Goal: Task Accomplishment & Management: Manage account settings

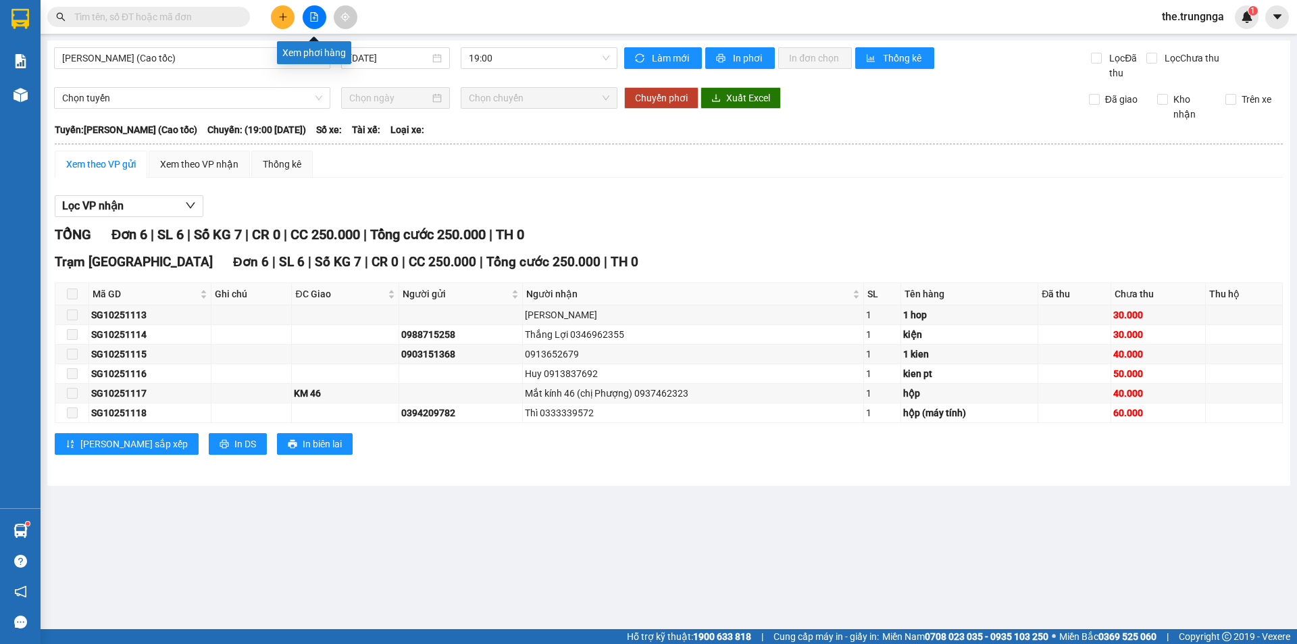
click at [315, 18] on icon "file-add" at bounding box center [313, 16] width 9 height 9
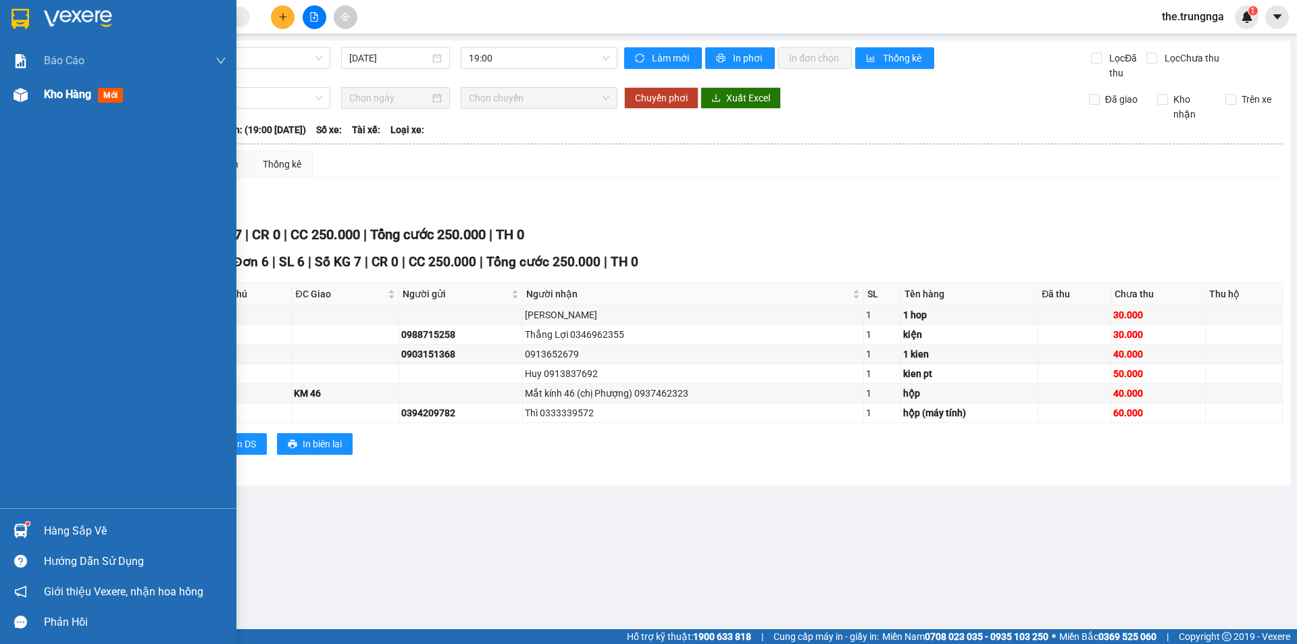
click at [76, 92] on span "Kho hàng" at bounding box center [67, 94] width 47 height 13
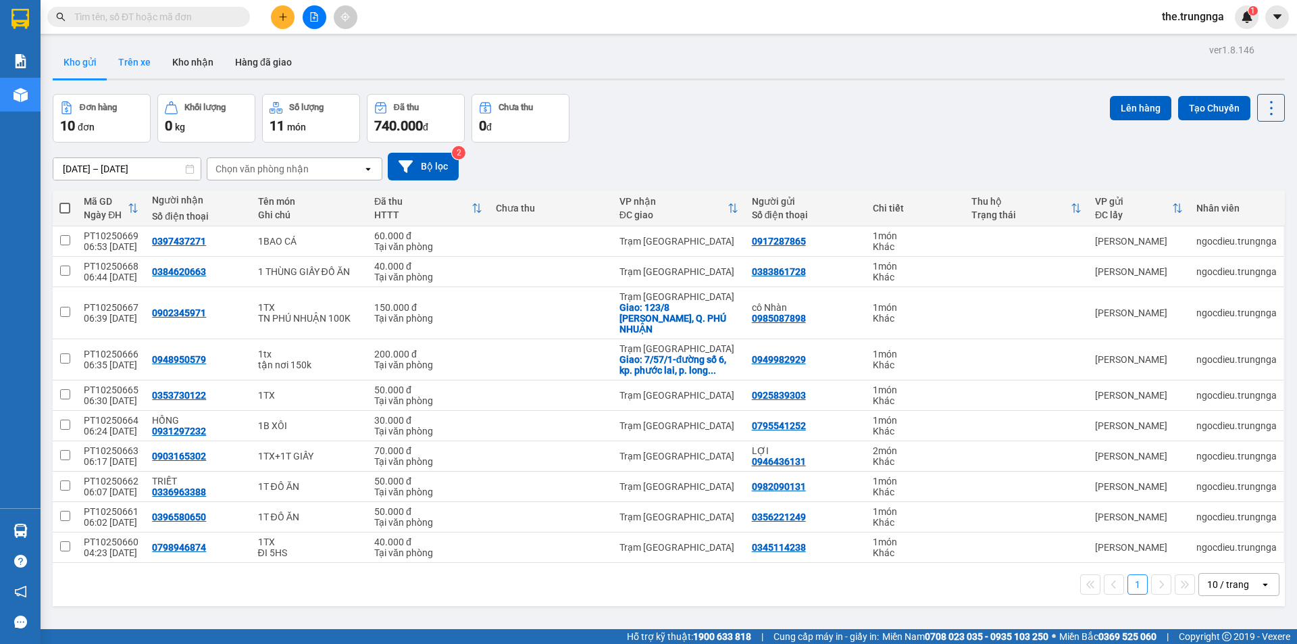
click at [134, 69] on button "Trên xe" at bounding box center [134, 62] width 54 height 32
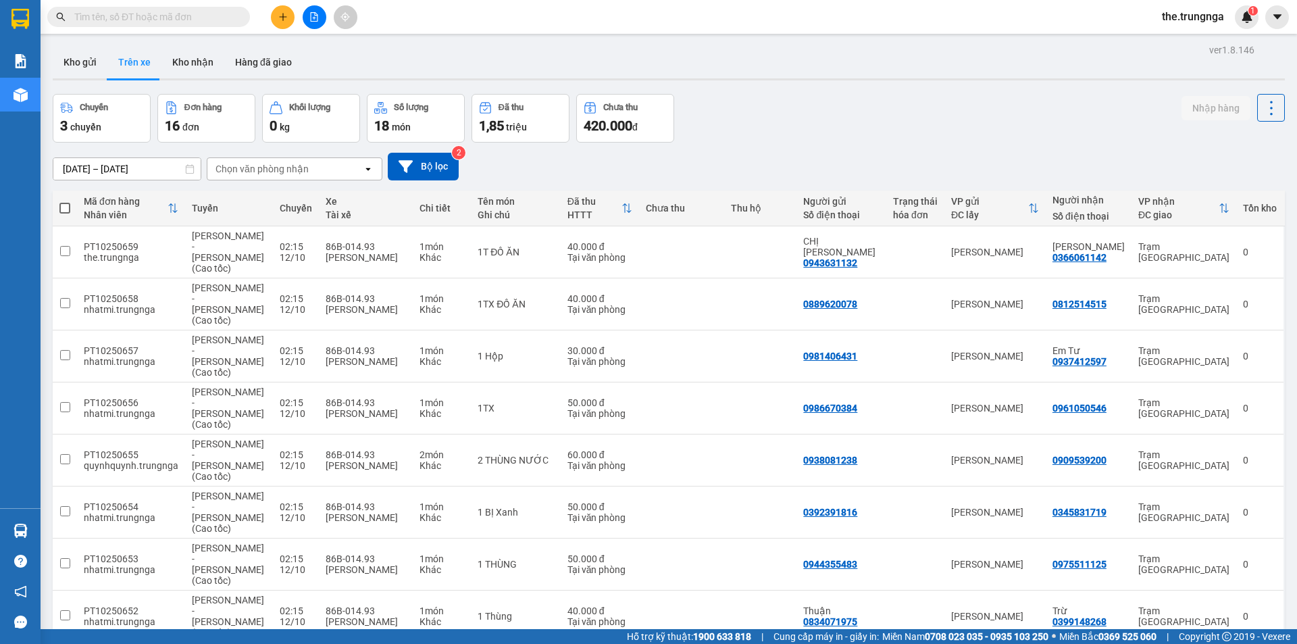
click at [196, 22] on input "text" at bounding box center [153, 16] width 159 height 15
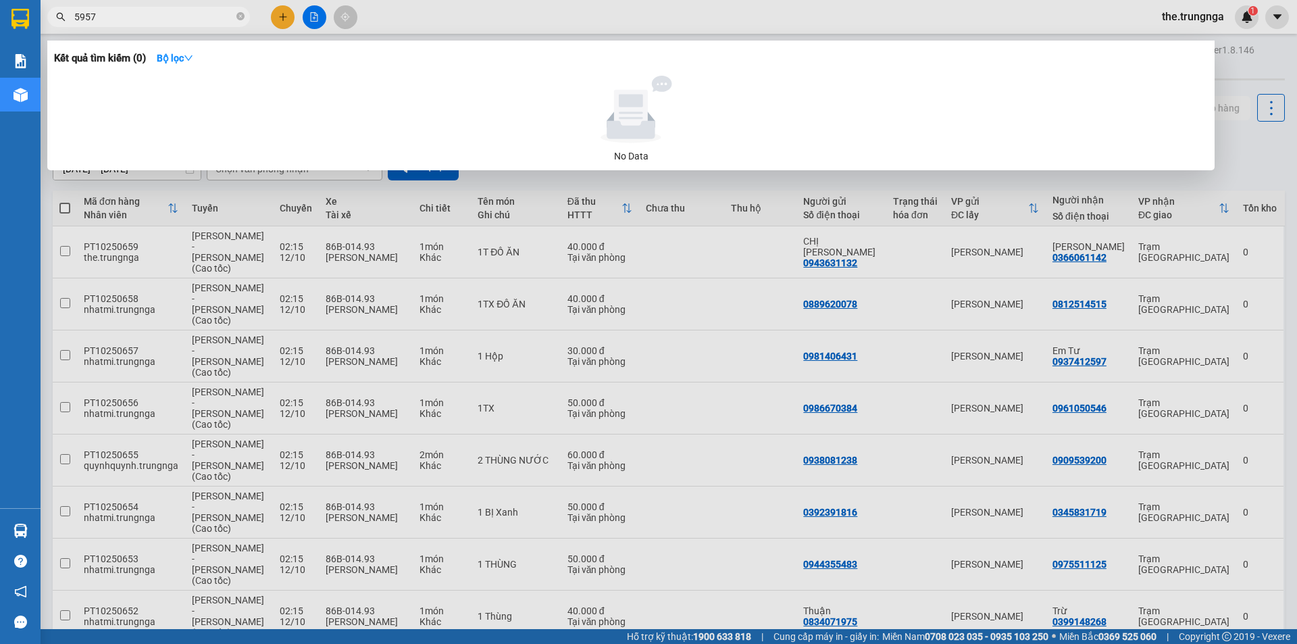
type input "5957"
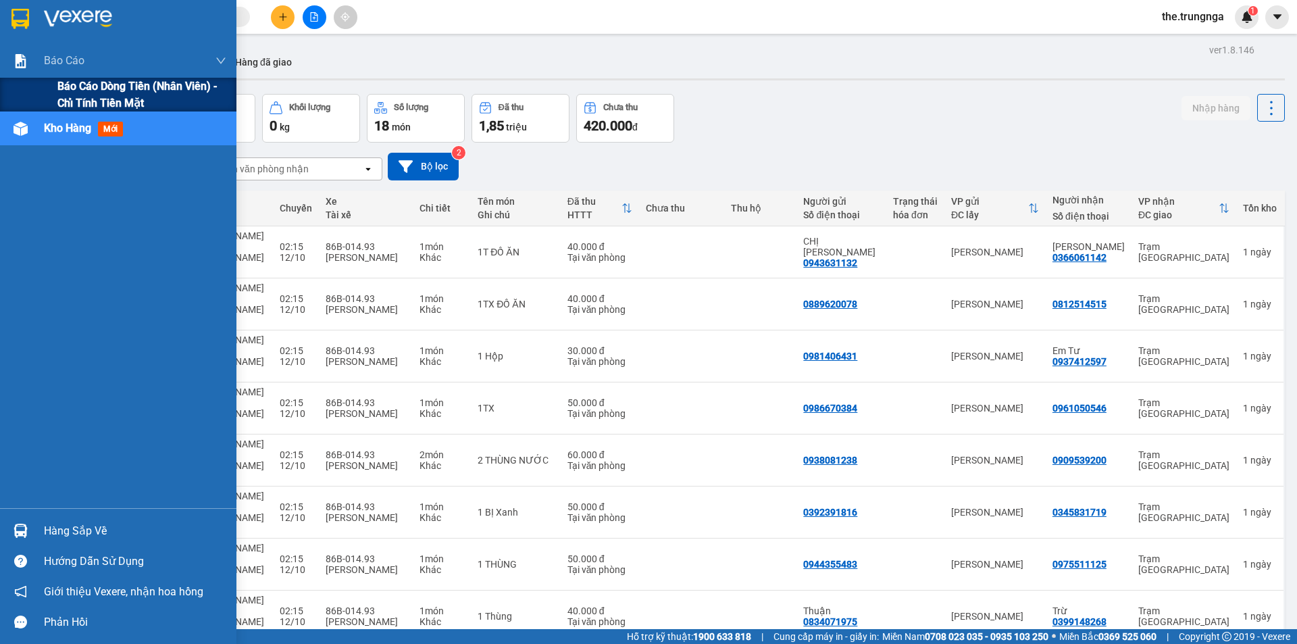
click at [96, 93] on span "Báo cáo dòng tiền (nhân viên) - chỉ tính tiền mặt" at bounding box center [141, 95] width 169 height 34
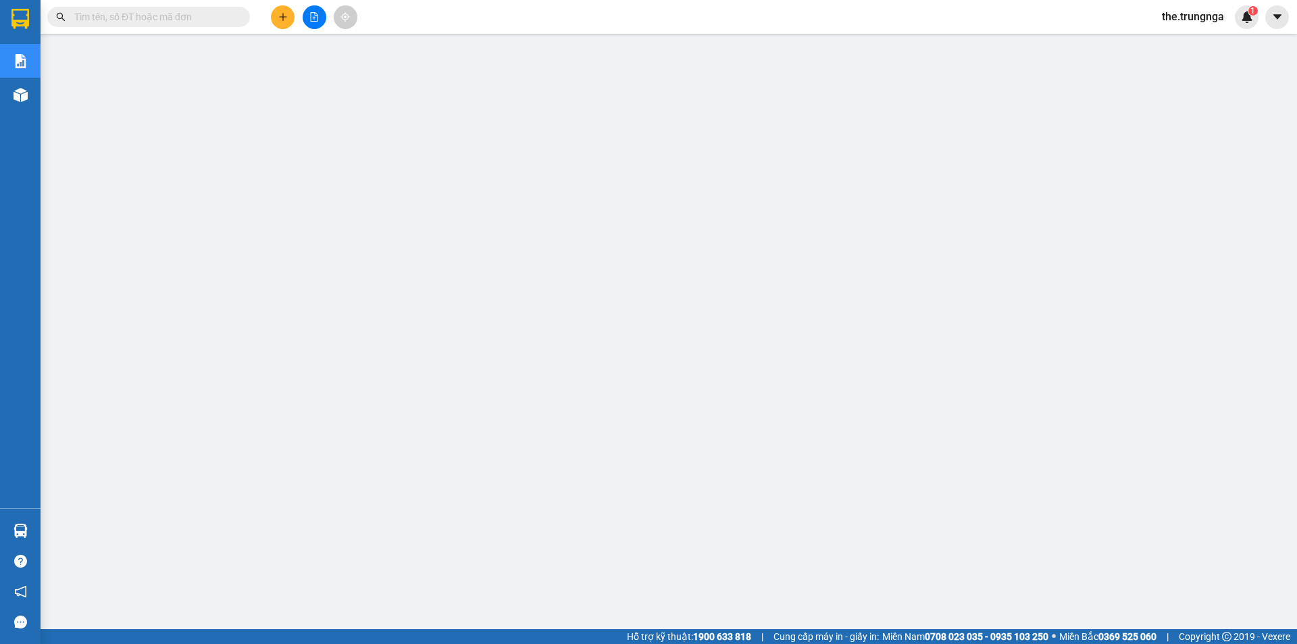
click at [202, 24] on input "text" at bounding box center [153, 16] width 159 height 15
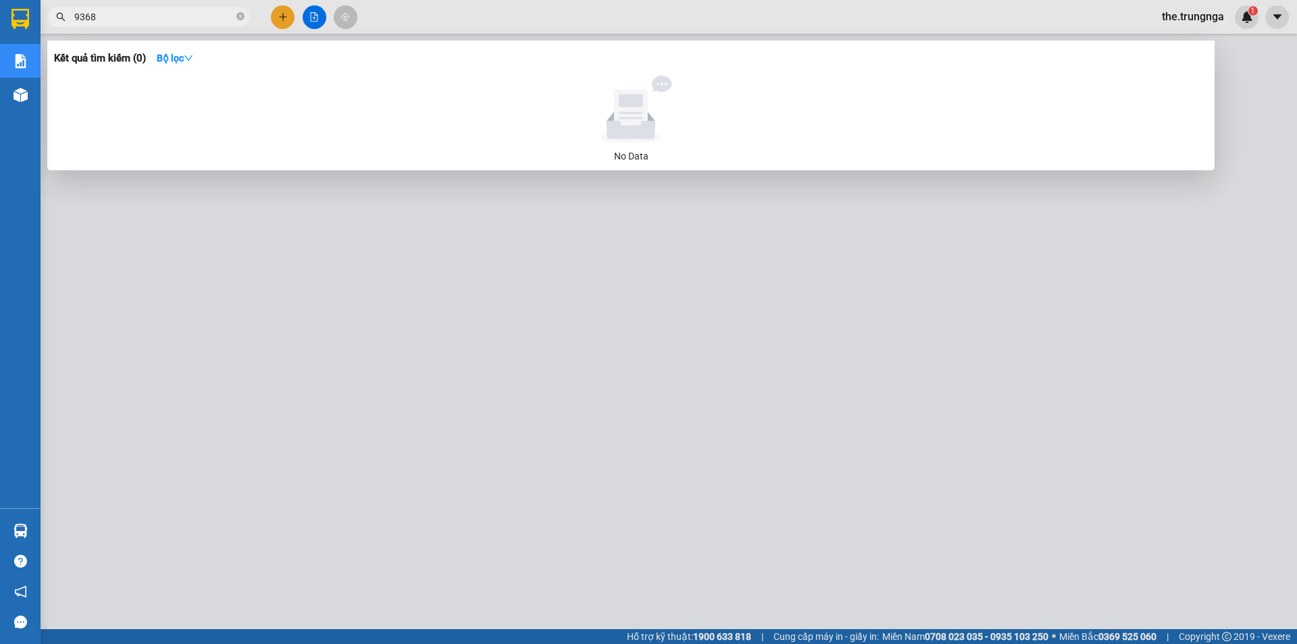
type input "9368"
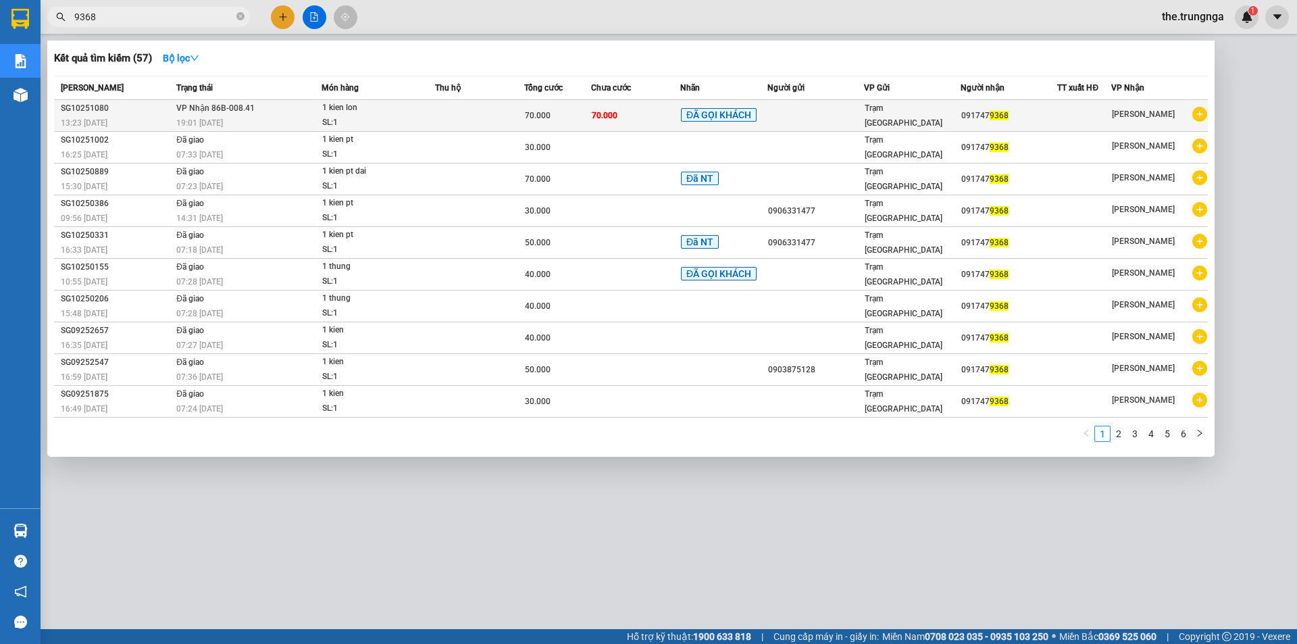
click at [452, 120] on td at bounding box center [479, 116] width 89 height 32
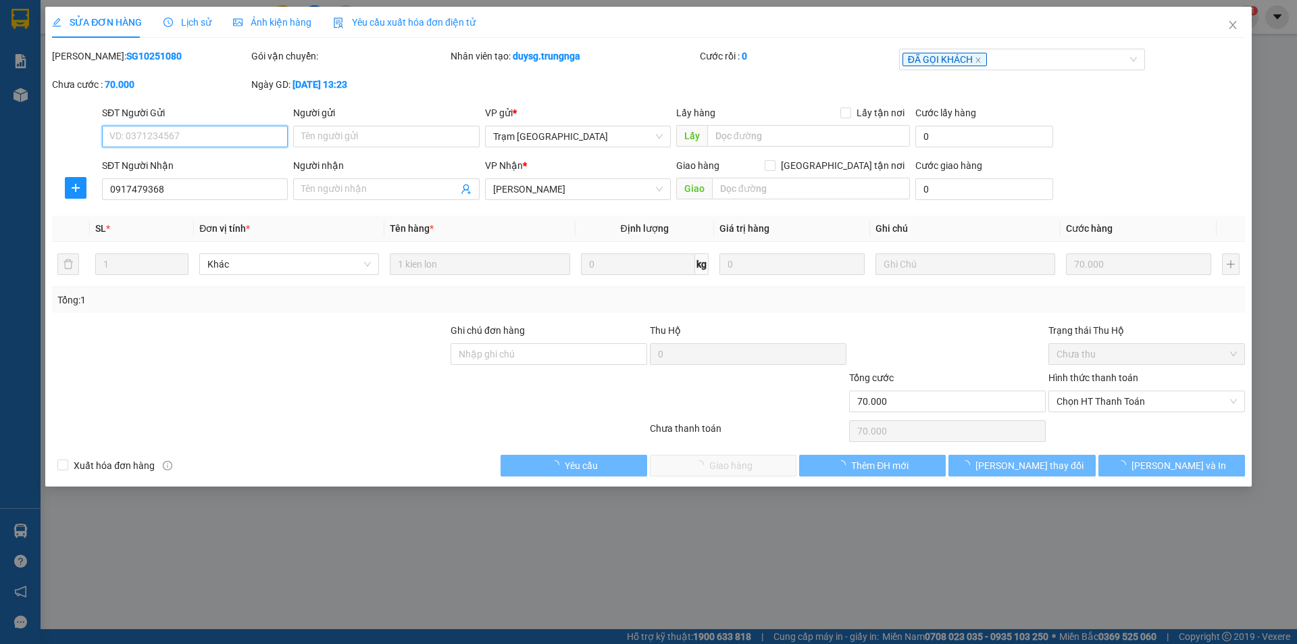
type input "0917479368"
type input "70.000"
click at [1090, 404] on span "Chọn HT Thanh Toán" at bounding box center [1146, 401] width 180 height 20
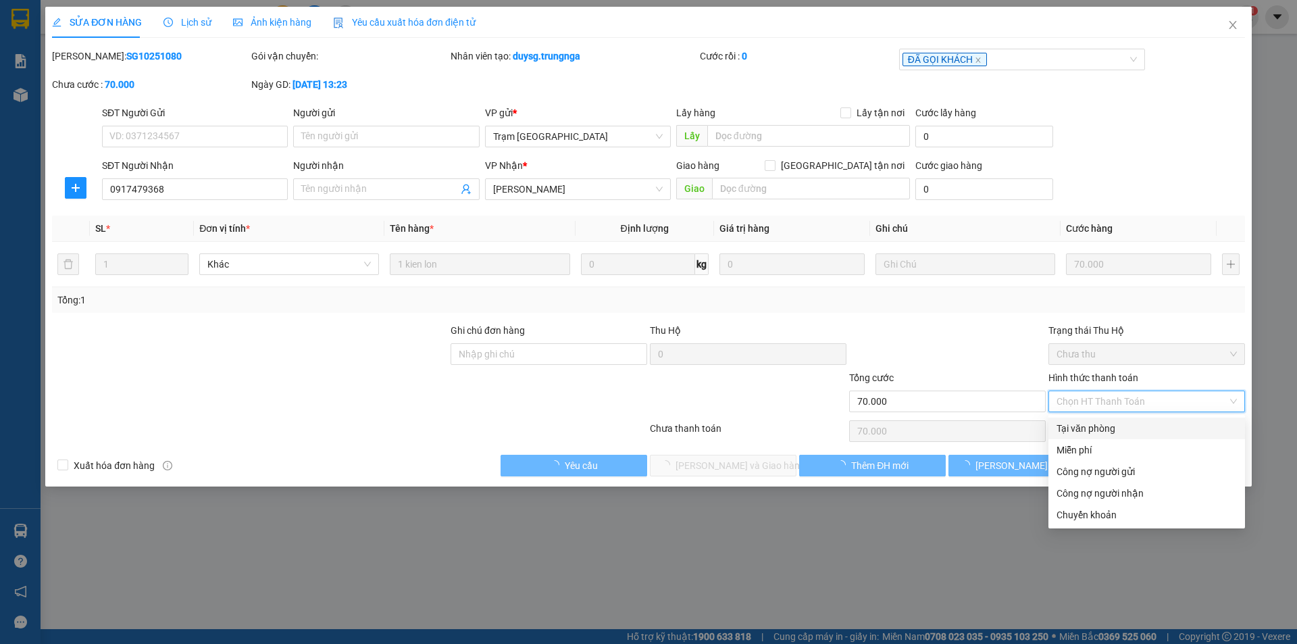
click at [1101, 432] on div "Tại văn phòng" at bounding box center [1146, 428] width 180 height 15
type input "0"
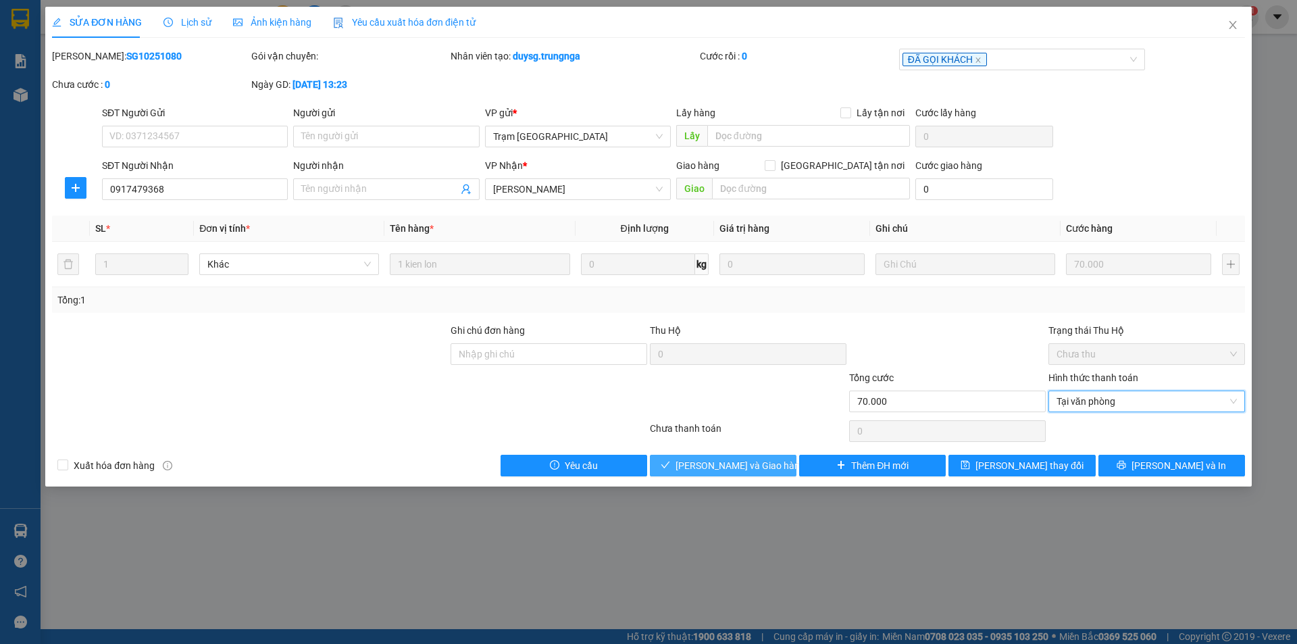
click at [722, 469] on span "[PERSON_NAME] và [PERSON_NAME] hàng" at bounding box center [740, 465] width 130 height 15
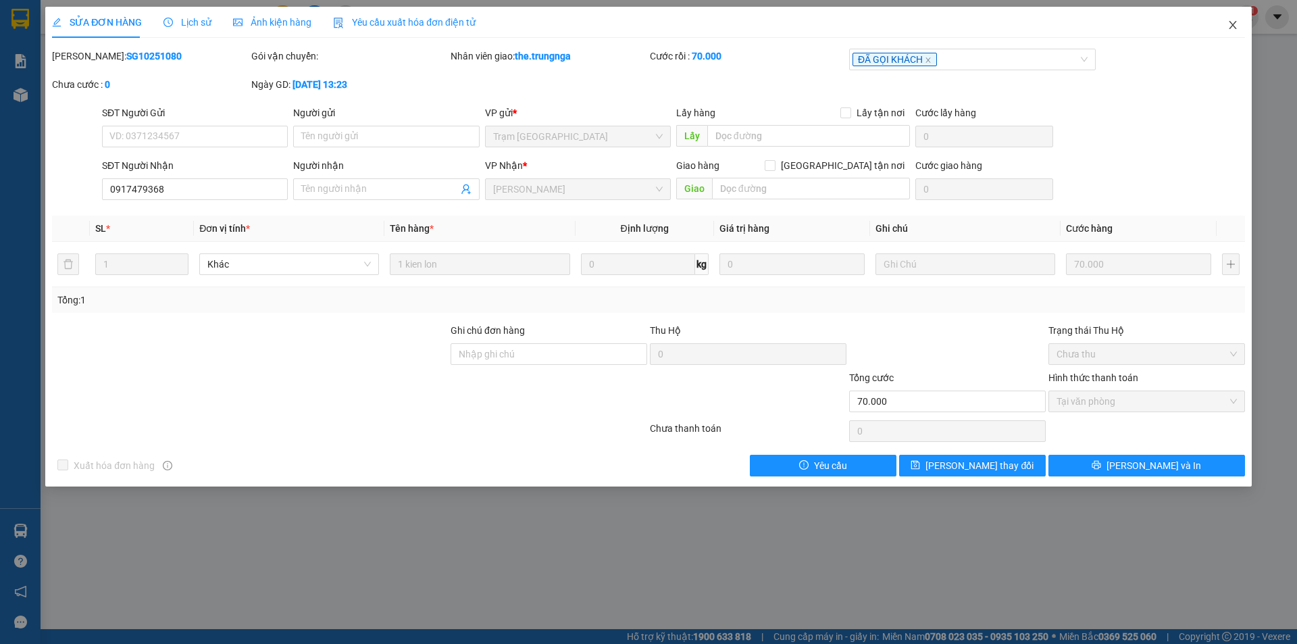
click at [1235, 31] on span "Close" at bounding box center [1233, 26] width 38 height 38
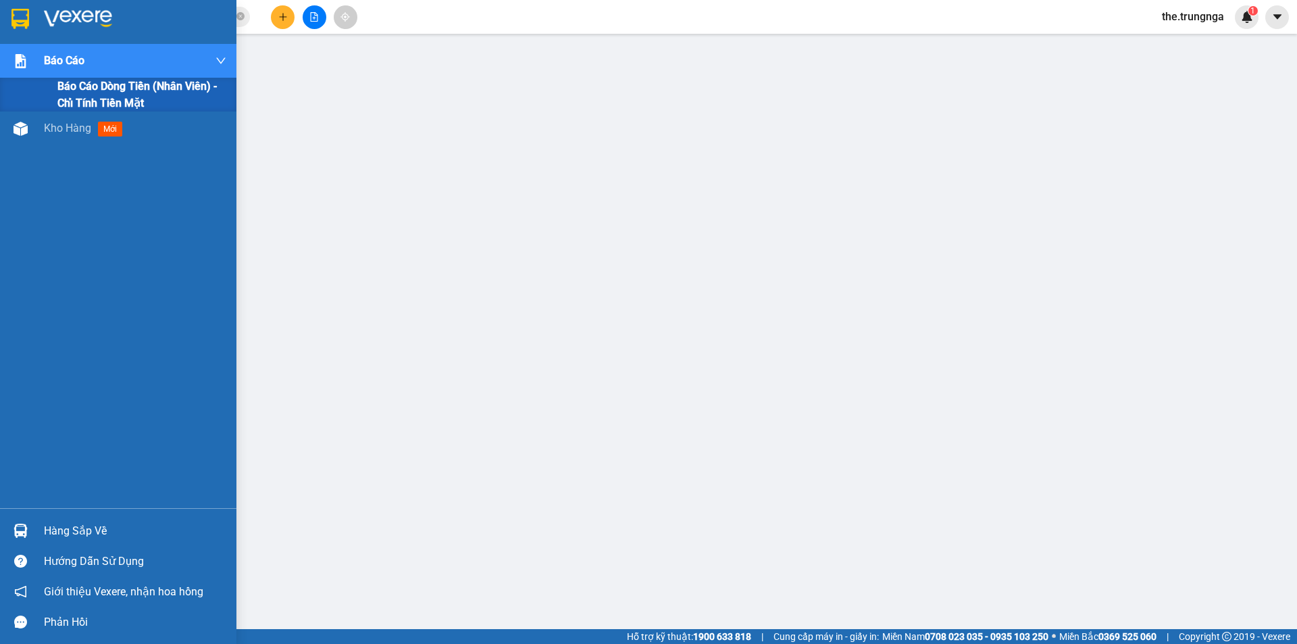
click at [95, 99] on span "Báo cáo dòng tiền (nhân viên) - chỉ tính tiền mặt" at bounding box center [141, 95] width 169 height 34
click at [33, 97] on div "Kho hàng mới" at bounding box center [118, 95] width 236 height 34
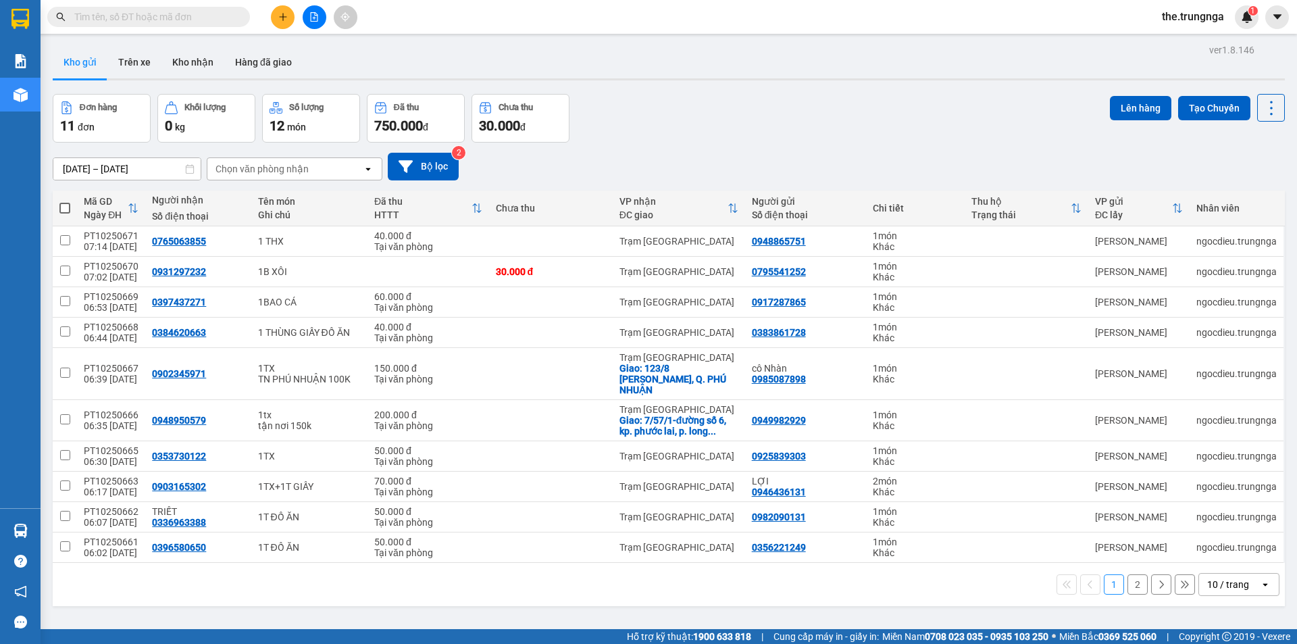
click at [1215, 14] on span "the.trungnga" at bounding box center [1193, 16] width 84 height 17
click at [1198, 43] on span "Đăng xuất" at bounding box center [1198, 41] width 57 height 15
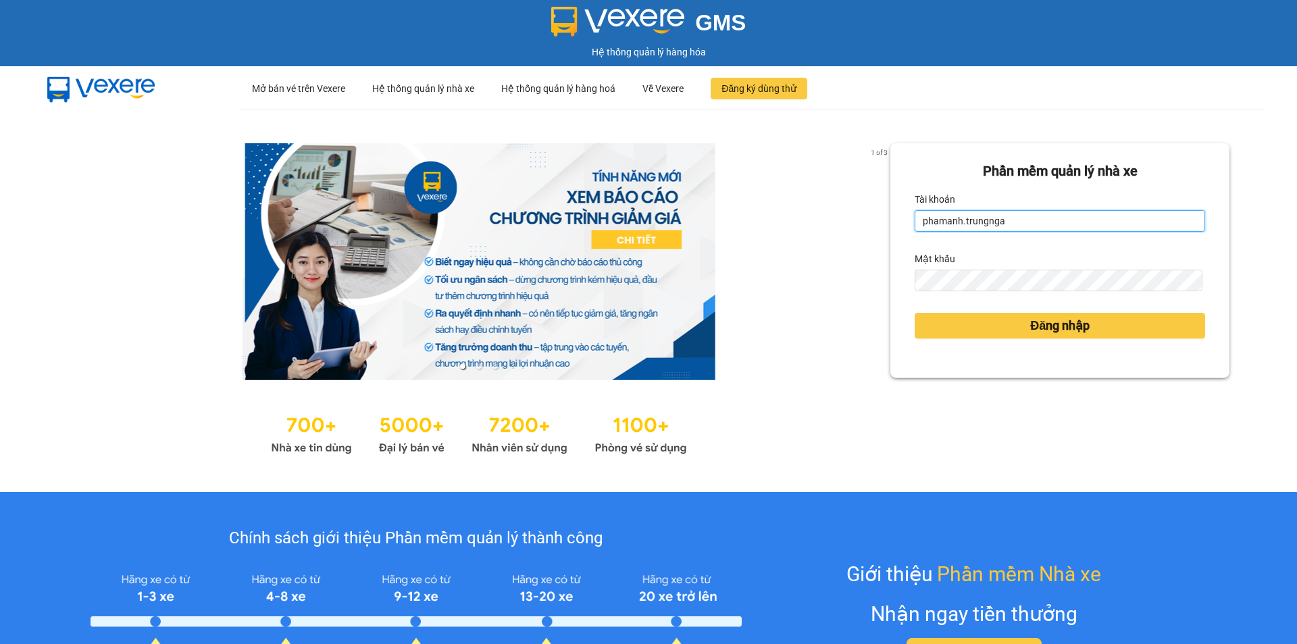
click at [1058, 224] on input "phamanh.trungnga" at bounding box center [1059, 221] width 290 height 22
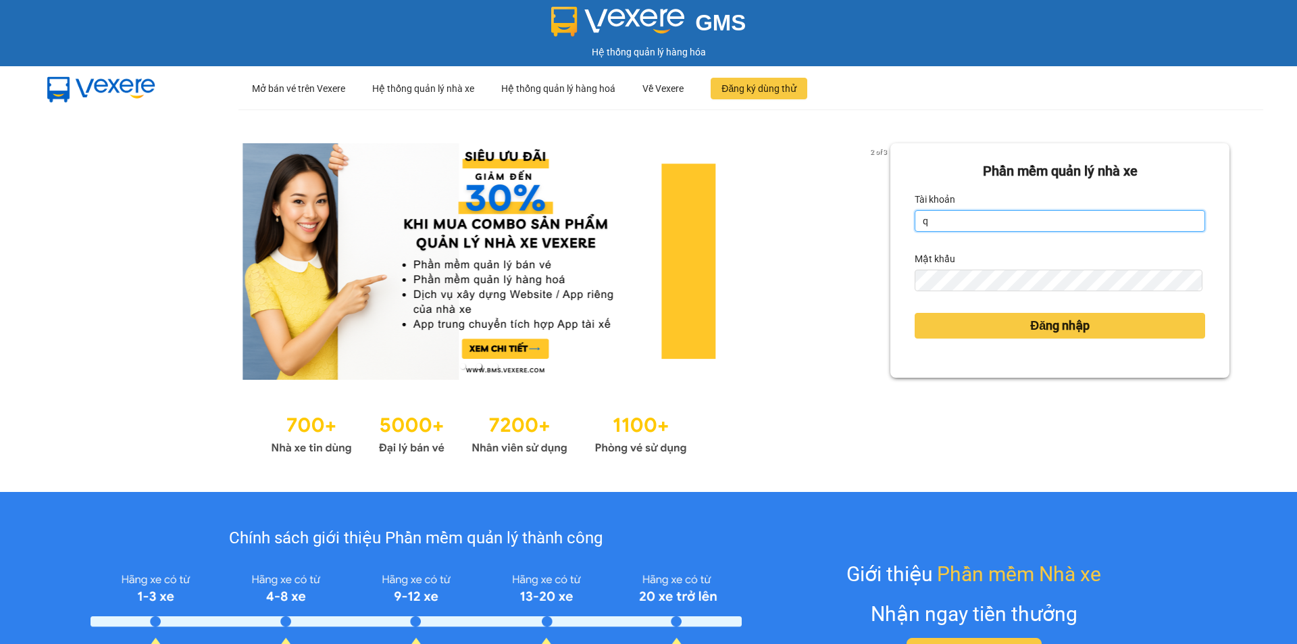
type input "quynhquynh.trungnga"
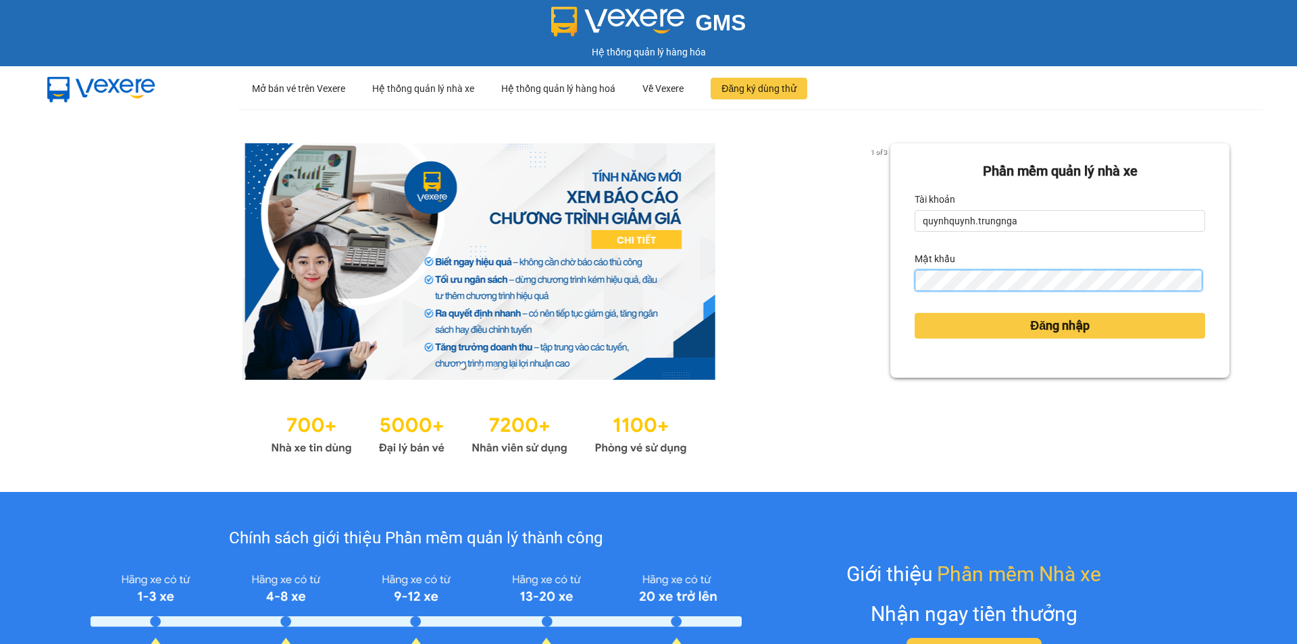
click at [914, 313] on button "Đăng nhập" at bounding box center [1059, 326] width 290 height 26
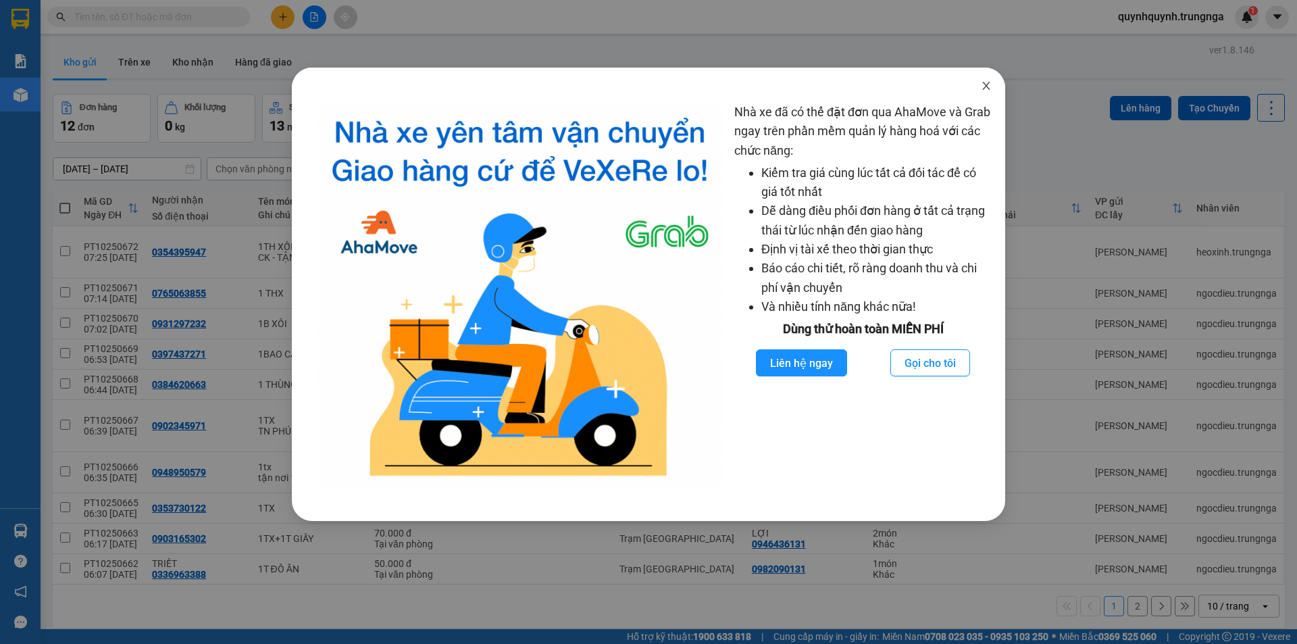
click at [986, 85] on icon "close" at bounding box center [986, 85] width 11 height 11
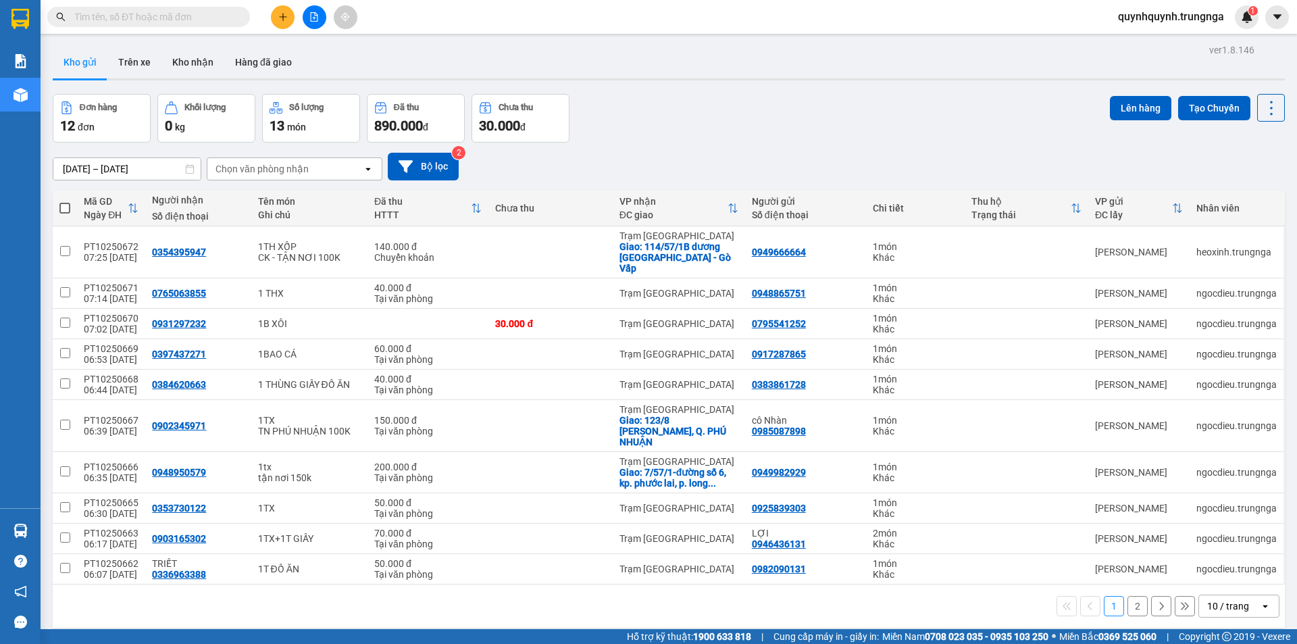
click at [207, 18] on input "text" at bounding box center [153, 16] width 159 height 15
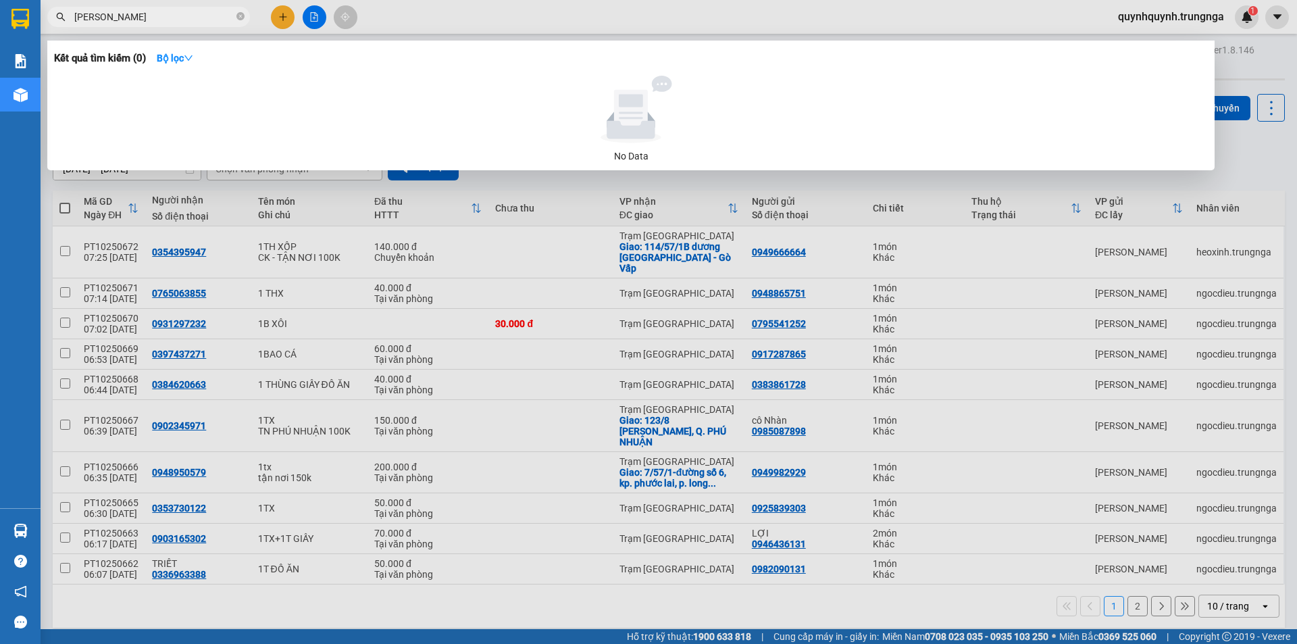
type input "minh hùng"
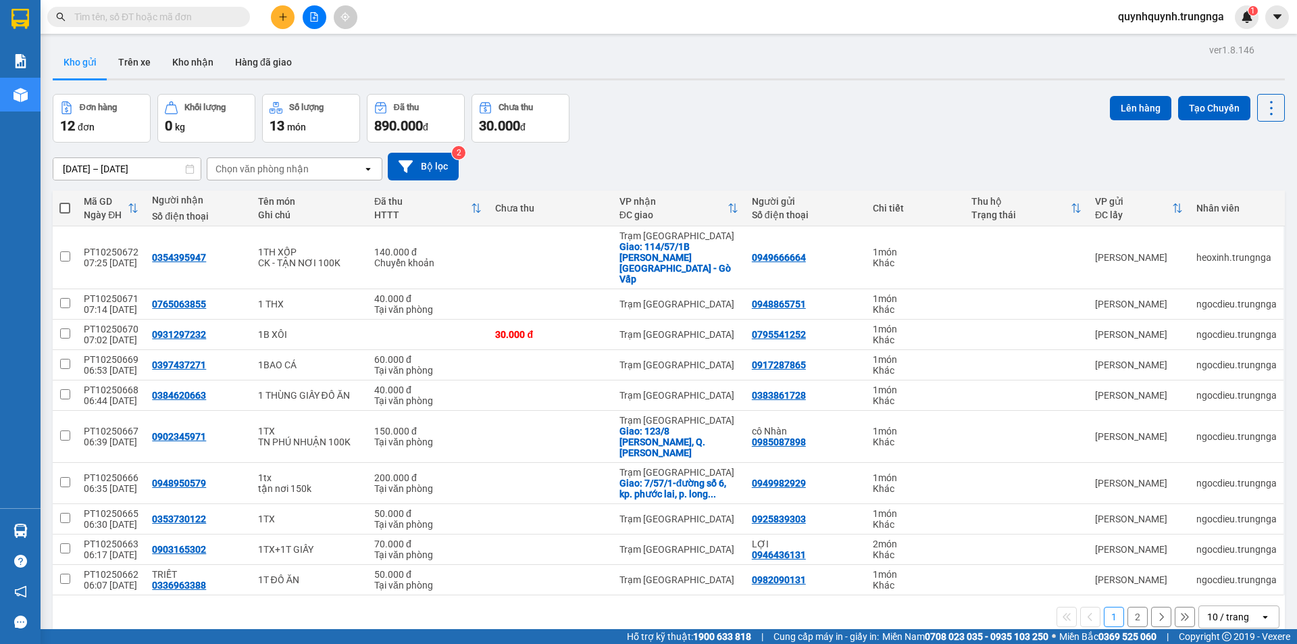
click at [203, 14] on input "text" at bounding box center [153, 16] width 159 height 15
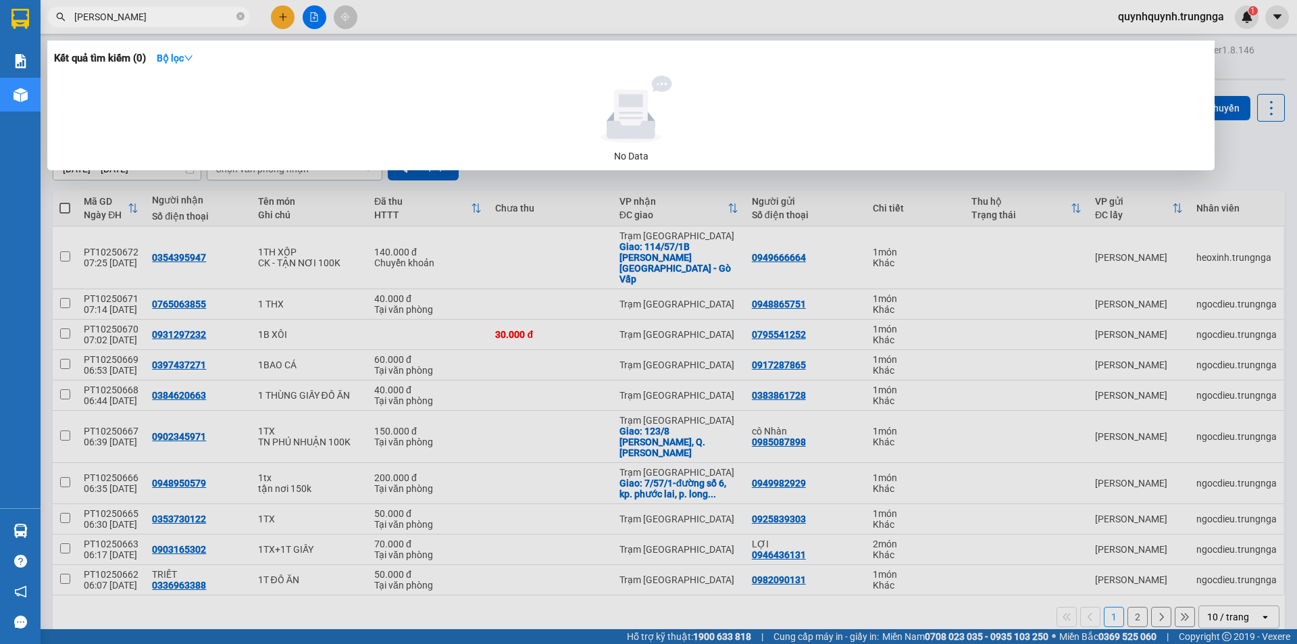
type input "[PERSON_NAME]"
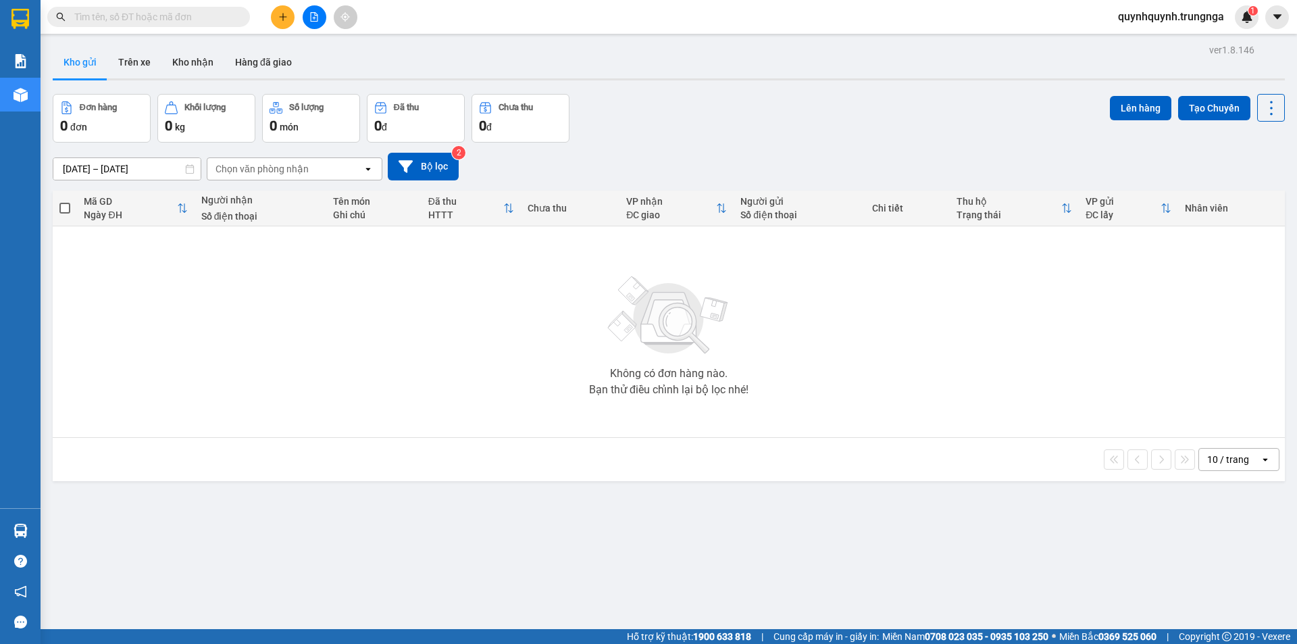
click at [194, 16] on input "text" at bounding box center [153, 16] width 159 height 15
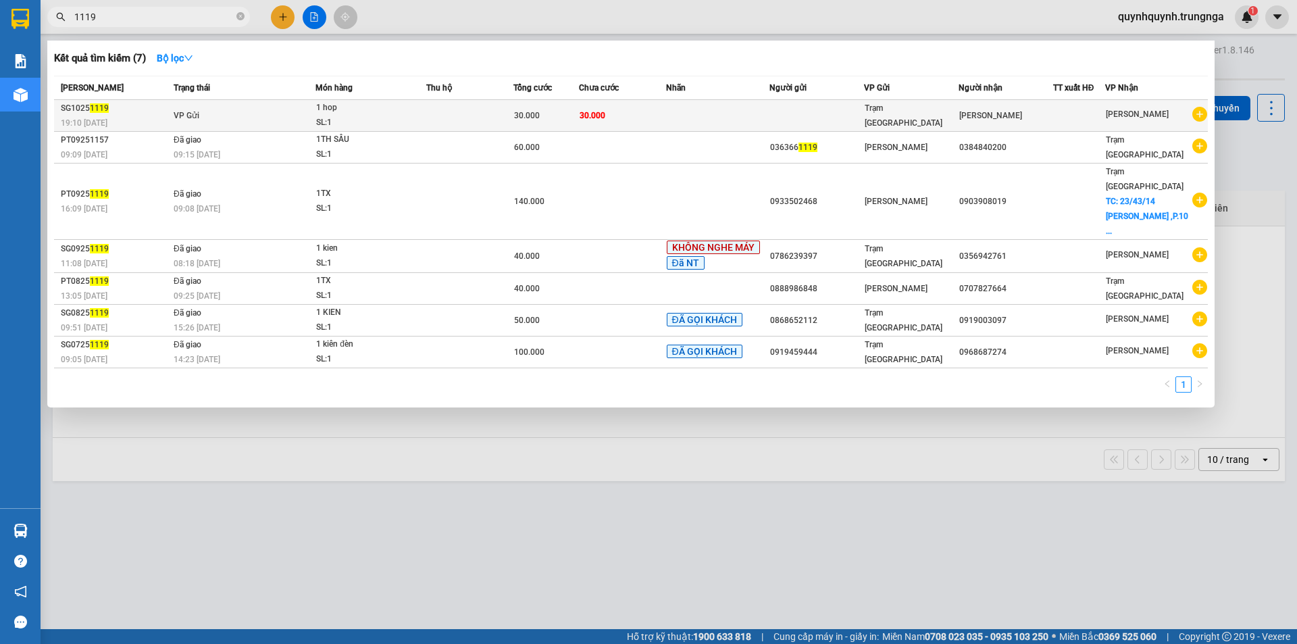
type input "1119"
click at [425, 105] on span "1 hop SL: 1" at bounding box center [370, 115] width 109 height 29
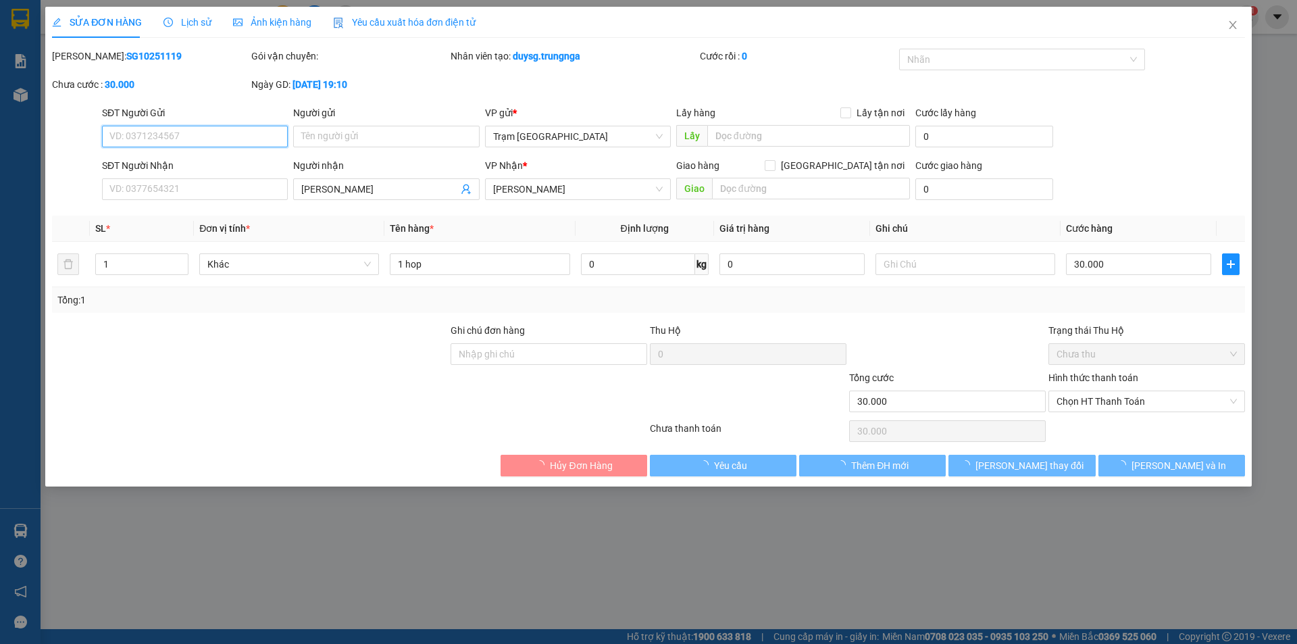
type input "[PERSON_NAME]"
type input "30.000"
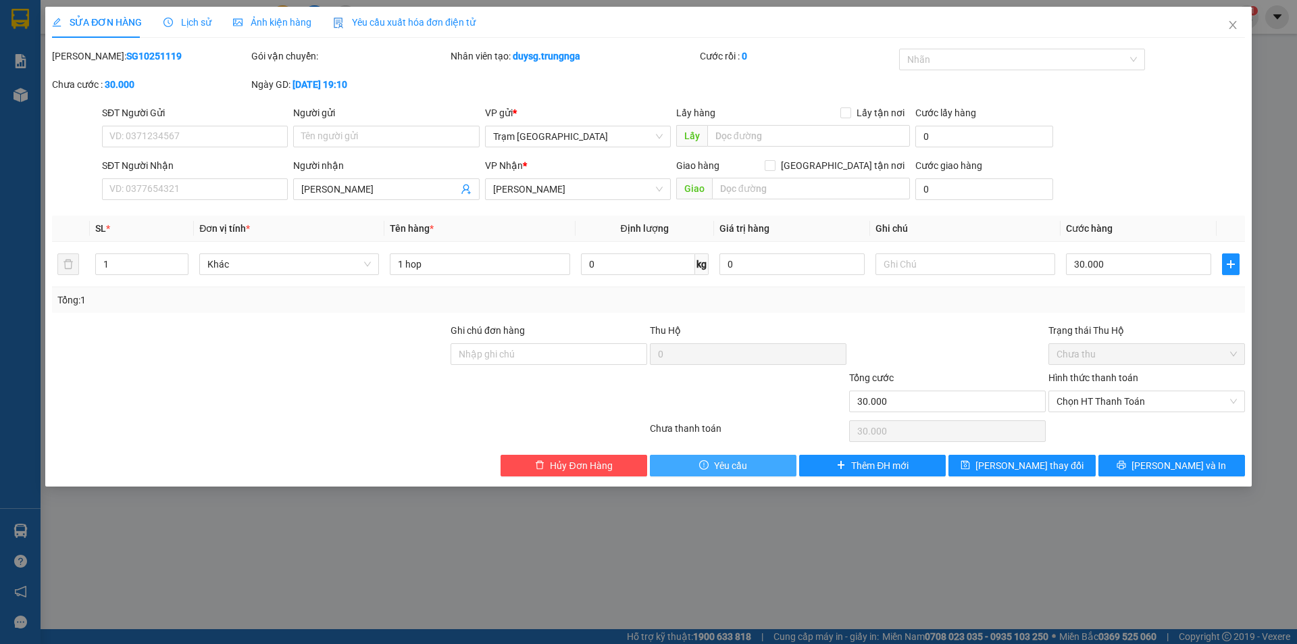
click at [752, 465] on button "Yêu cầu" at bounding box center [723, 465] width 147 height 22
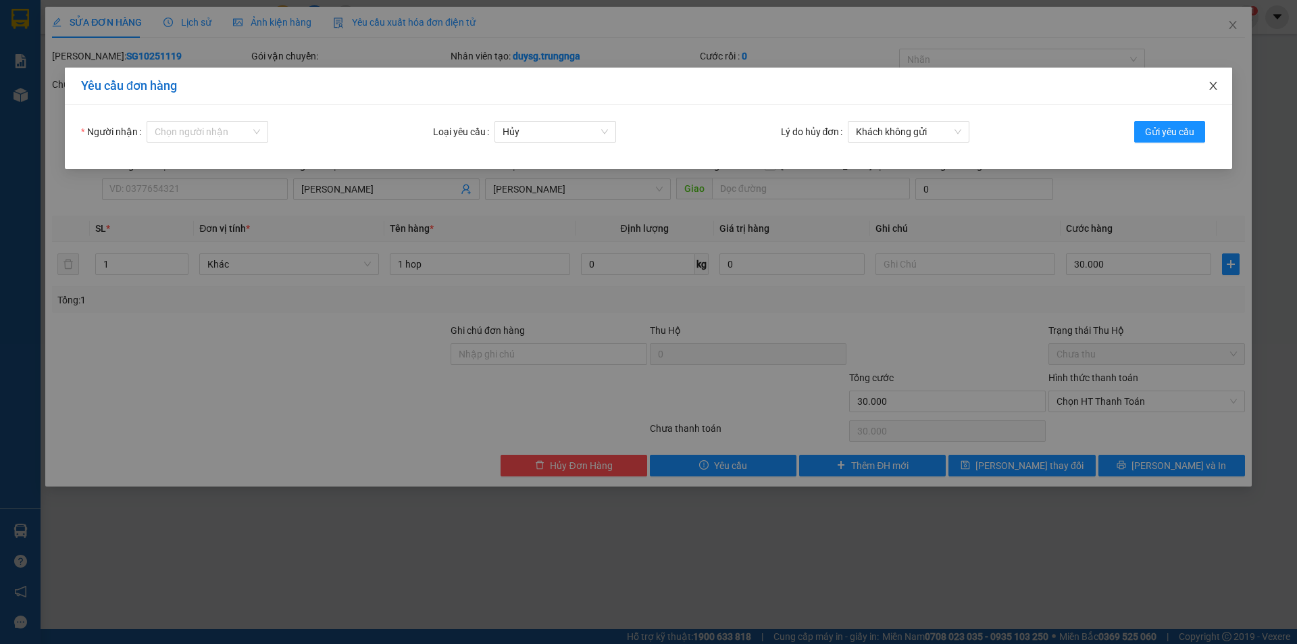
click at [1215, 81] on icon "close" at bounding box center [1212, 85] width 11 height 11
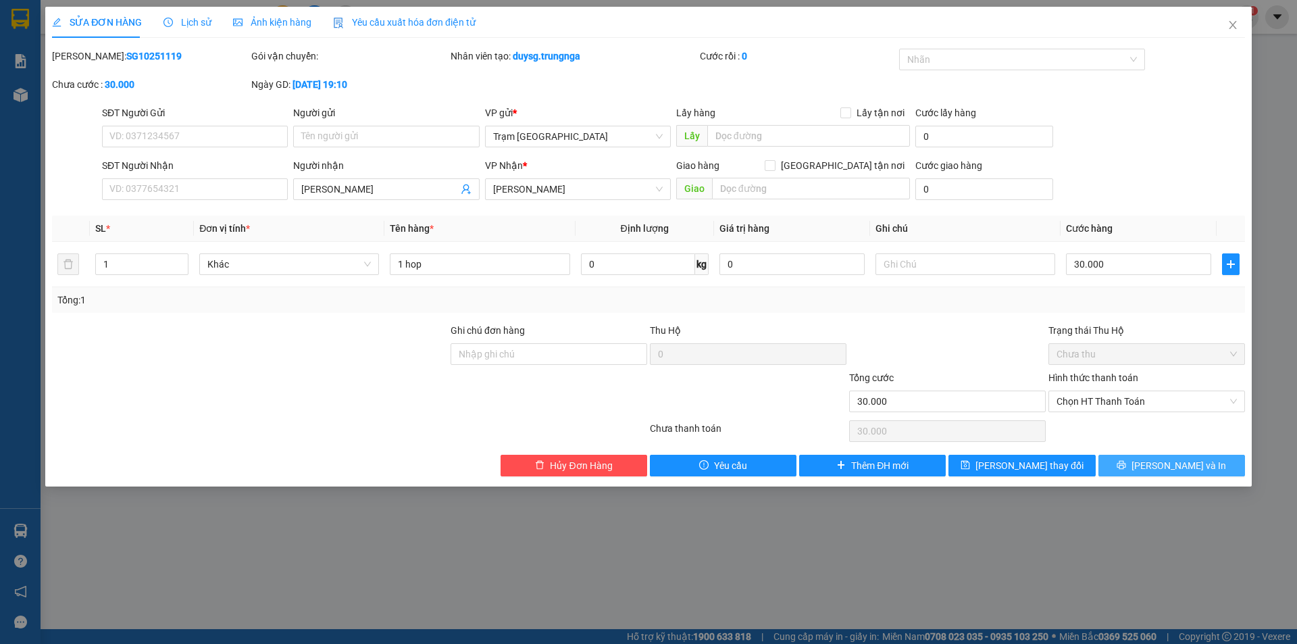
click at [1183, 461] on span "[PERSON_NAME] và In" at bounding box center [1178, 465] width 95 height 15
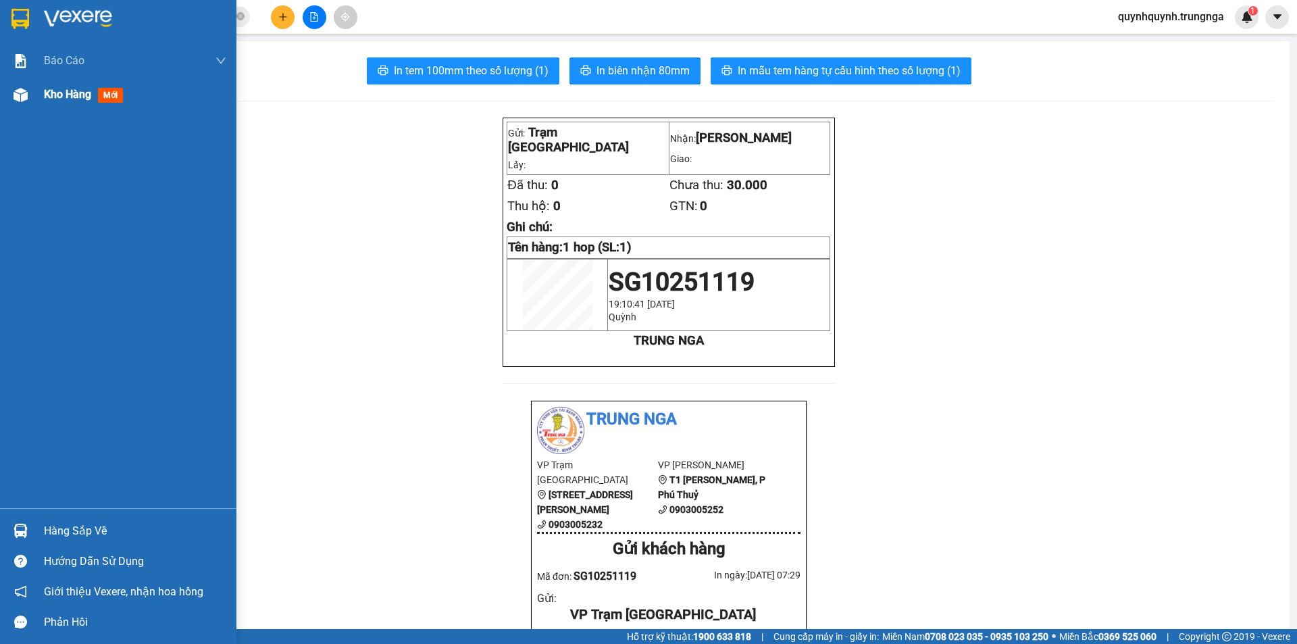
click at [80, 89] on span "Kho hàng" at bounding box center [67, 94] width 47 height 13
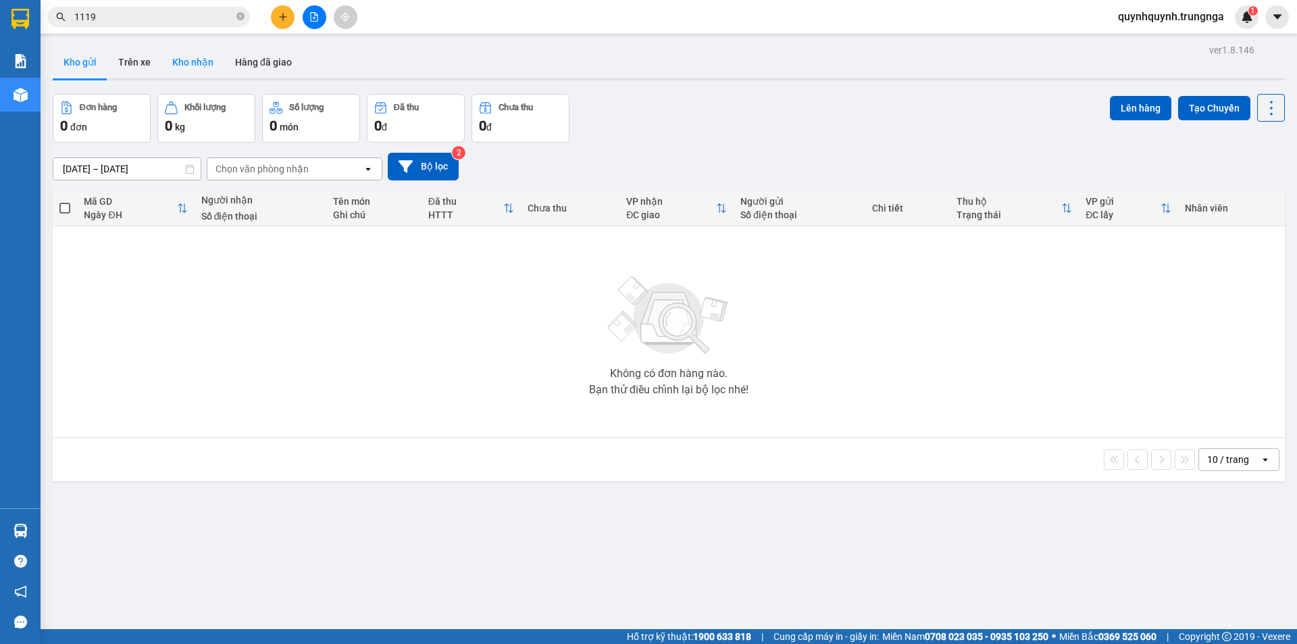
click at [181, 57] on button "Kho nhận" at bounding box center [192, 62] width 63 height 32
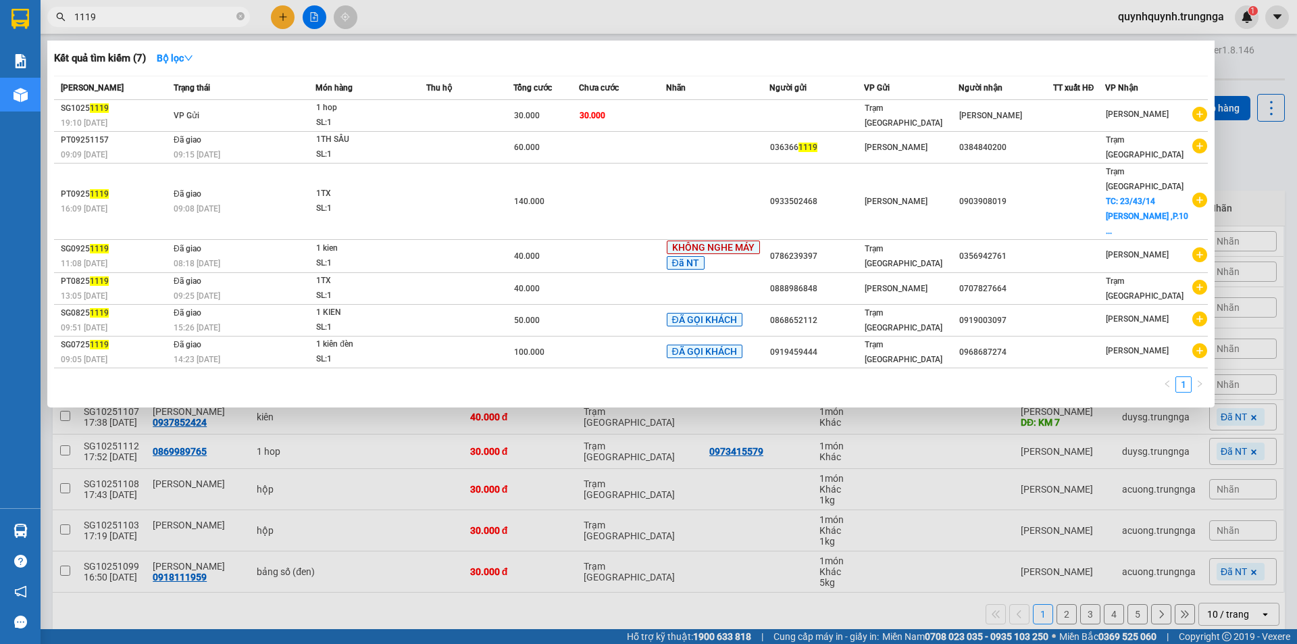
click at [198, 20] on input "1119" at bounding box center [153, 16] width 159 height 15
click at [241, 17] on icon "close-circle" at bounding box center [240, 16] width 8 height 8
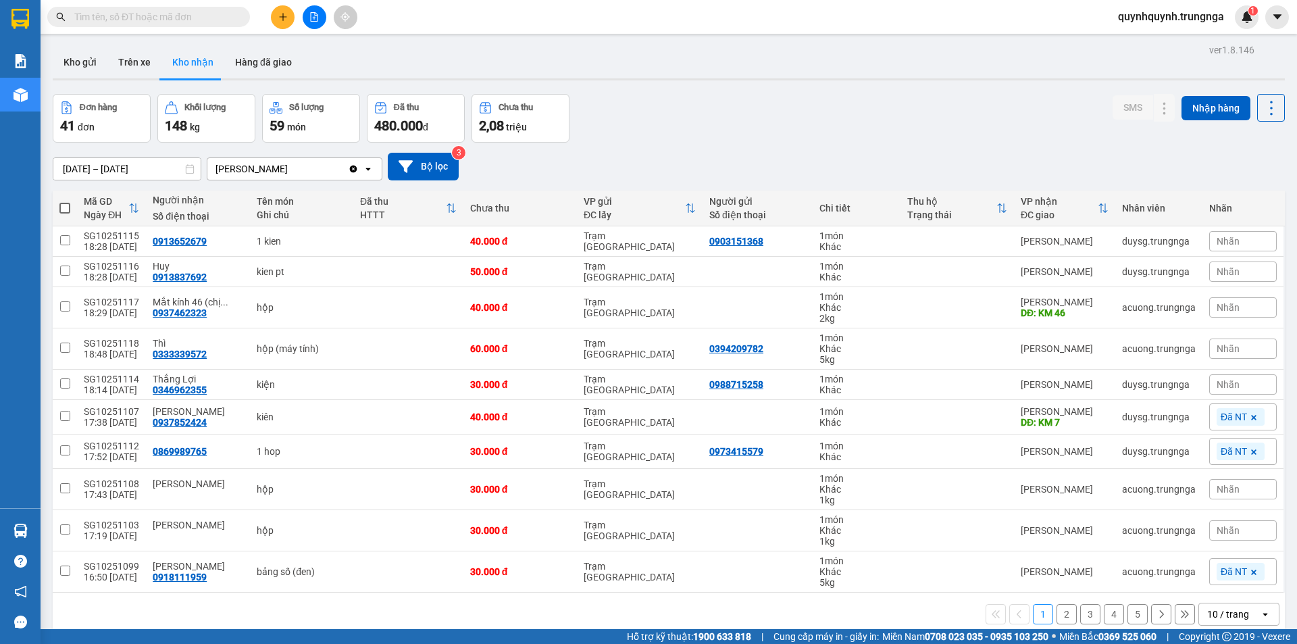
click at [196, 20] on input "text" at bounding box center [153, 16] width 159 height 15
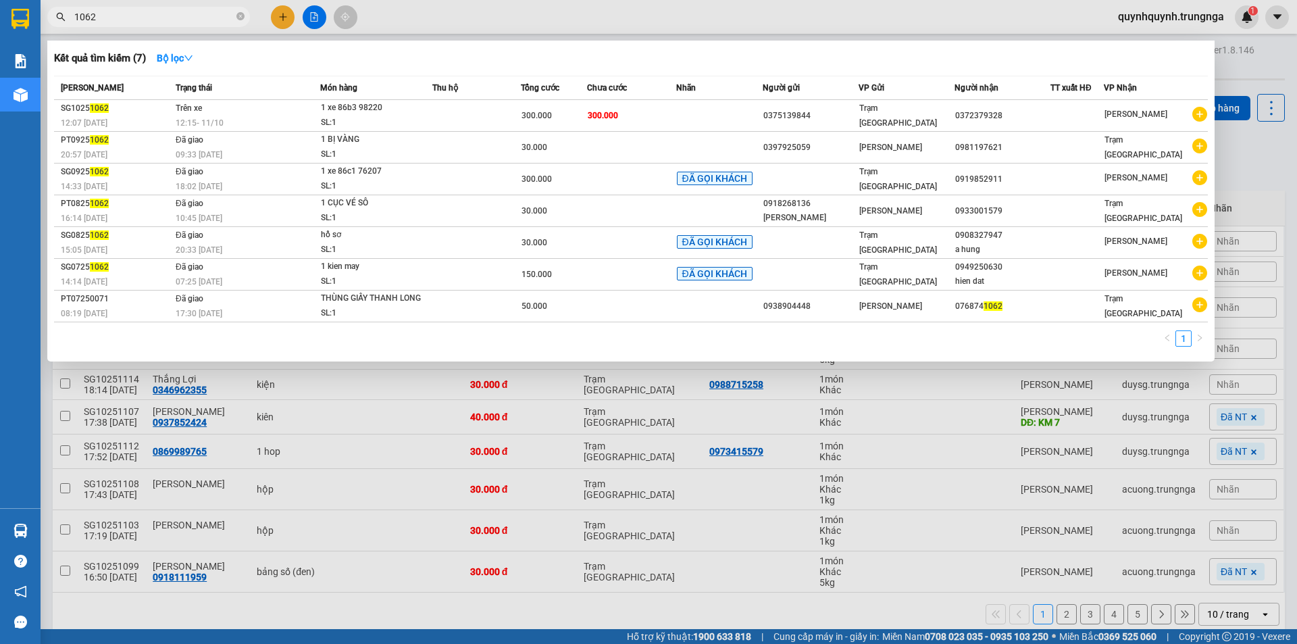
click at [203, 20] on input "1062" at bounding box center [153, 16] width 159 height 15
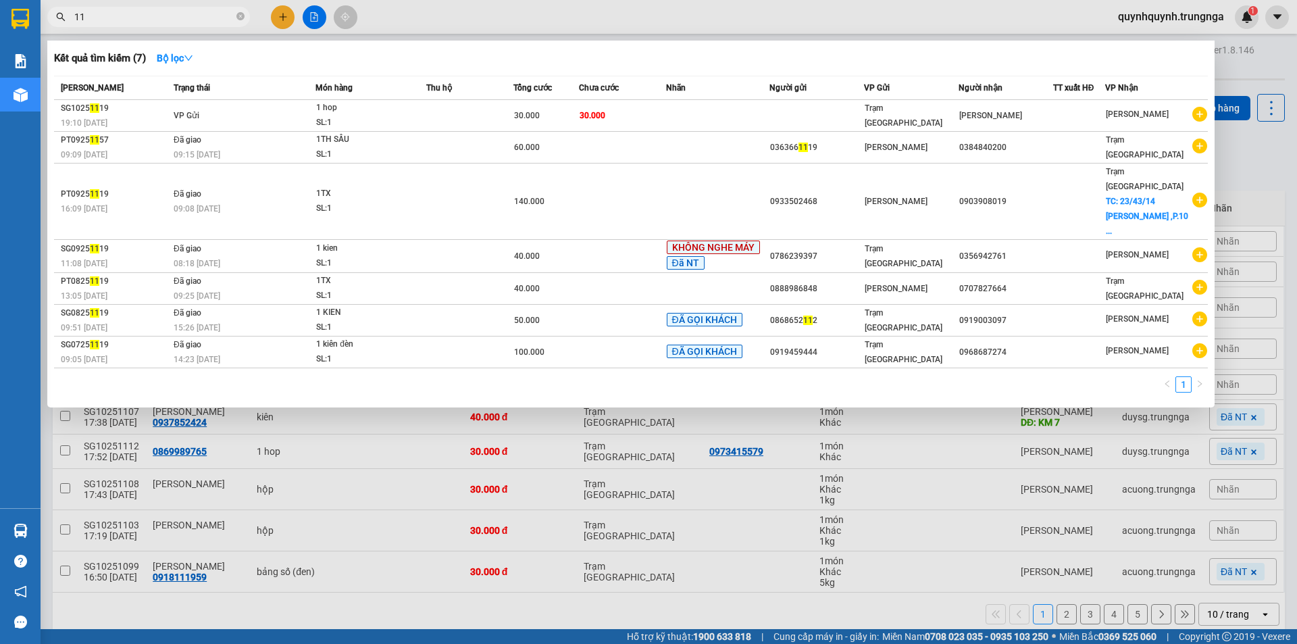
type input "1"
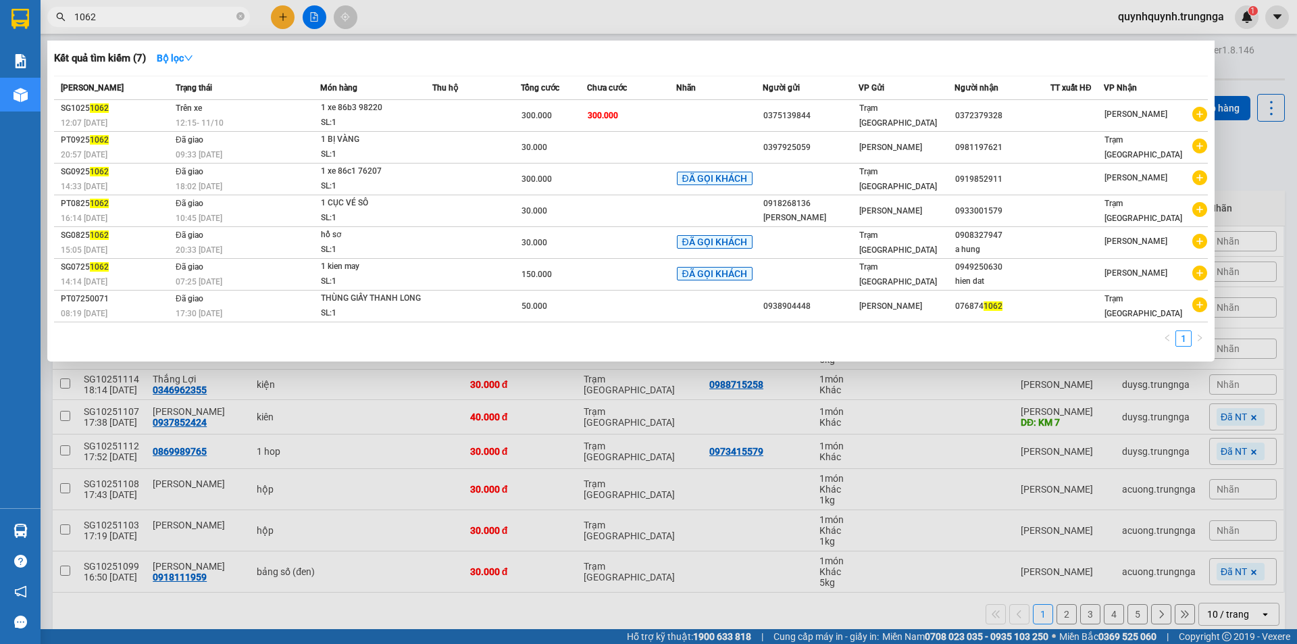
type input "1062"
click at [236, 18] on span "1062" at bounding box center [148, 17] width 203 height 20
click at [238, 16] on icon "close-circle" at bounding box center [240, 16] width 8 height 8
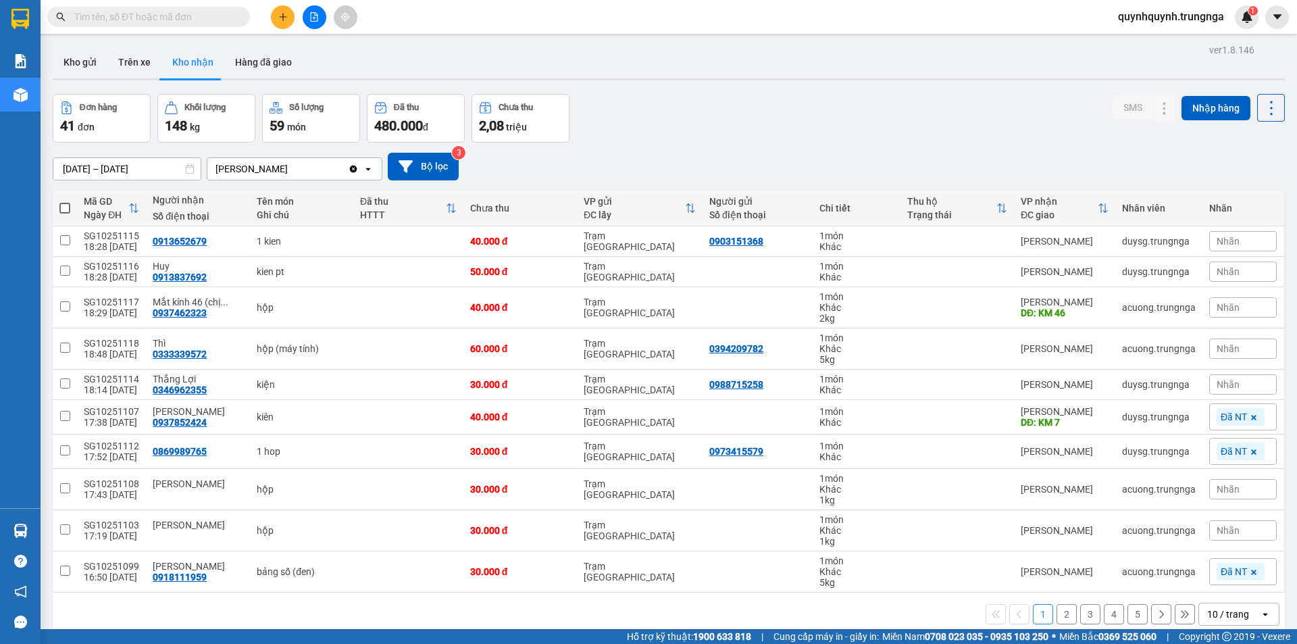
click at [223, 14] on input "text" at bounding box center [153, 16] width 159 height 15
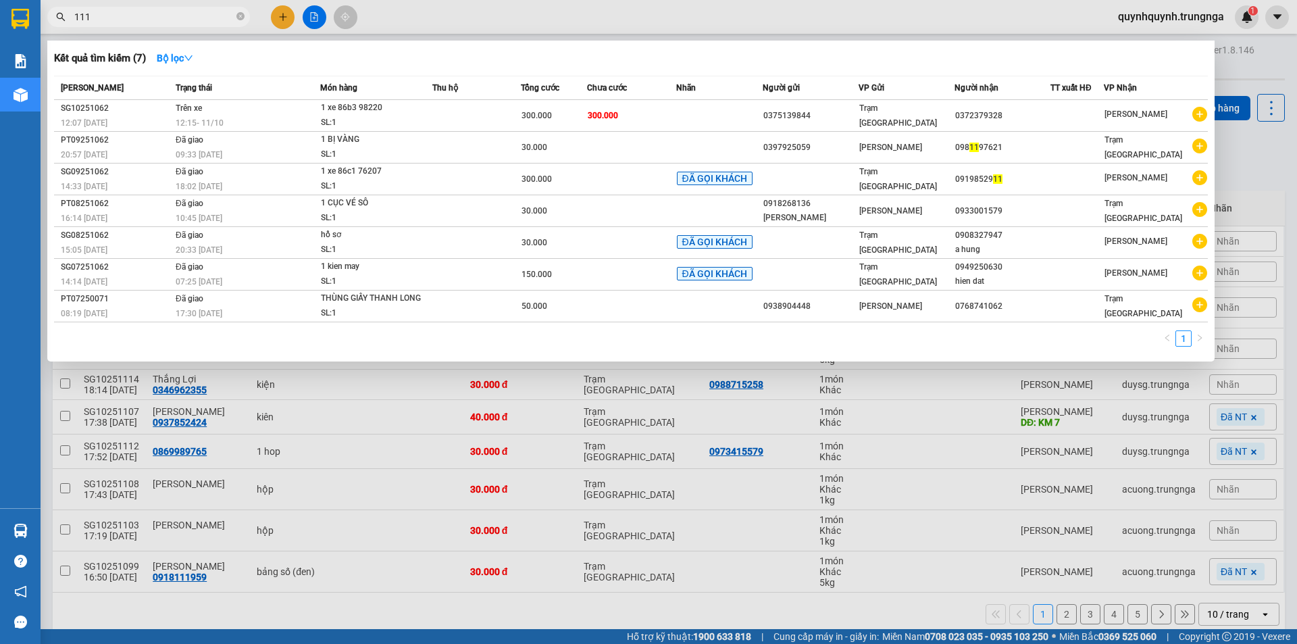
type input "1119"
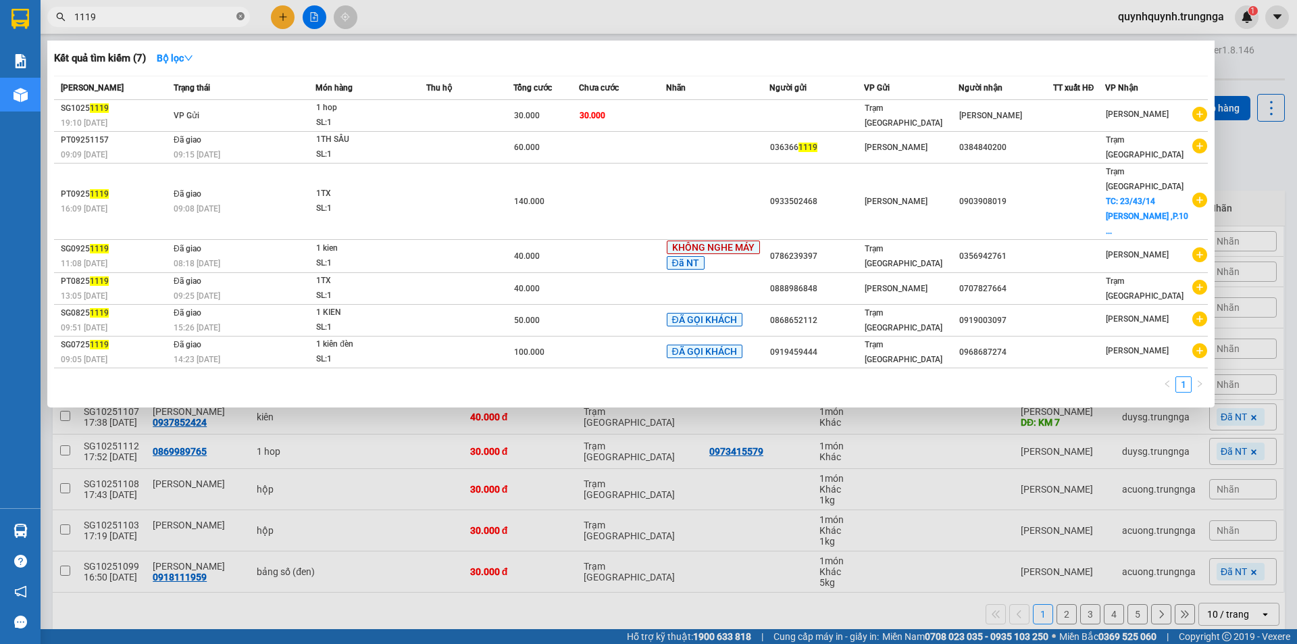
click at [238, 12] on span at bounding box center [240, 17] width 8 height 13
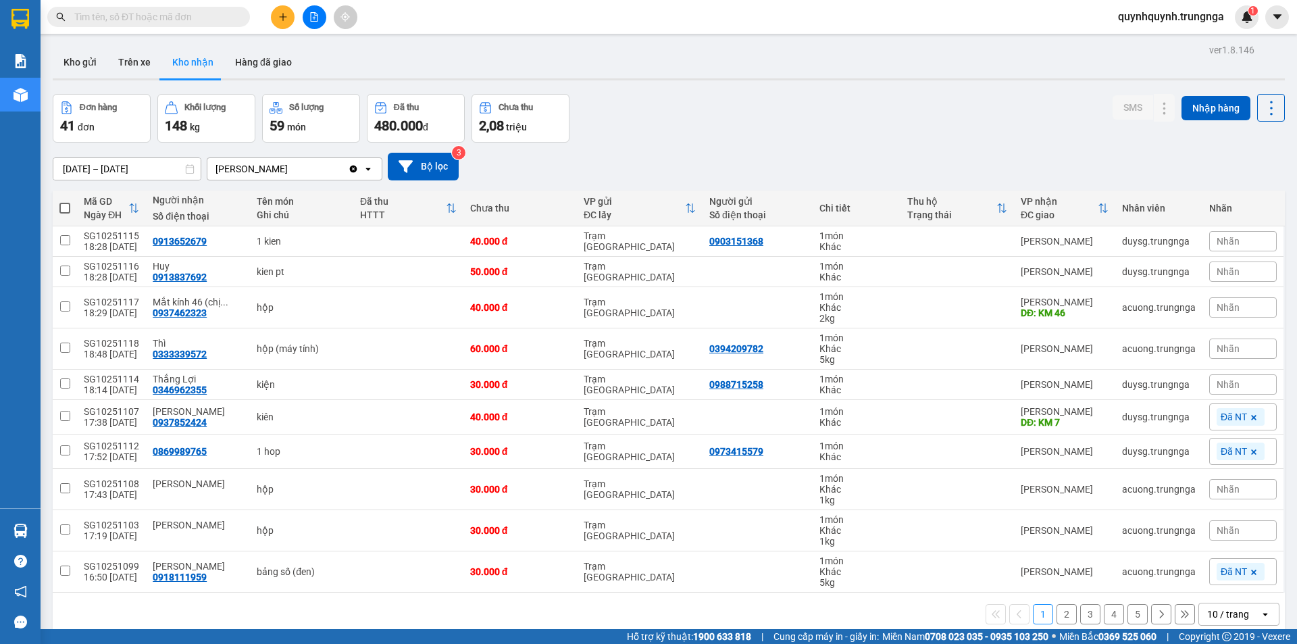
click at [192, 19] on input "text" at bounding box center [153, 16] width 159 height 15
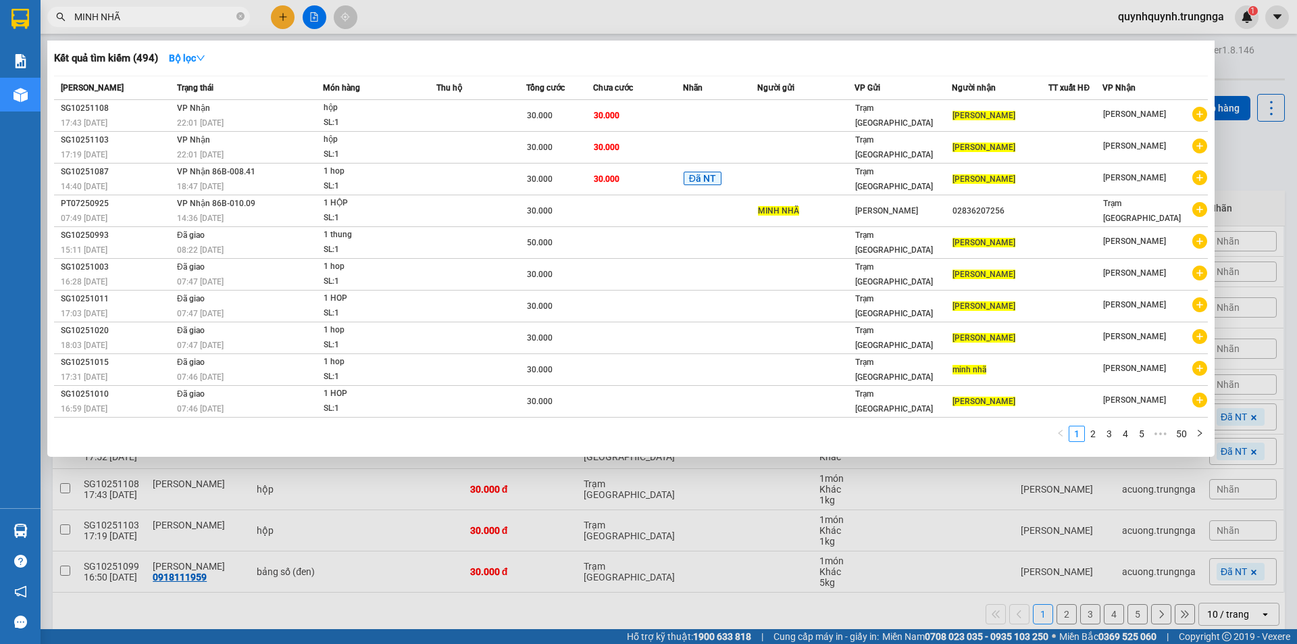
type input "MINH NHÃ"
click at [205, 9] on input "MINH NHÃ" at bounding box center [153, 16] width 159 height 15
click at [239, 15] on icon "close-circle" at bounding box center [240, 16] width 8 height 8
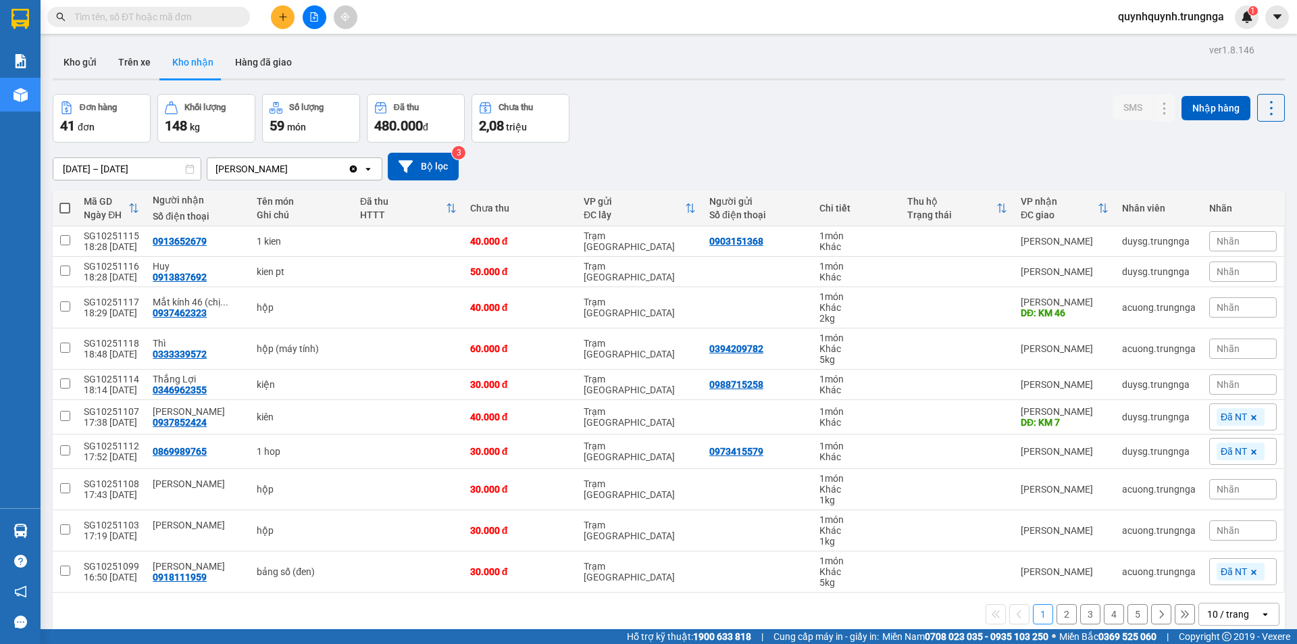
click at [205, 17] on input "text" at bounding box center [153, 16] width 159 height 15
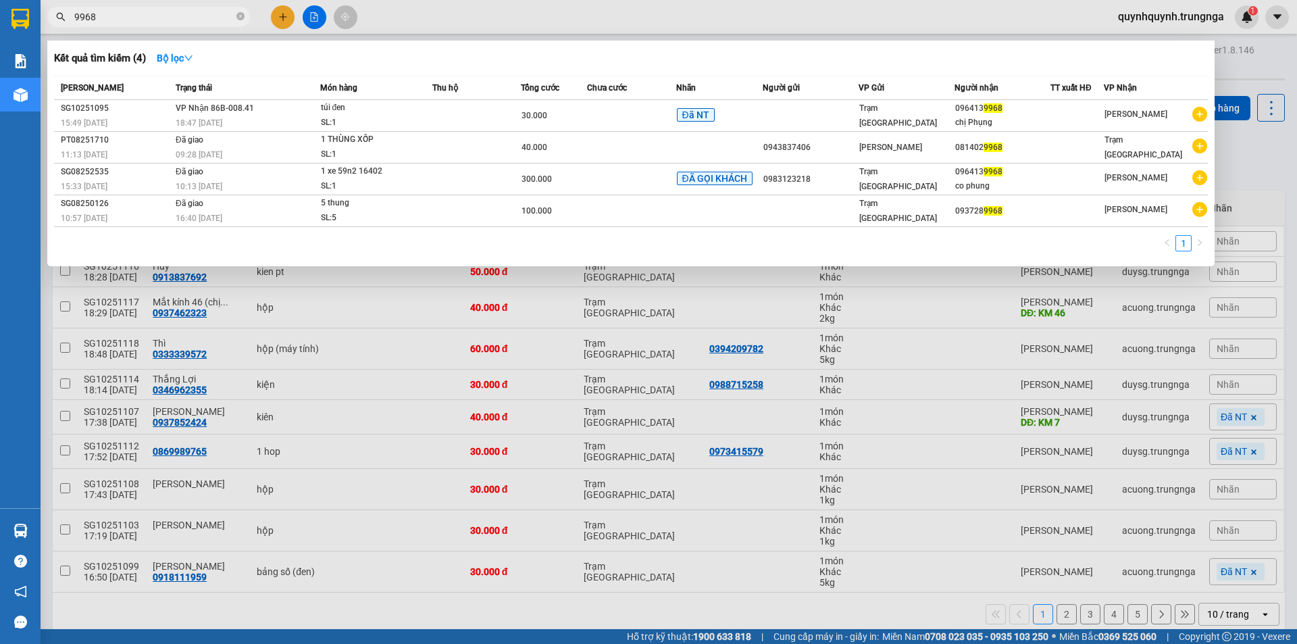
type input "9968"
click at [235, 14] on span "9968" at bounding box center [148, 17] width 203 height 20
click at [240, 15] on icon "close-circle" at bounding box center [240, 16] width 8 height 8
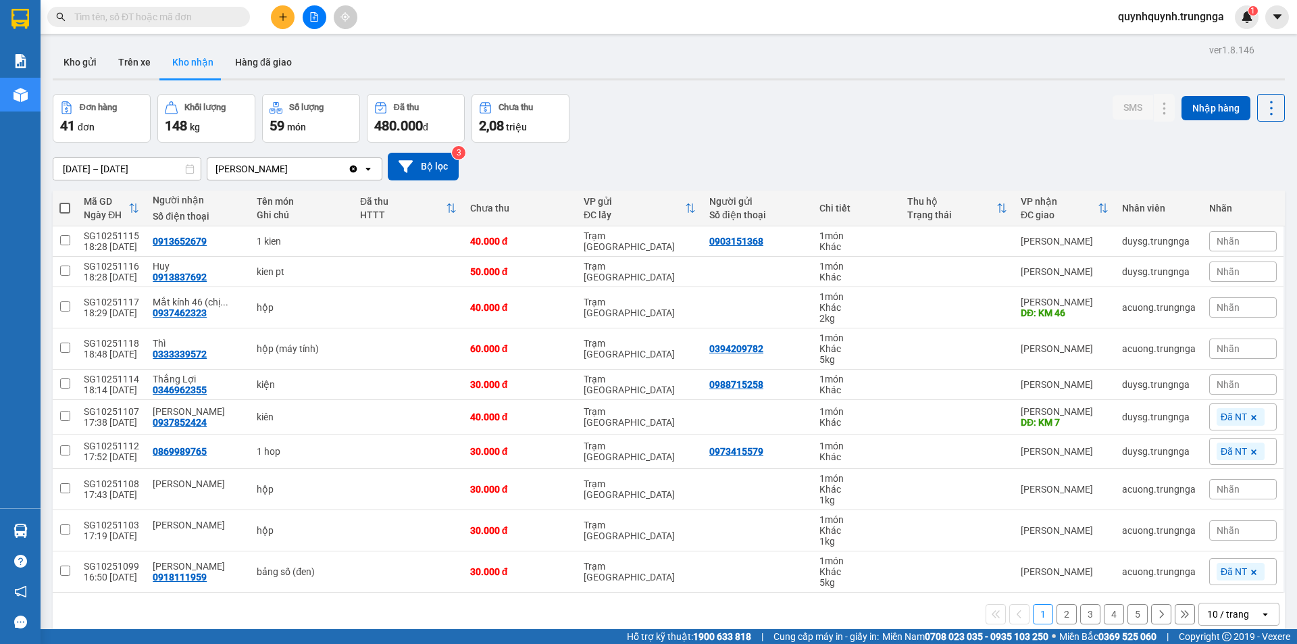
click at [215, 18] on input "text" at bounding box center [153, 16] width 159 height 15
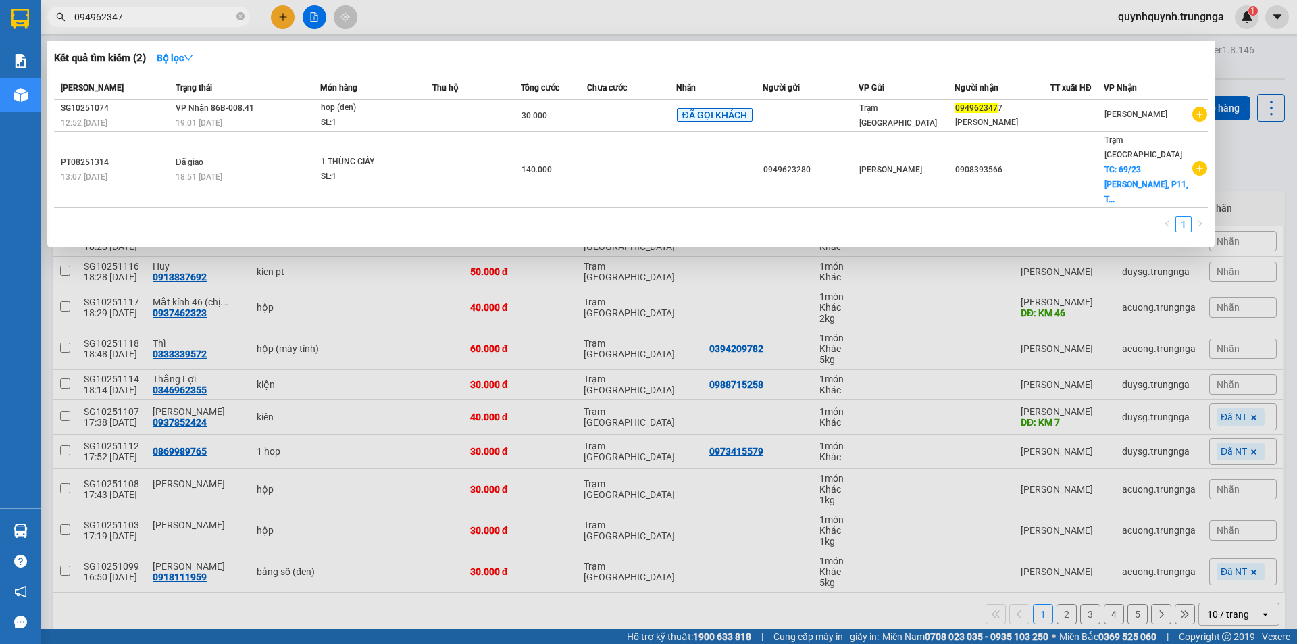
type input "0949623477"
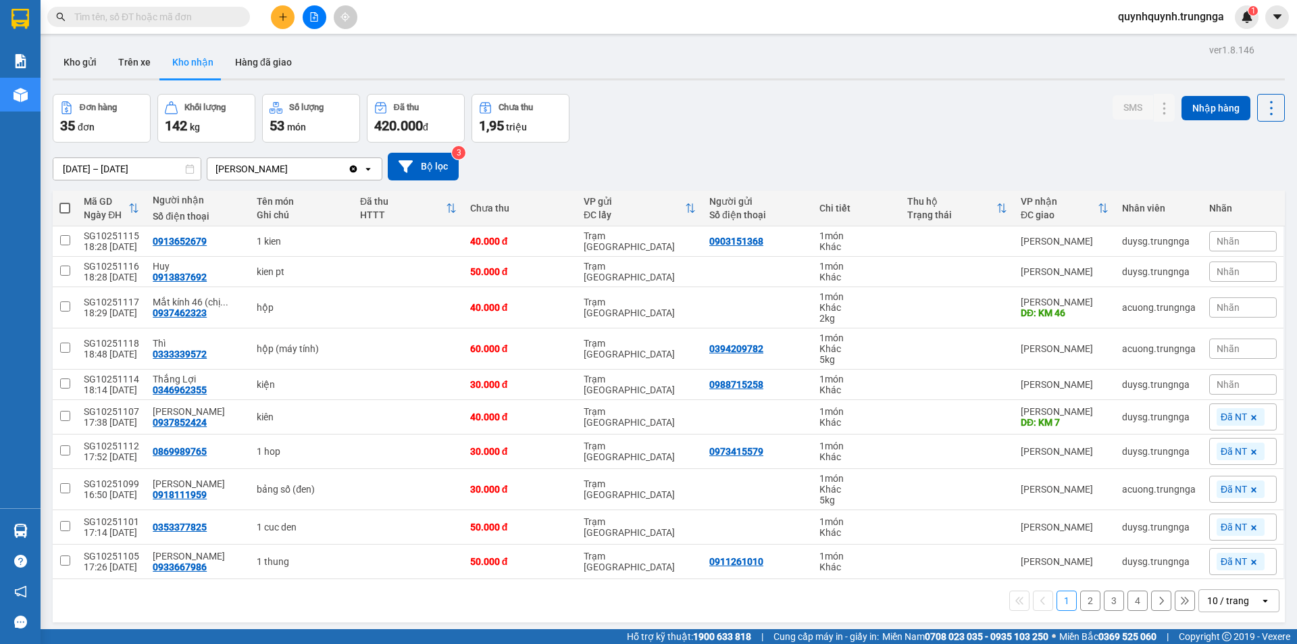
click at [179, 22] on input "text" at bounding box center [153, 16] width 159 height 15
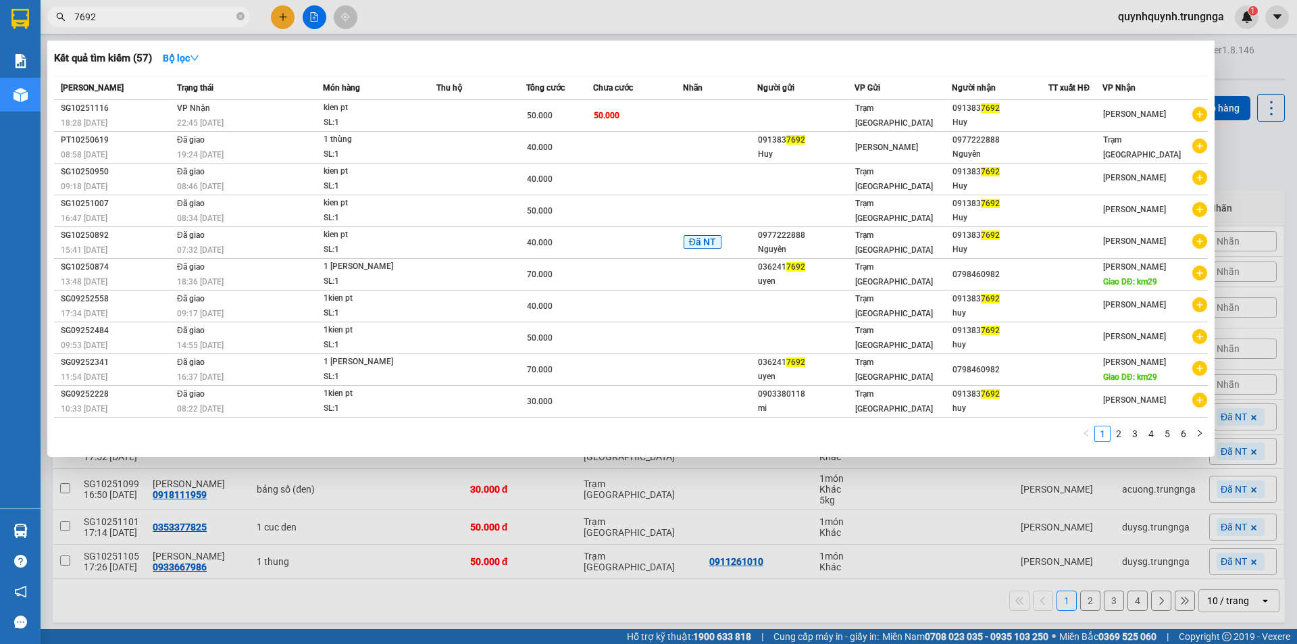
click at [178, 3] on div at bounding box center [648, 322] width 1297 height 644
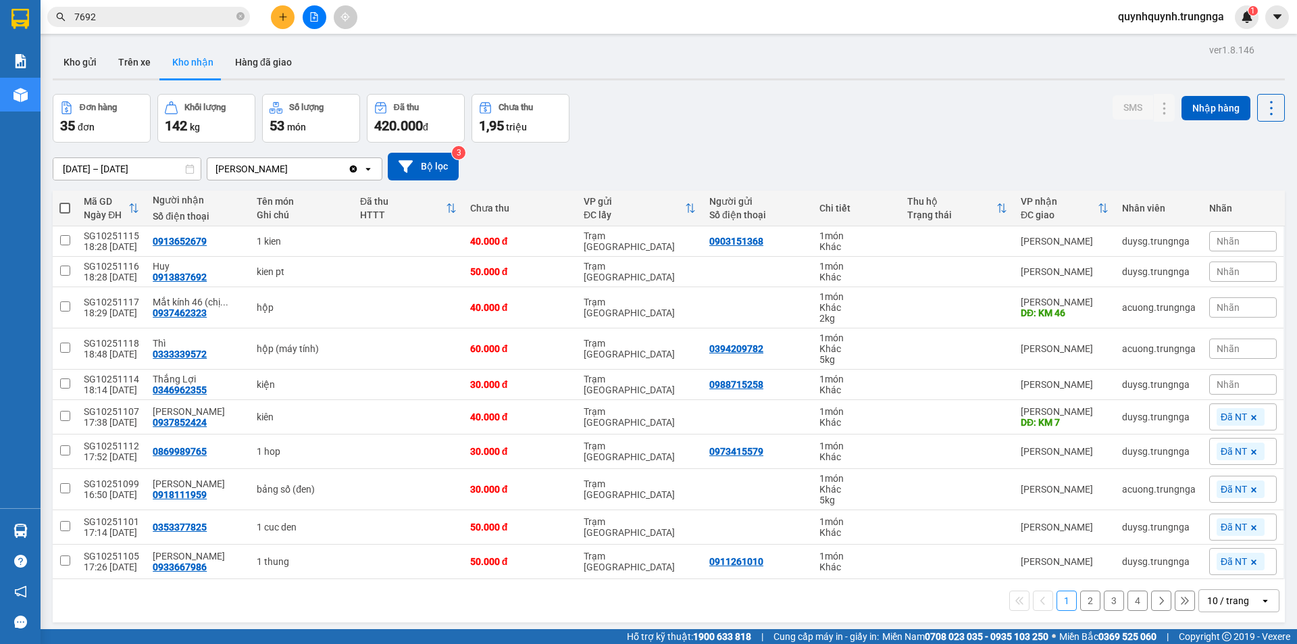
click at [178, 3] on div "Kết quả tìm kiếm ( 57 ) Bộ lọc Mã ĐH Trạng thái Món hàng Thu hộ Tổng cước Chưa …" at bounding box center [648, 17] width 1297 height 34
click at [183, 17] on input "7692" at bounding box center [153, 16] width 159 height 15
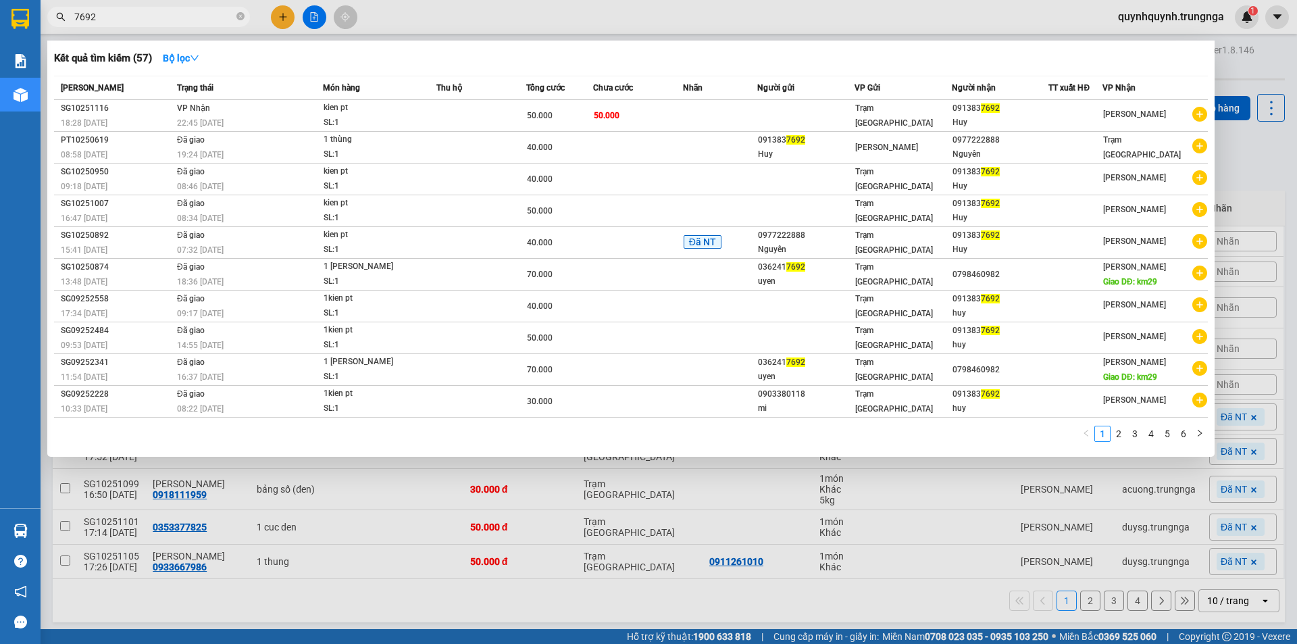
click at [183, 17] on input "7692" at bounding box center [153, 16] width 159 height 15
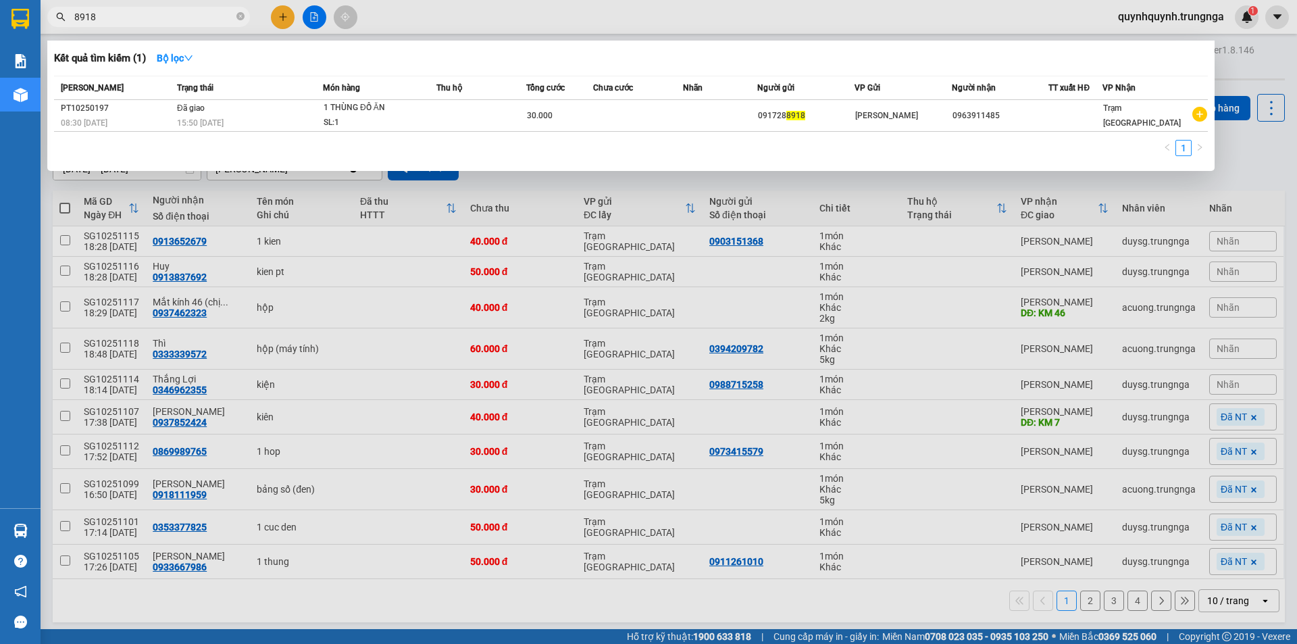
click at [183, 17] on input "8918" at bounding box center [153, 16] width 159 height 15
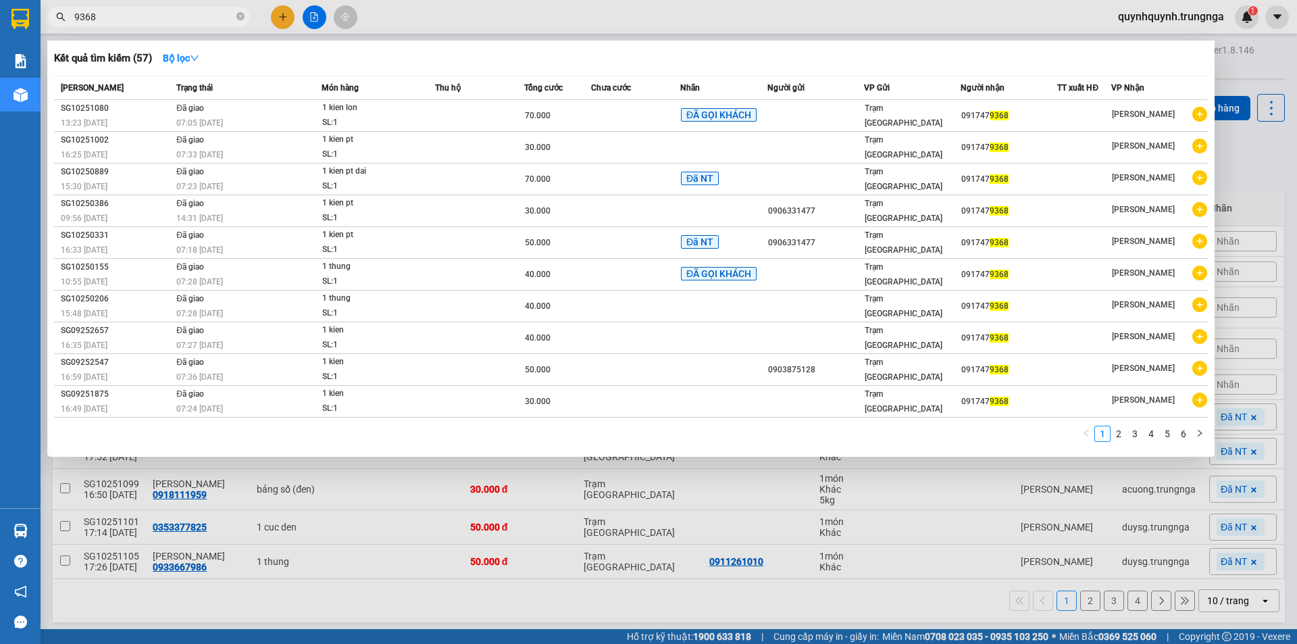
click at [183, 17] on input "9368" at bounding box center [153, 16] width 159 height 15
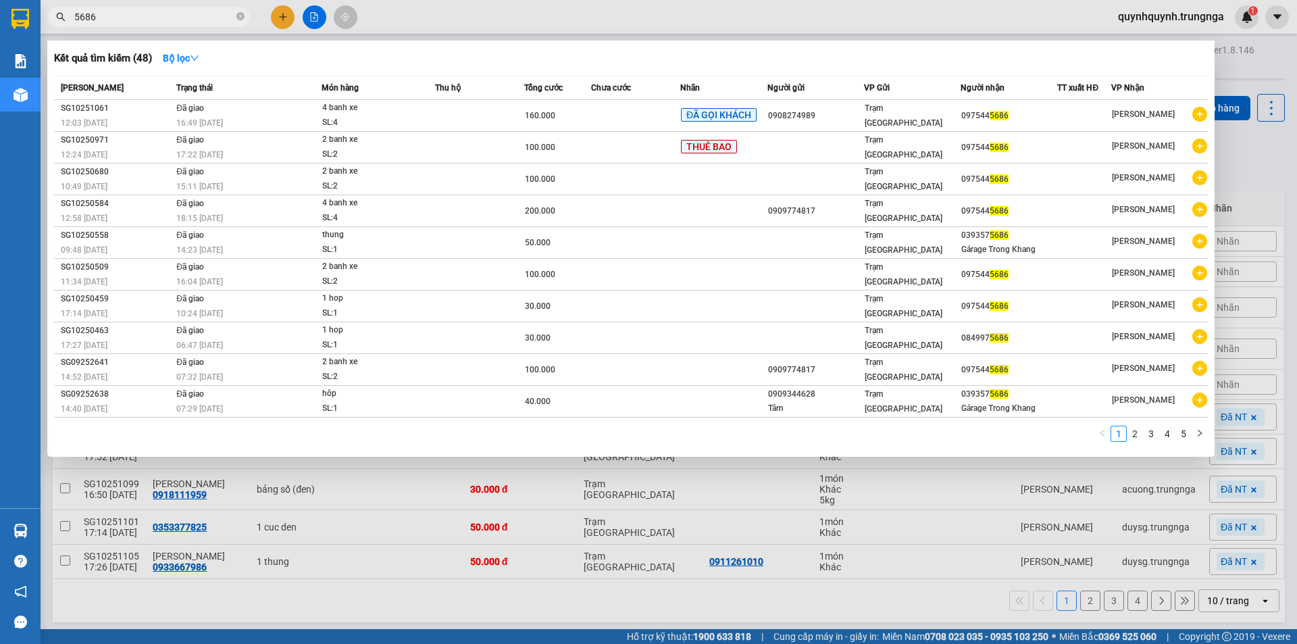
click at [184, 17] on input "5686" at bounding box center [153, 16] width 159 height 15
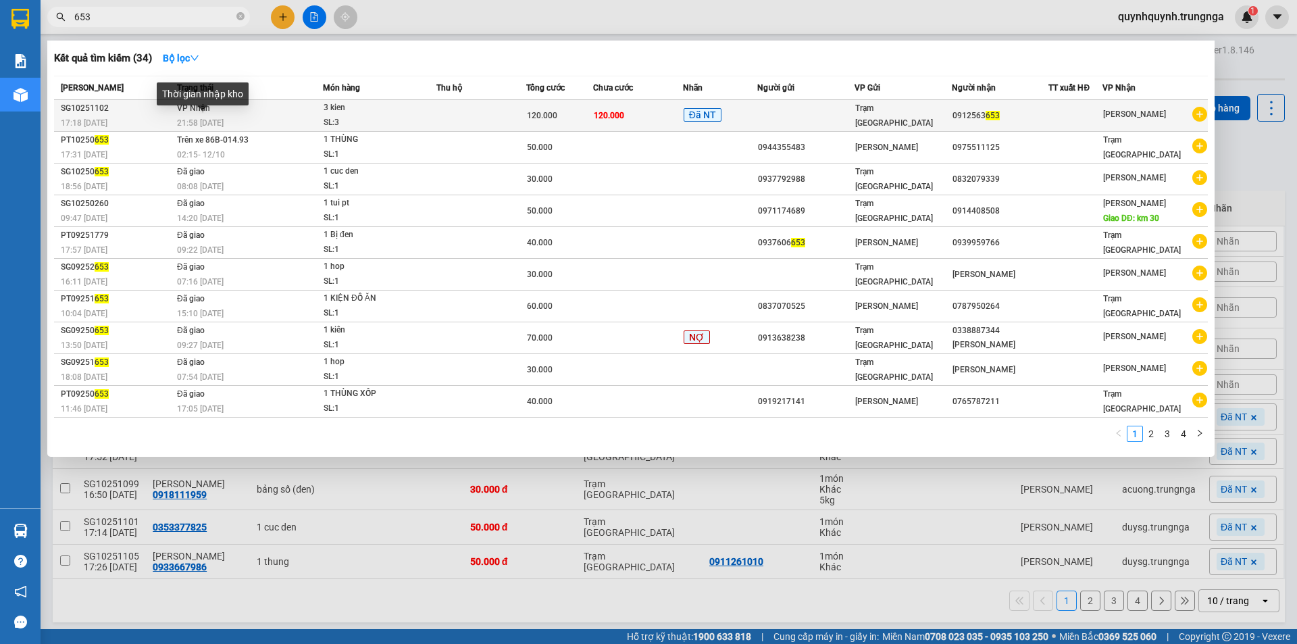
type input "653"
click at [200, 120] on span "21:58 - 11/10" at bounding box center [200, 122] width 47 height 9
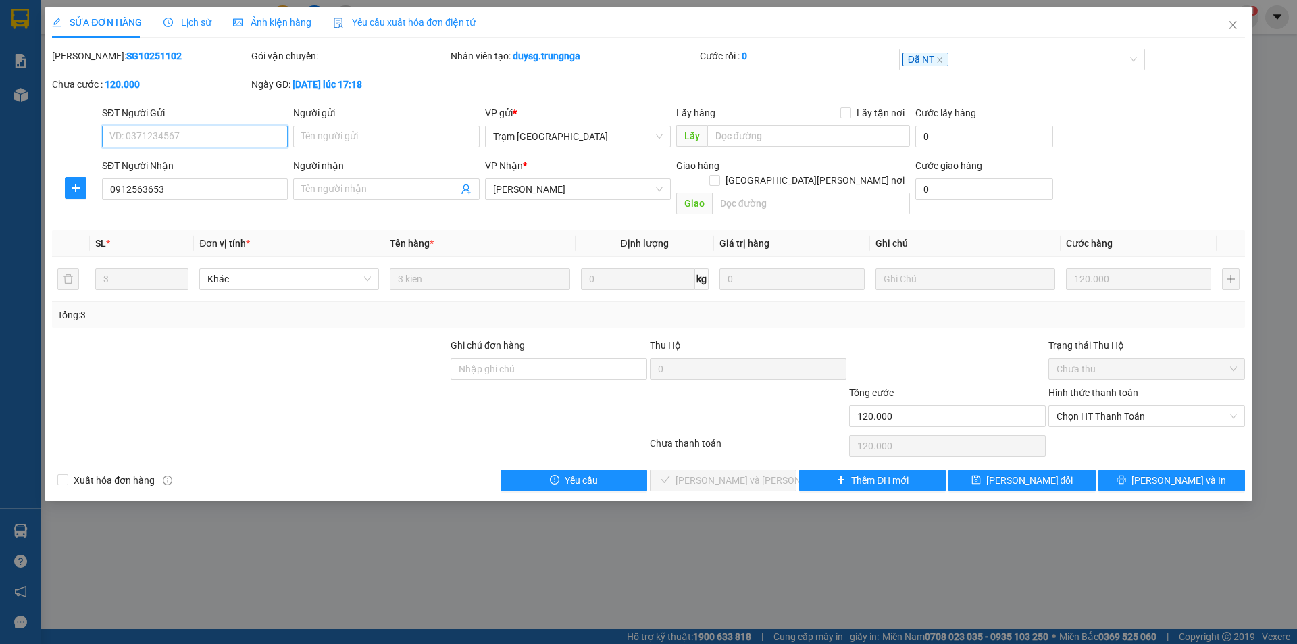
type input "0912563653"
type input "120.000"
click at [1135, 410] on span "Chọn HT Thanh Toán" at bounding box center [1146, 416] width 180 height 20
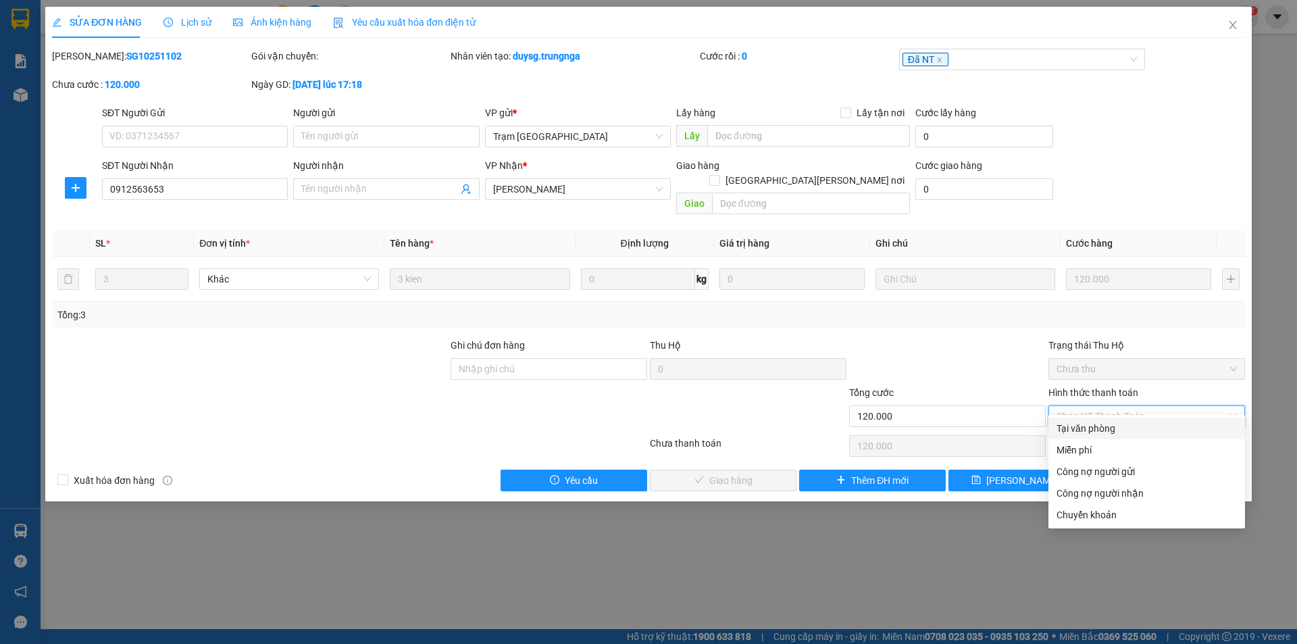
click at [1117, 430] on div "Tại văn phòng" at bounding box center [1146, 428] width 180 height 15
type input "0"
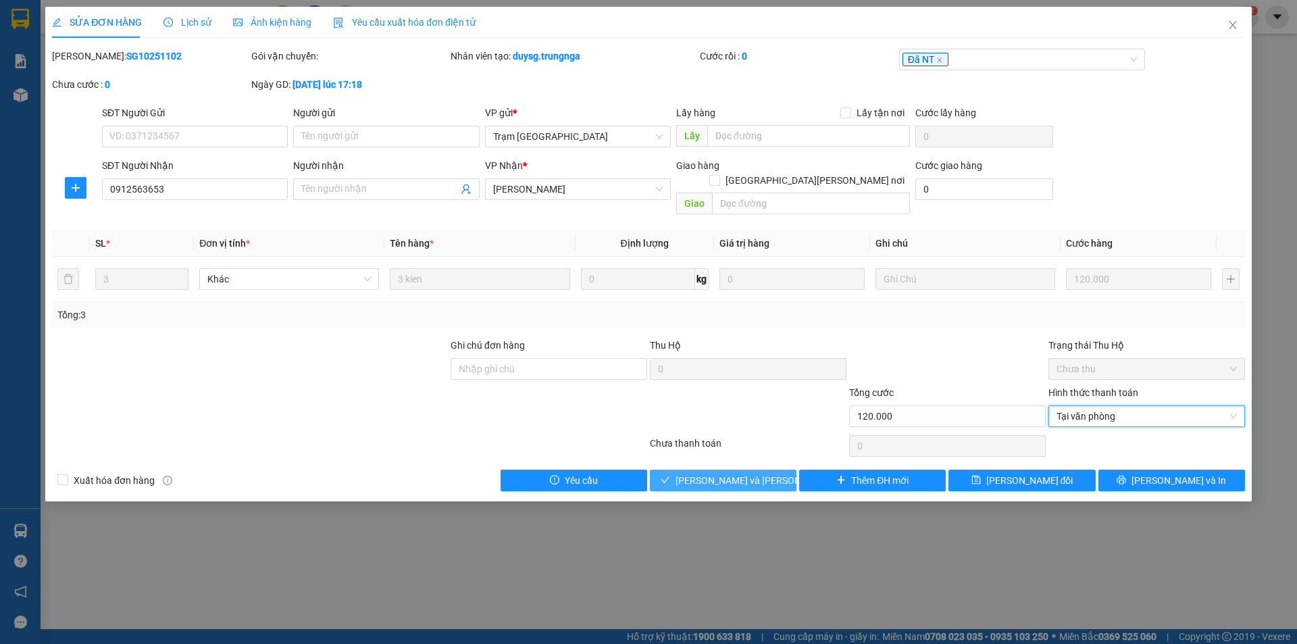
click at [698, 473] on span "[PERSON_NAME] và [PERSON_NAME] hàng" at bounding box center [766, 480] width 182 height 15
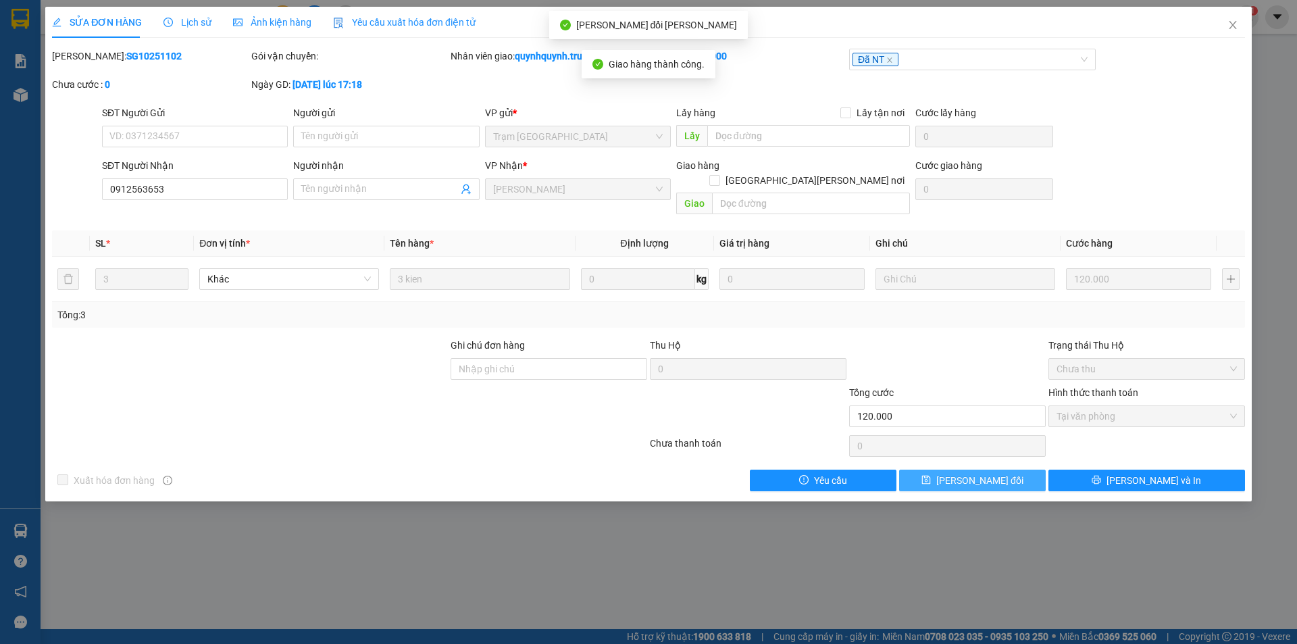
click at [995, 473] on span "Lưu thay đổi" at bounding box center [979, 480] width 87 height 15
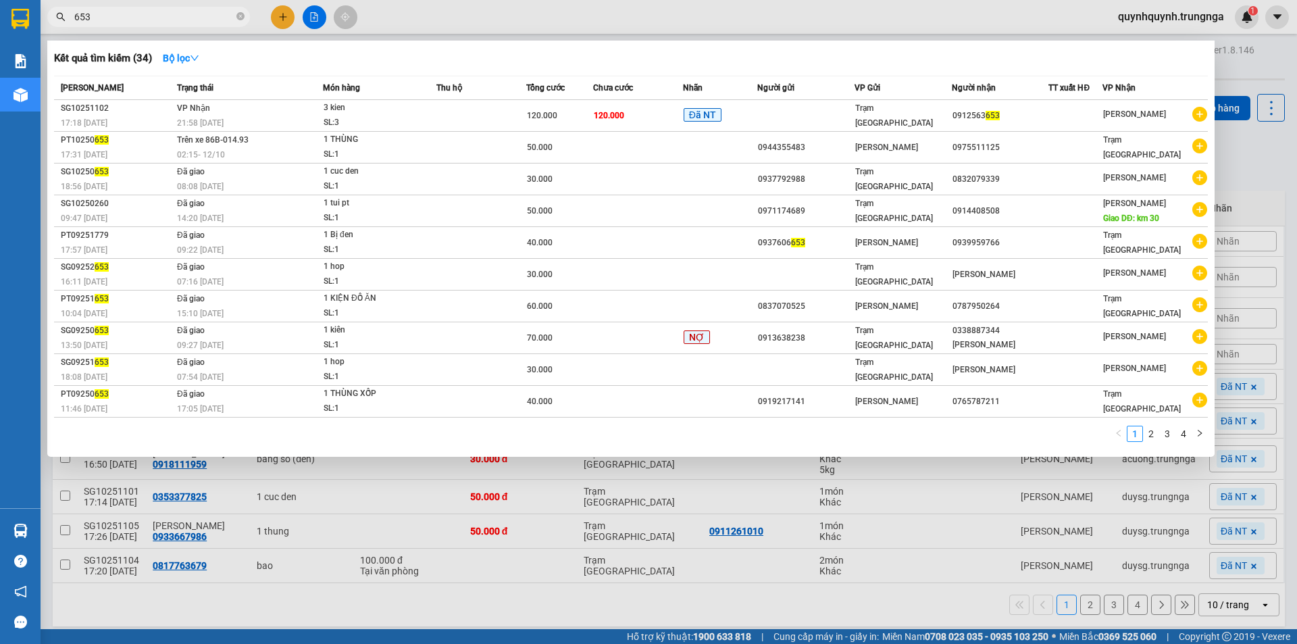
click at [191, 16] on input "653" at bounding box center [153, 16] width 159 height 15
type input "6"
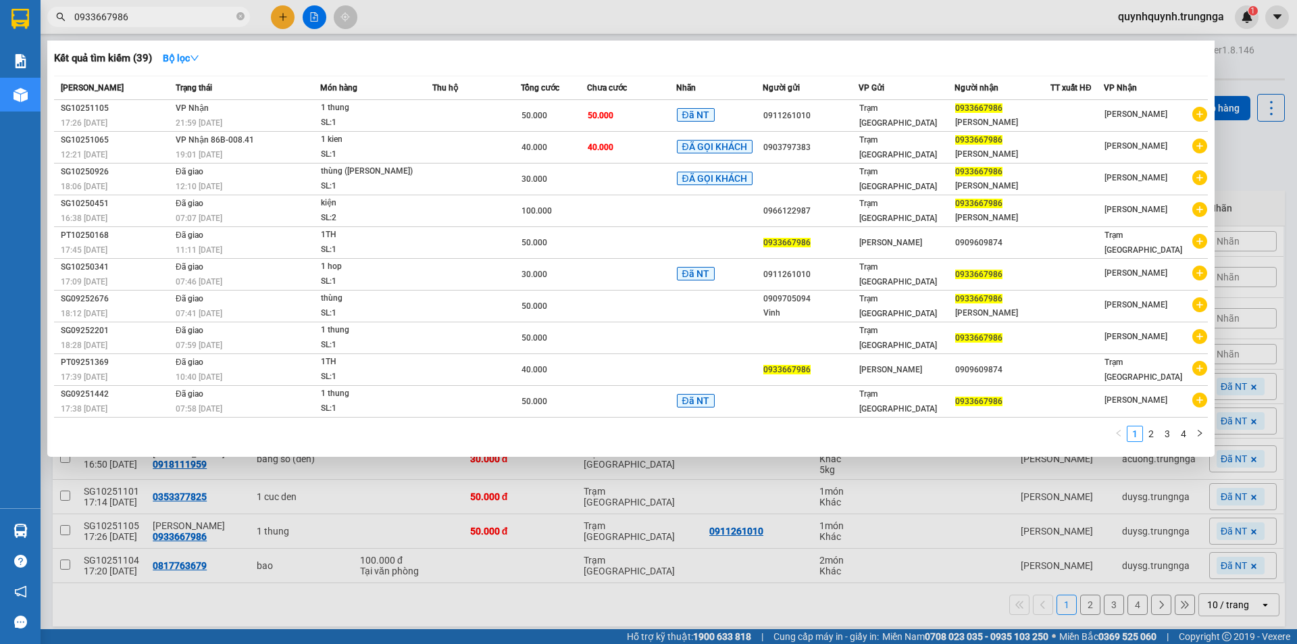
click at [193, 22] on input "0933667986" at bounding box center [153, 16] width 159 height 15
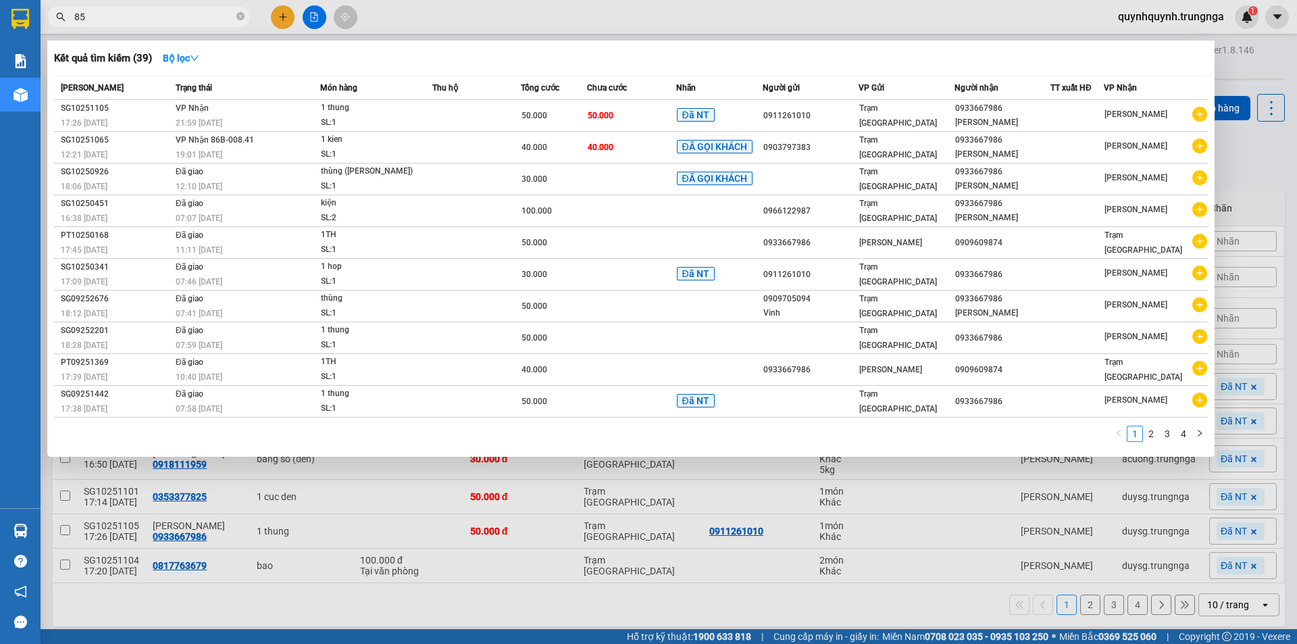
type input "8"
type input "1158"
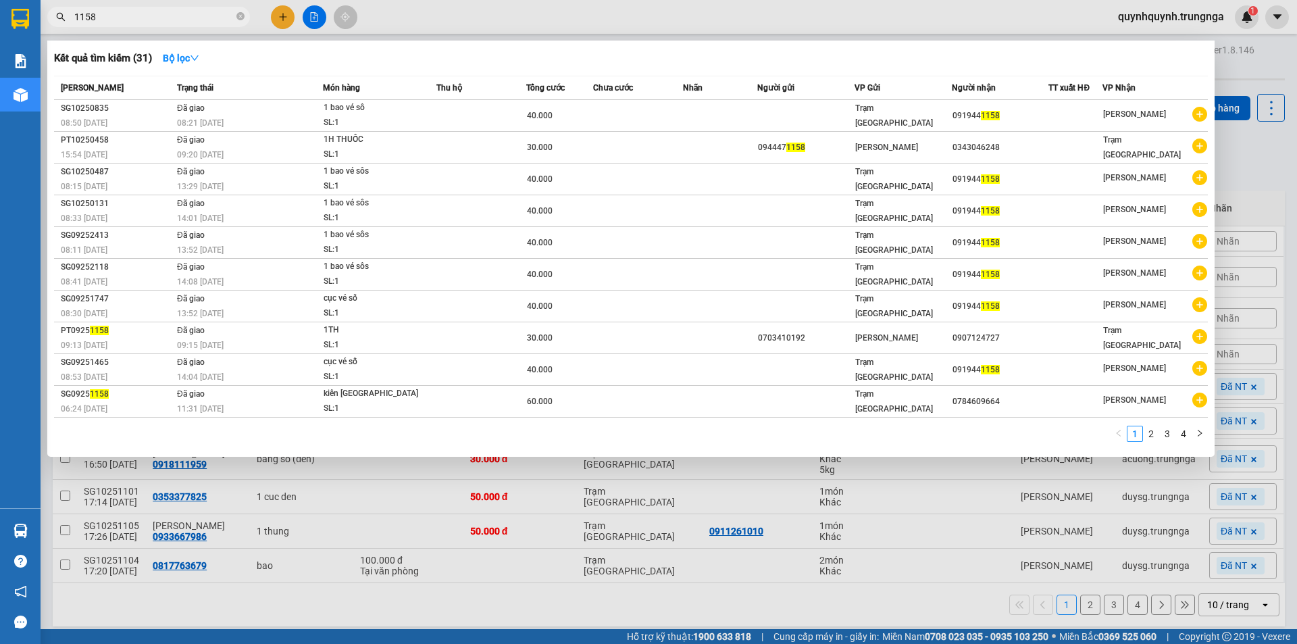
click at [184, 22] on input "1158" at bounding box center [153, 16] width 159 height 15
click at [173, 14] on input "1158" at bounding box center [153, 16] width 159 height 15
click at [240, 20] on icon "close-circle" at bounding box center [240, 16] width 8 height 8
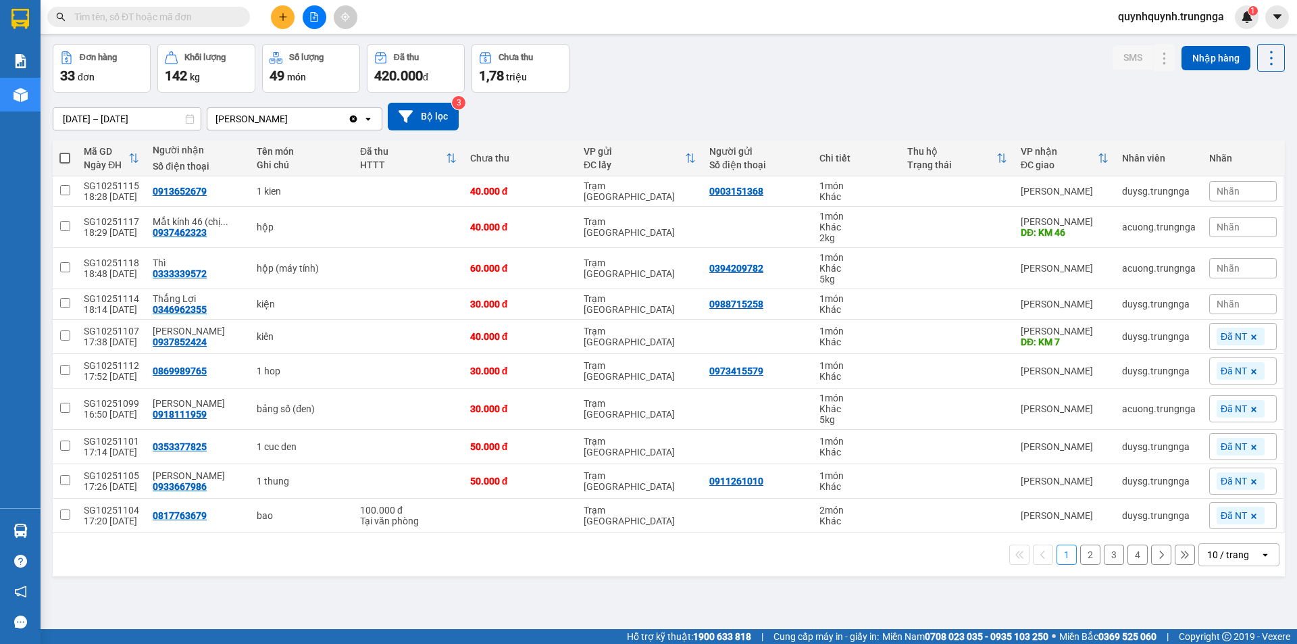
scroll to position [62, 0]
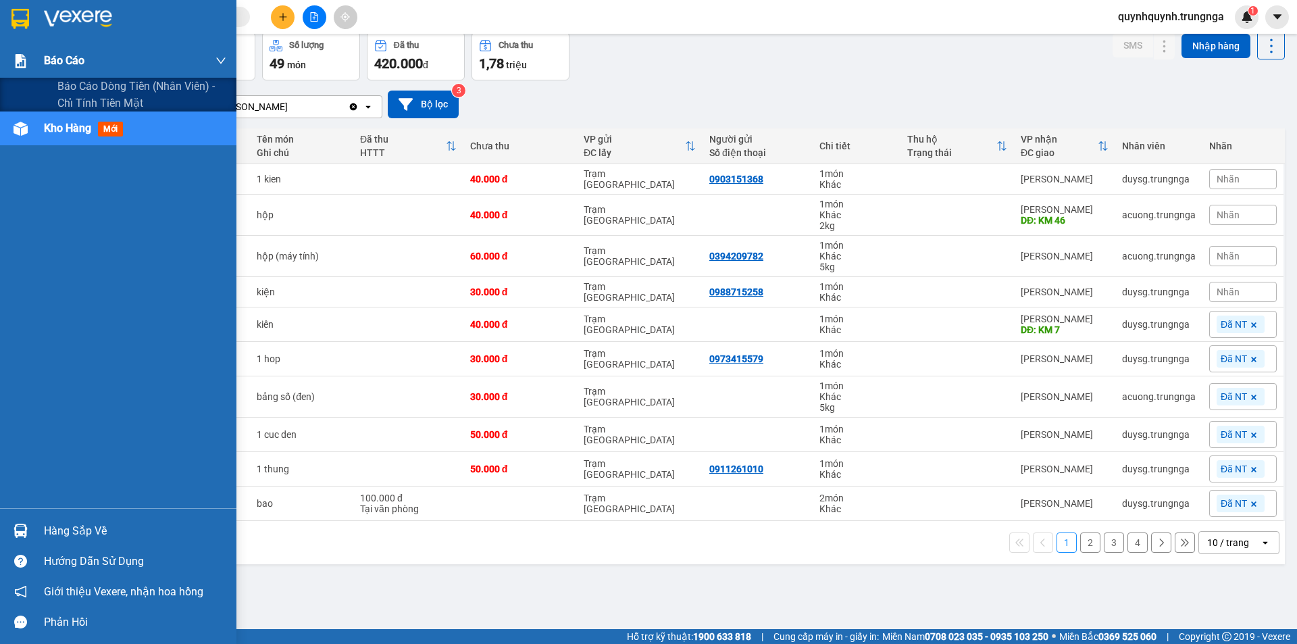
click at [34, 61] on div "Báo cáo" at bounding box center [118, 61] width 236 height 34
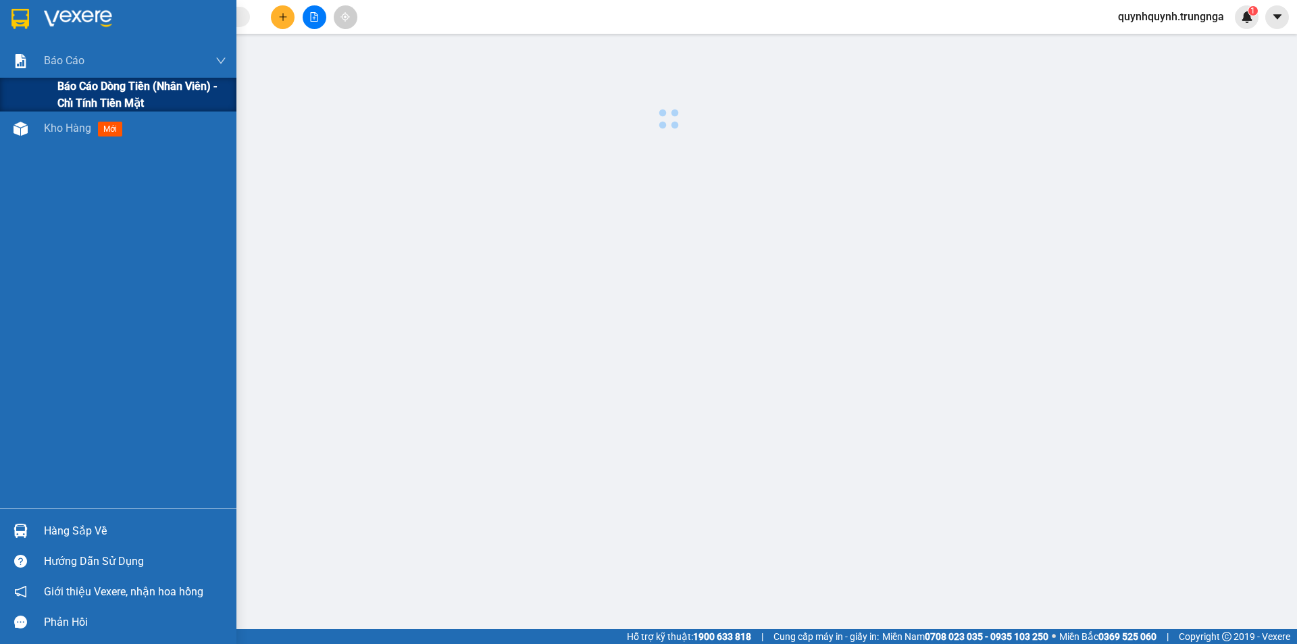
click at [59, 93] on span "Báo cáo dòng tiền (nhân viên) - chỉ tính tiền mặt" at bounding box center [141, 95] width 169 height 34
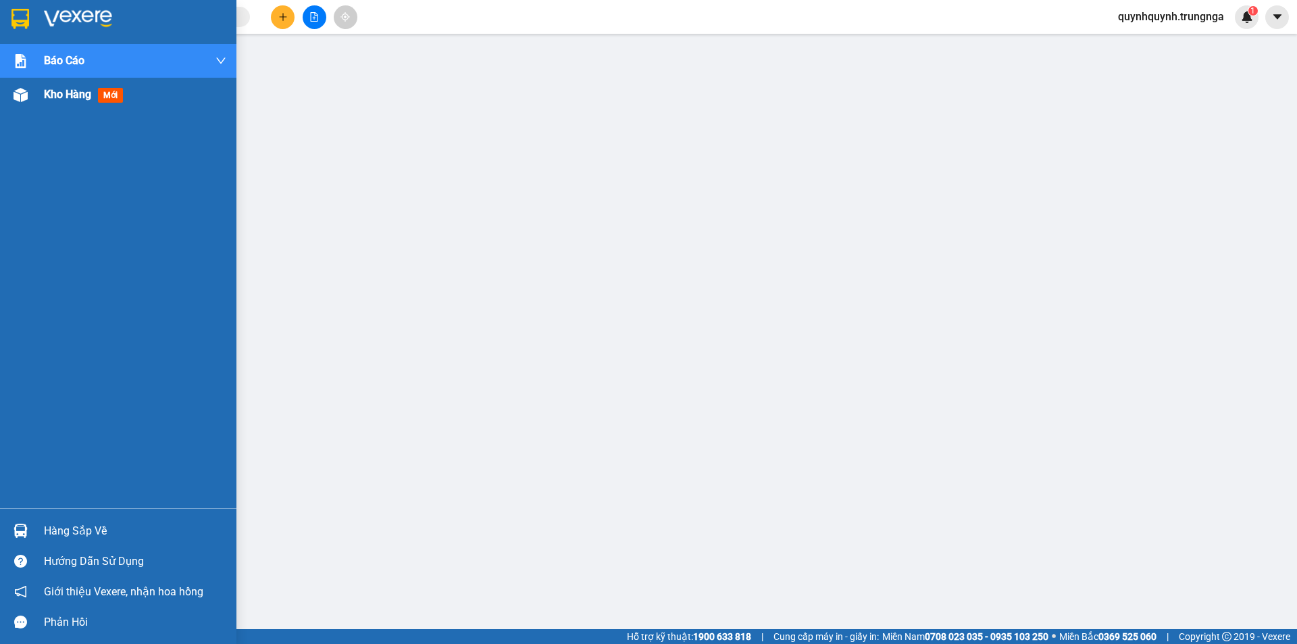
click at [45, 97] on span "Kho hàng" at bounding box center [67, 94] width 47 height 13
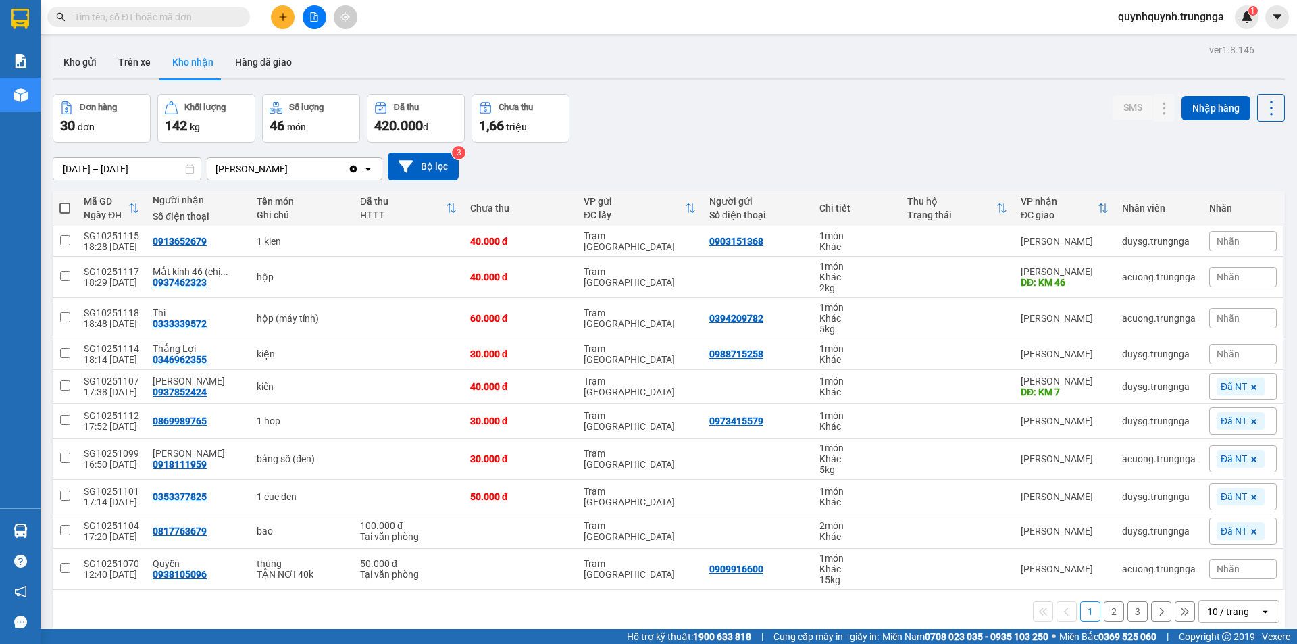
click at [778, 118] on div "Đơn hàng 30 đơn Khối lượng 142 kg Số lượng 46 món Đã thu 420.000 đ Chưa thu 1,6…" at bounding box center [669, 118] width 1232 height 49
click at [221, 11] on input "text" at bounding box center [153, 16] width 159 height 15
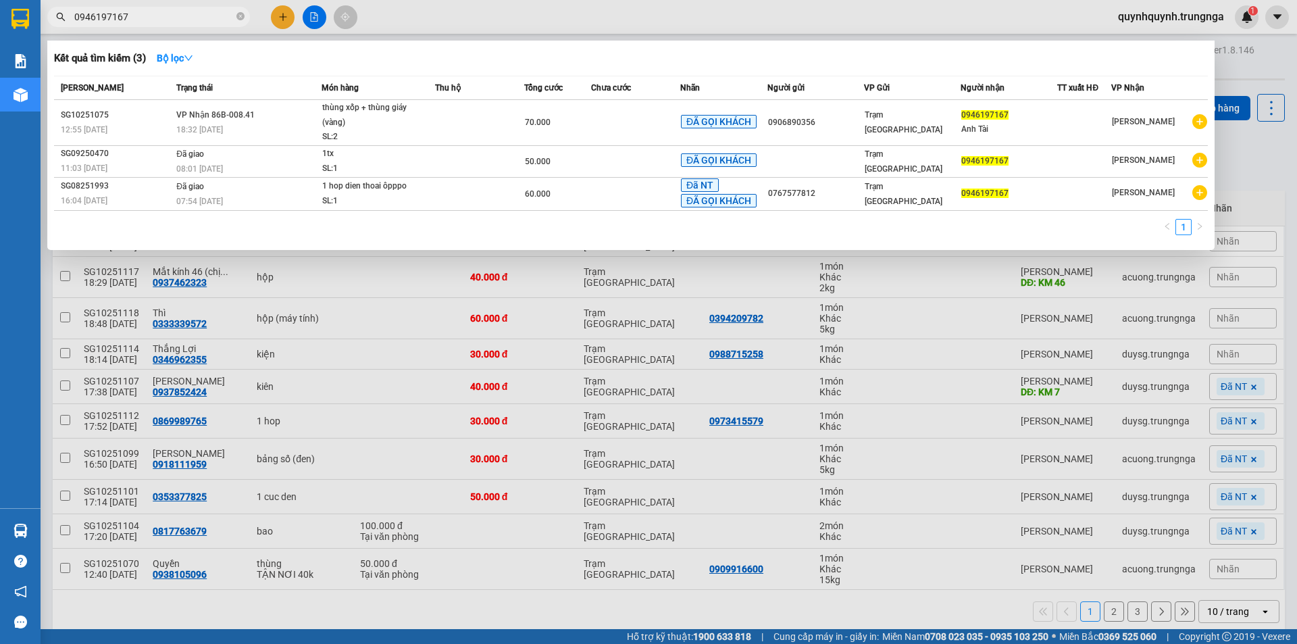
type input "0946197167"
drag, startPoint x: 486, startPoint y: 303, endPoint x: 459, endPoint y: 235, distance: 73.1
click at [490, 303] on div at bounding box center [648, 322] width 1297 height 644
click at [234, 17] on span "0946197167" at bounding box center [148, 17] width 203 height 20
click at [239, 17] on icon "close-circle" at bounding box center [240, 16] width 8 height 8
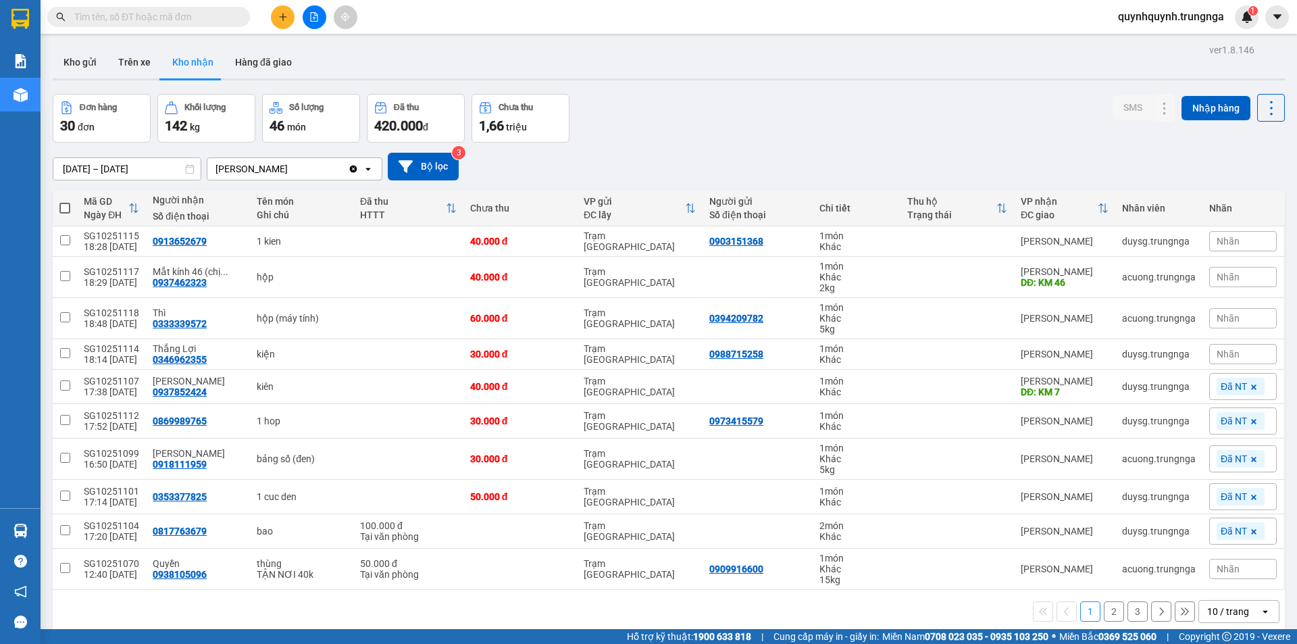
click at [192, 17] on input "text" at bounding box center [153, 16] width 159 height 15
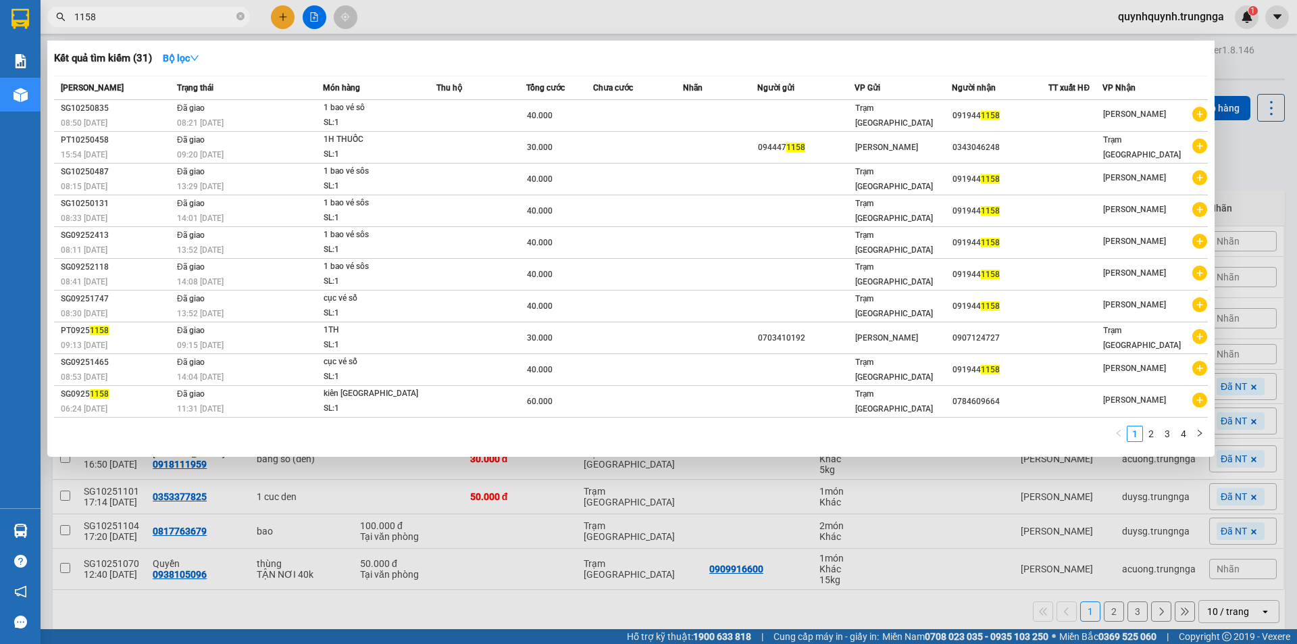
type input "1158"
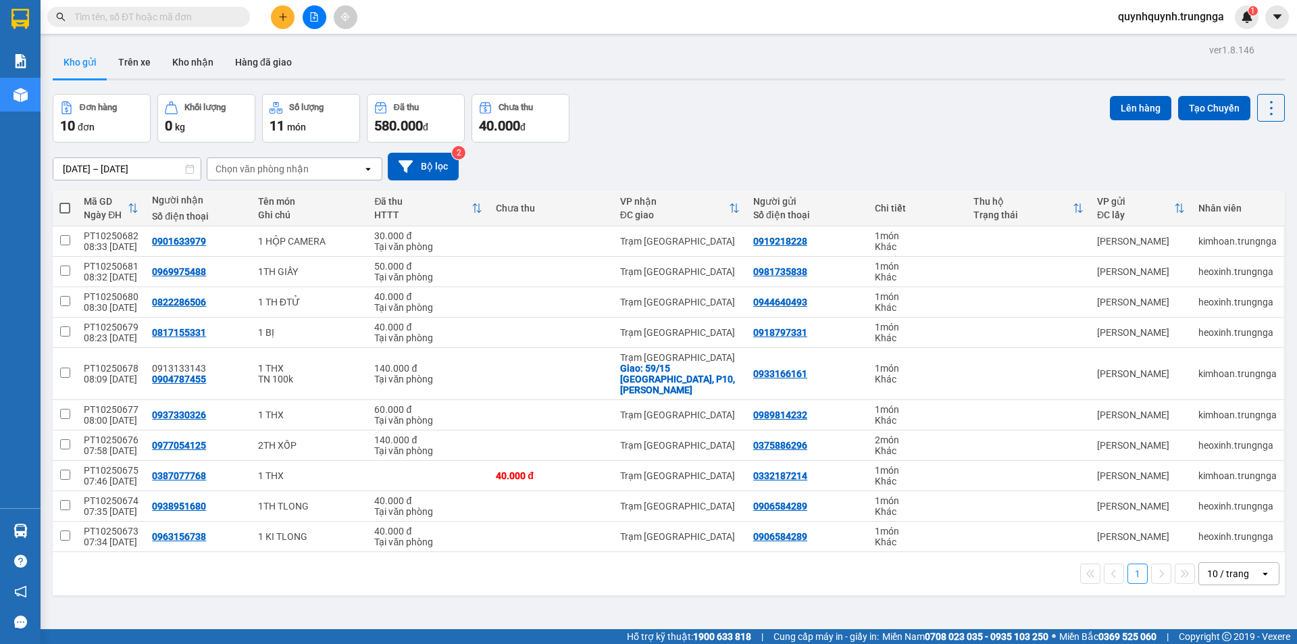
click at [186, 170] on icon at bounding box center [190, 168] width 8 height 9
click at [189, 168] on icon at bounding box center [189, 168] width 9 height 9
click at [190, 168] on icon at bounding box center [189, 168] width 9 height 9
drag, startPoint x: 190, startPoint y: 65, endPoint x: 223, endPoint y: 181, distance: 120.6
click at [191, 64] on button "Kho nhận" at bounding box center [192, 62] width 63 height 32
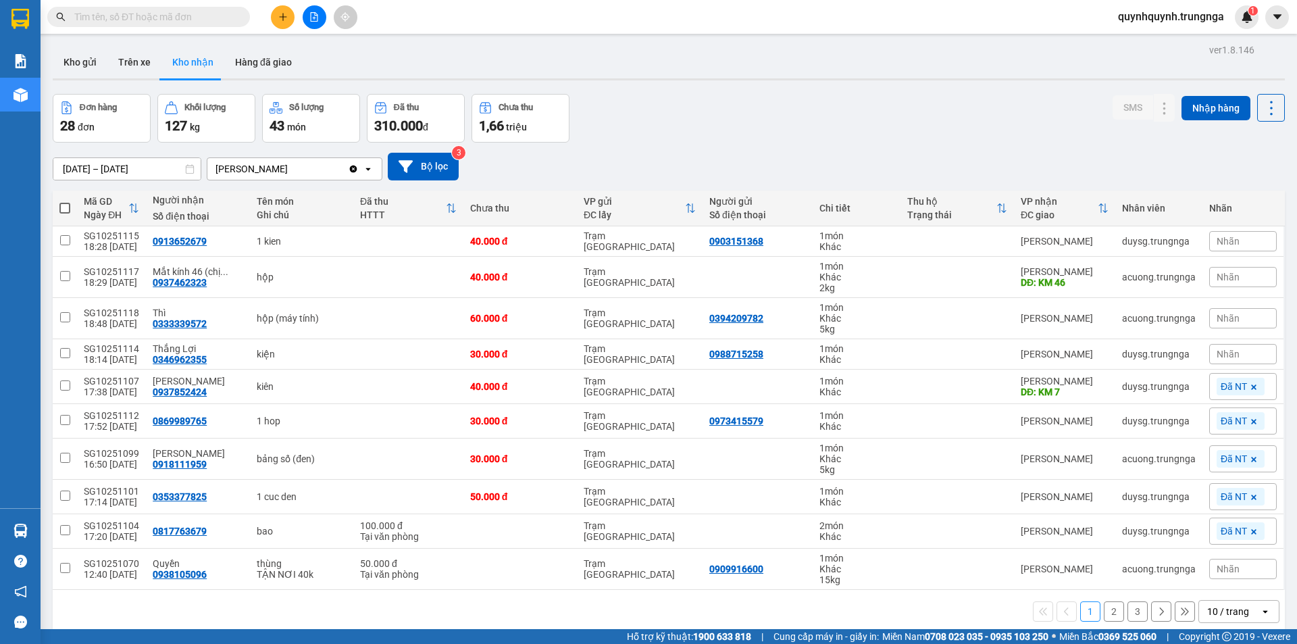
click at [185, 173] on icon at bounding box center [189, 168] width 9 height 9
click at [188, 167] on icon at bounding box center [189, 168] width 9 height 9
click at [137, 168] on input "[DATE] – [DATE]" at bounding box center [126, 169] width 147 height 22
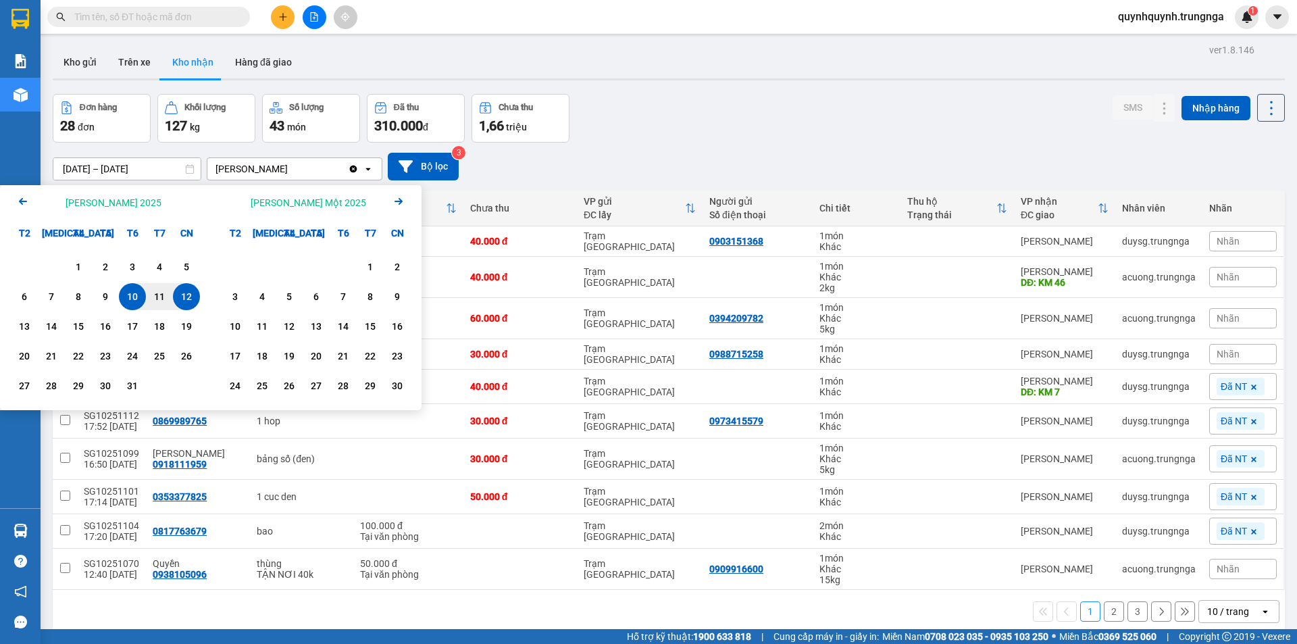
click at [17, 199] on icon "Arrow Left" at bounding box center [23, 201] width 16 height 16
click at [23, 265] on div "1" at bounding box center [24, 267] width 19 height 16
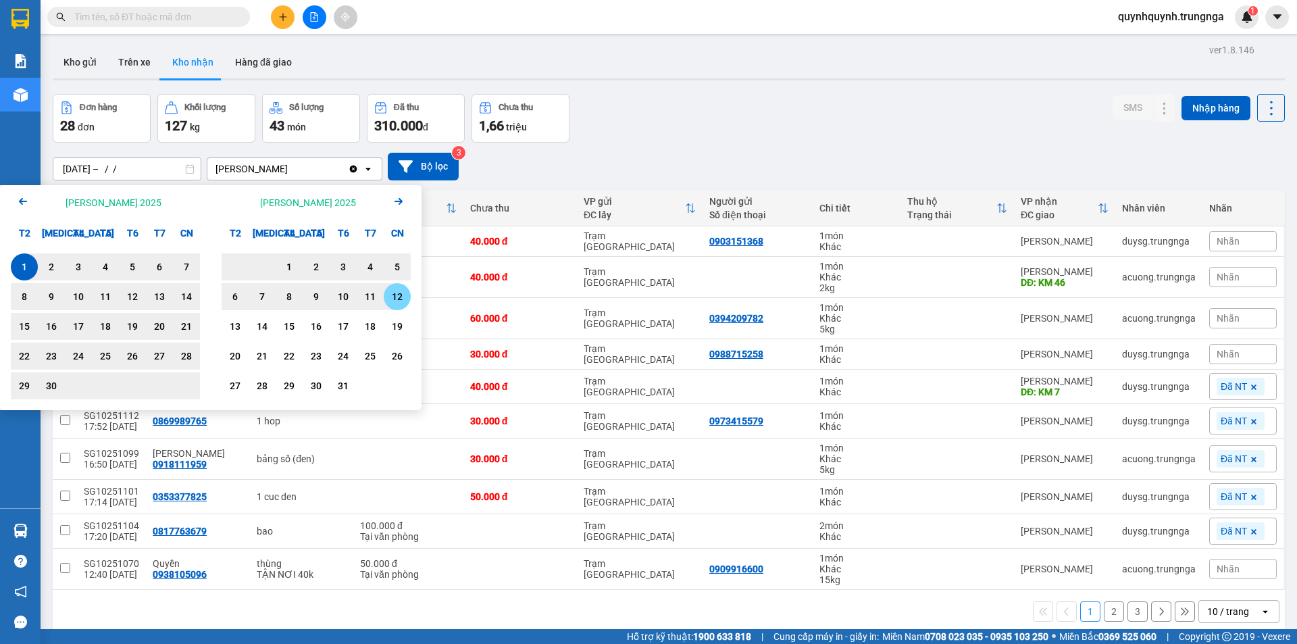
click at [398, 297] on div "12" at bounding box center [397, 296] width 19 height 16
type input "01/09/2025 – 12/10/2025"
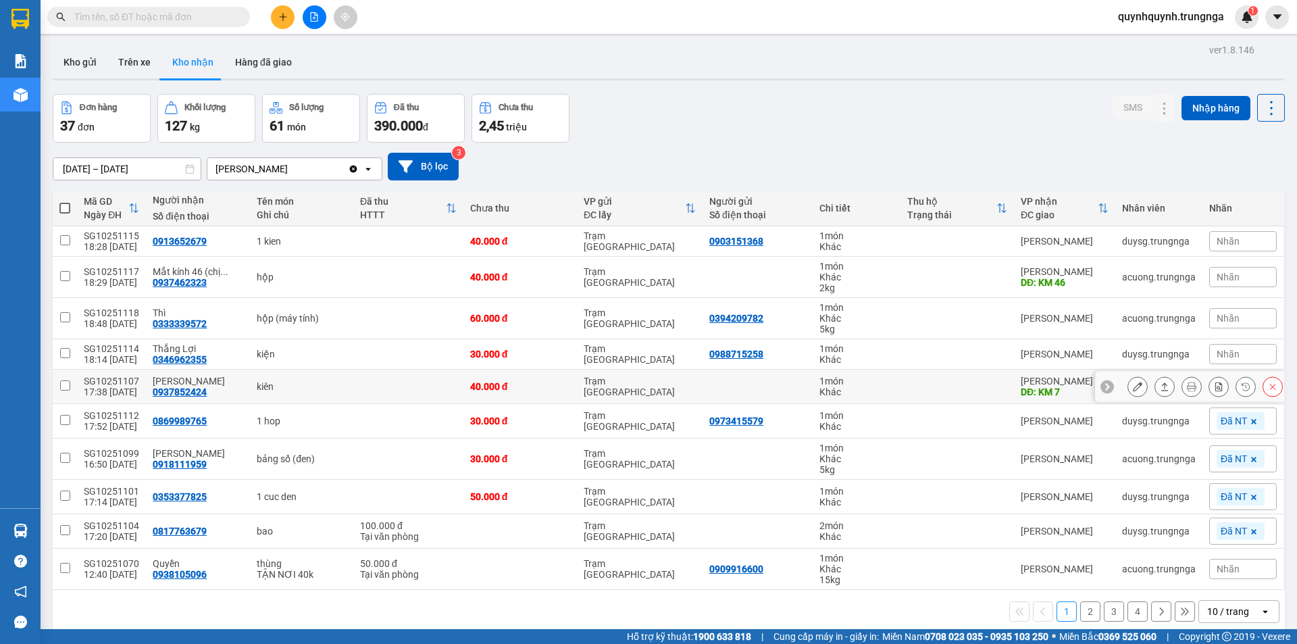
scroll to position [62, 0]
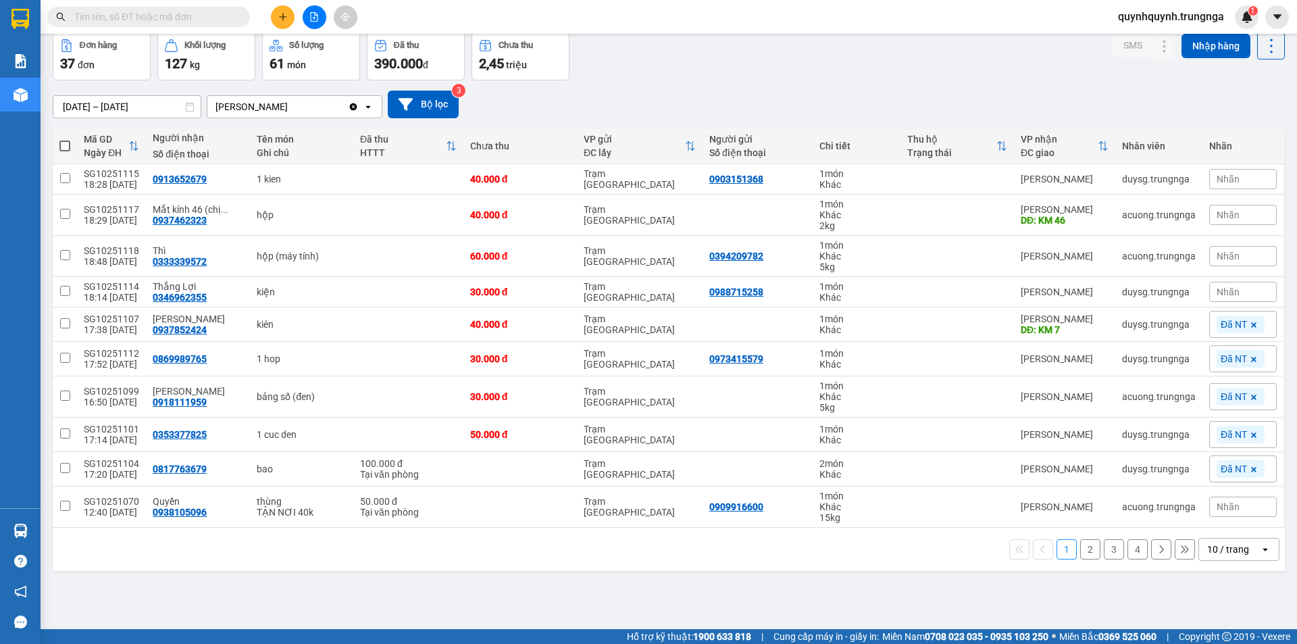
click at [1207, 551] on div "10 / trang" at bounding box center [1228, 549] width 42 height 14
click at [1214, 500] on span "80 / trang" at bounding box center [1220, 495] width 43 height 14
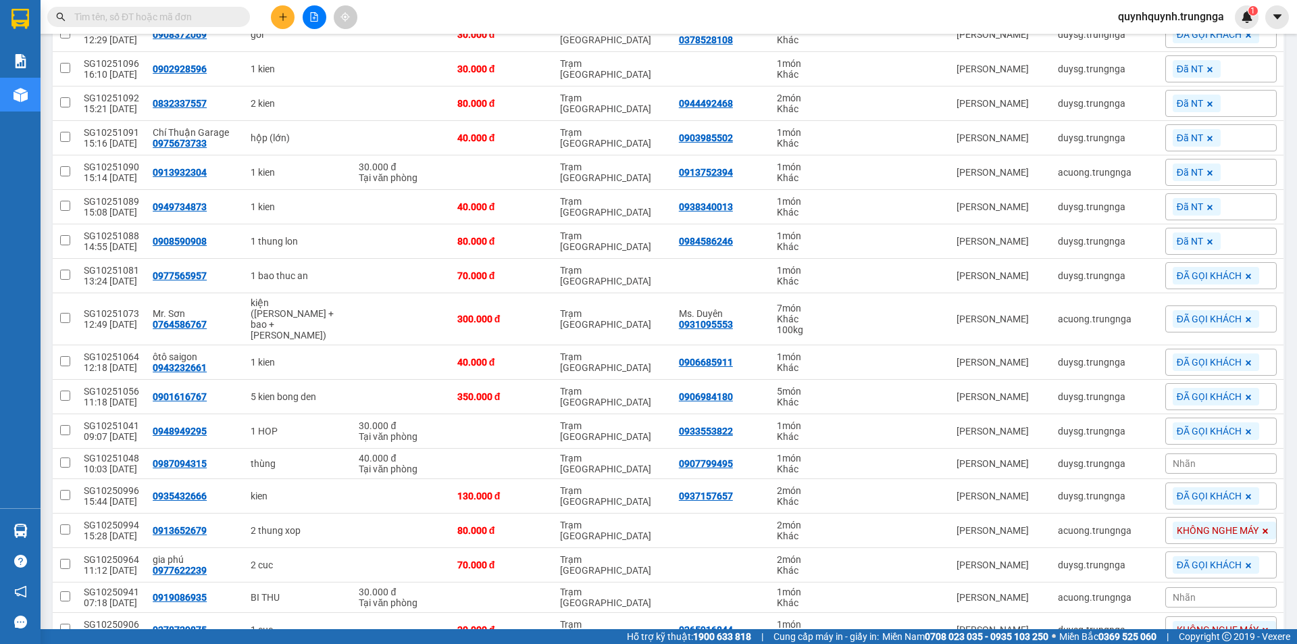
scroll to position [937, 0]
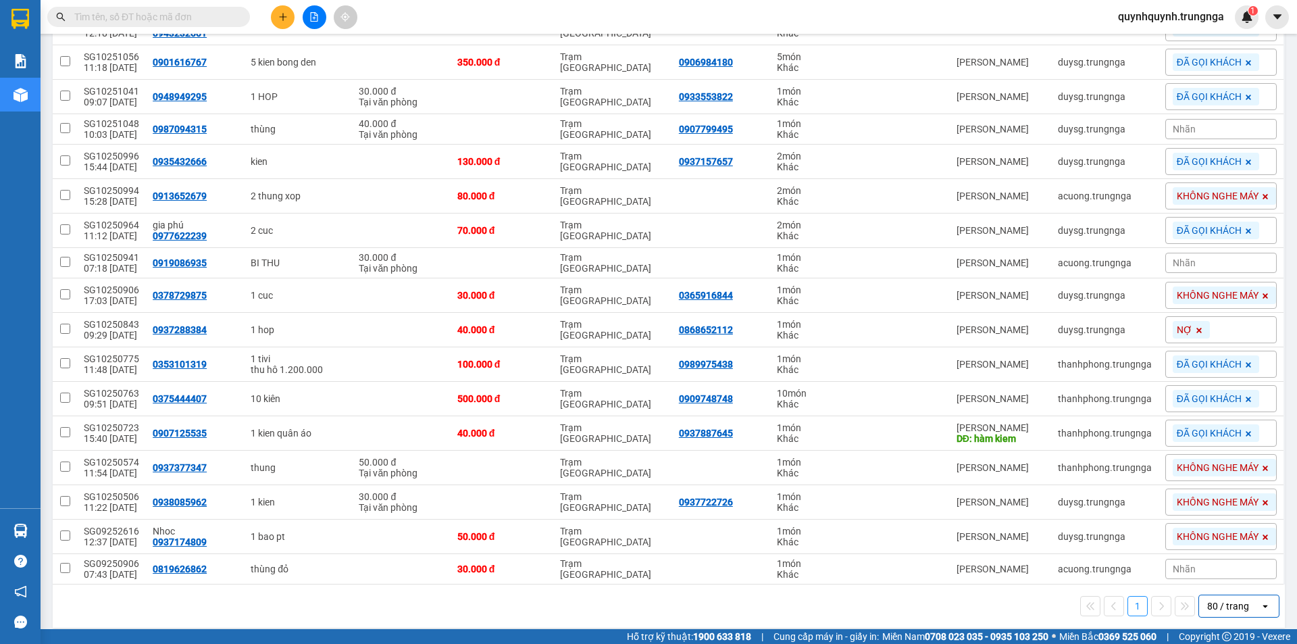
click at [1241, 595] on div "80 / trang" at bounding box center [1229, 606] width 61 height 22
click at [1237, 565] on span "100 / trang" at bounding box center [1223, 565] width 49 height 14
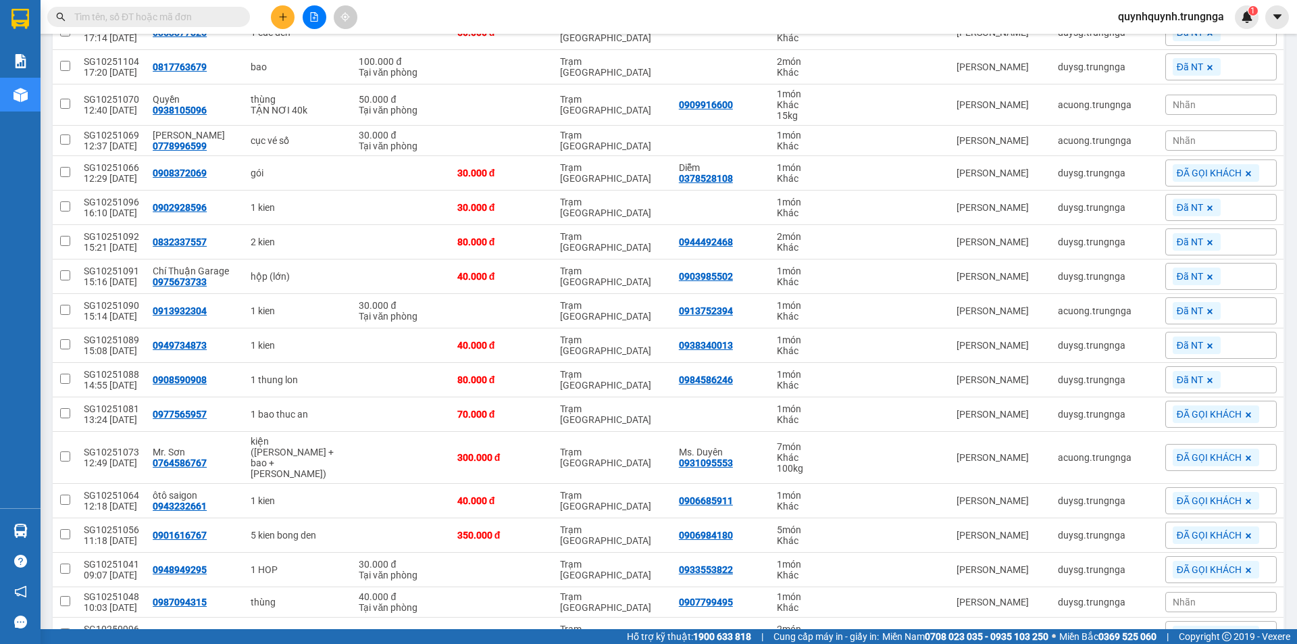
scroll to position [0, 0]
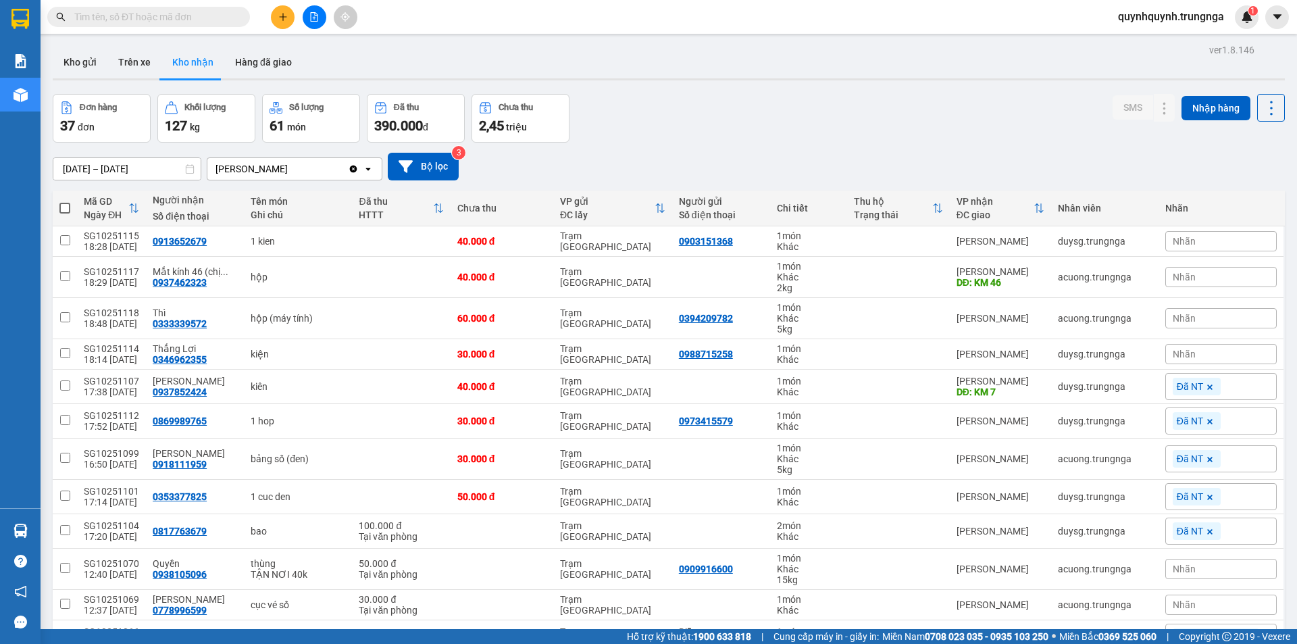
click at [128, 205] on icon at bounding box center [133, 208] width 11 height 11
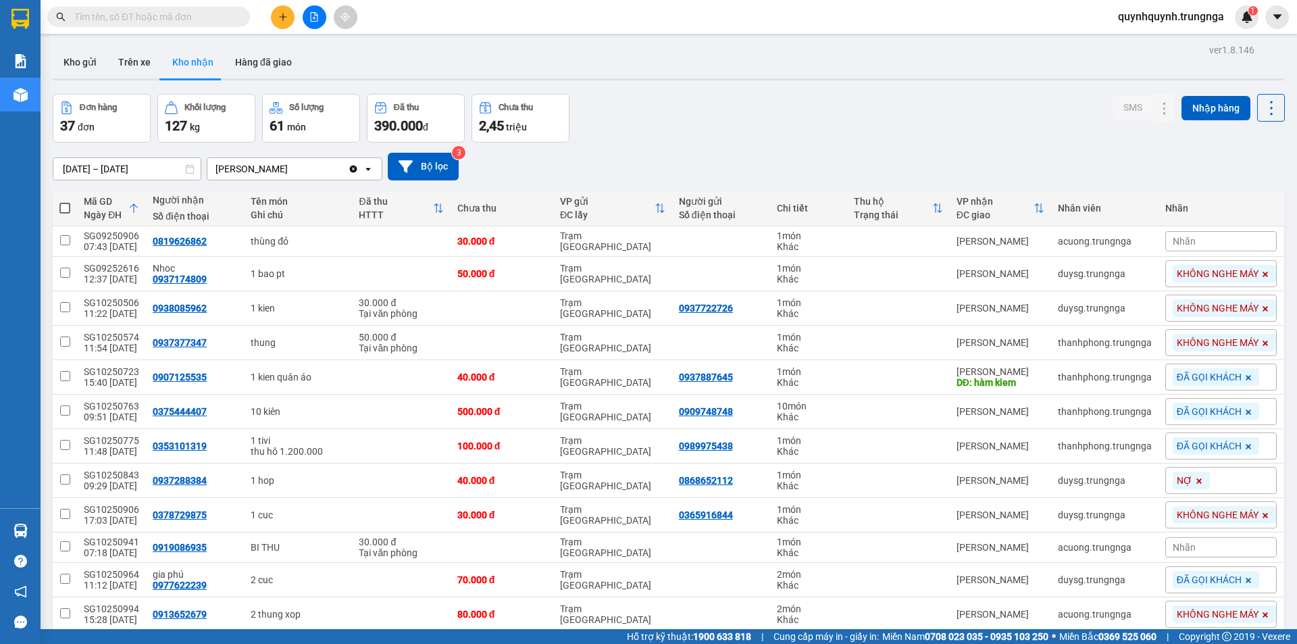
click at [128, 205] on icon at bounding box center [133, 208] width 11 height 11
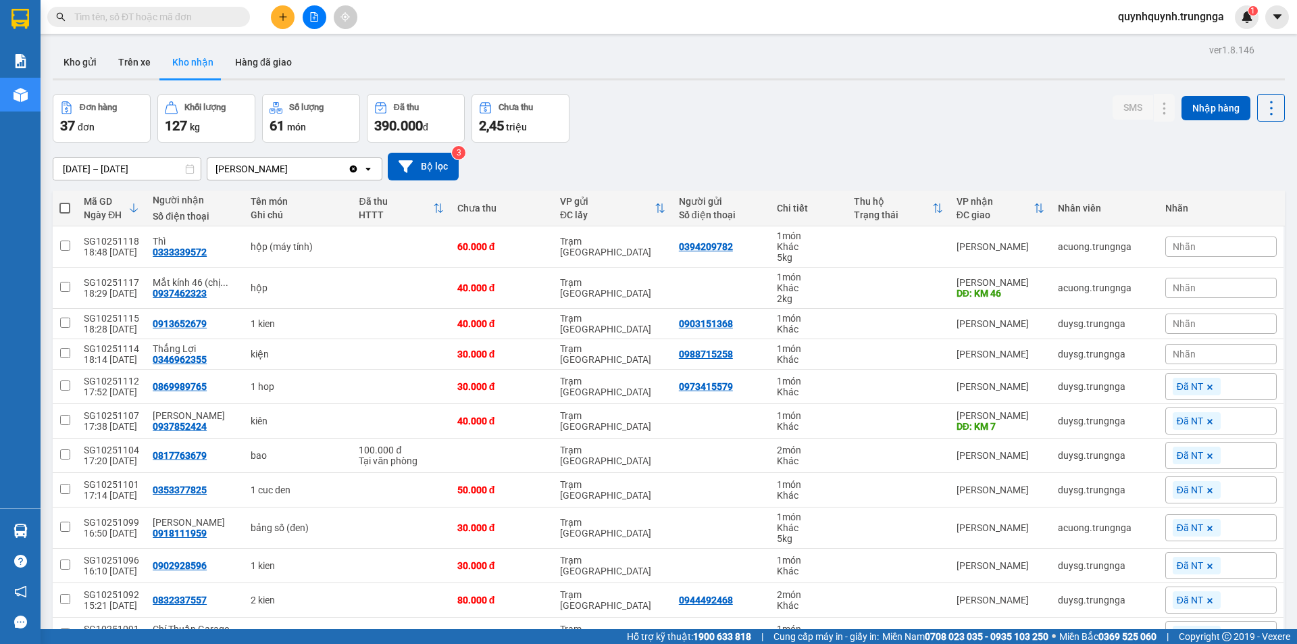
click at [128, 205] on icon at bounding box center [133, 208] width 11 height 11
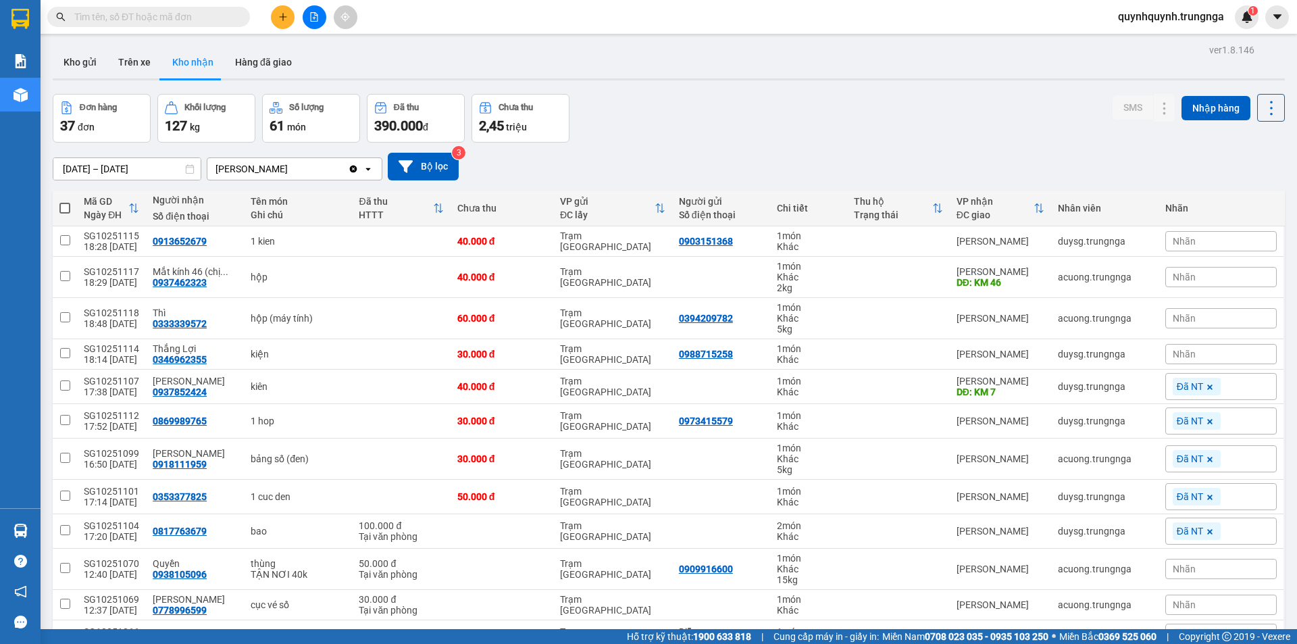
click at [60, 206] on span at bounding box center [64, 208] width 11 height 11
click at [65, 201] on input "checkbox" at bounding box center [65, 201] width 0 height 0
checkbox input "true"
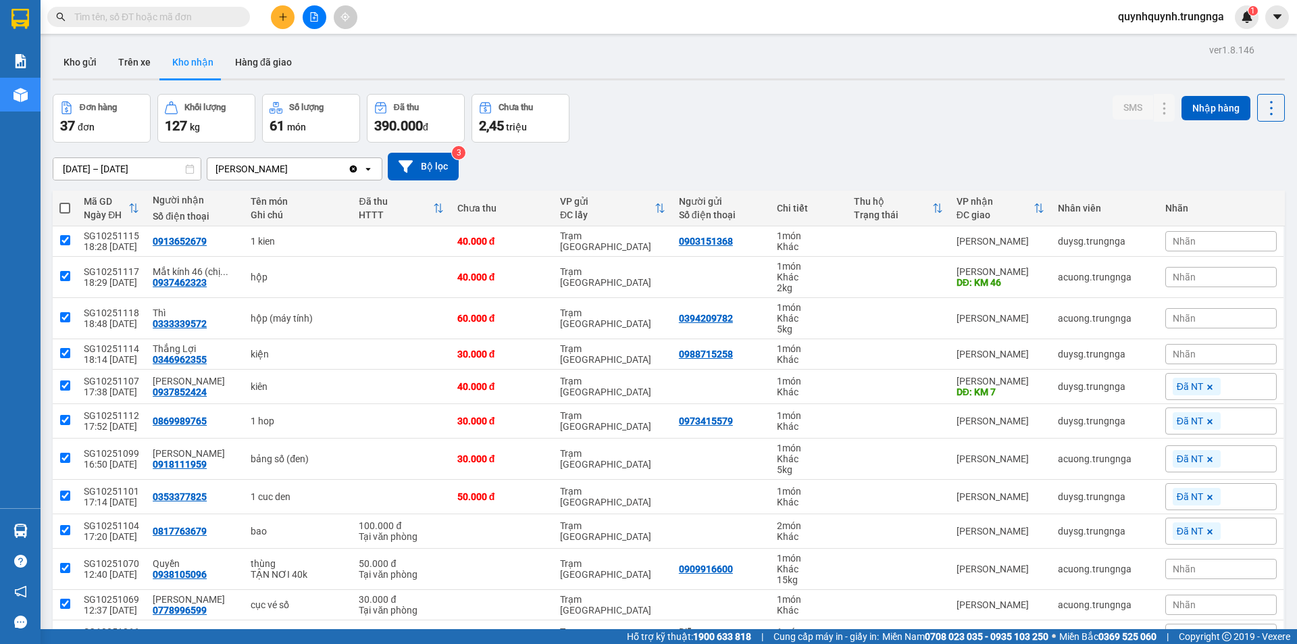
checkbox input "true"
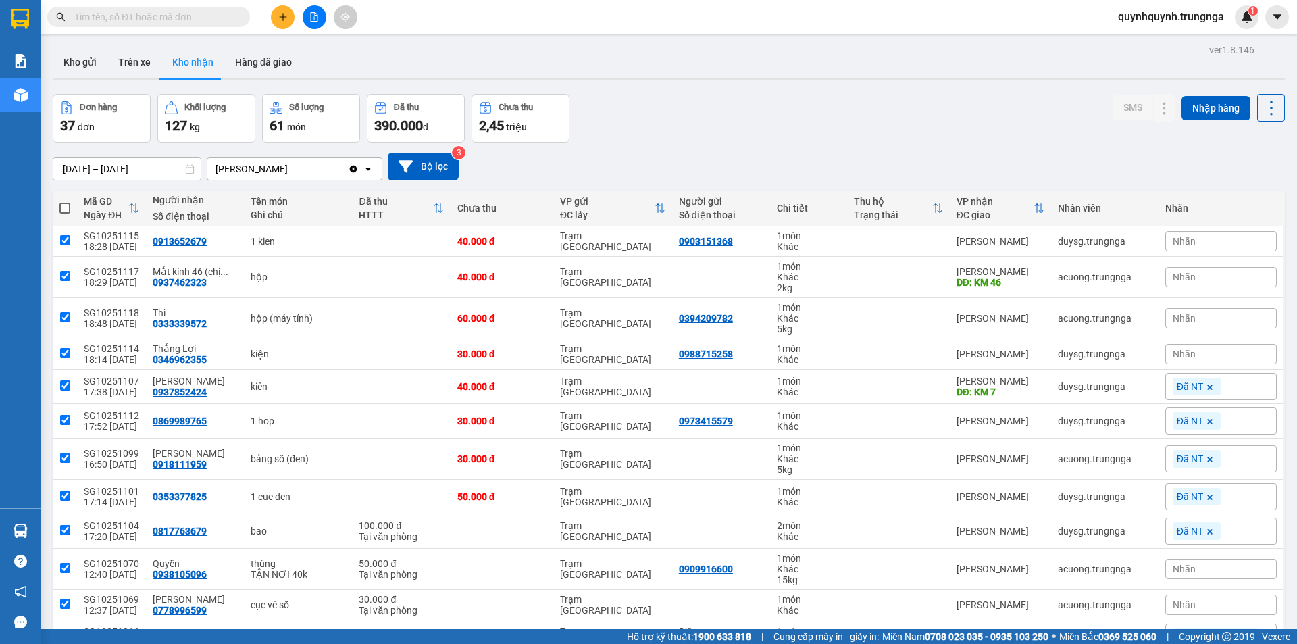
checkbox input "true"
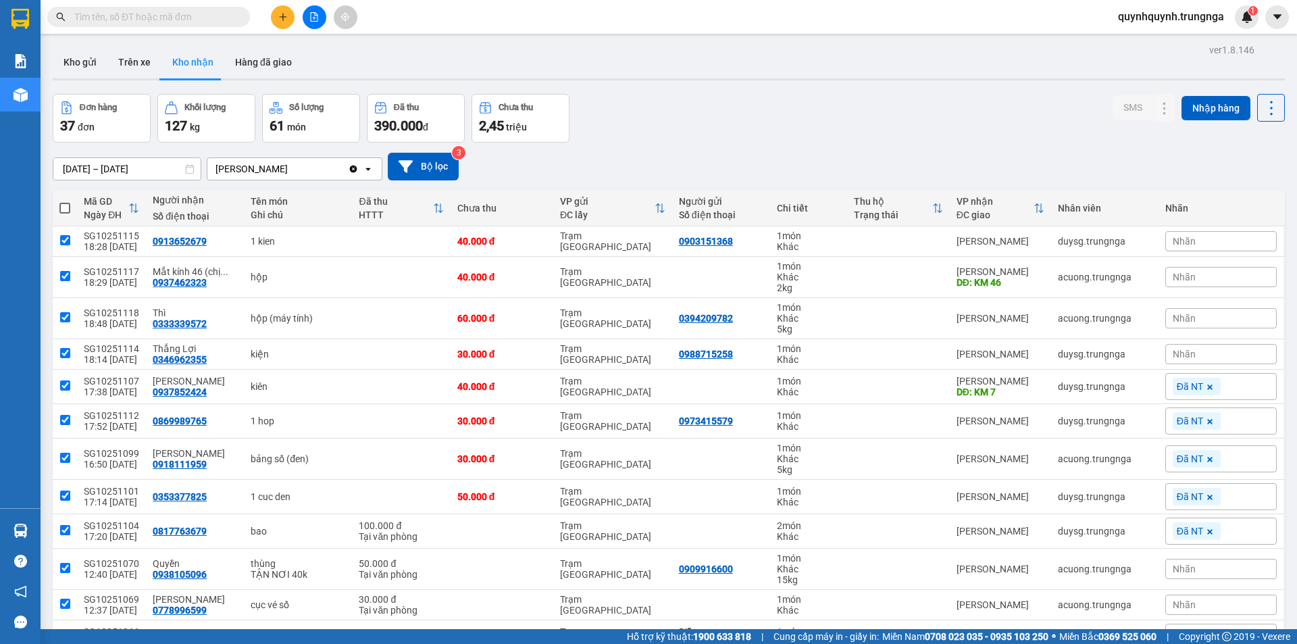
checkbox input "true"
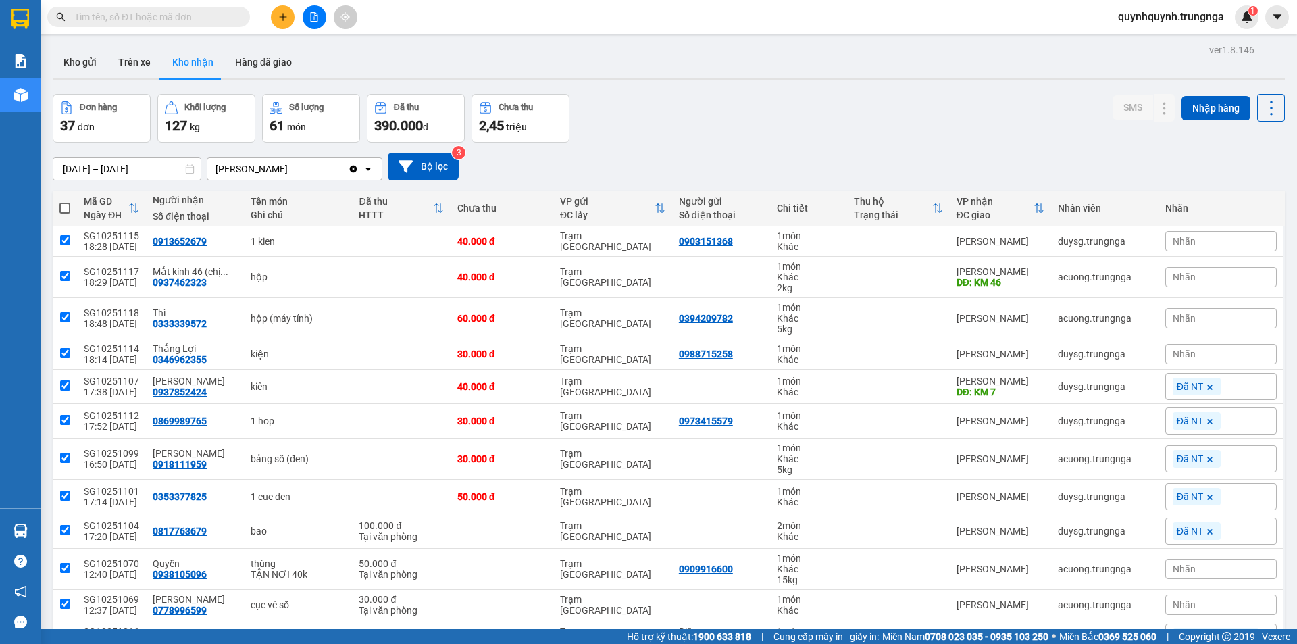
checkbox input "true"
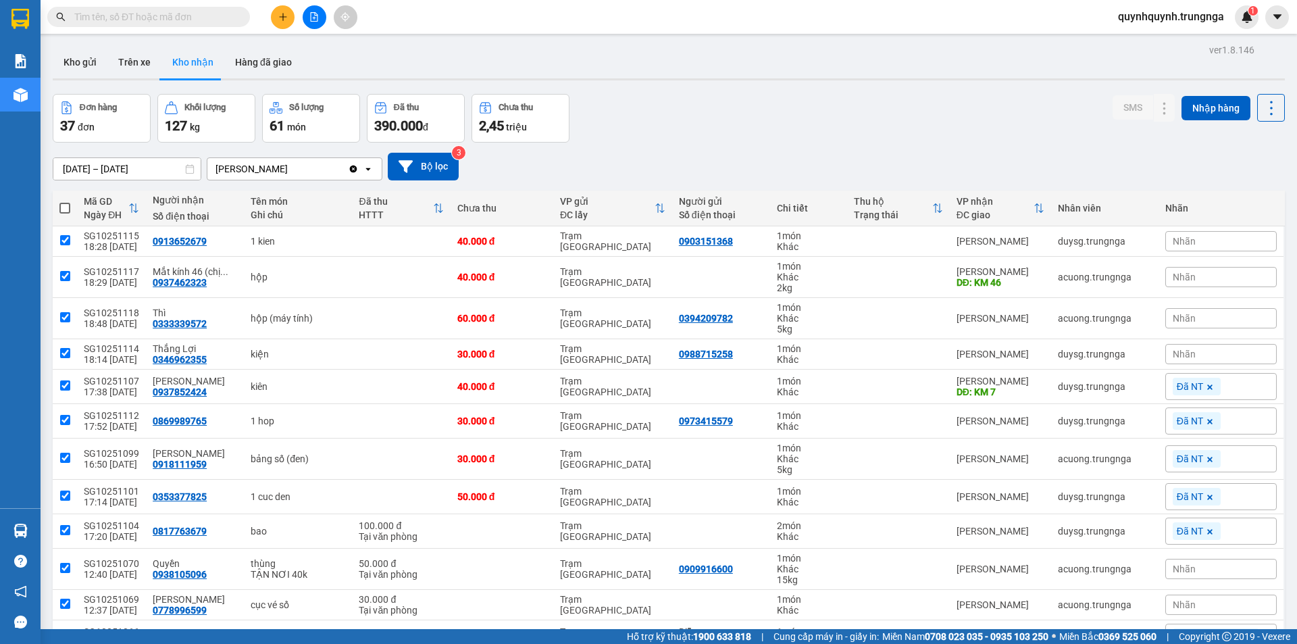
checkbox input "true"
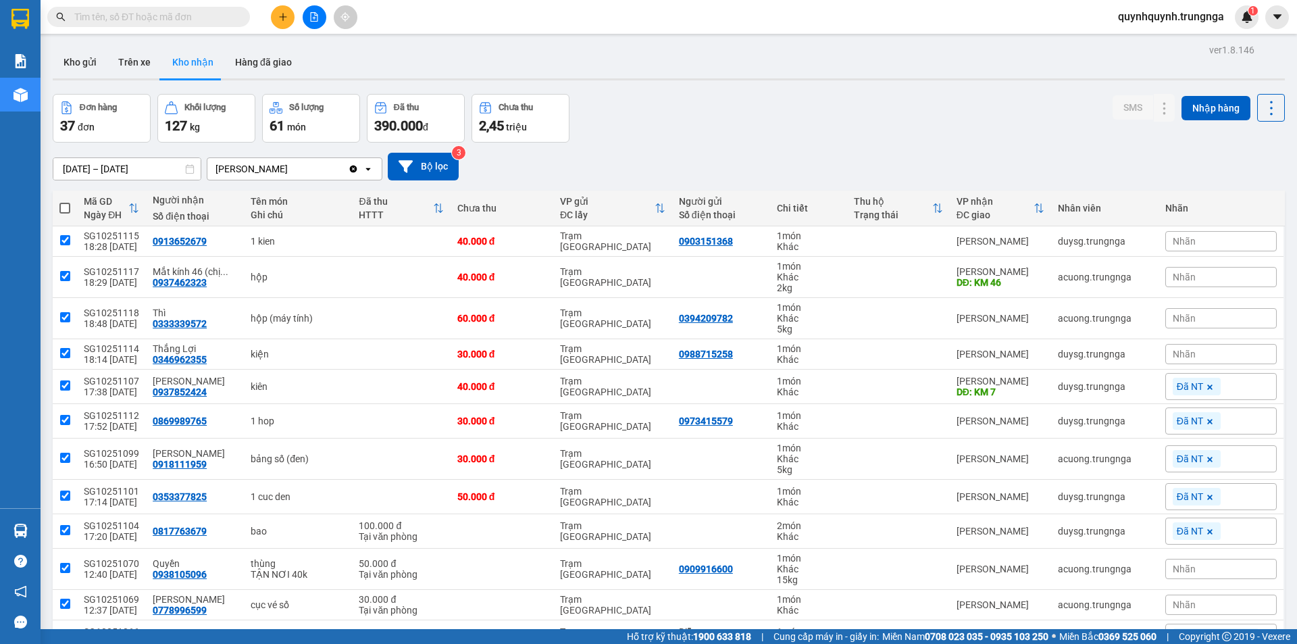
checkbox input "true"
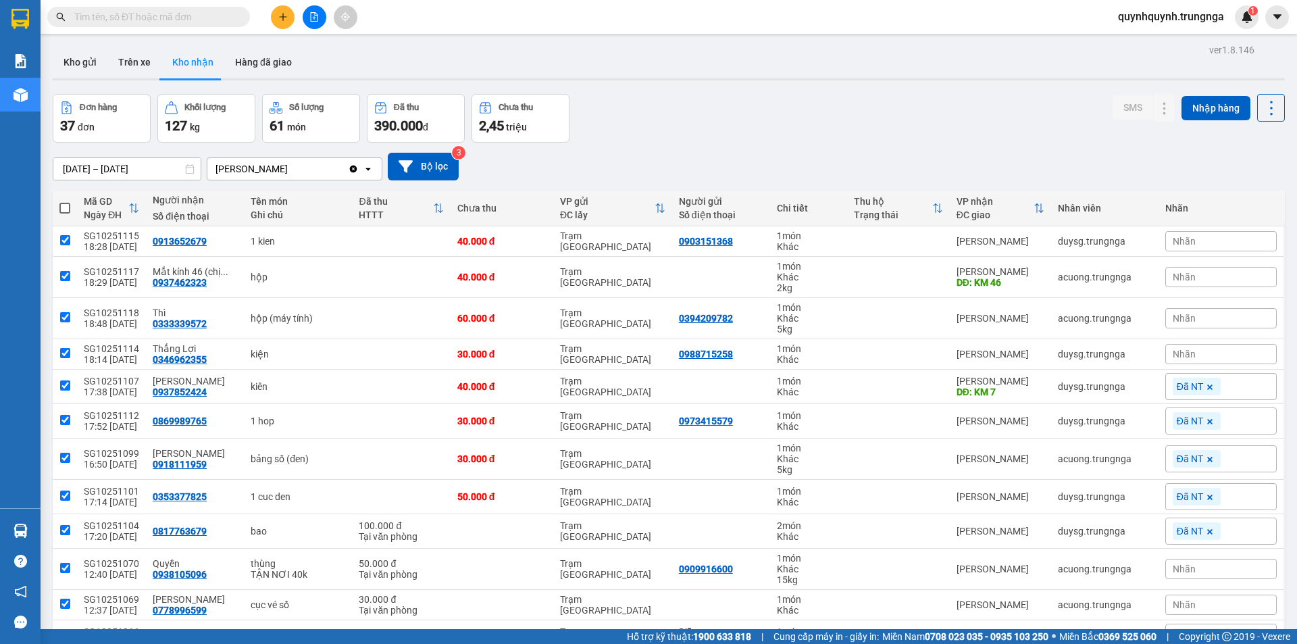
checkbox input "true"
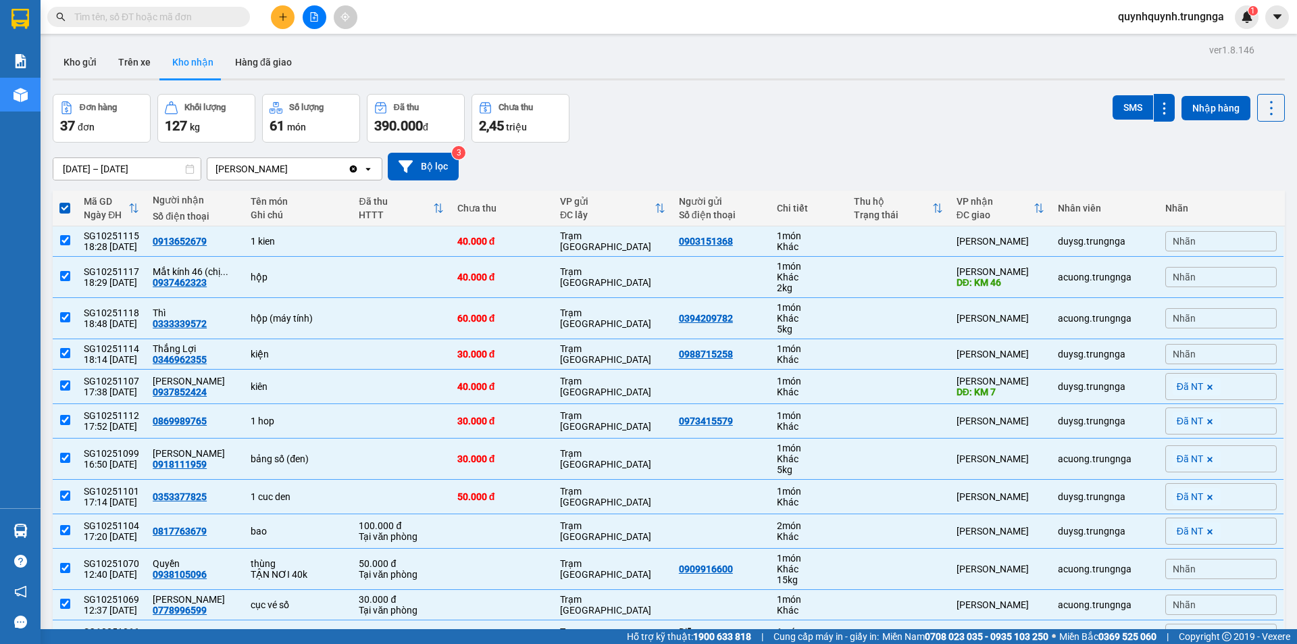
click at [137, 203] on th "Mã GD Ngày ĐH" at bounding box center [111, 208] width 69 height 36
checkbox input "false"
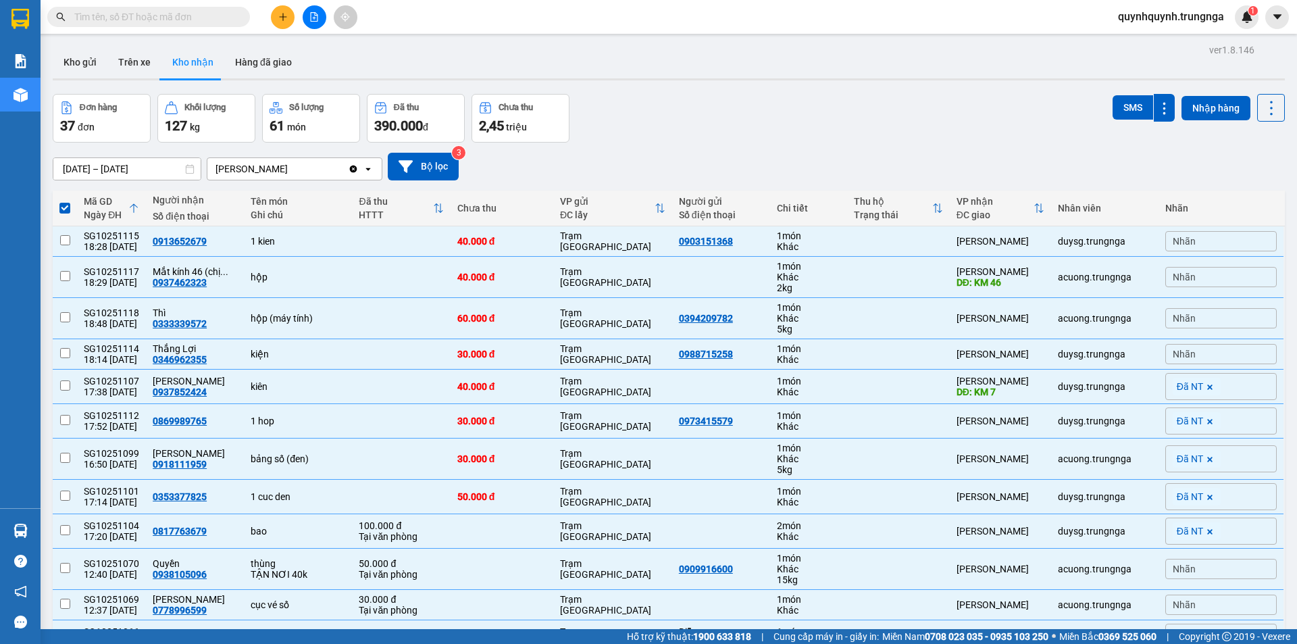
checkbox input "false"
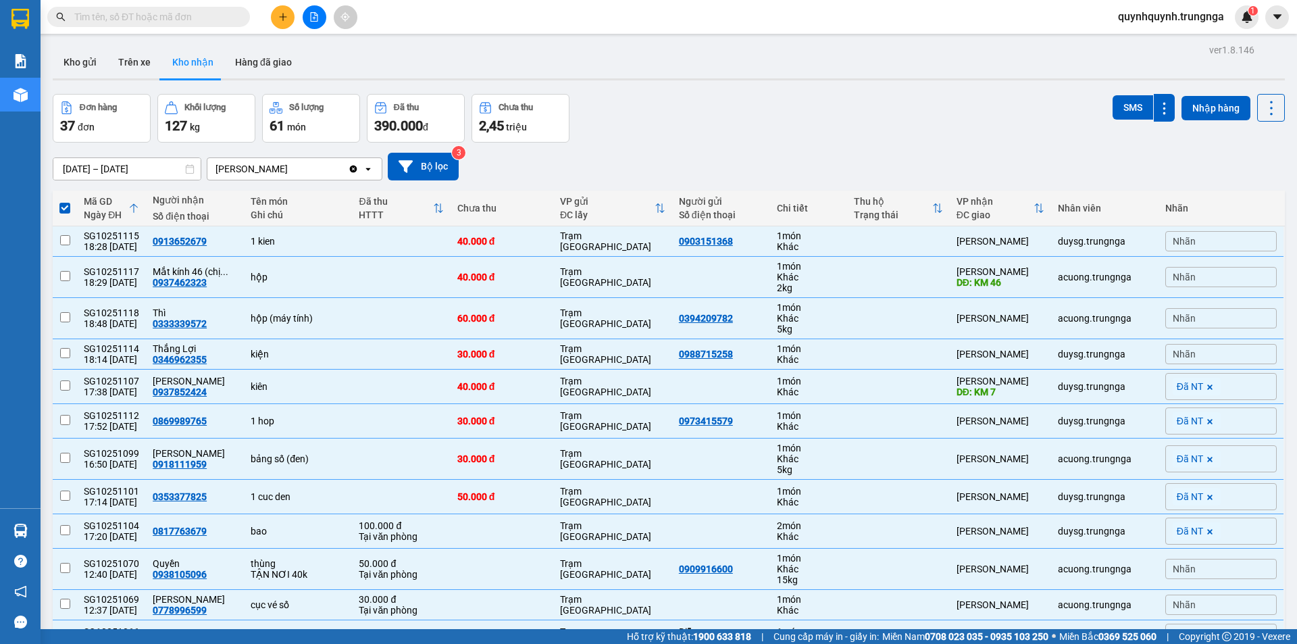
checkbox input "false"
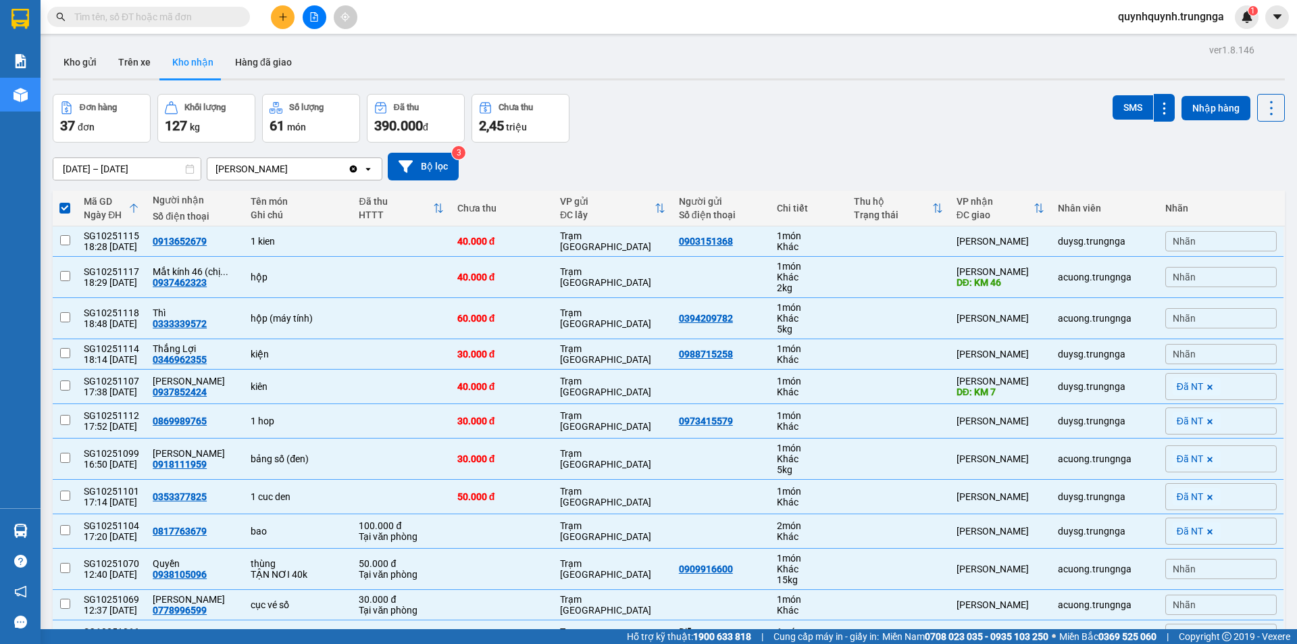
checkbox input "false"
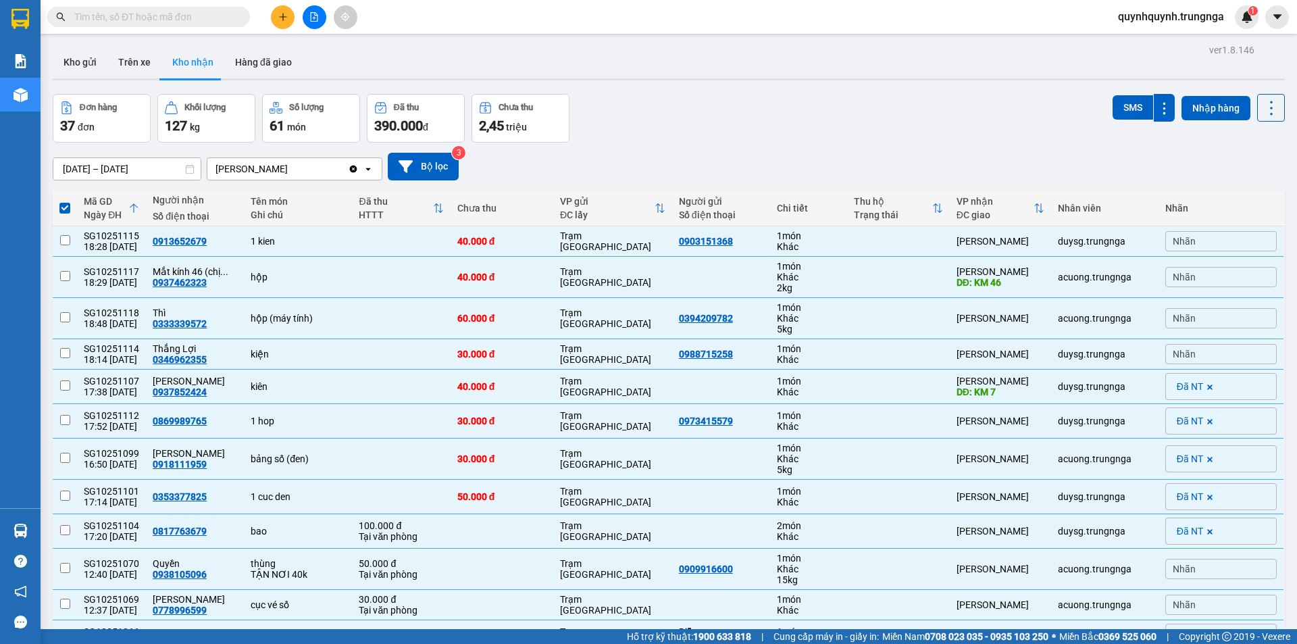
checkbox input "false"
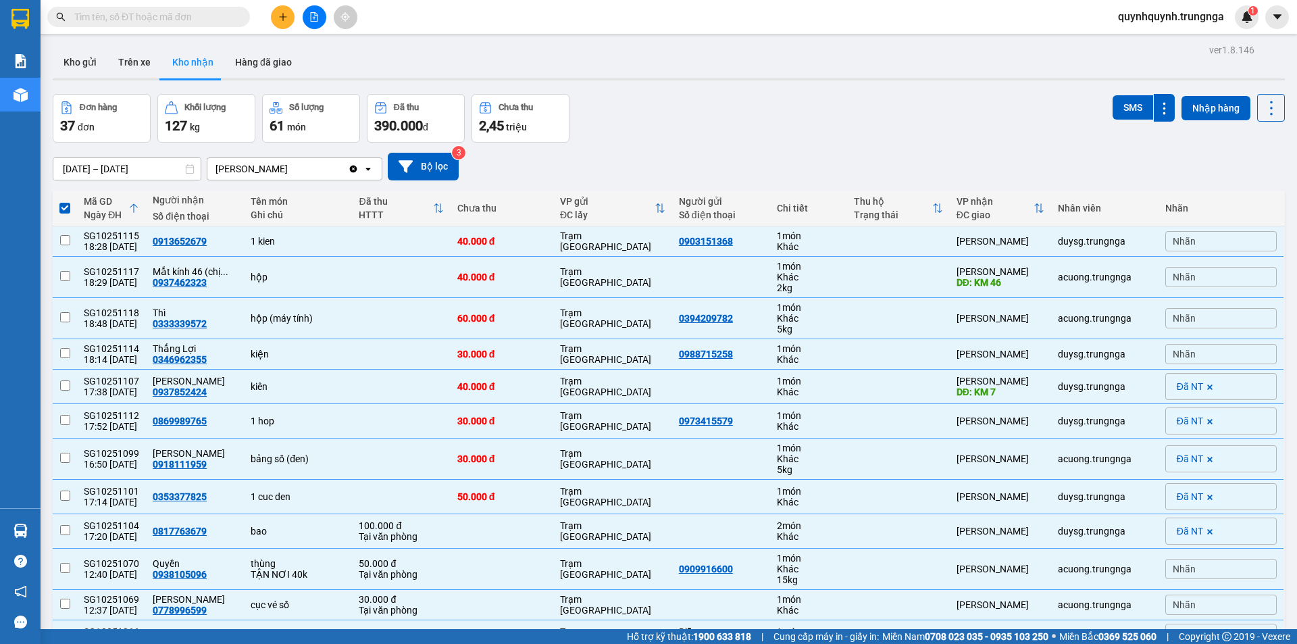
checkbox input "false"
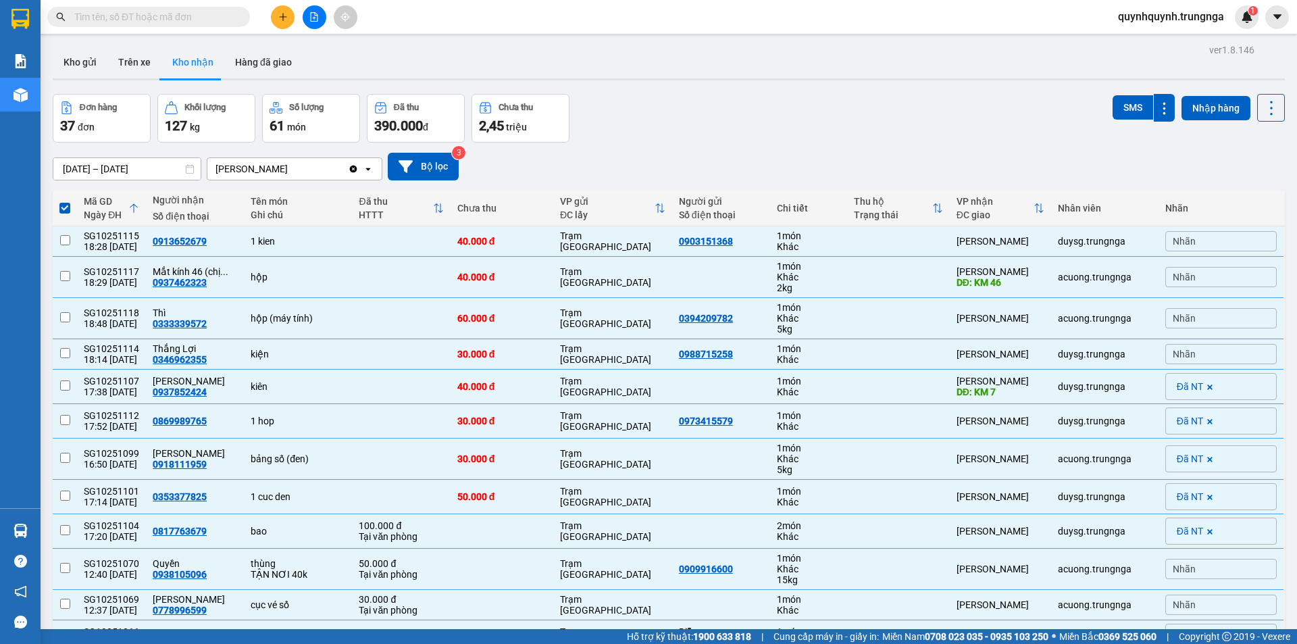
checkbox input "false"
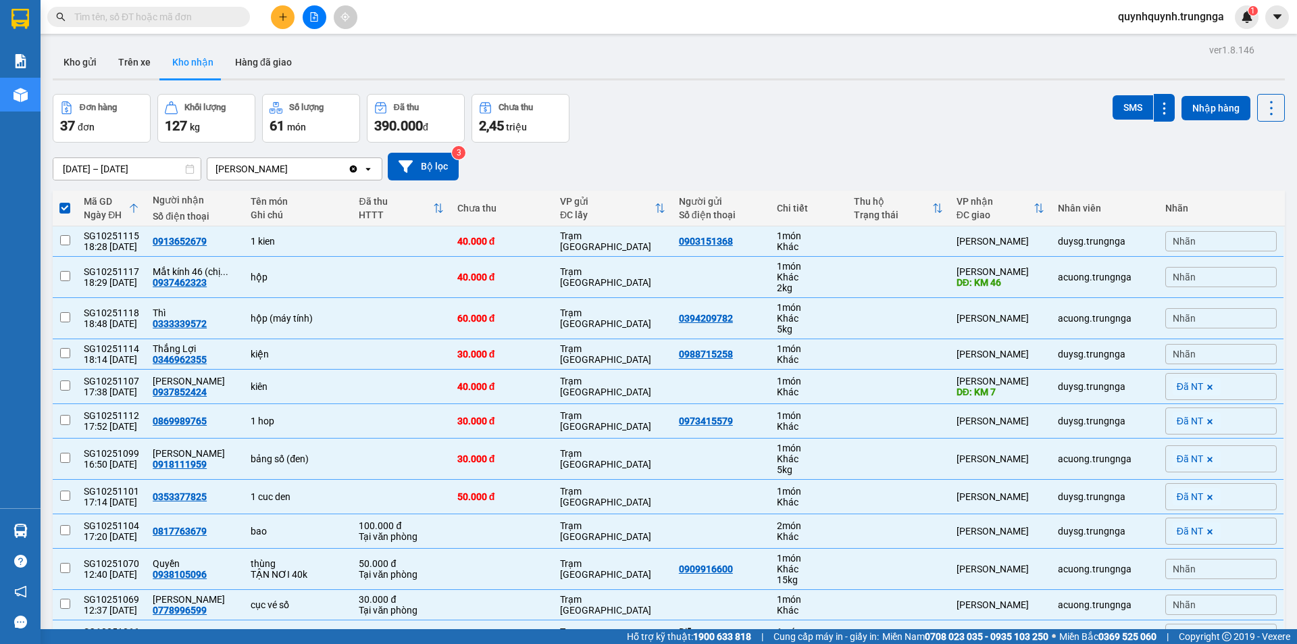
checkbox input "false"
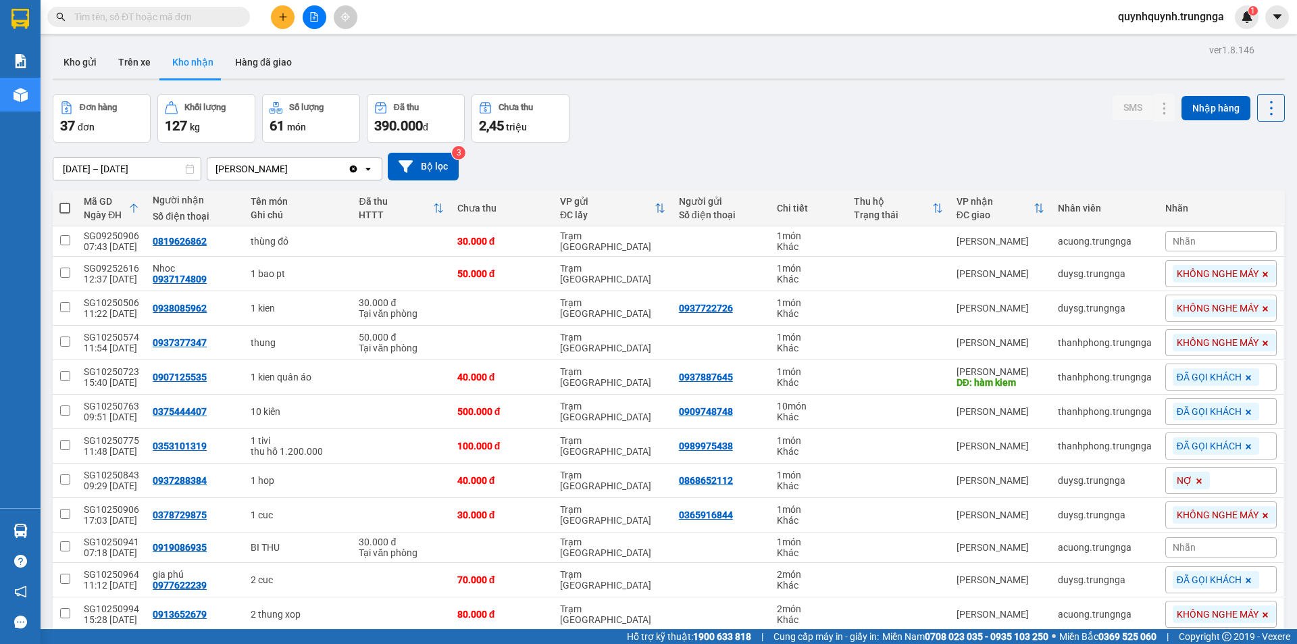
click at [137, 203] on th "Mã GD Ngày ĐH" at bounding box center [111, 208] width 69 height 36
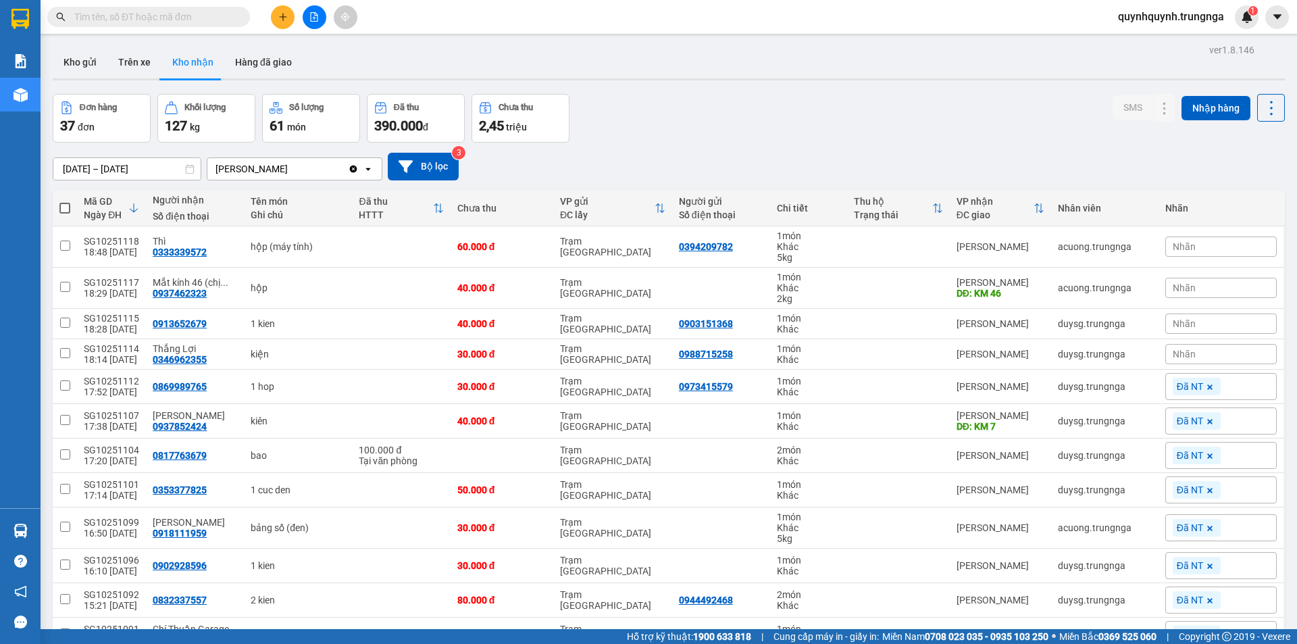
click at [747, 142] on div "01/09/2025 – 12/10/2025 Press the down arrow key to interact with the calendar …" at bounding box center [669, 166] width 1232 height 48
click at [227, 22] on input "text" at bounding box center [153, 16] width 159 height 15
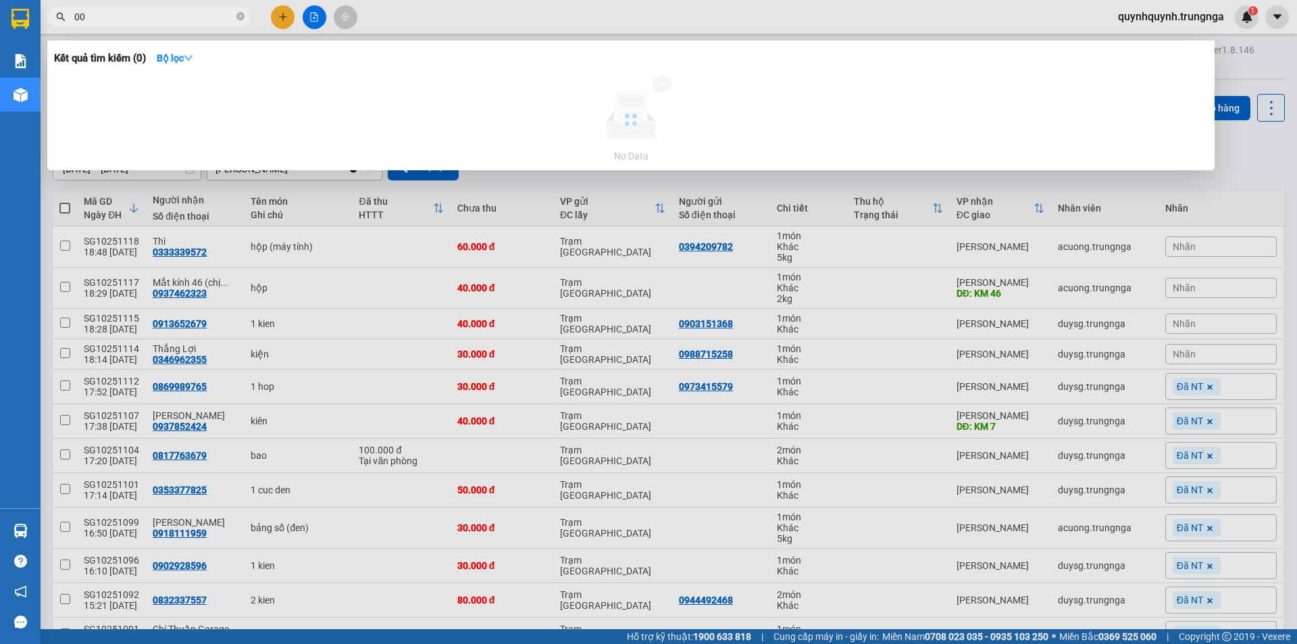
type input "0"
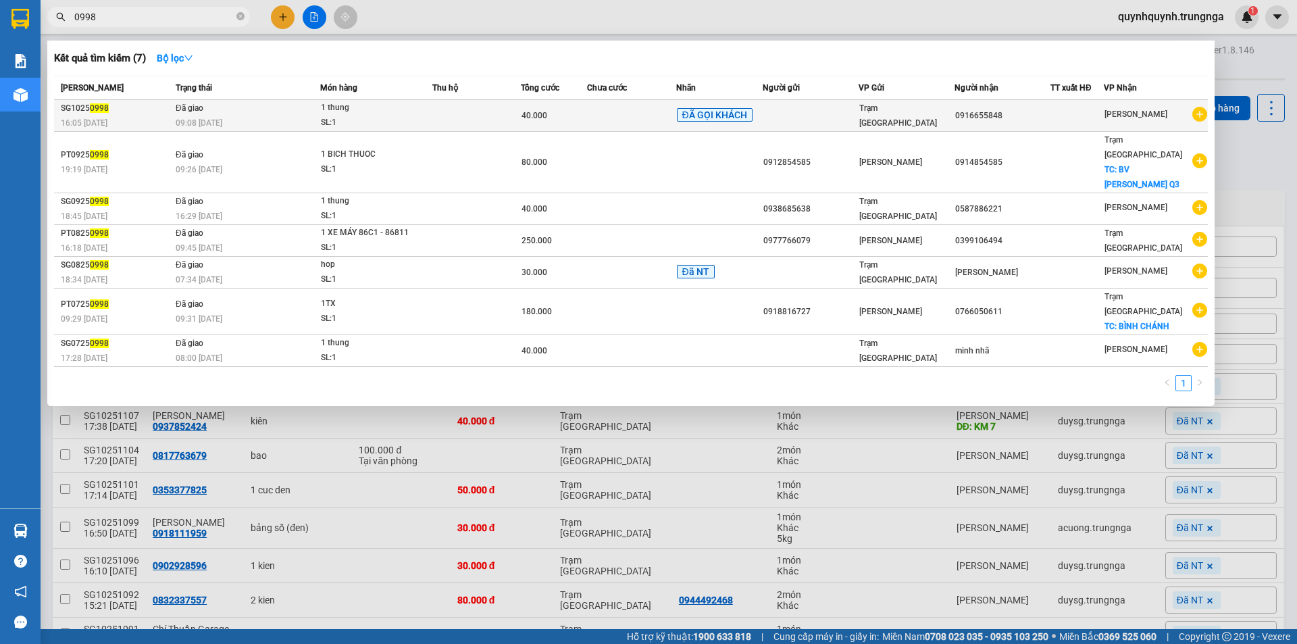
type input "0998"
click at [470, 111] on td at bounding box center [476, 116] width 88 height 32
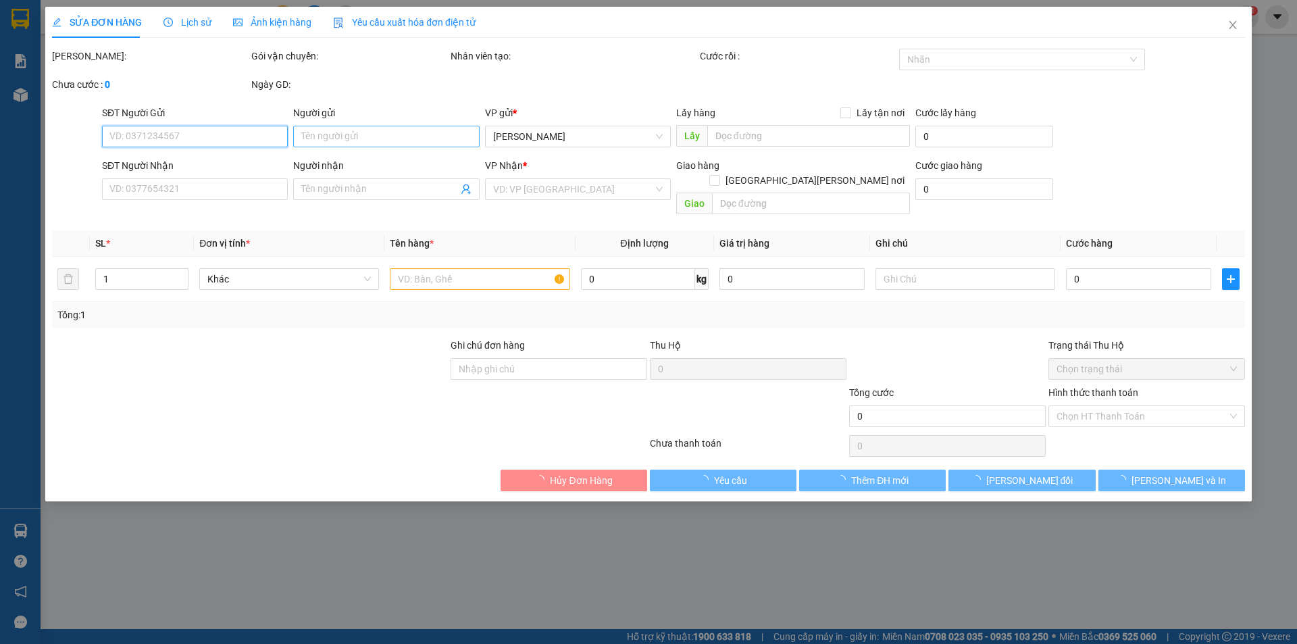
type input "0916655848"
type input "NGÔ ĐÌNH NHÂN"
type input "40.000"
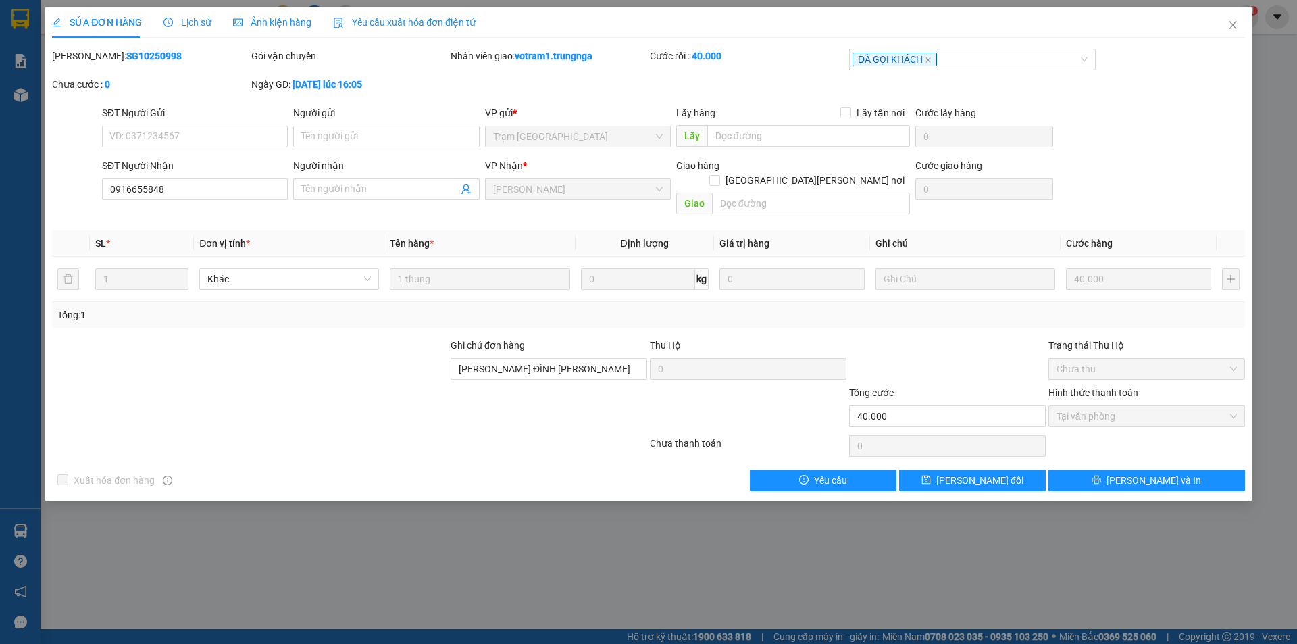
click at [178, 17] on span "Lịch sử" at bounding box center [187, 22] width 48 height 11
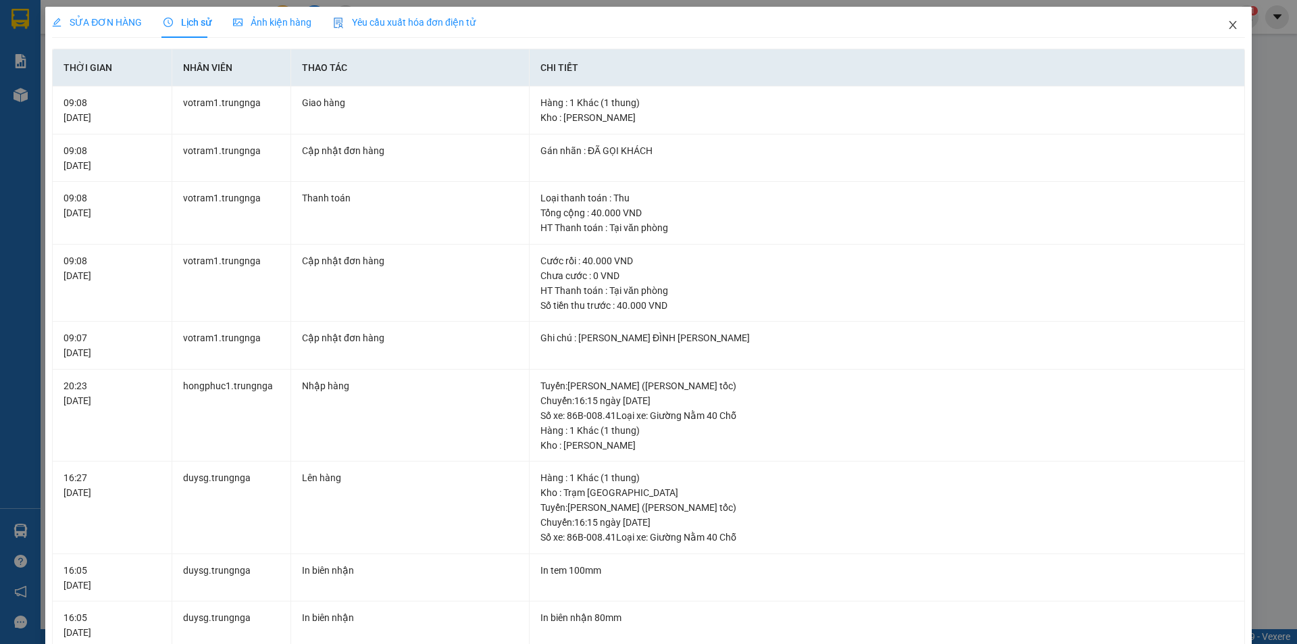
click at [1227, 29] on icon "close" at bounding box center [1232, 25] width 11 height 11
click at [1222, 30] on div "Kết quả tìm kiếm ( 7 ) Bộ lọc Mã ĐH Trạng thái Món hàng Thu hộ Tổng cước Chưa c…" at bounding box center [648, 17] width 1297 height 34
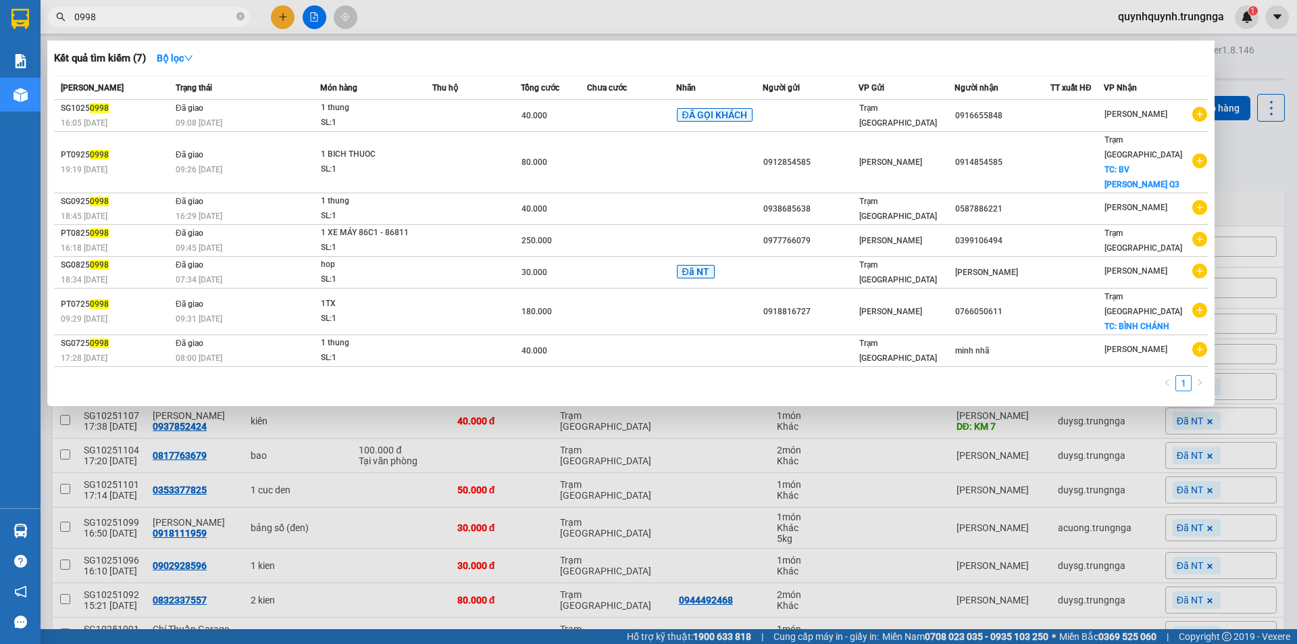
click at [163, 26] on span "0998" at bounding box center [148, 17] width 203 height 20
click at [239, 17] on icon "close-circle" at bounding box center [240, 16] width 8 height 8
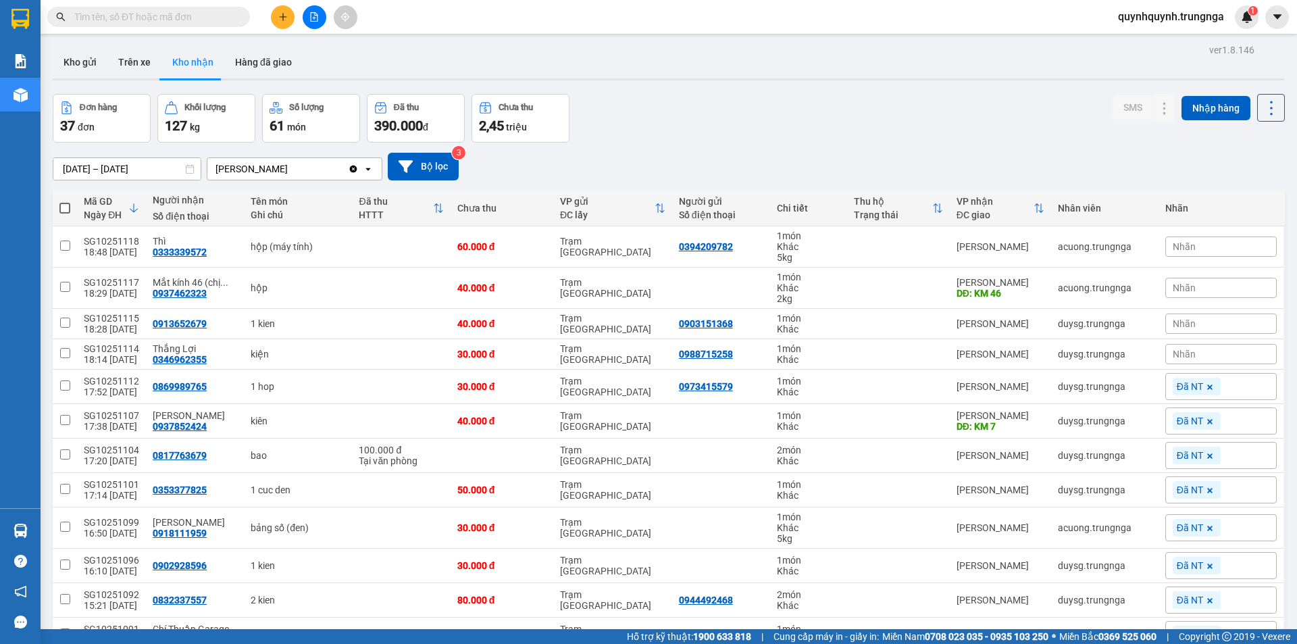
click at [220, 18] on input "text" at bounding box center [153, 16] width 159 height 15
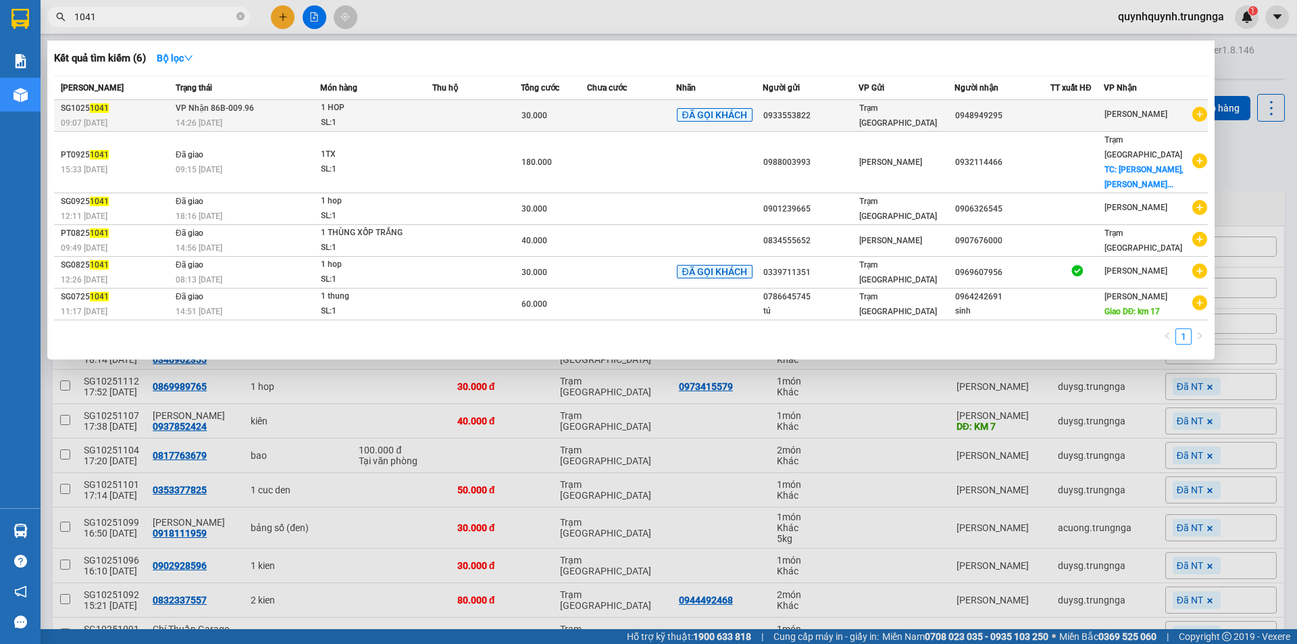
type input "1041"
click at [521, 128] on td at bounding box center [476, 116] width 88 height 32
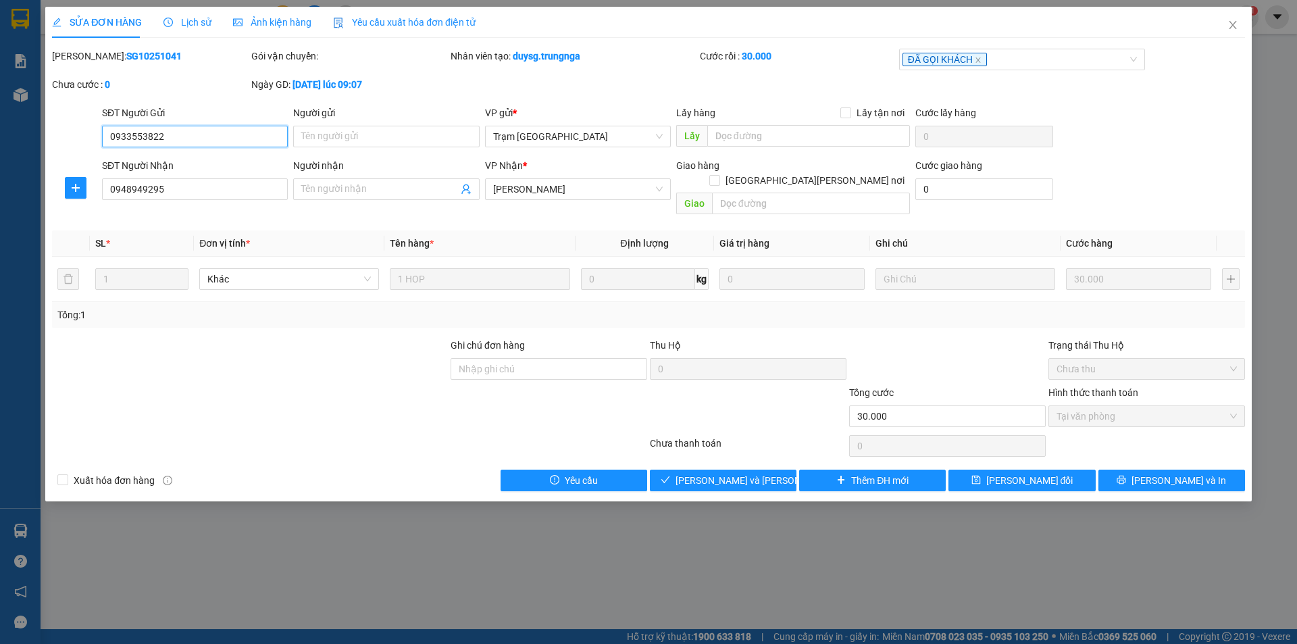
type input "0933553822"
type input "0948949295"
type input "30.000"
click at [727, 473] on span "Giao hàng" at bounding box center [730, 480] width 43 height 15
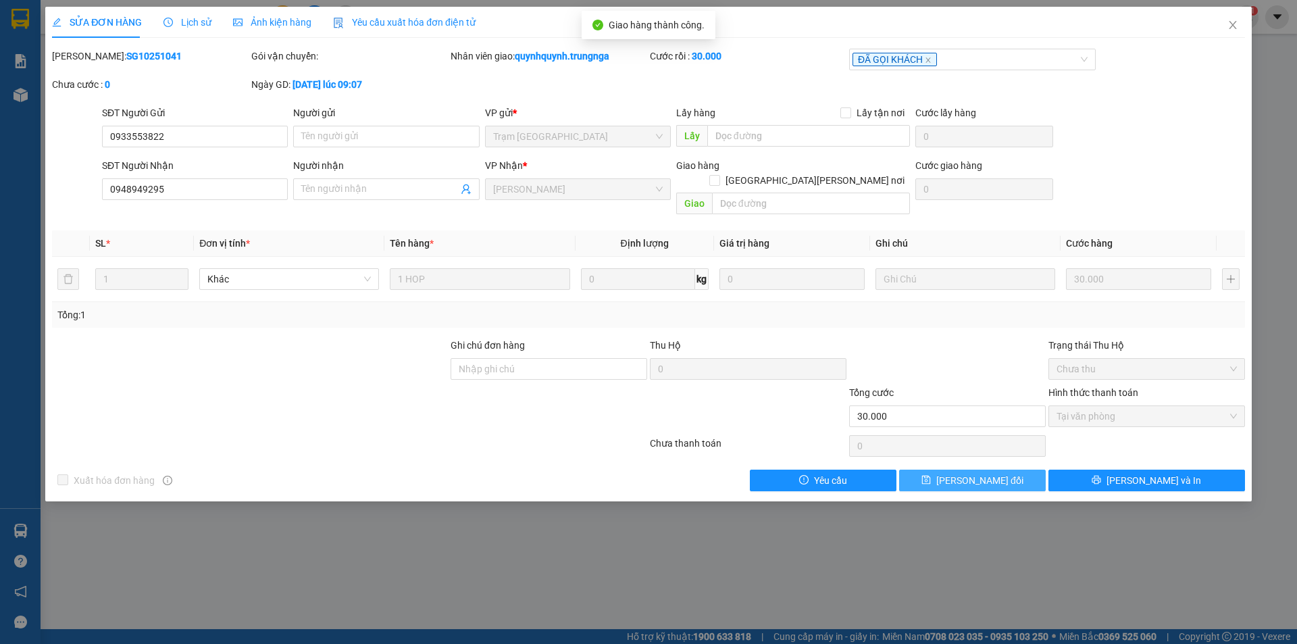
click at [995, 473] on span "Lưu thay đổi" at bounding box center [979, 480] width 87 height 15
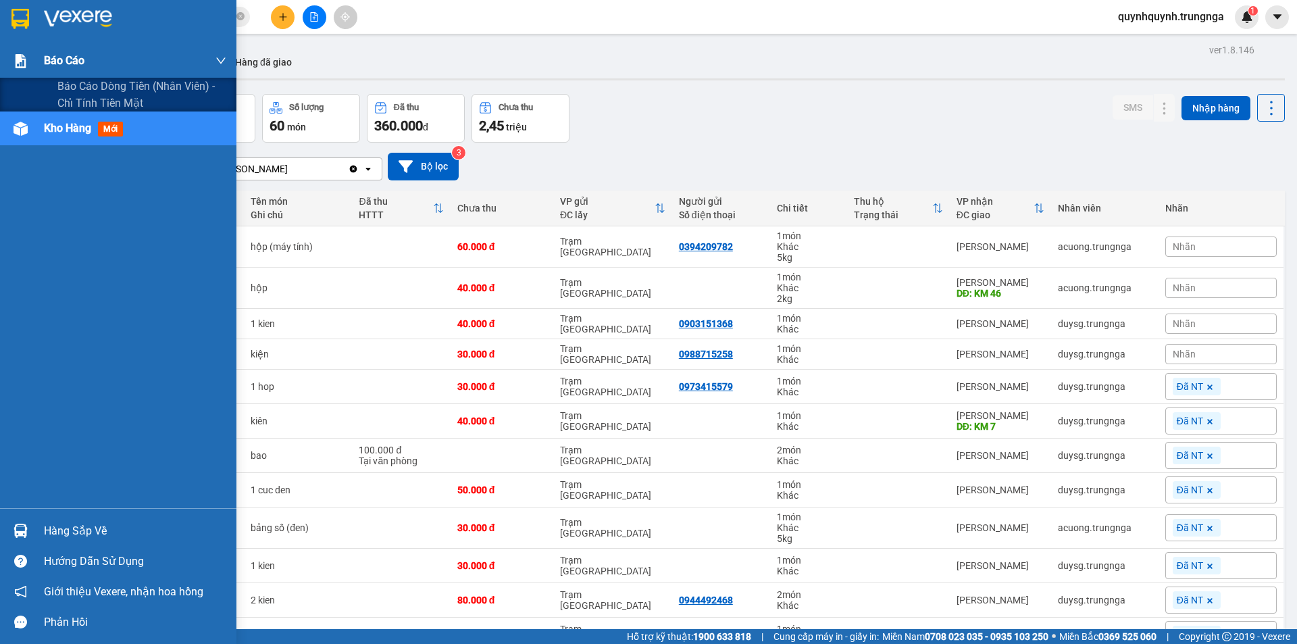
click at [84, 66] on div "Báo cáo" at bounding box center [135, 61] width 182 height 34
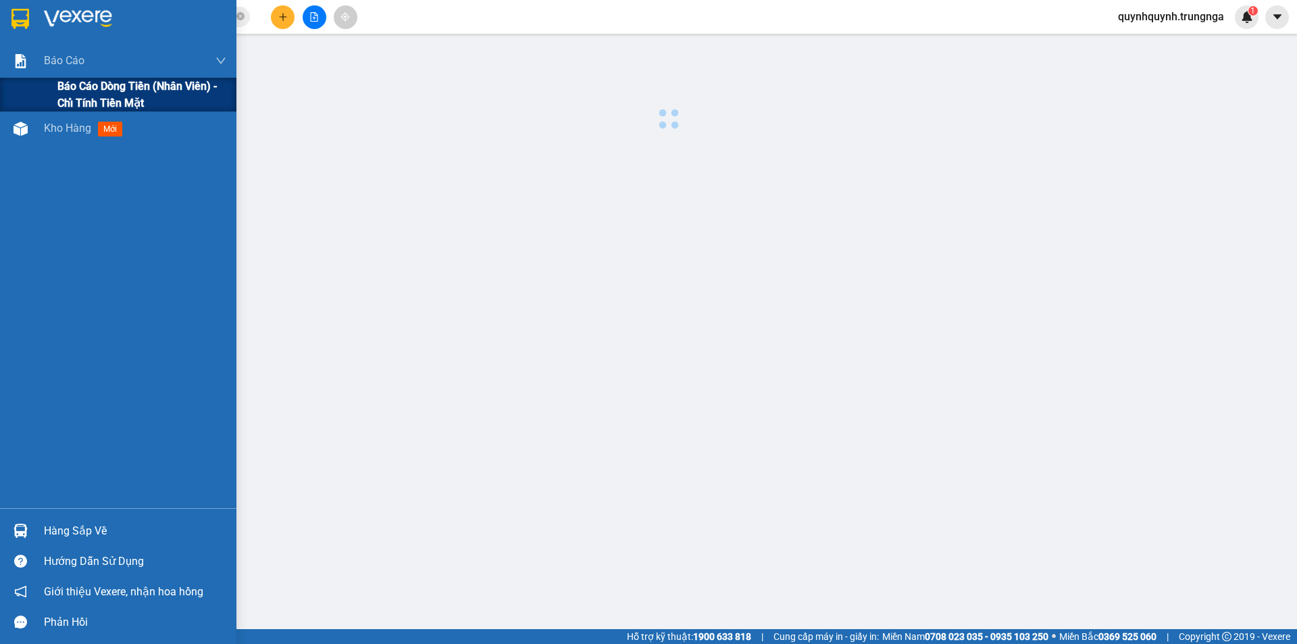
click at [94, 95] on span "Báo cáo dòng tiền (nhân viên) - chỉ tính tiền mặt" at bounding box center [141, 95] width 169 height 34
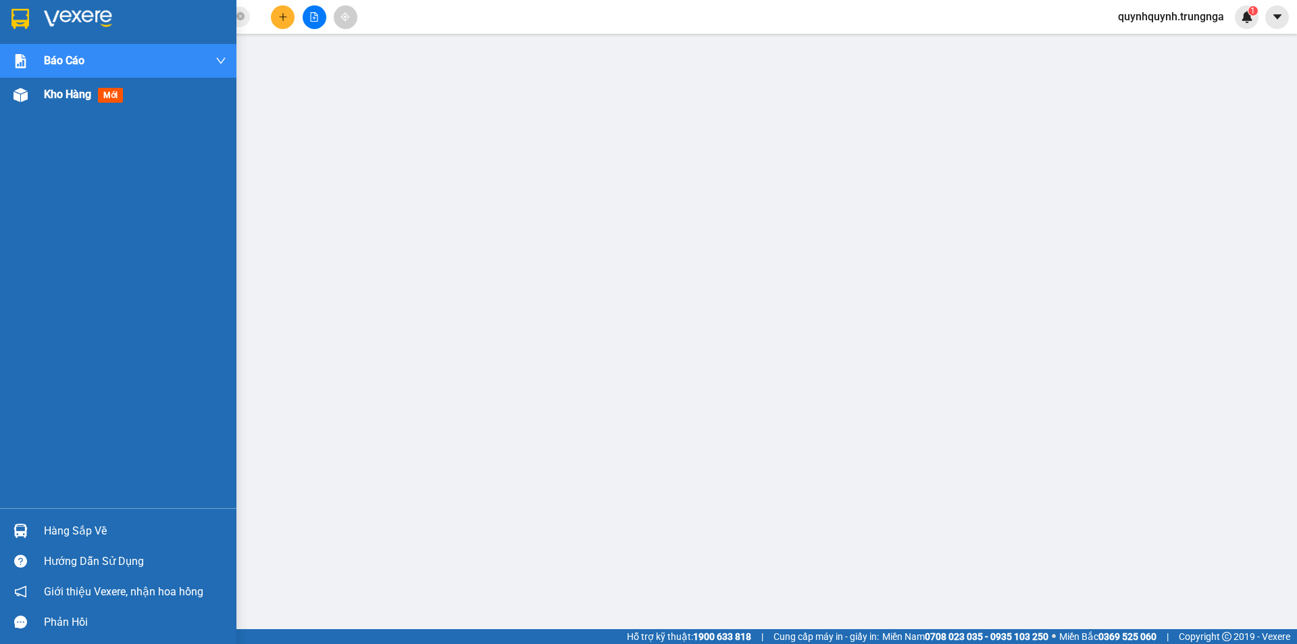
click at [73, 99] on span "Kho hàng" at bounding box center [67, 94] width 47 height 13
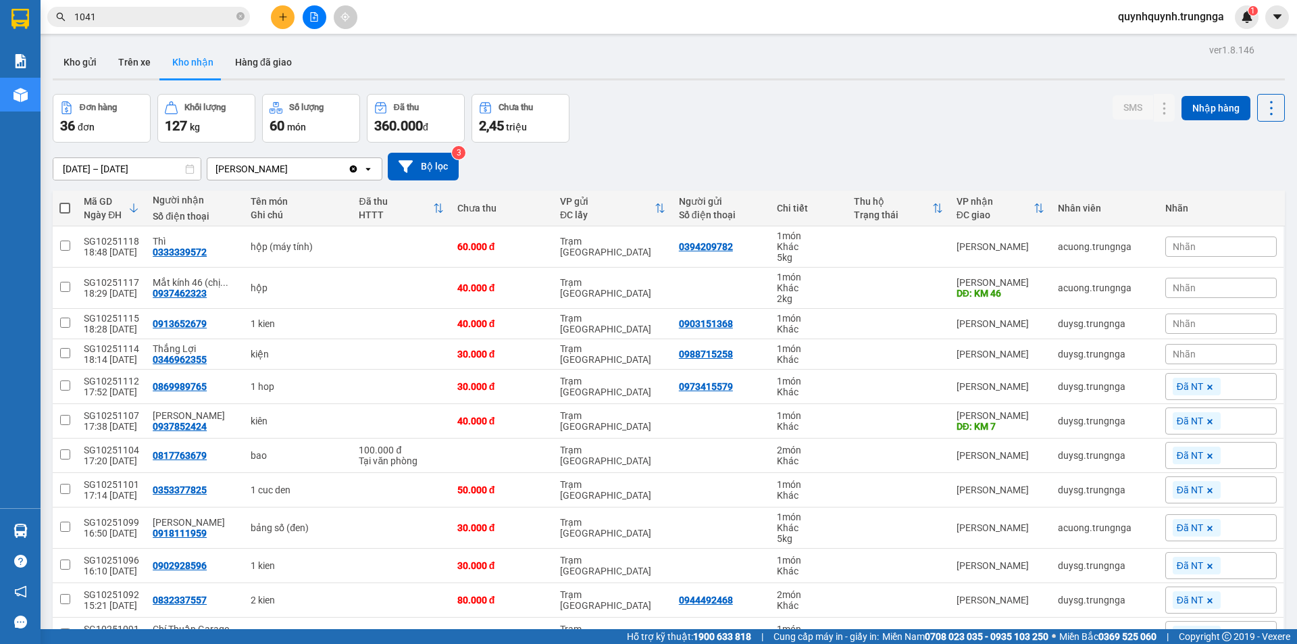
click at [188, 14] on input "1041" at bounding box center [153, 16] width 159 height 15
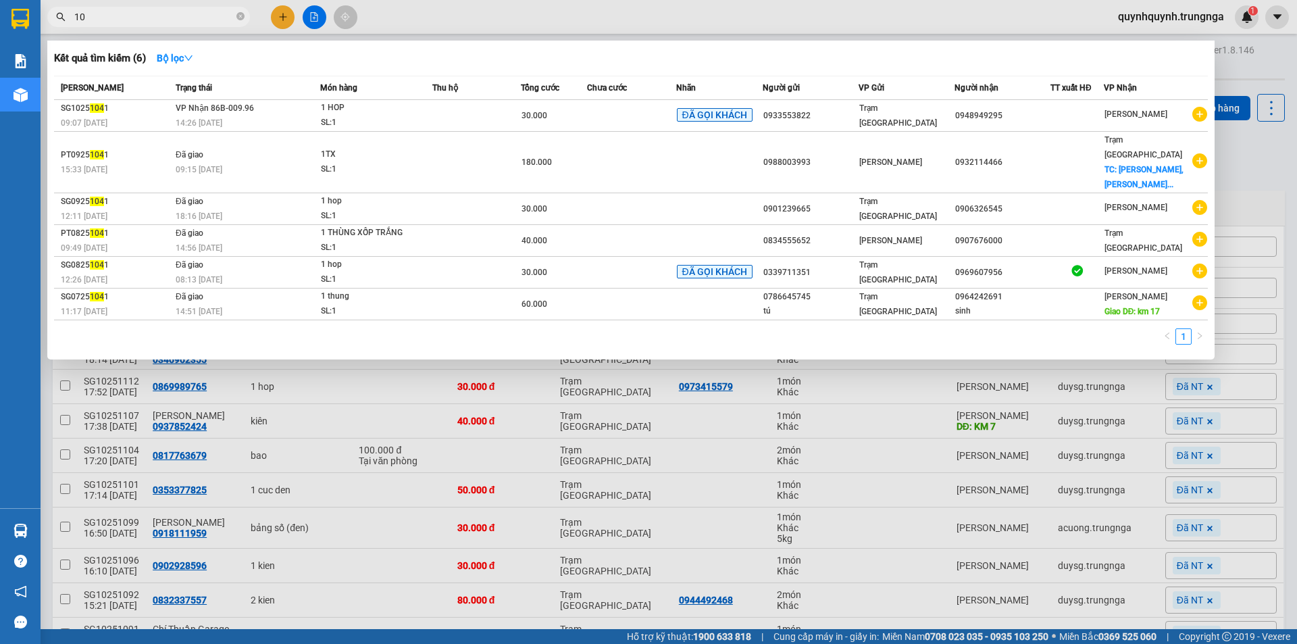
type input "1"
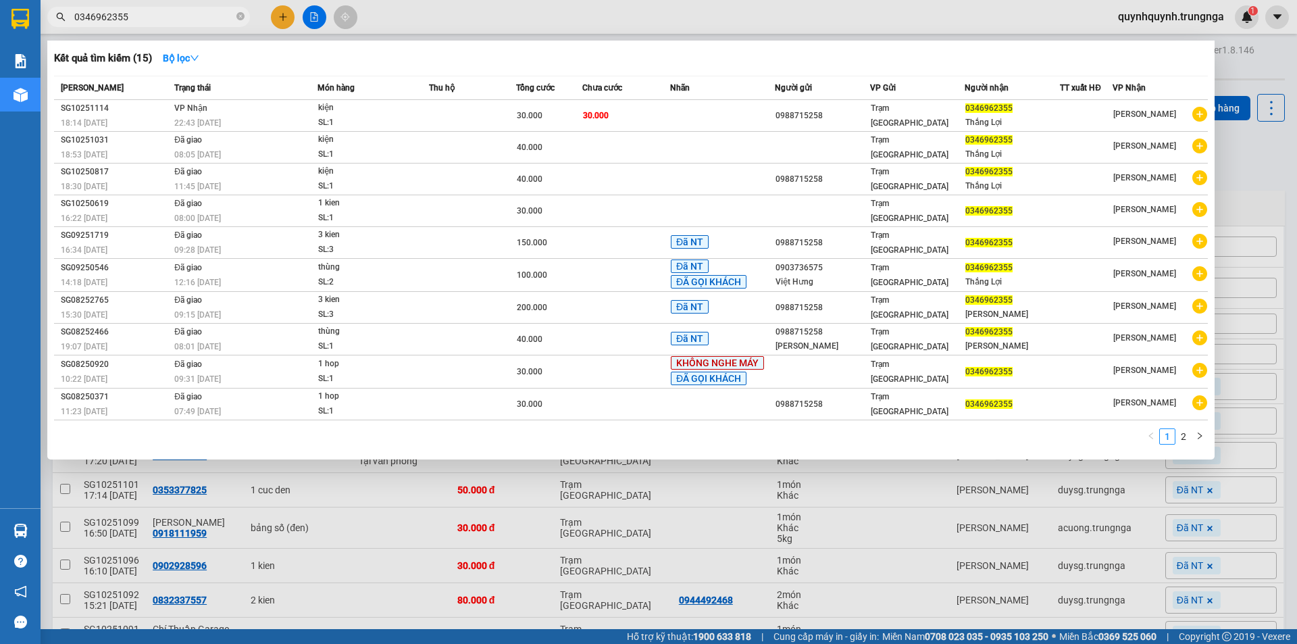
type input "0346962355"
click at [415, 9] on div at bounding box center [648, 322] width 1297 height 644
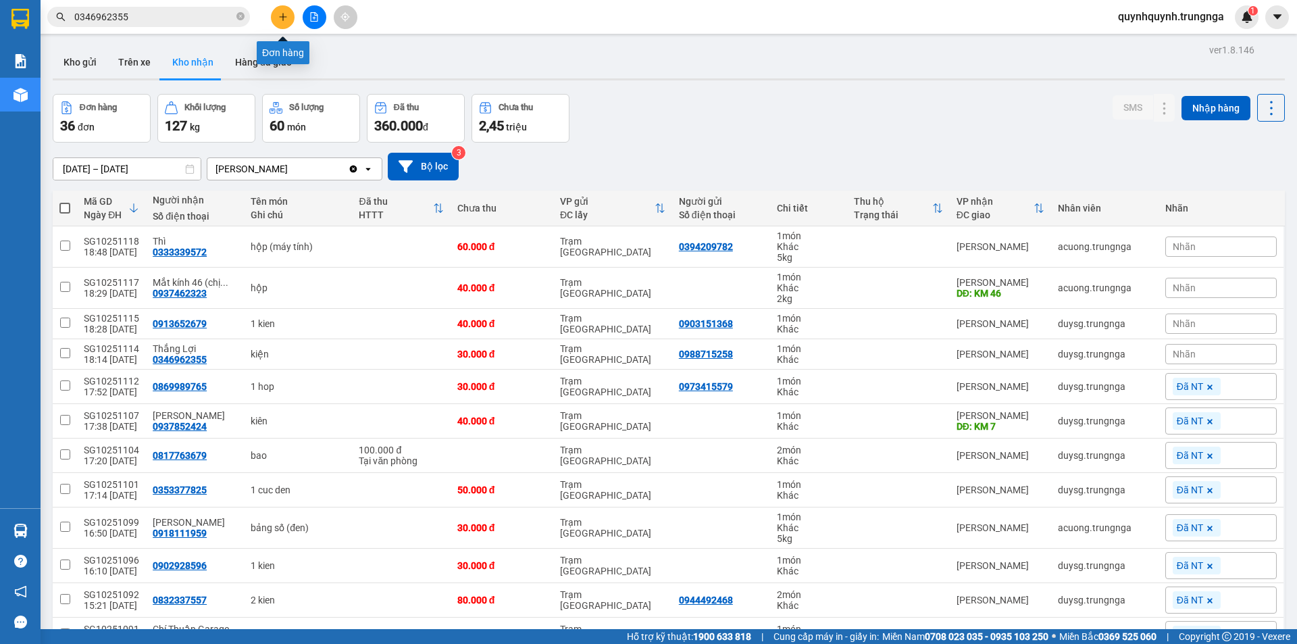
click at [276, 20] on button at bounding box center [283, 17] width 24 height 24
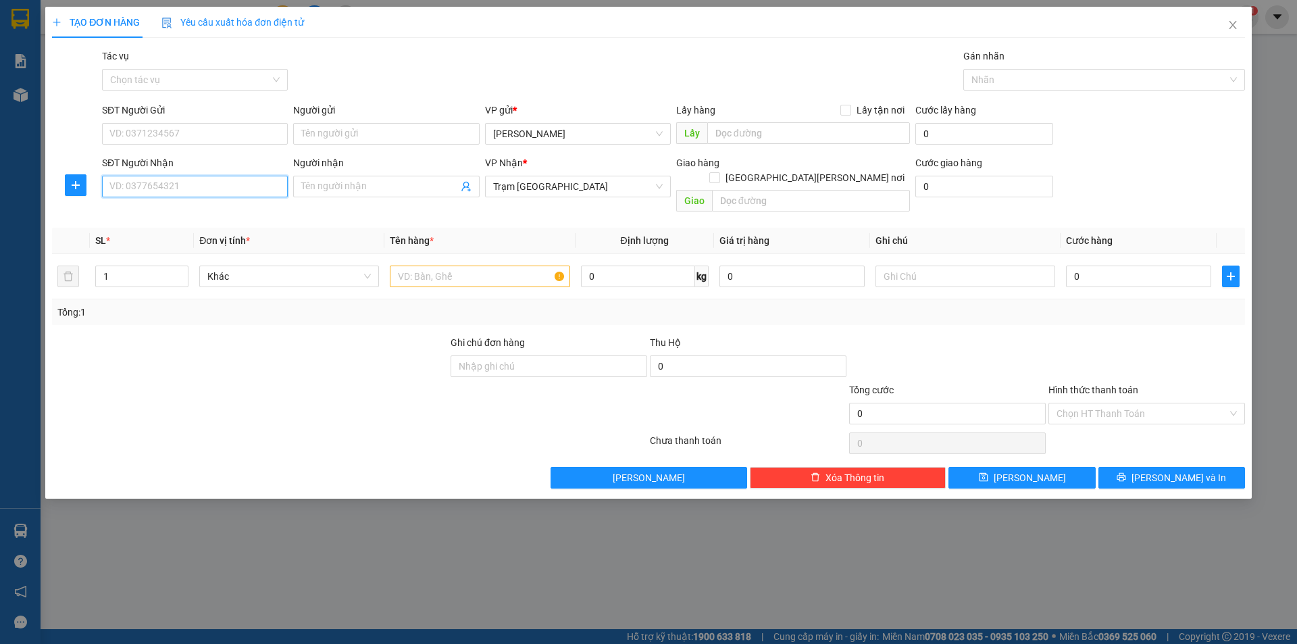
click at [212, 188] on input "SĐT Người Nhận" at bounding box center [195, 187] width 186 height 22
type input "0908351010"
click at [184, 217] on div "0908351010" at bounding box center [195, 213] width 170 height 15
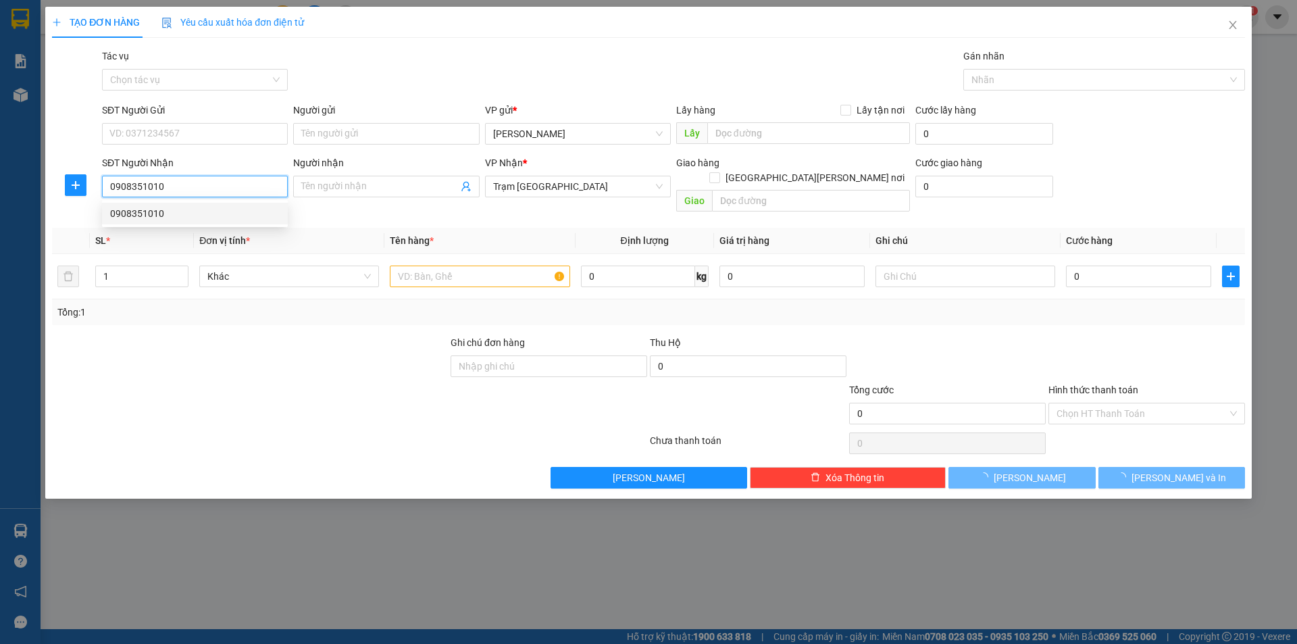
type input "60.000"
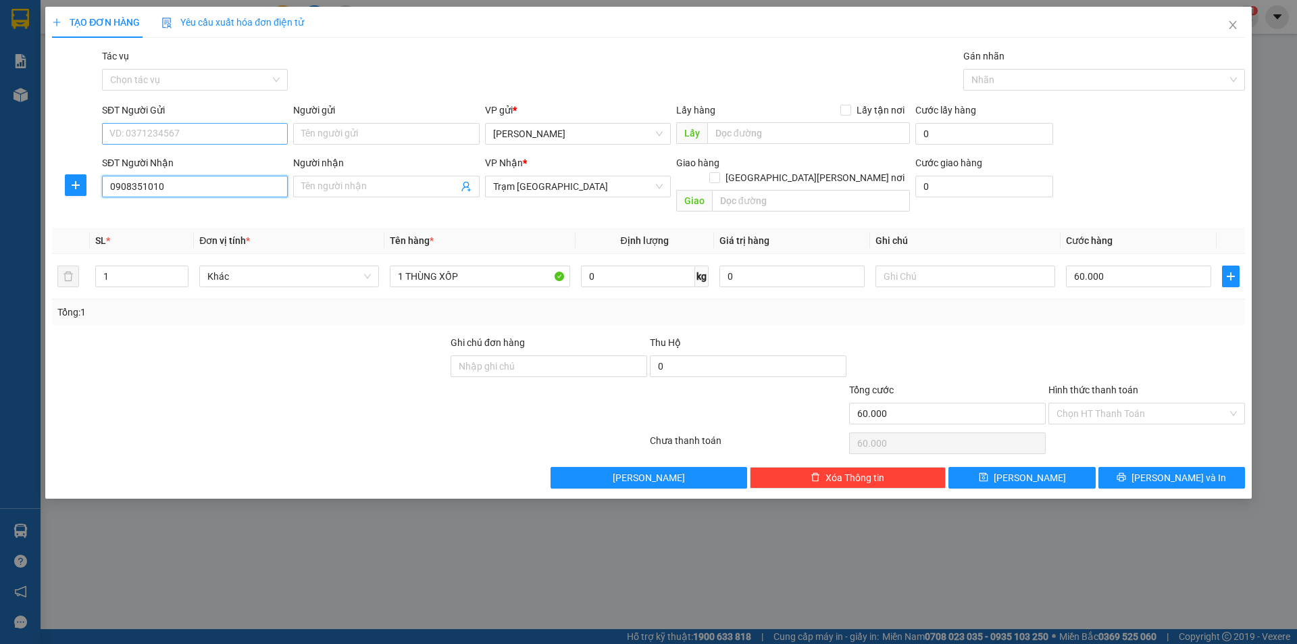
type input "0908351010"
click at [207, 128] on input "SĐT Người Gửi" at bounding box center [195, 134] width 186 height 22
type input "0373799105"
click at [631, 265] on input "0" at bounding box center [638, 276] width 114 height 22
click at [1191, 265] on input "60.000" at bounding box center [1138, 276] width 145 height 22
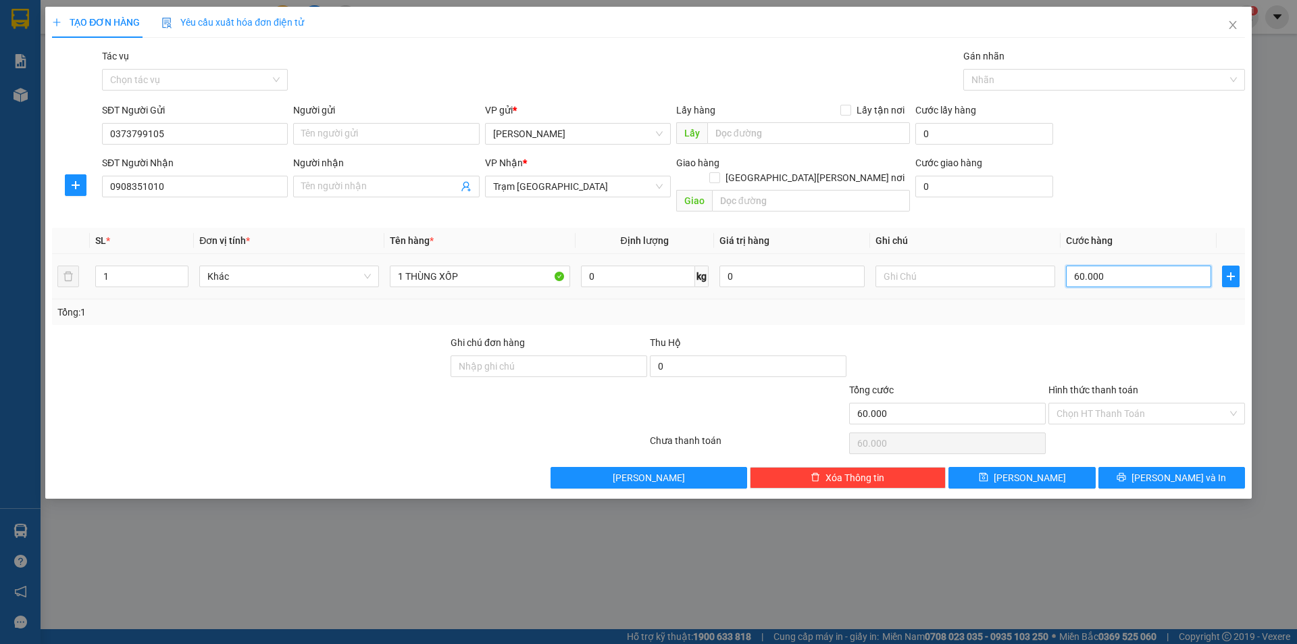
type input "6"
type input "60"
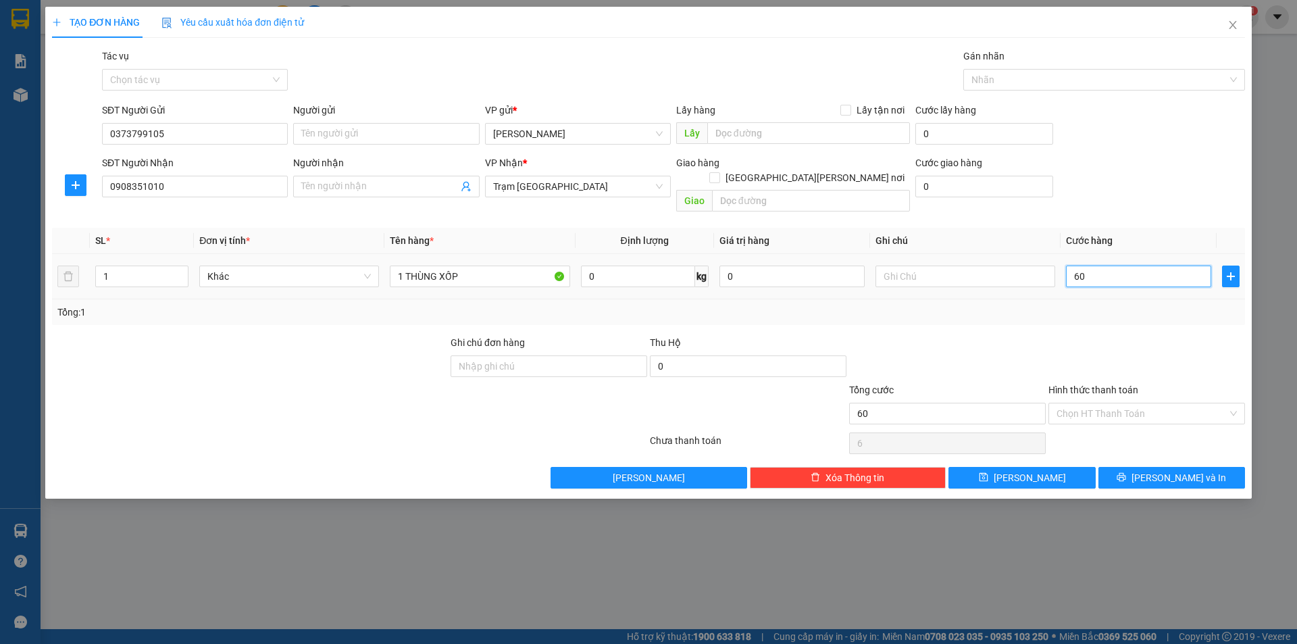
type input "60"
type input "600"
type input "6.000"
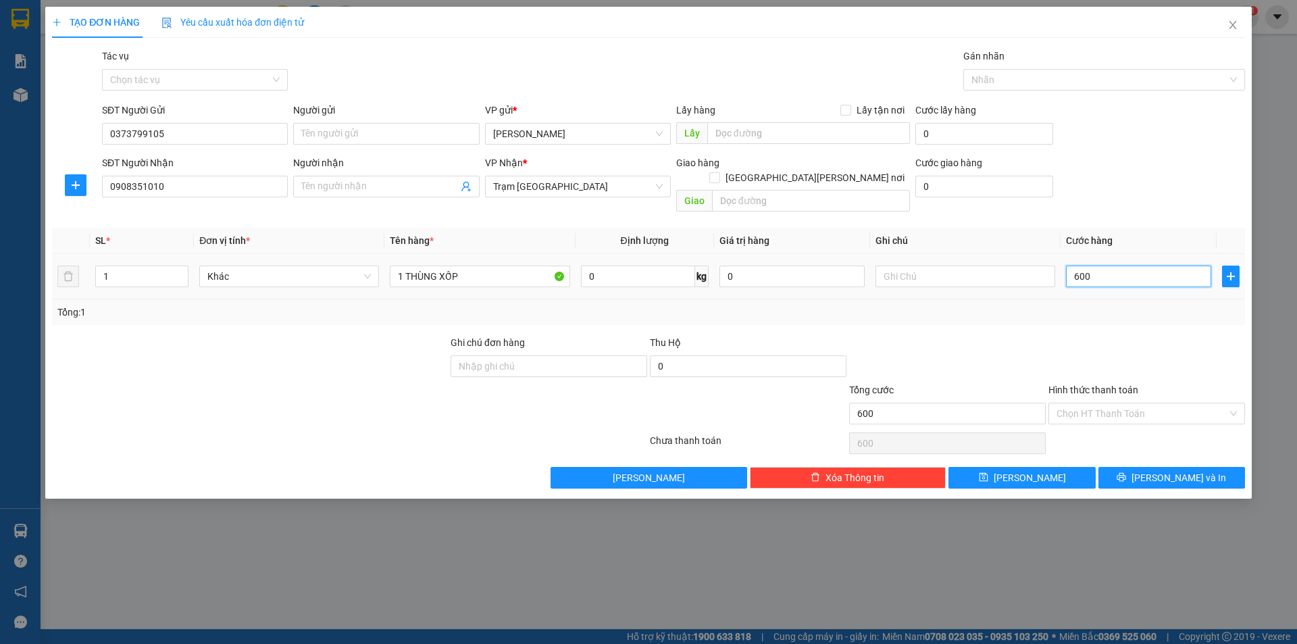
type input "6.000"
type input "60.000"
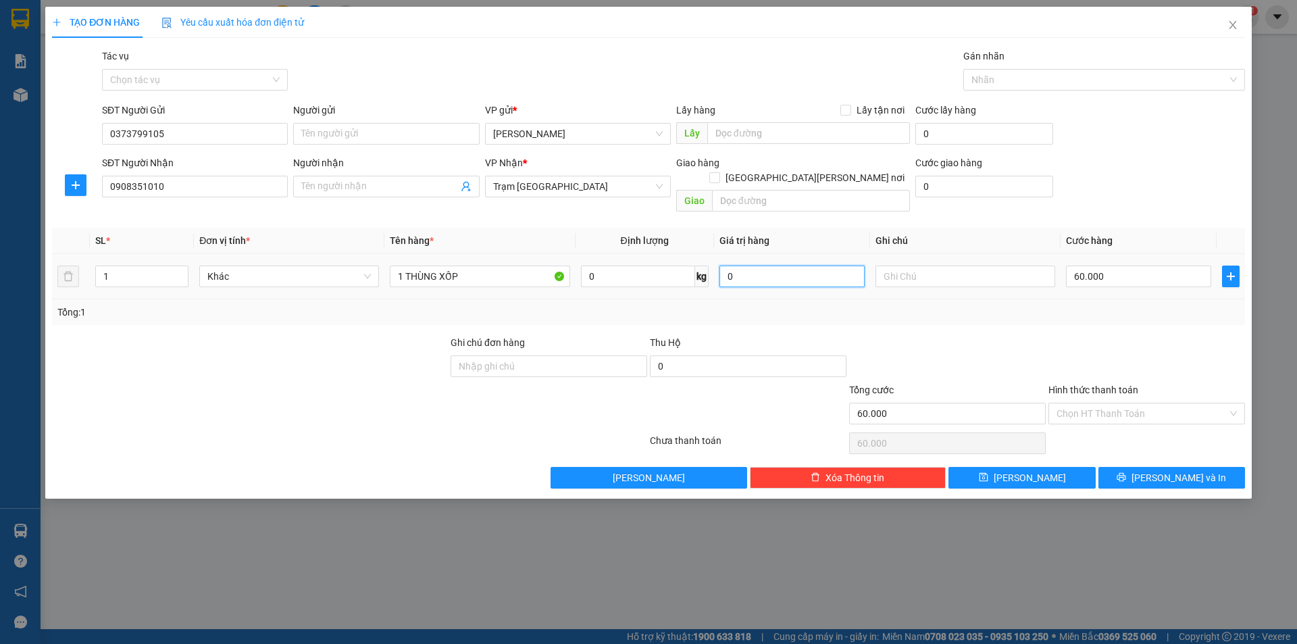
click at [787, 268] on input "0" at bounding box center [791, 276] width 145 height 22
click at [655, 265] on input "0" at bounding box center [638, 276] width 114 height 22
click at [1163, 470] on span "Lưu và In" at bounding box center [1178, 477] width 95 height 15
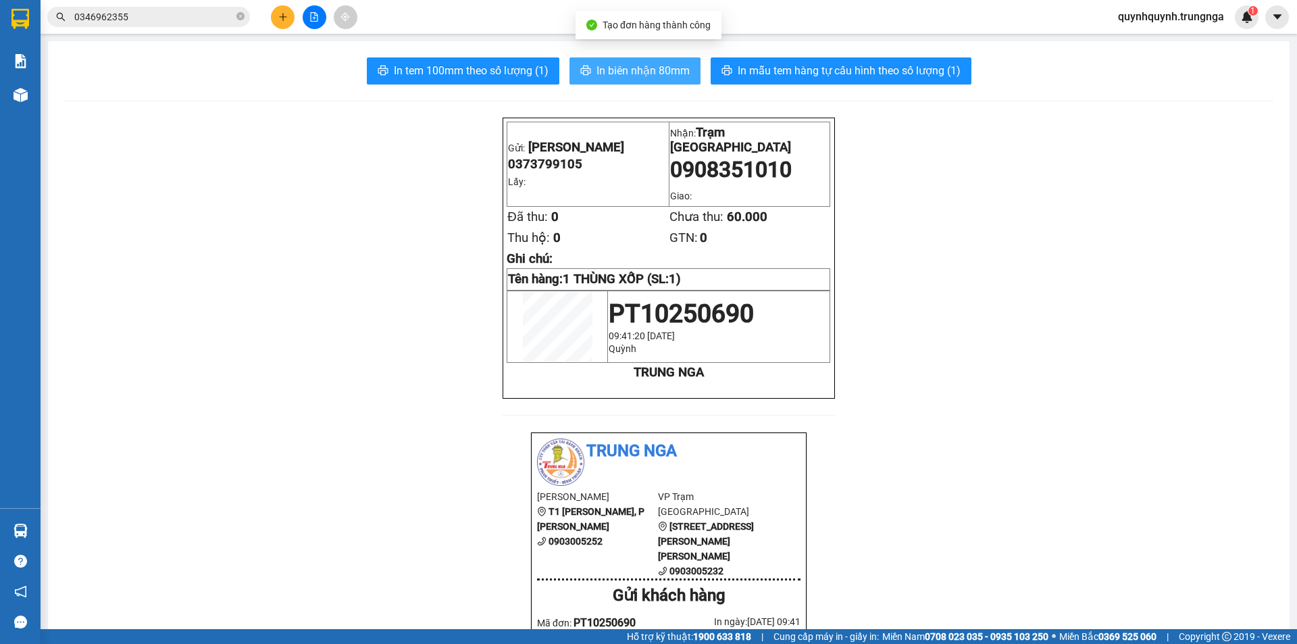
click at [653, 79] on span "In biên nhận 80mm" at bounding box center [642, 70] width 93 height 17
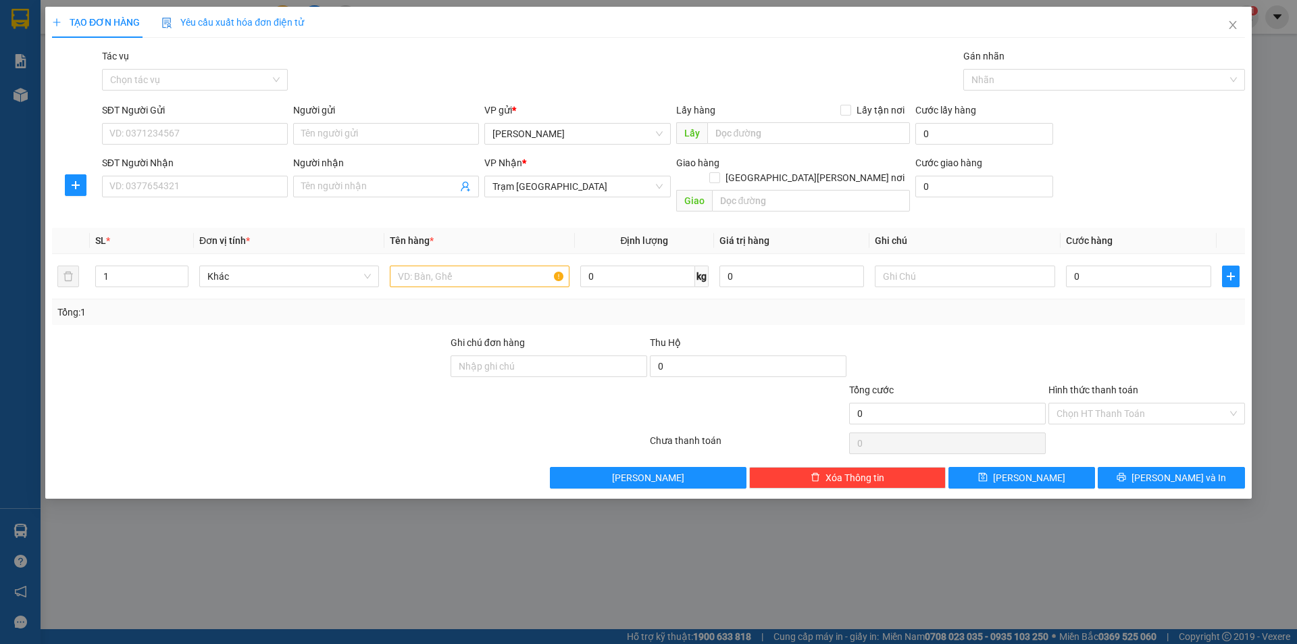
click at [1237, 30] on div "TẠO ĐƠN HÀNG Yêu cầu xuất hóa đơn điện tử Transit Pickup Surcharge Ids Transit …" at bounding box center [648, 322] width 1297 height 644
drag, startPoint x: 1224, startPoint y: 26, endPoint x: 1230, endPoint y: 25, distance: 6.8
click at [1224, 26] on div "TẠO ĐƠN HÀNG Yêu cầu xuất hóa đơn điện tử Transit Pickup Surcharge Ids Transit …" at bounding box center [648, 322] width 1297 height 644
click at [1237, 25] on div "TẠO ĐƠN HÀNG Yêu cầu xuất hóa đơn điện tử Transit Pickup Surcharge Ids Transit …" at bounding box center [648, 322] width 1297 height 644
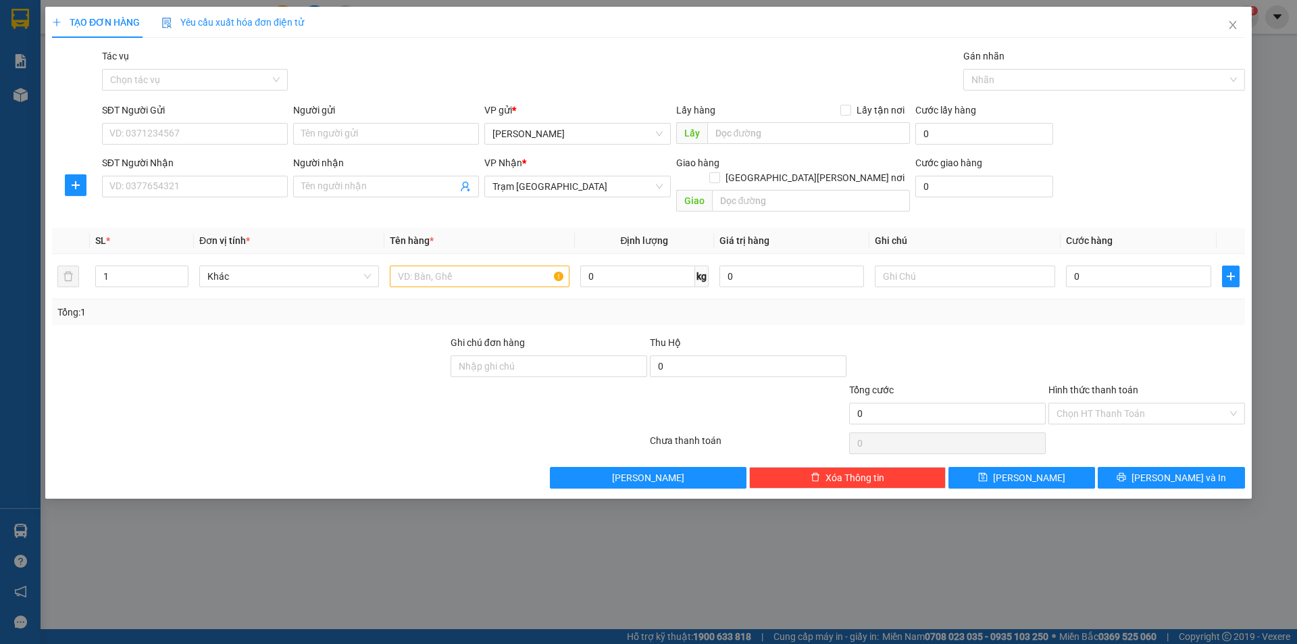
click at [907, 461] on div "TẠO ĐƠN HÀNG Yêu cầu xuất hóa đơn điện tử Transit Pickup Surcharge Ids Transit …" at bounding box center [648, 322] width 1297 height 644
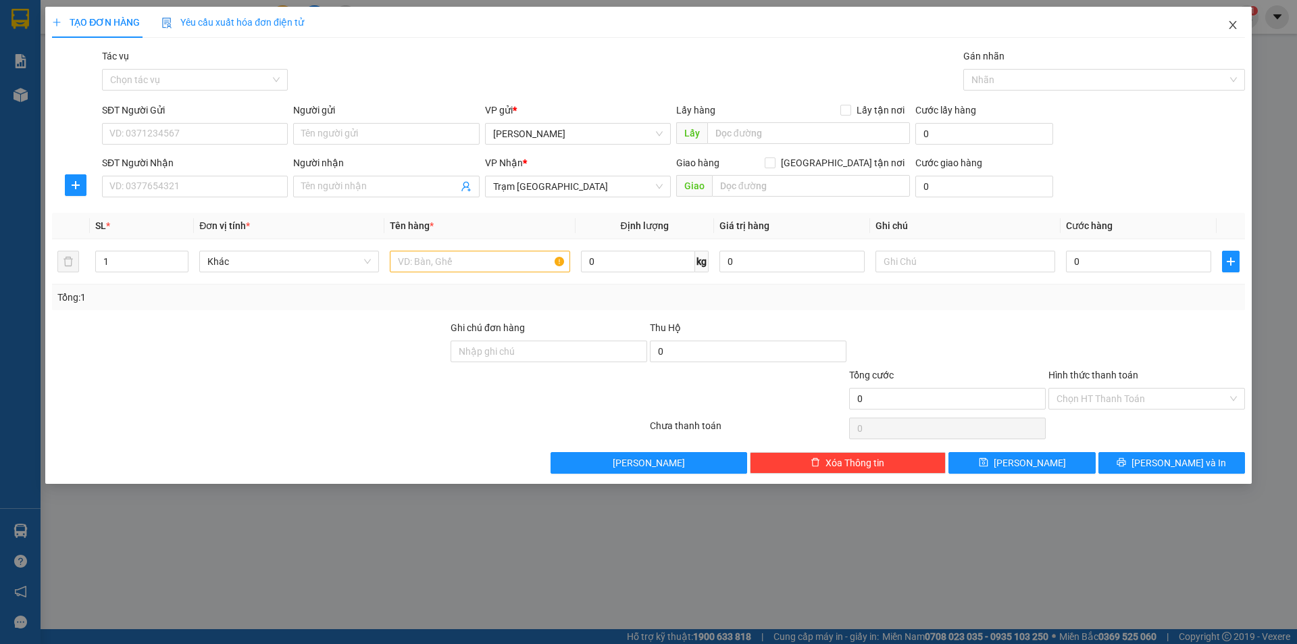
click at [1232, 25] on icon "close" at bounding box center [1231, 25] width 7 height 8
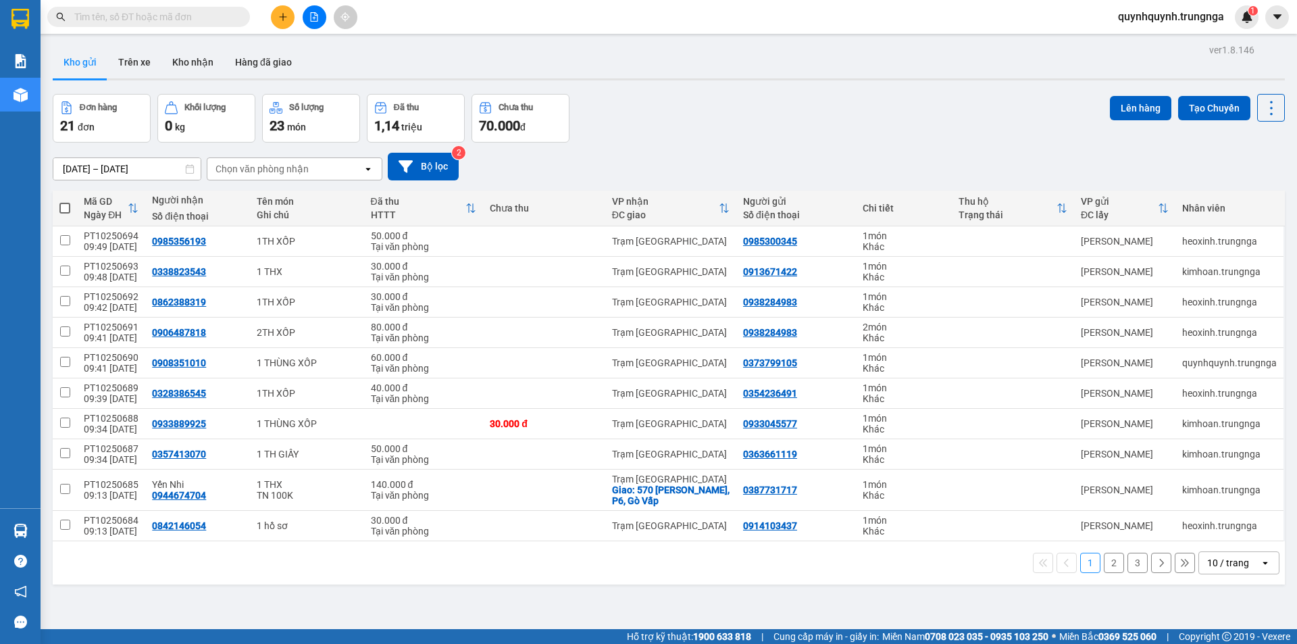
click at [203, 19] on input "text" at bounding box center [153, 16] width 159 height 15
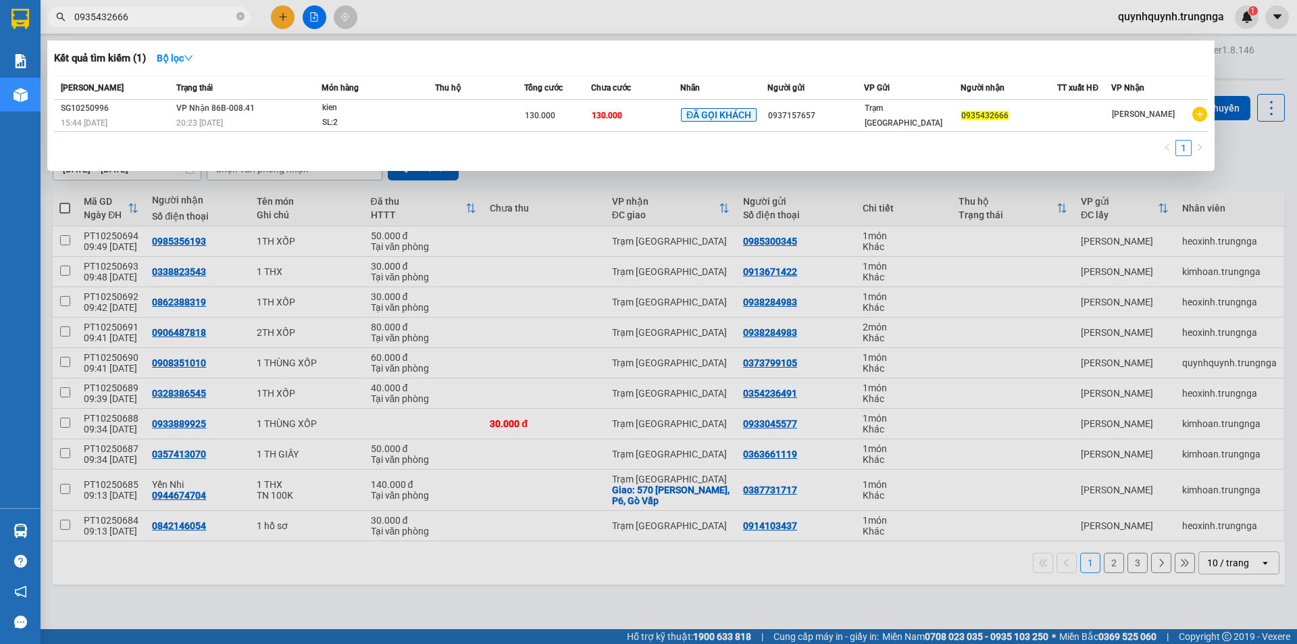
type input "0935432666"
click at [240, 14] on icon "close-circle" at bounding box center [240, 16] width 8 height 8
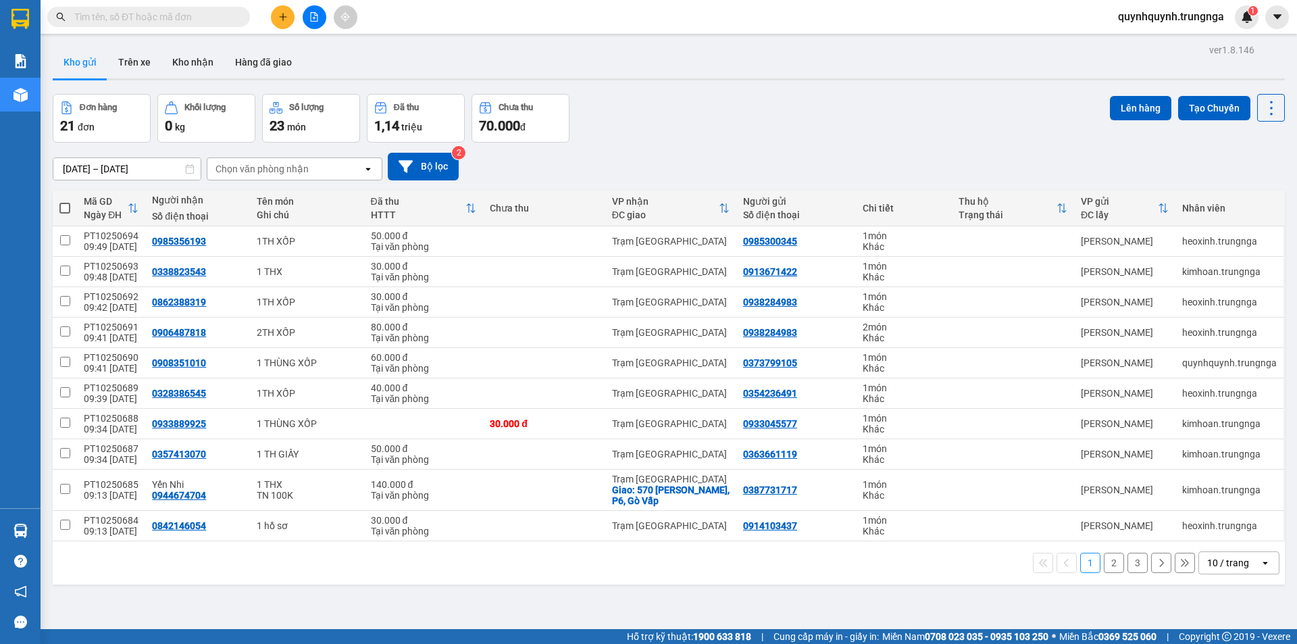
click at [188, 23] on input "text" at bounding box center [153, 16] width 159 height 15
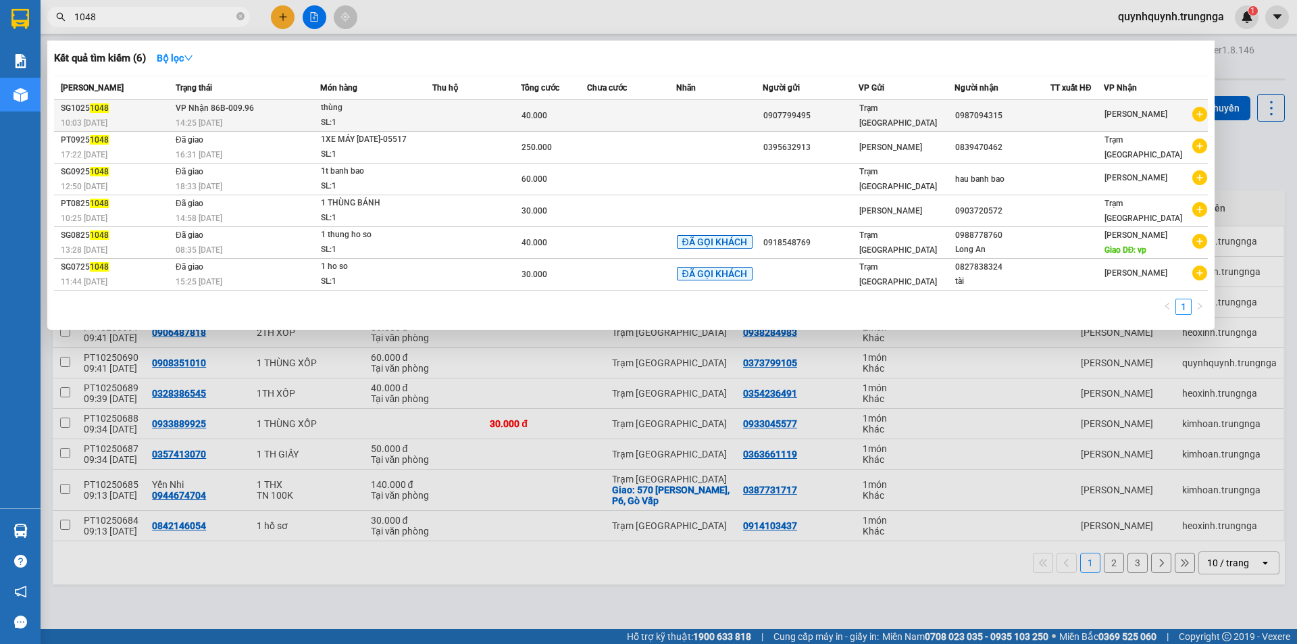
type input "1048"
click at [357, 107] on div "thùng" at bounding box center [371, 108] width 101 height 15
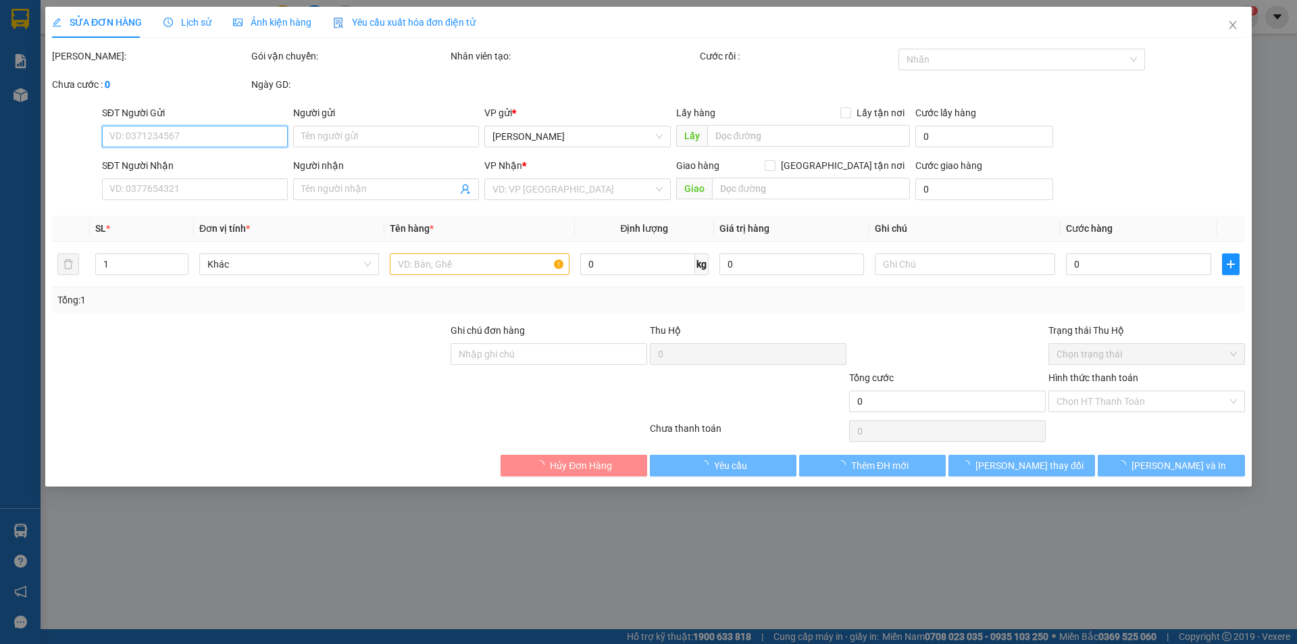
type input "0907799495"
type input "0987094315"
type input "40.000"
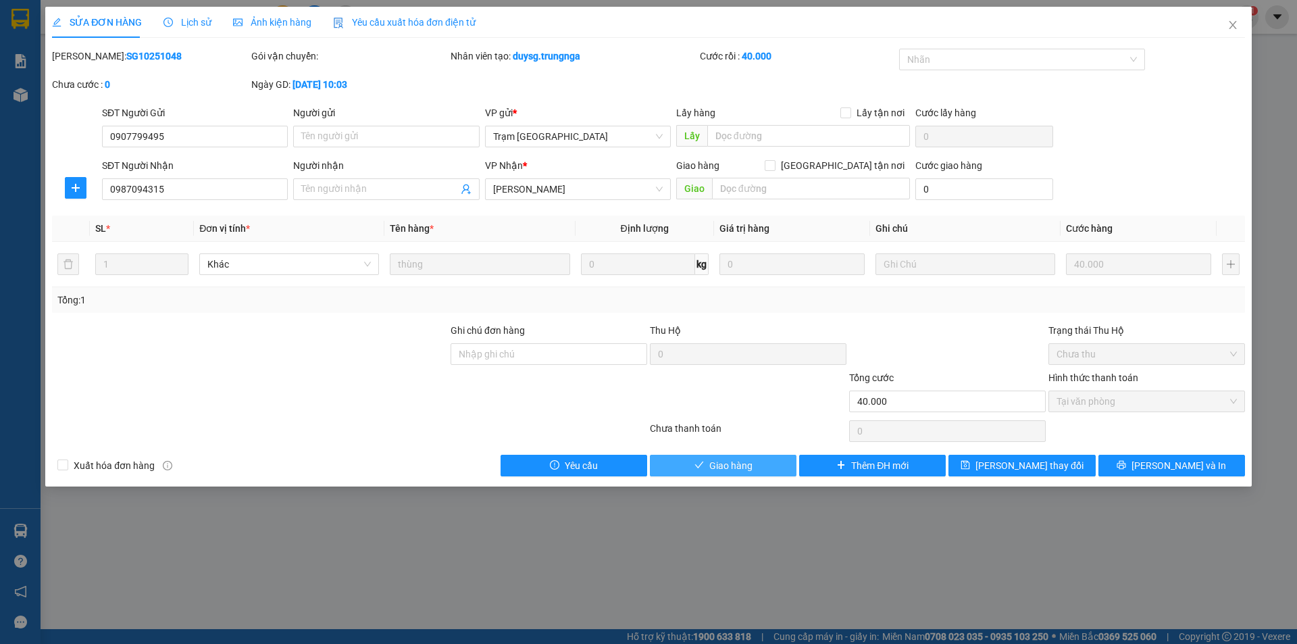
click at [764, 464] on button "Giao hàng" at bounding box center [723, 465] width 147 height 22
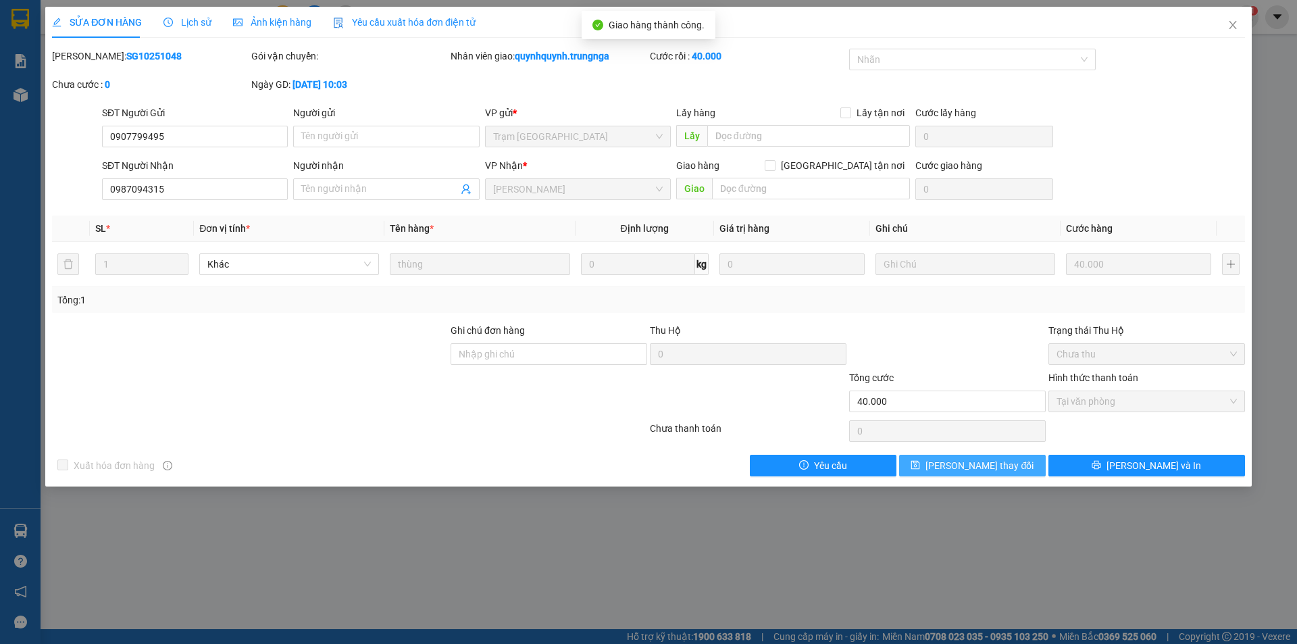
click at [995, 469] on span "[PERSON_NAME] thay đổi" at bounding box center [979, 465] width 108 height 15
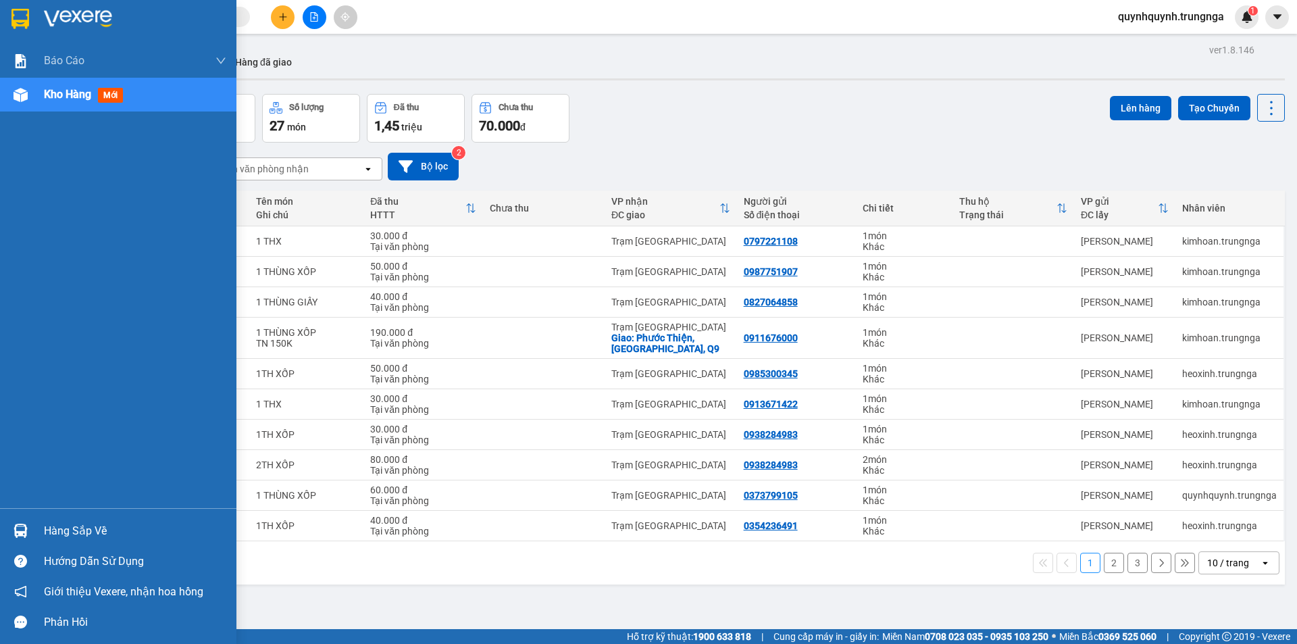
click at [105, 521] on div "Hàng sắp về" at bounding box center [135, 531] width 182 height 20
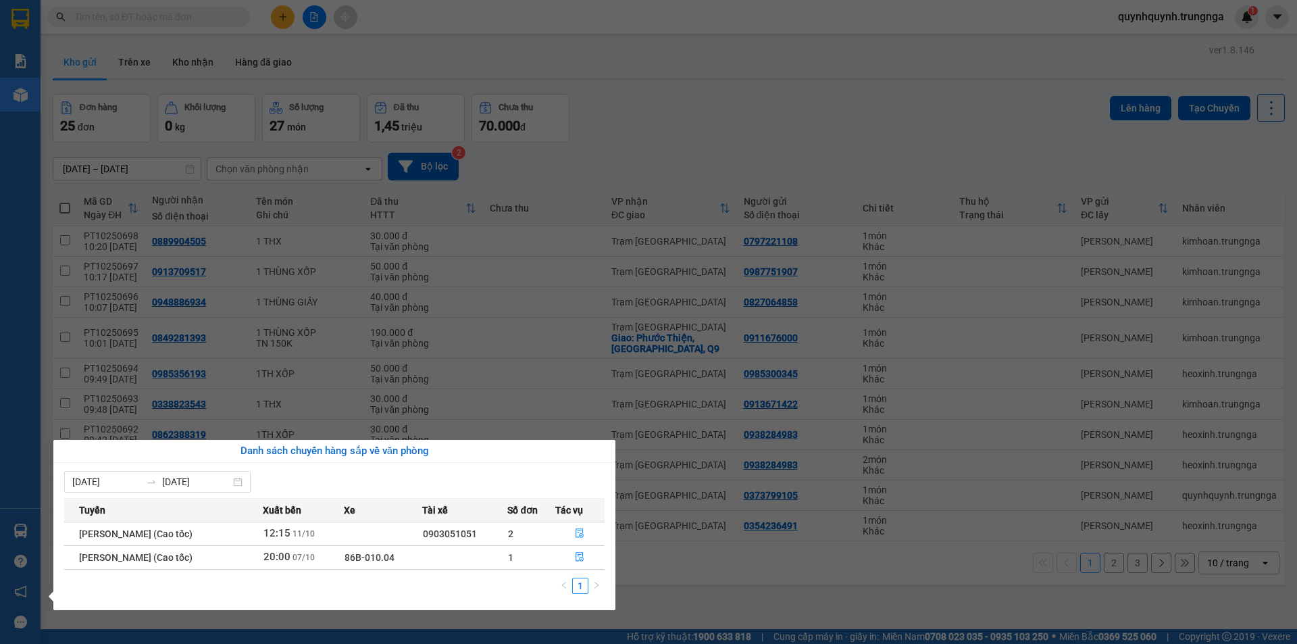
click at [344, 558] on td "20:00 [DATE]" at bounding box center [303, 557] width 81 height 24
click at [571, 553] on button "button" at bounding box center [580, 557] width 49 height 22
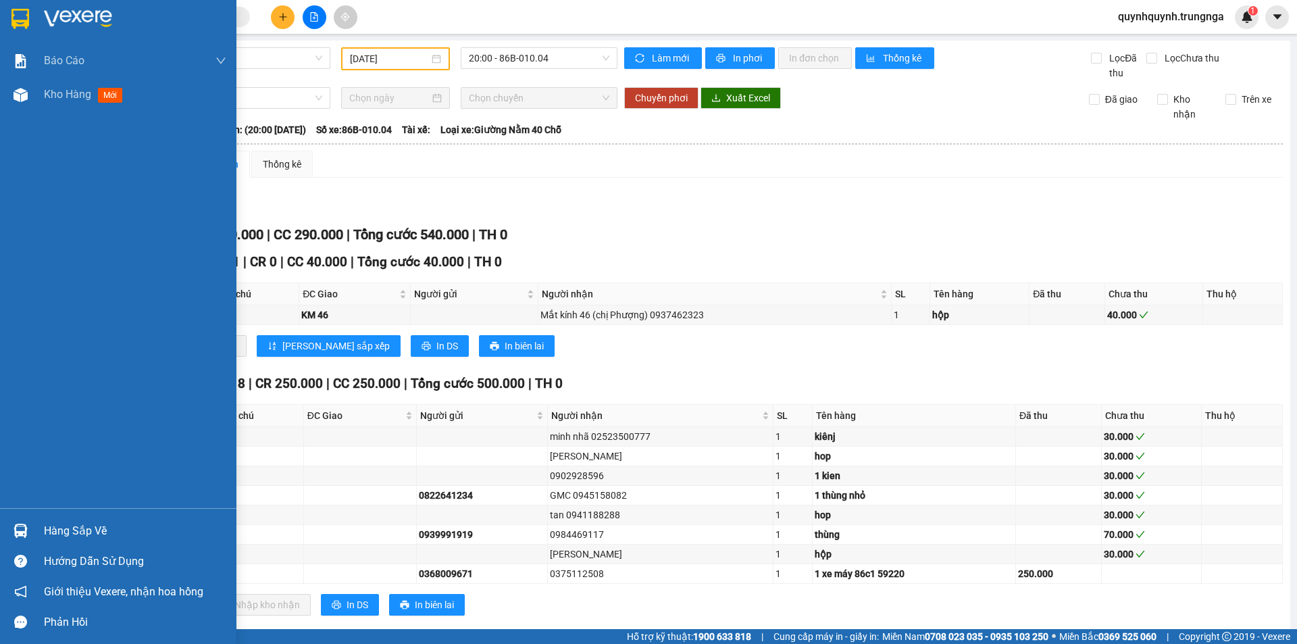
click at [31, 530] on div at bounding box center [21, 531] width 24 height 24
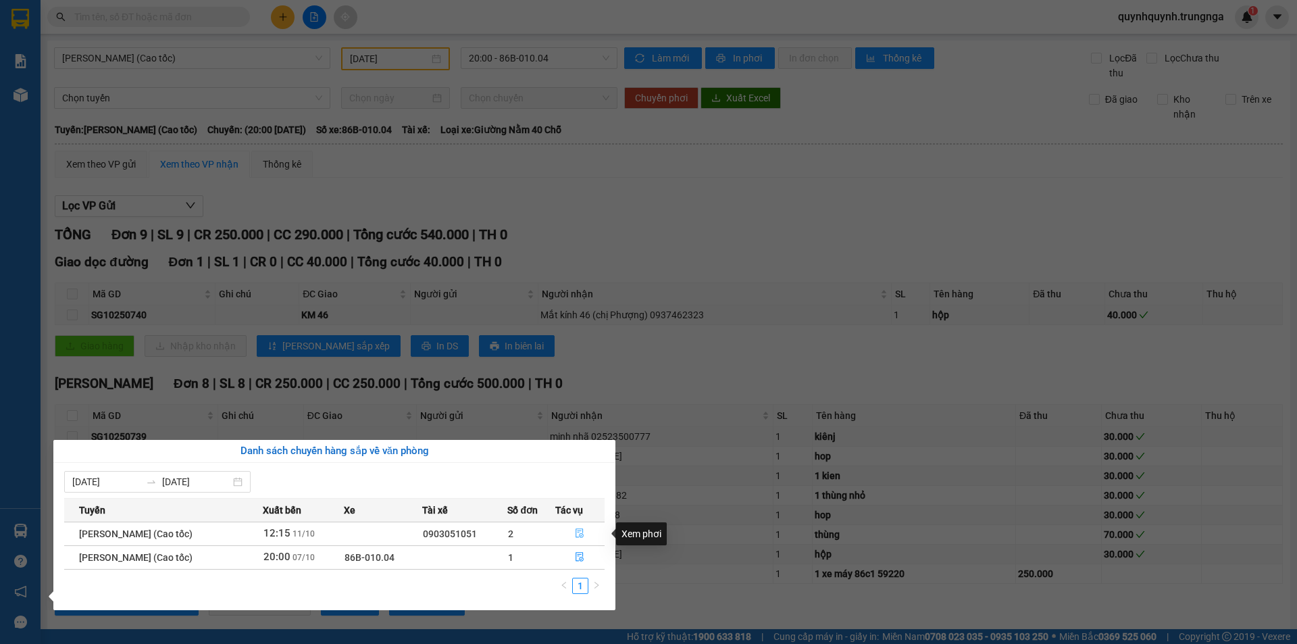
click at [583, 534] on icon "file-done" at bounding box center [579, 532] width 9 height 9
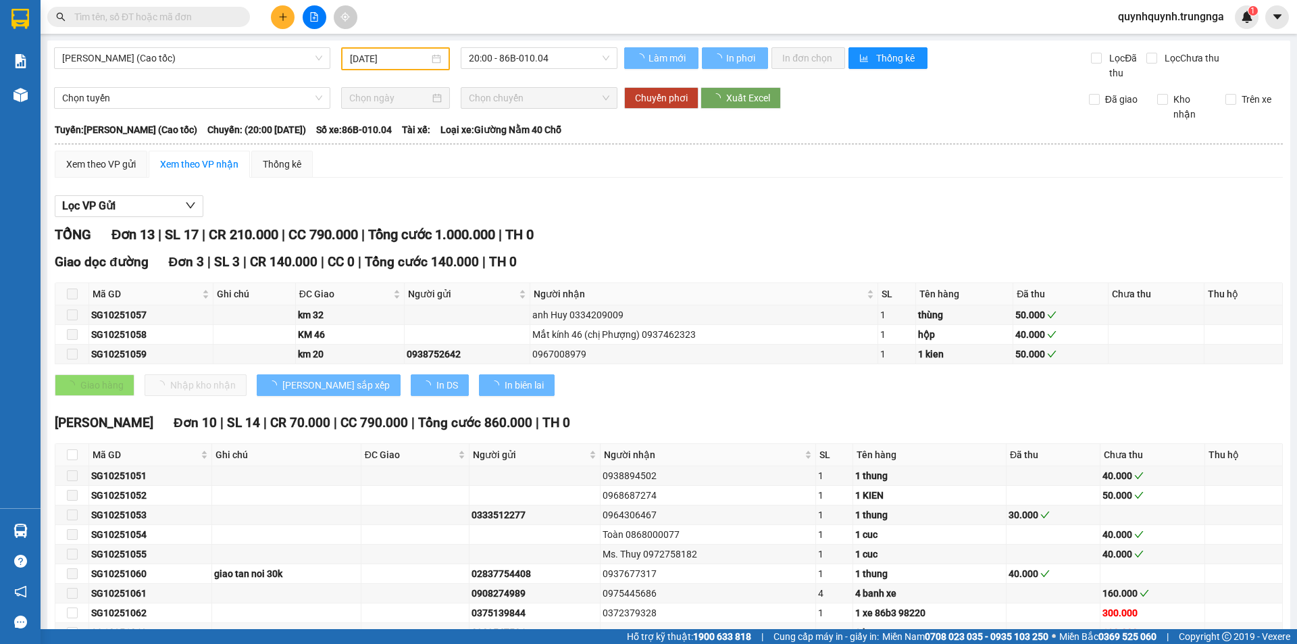
type input "[DATE]"
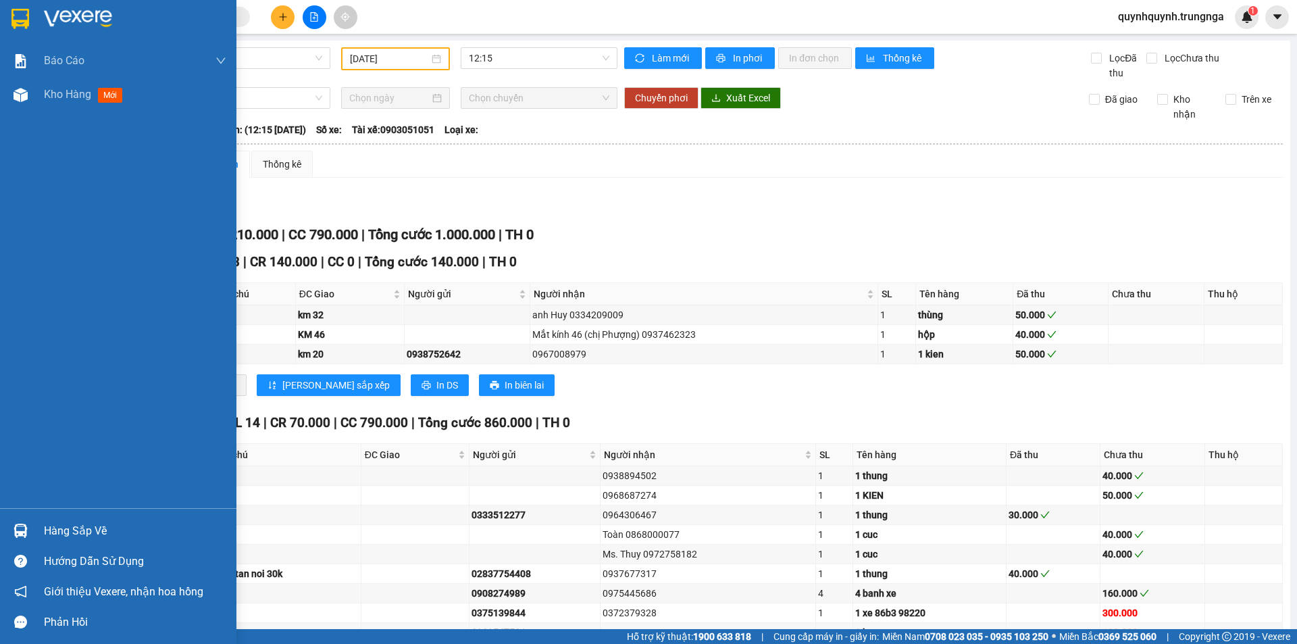
click at [28, 527] on div at bounding box center [21, 531] width 24 height 24
click at [28, 527] on div "Báo cáo Báo cáo dòng tiền (nhân viên) - chỉ tính tiền mặt Kho hàng mới Hàng sắp…" at bounding box center [118, 322] width 236 height 644
click at [30, 93] on div at bounding box center [21, 95] width 24 height 24
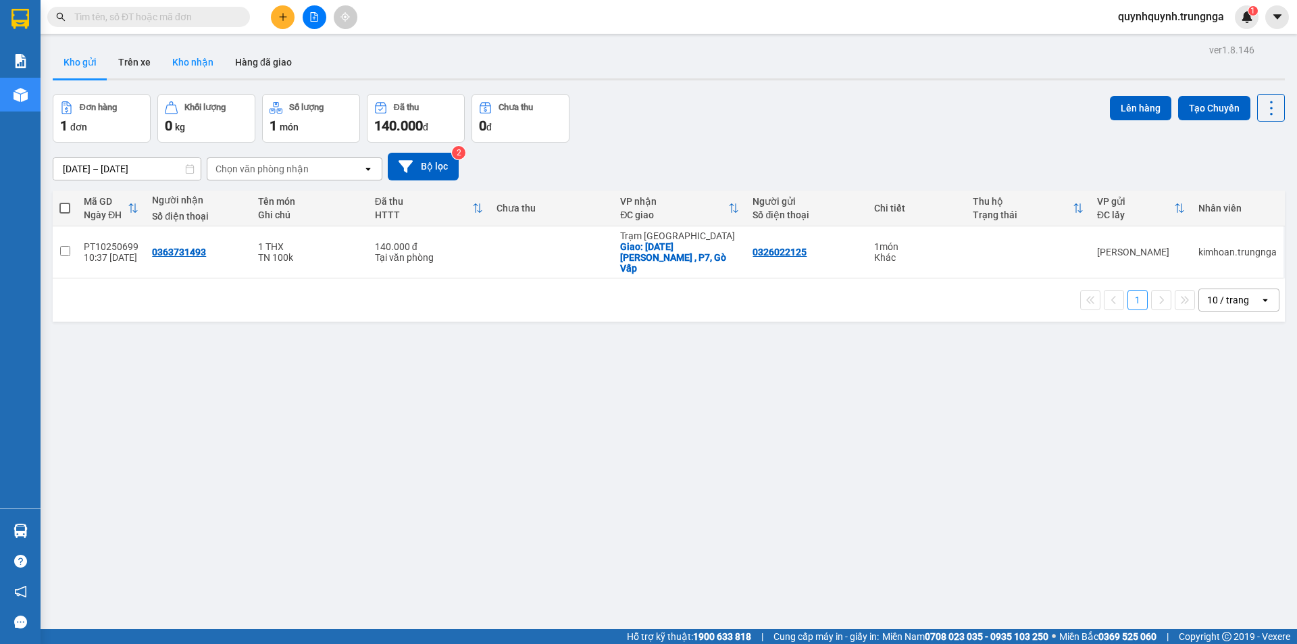
click at [191, 67] on button "Kho nhận" at bounding box center [192, 62] width 63 height 32
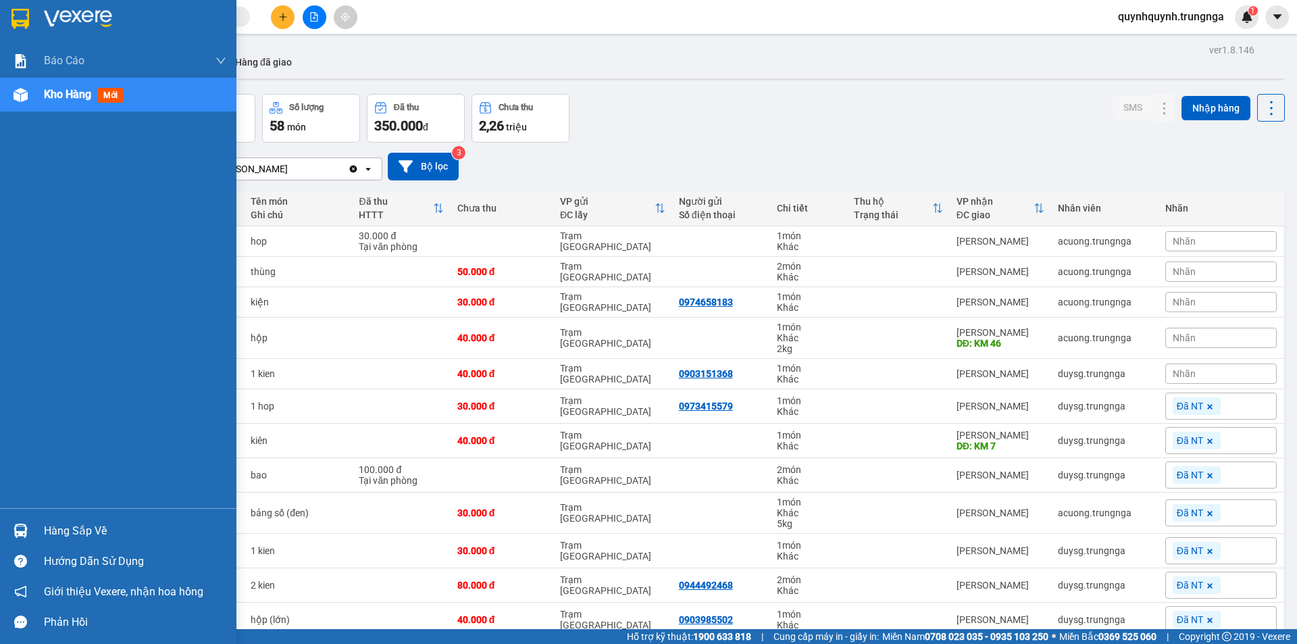
click at [78, 532] on div "Hàng sắp về" at bounding box center [135, 531] width 182 height 20
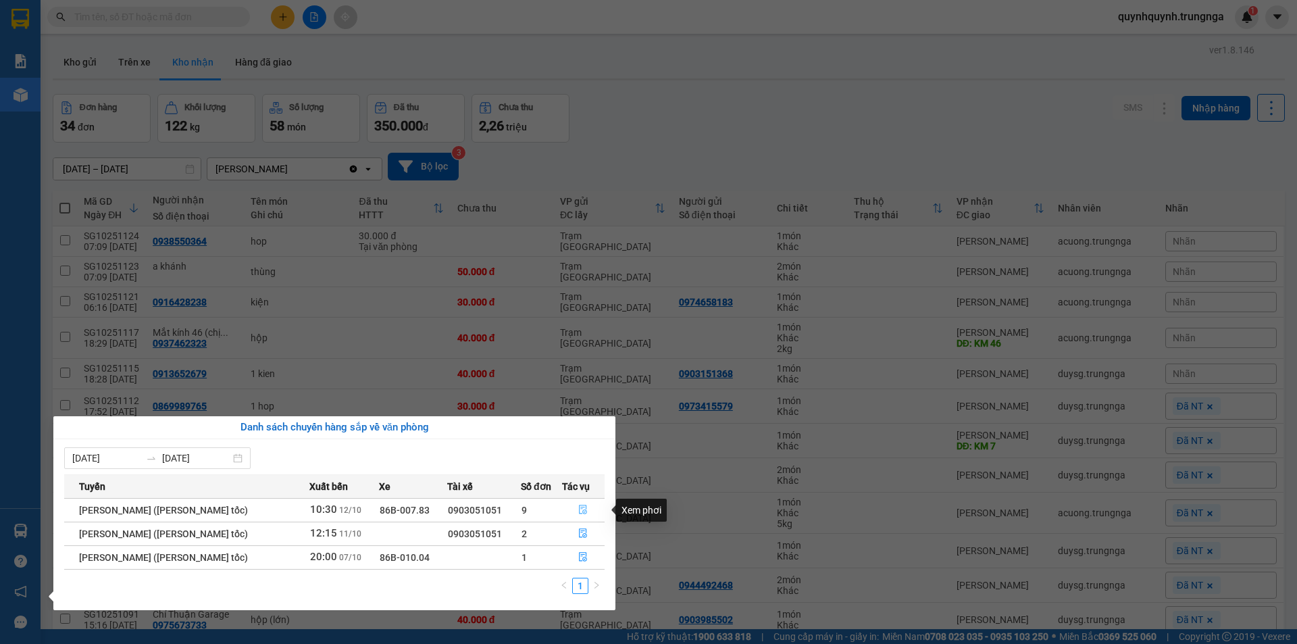
click at [586, 510] on icon "file-done" at bounding box center [582, 508] width 9 height 9
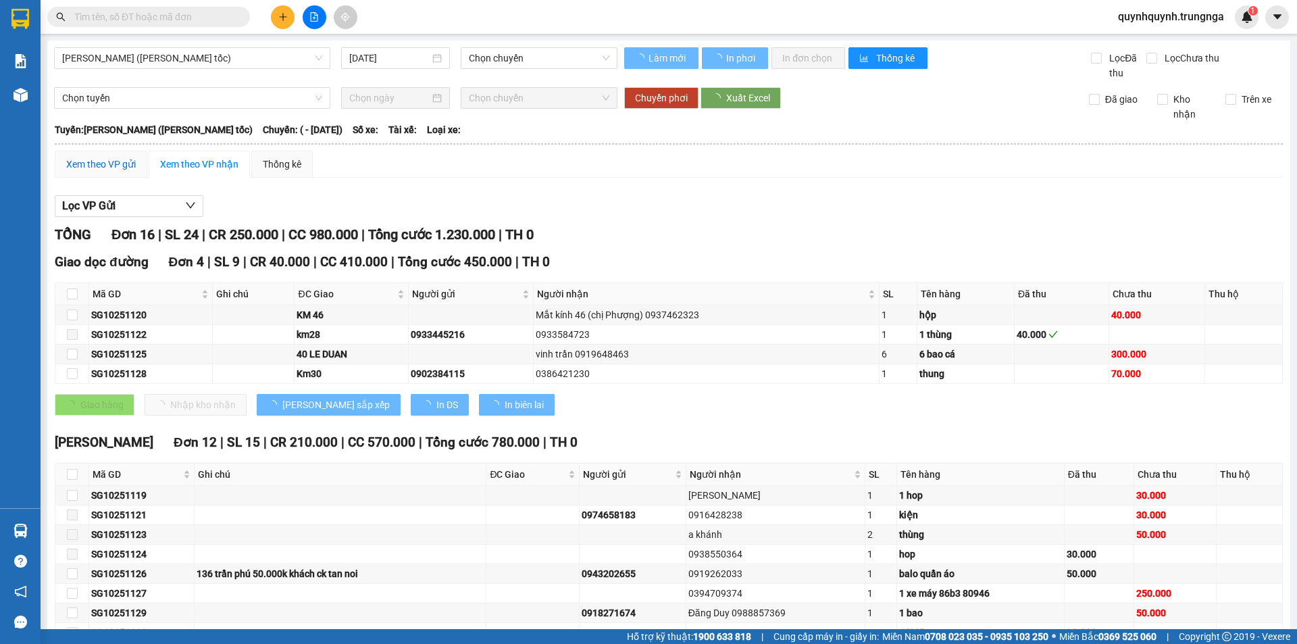
click at [87, 160] on div "Xem theo VP gửi" at bounding box center [101, 164] width 70 height 15
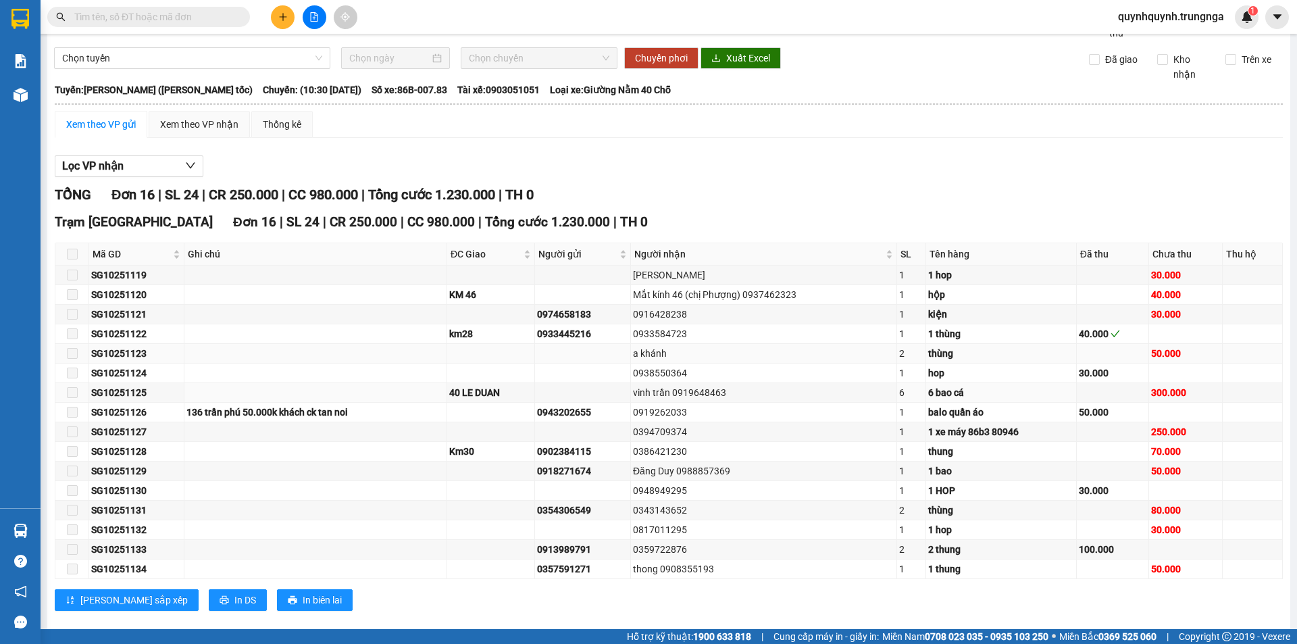
scroll to position [59, 0]
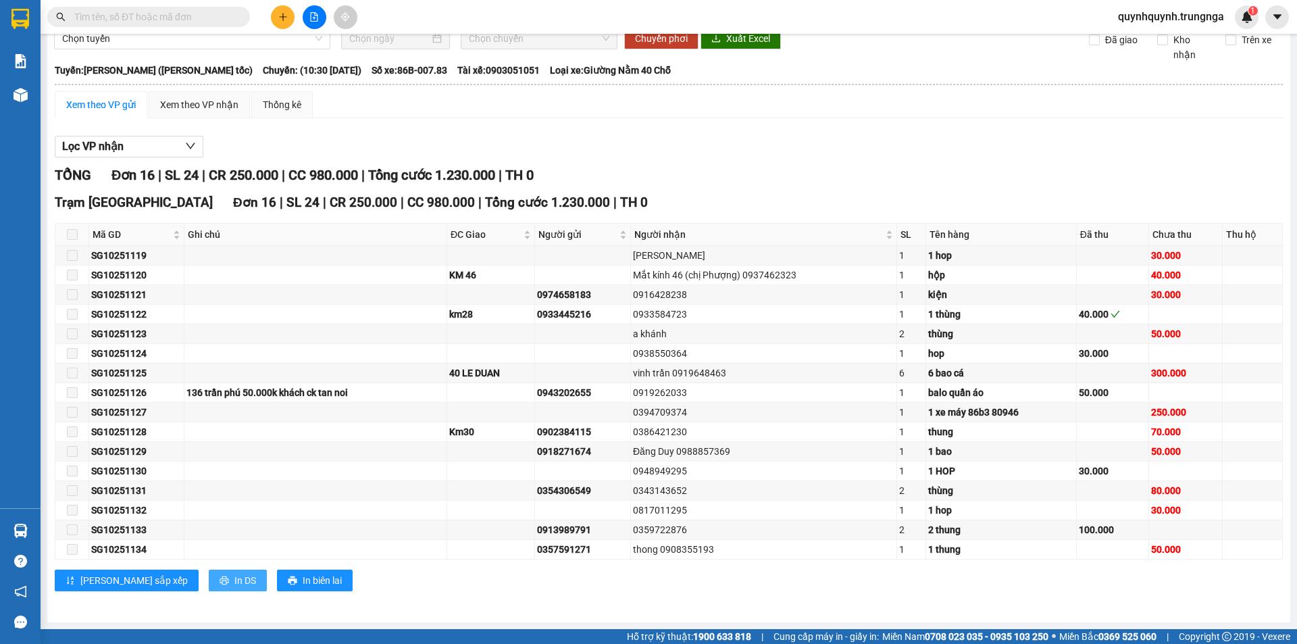
click at [209, 570] on button "In DS" at bounding box center [238, 580] width 58 height 22
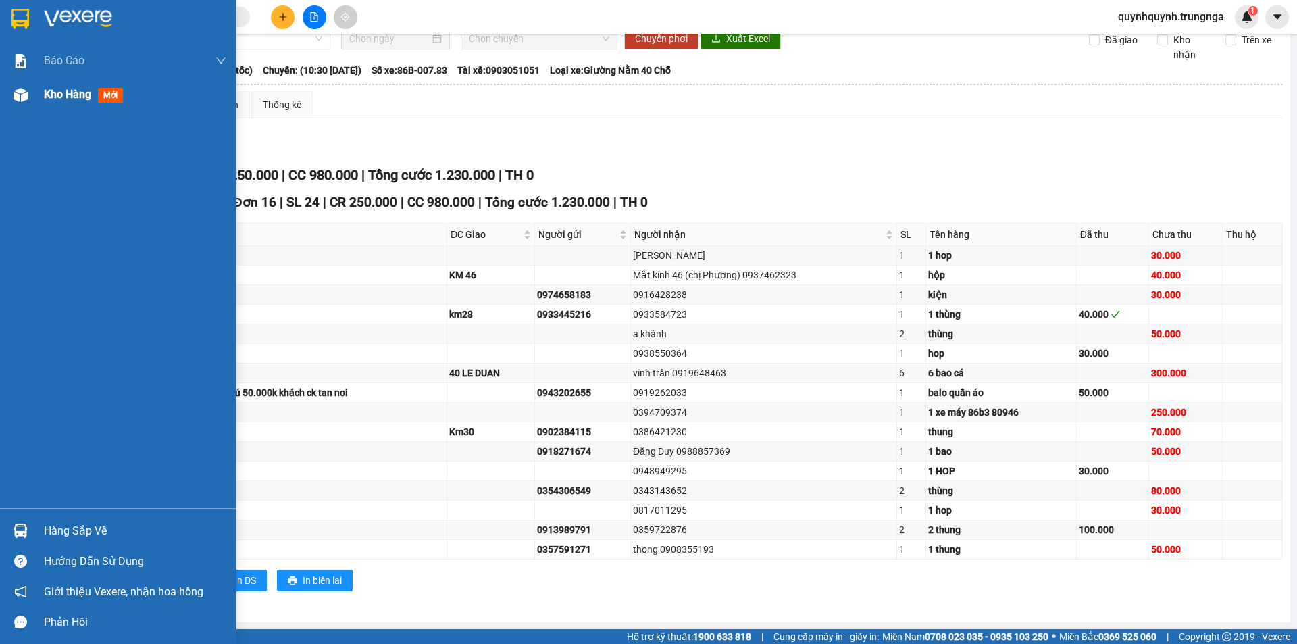
click at [28, 95] on div at bounding box center [21, 95] width 24 height 24
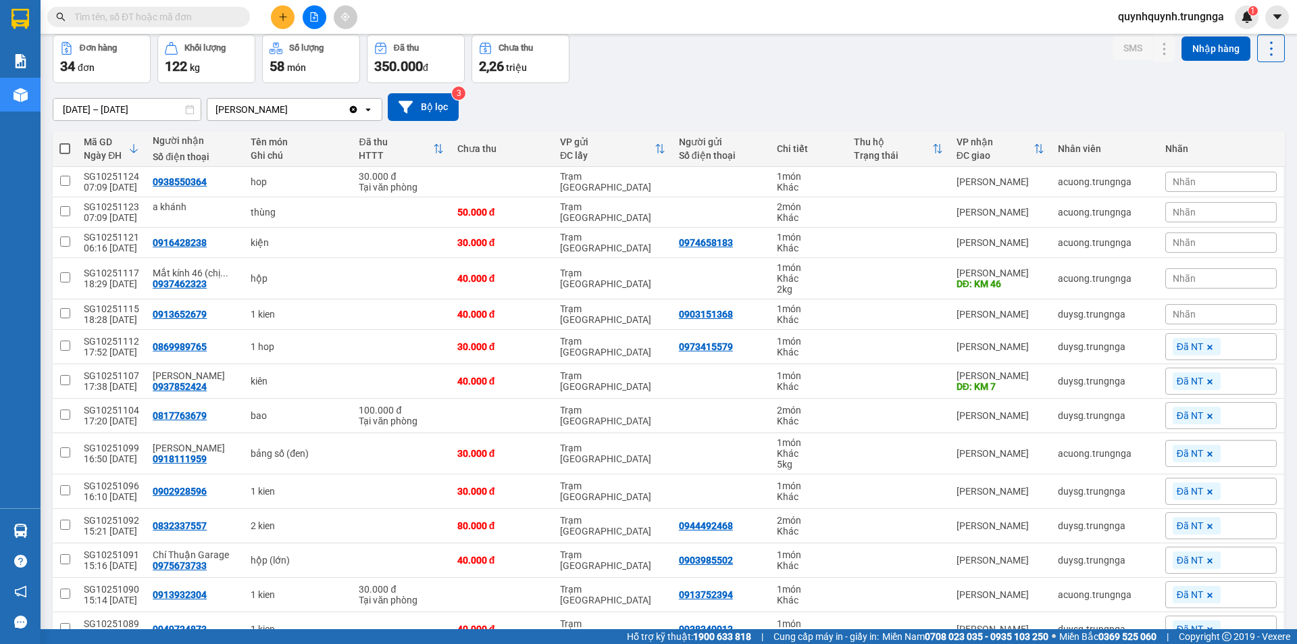
click at [213, 8] on span at bounding box center [148, 17] width 203 height 20
click at [213, 14] on input "text" at bounding box center [153, 16] width 159 height 15
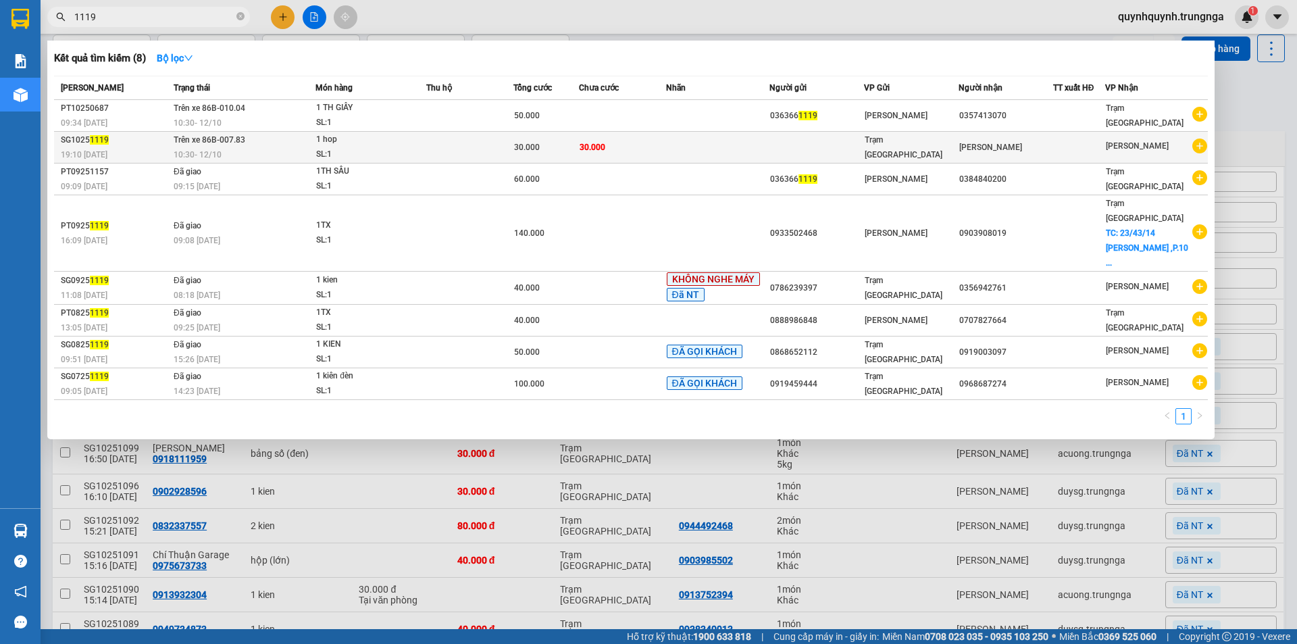
type input "1119"
click at [429, 137] on td at bounding box center [469, 148] width 87 height 32
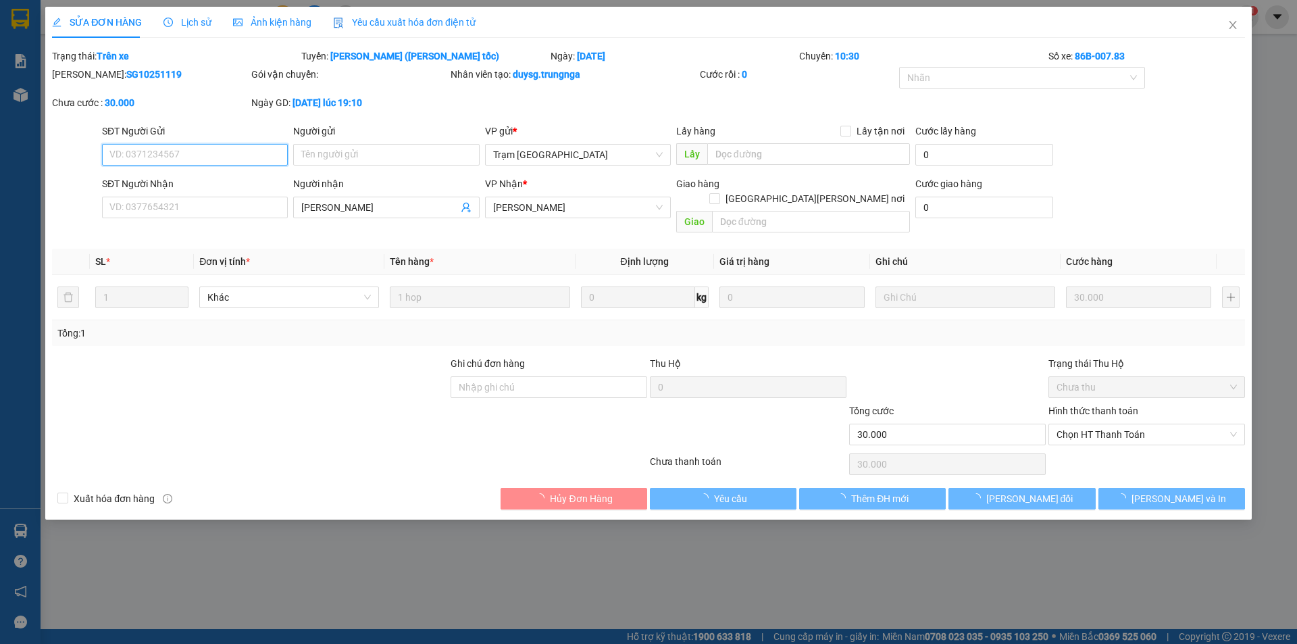
type input "[PERSON_NAME]"
type input "30.000"
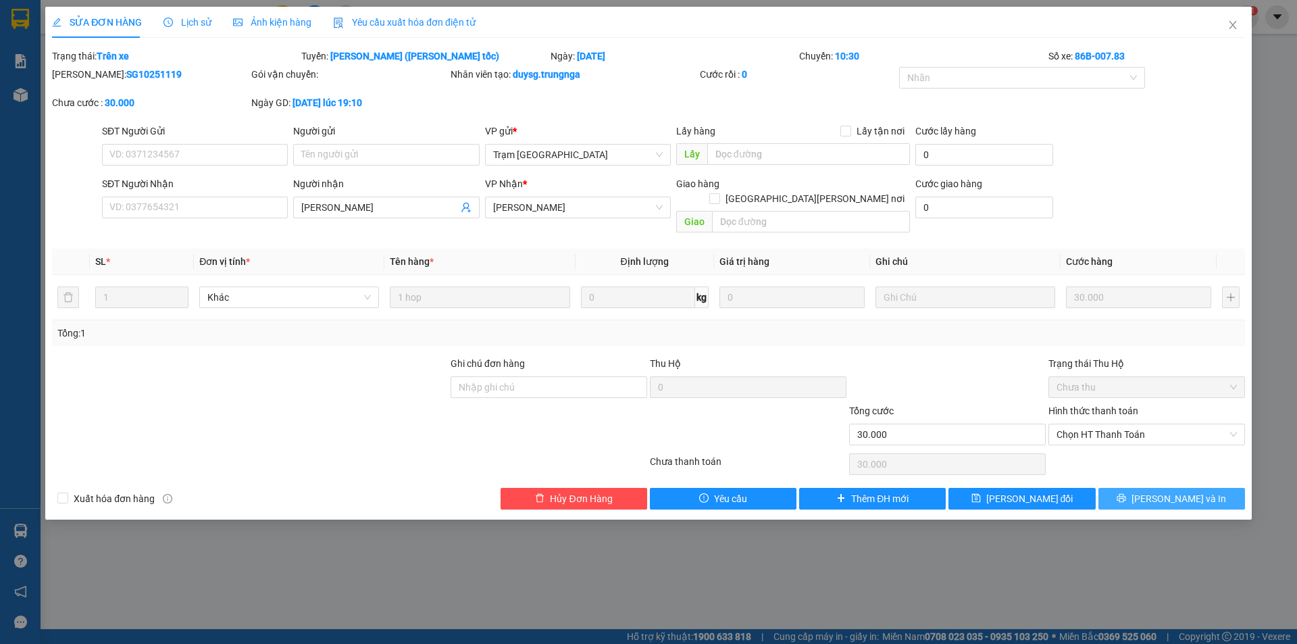
click at [1200, 488] on button "[PERSON_NAME] và In" at bounding box center [1171, 499] width 147 height 22
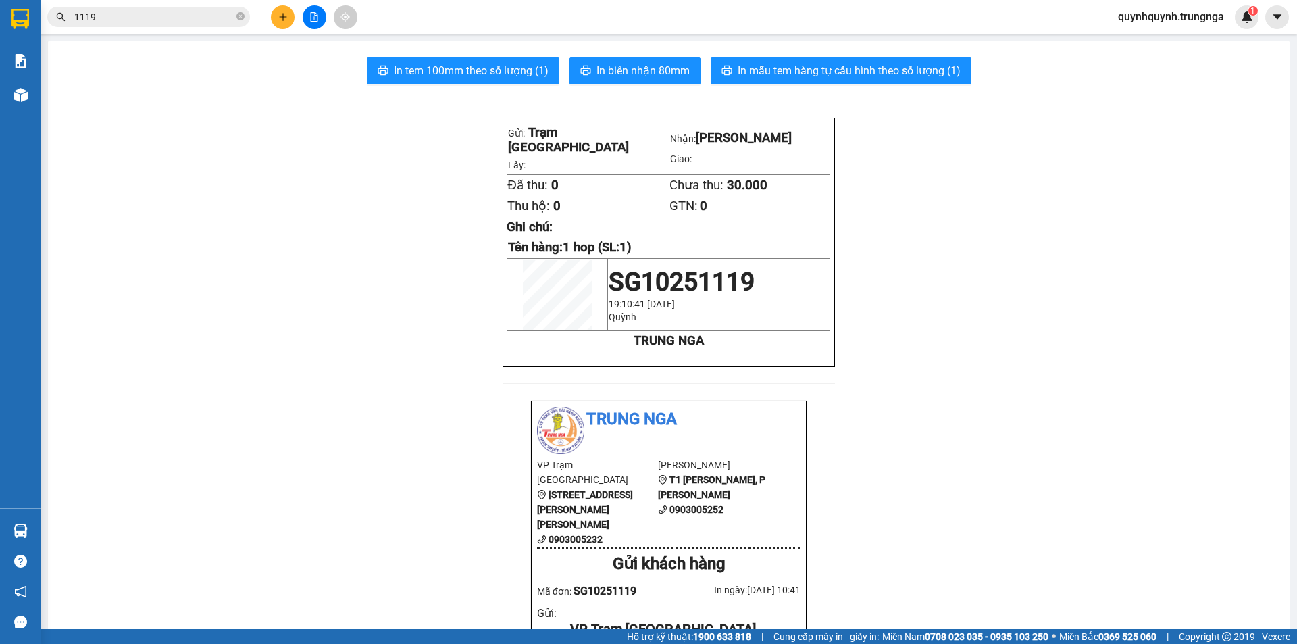
click at [184, 26] on span "1119" at bounding box center [148, 17] width 203 height 20
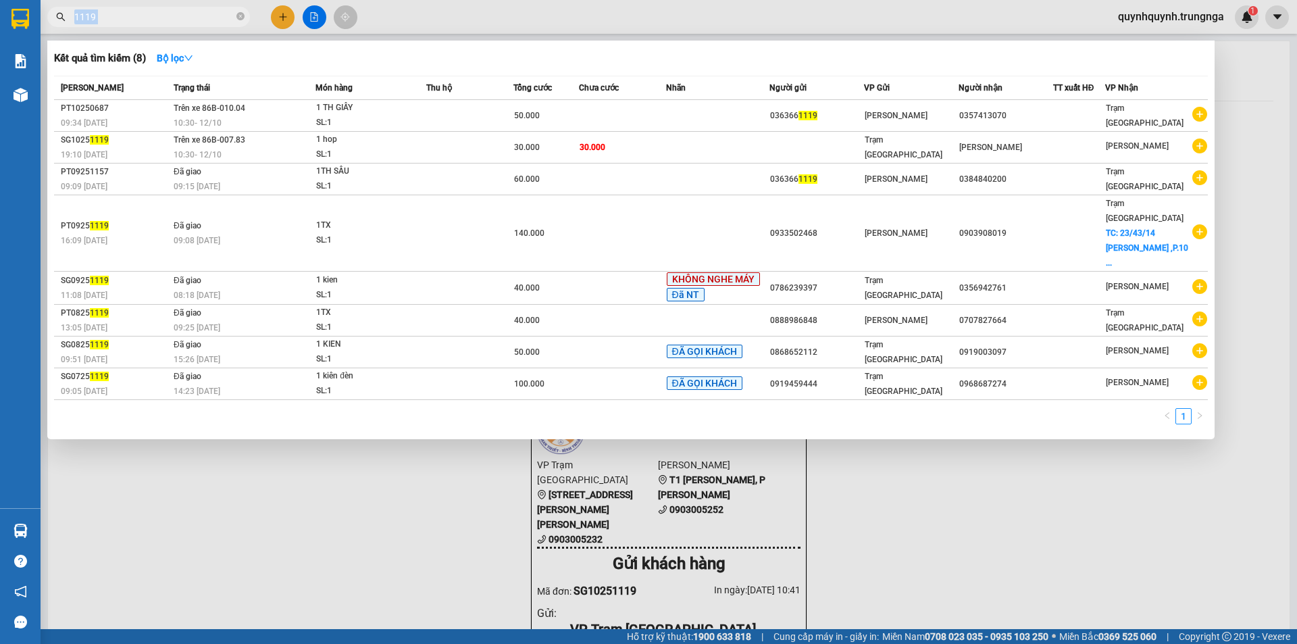
click at [184, 26] on span "1119" at bounding box center [148, 17] width 203 height 20
click at [184, 24] on input "1119" at bounding box center [153, 16] width 159 height 15
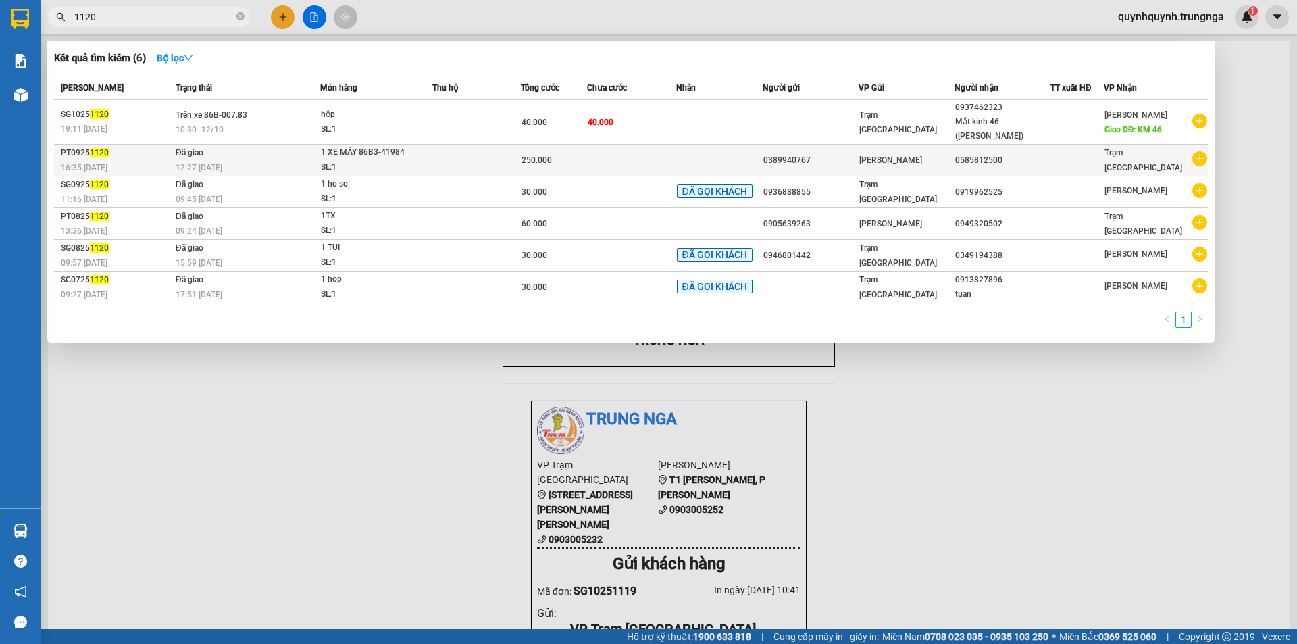
type input "1120"
click at [606, 145] on td at bounding box center [631, 161] width 88 height 32
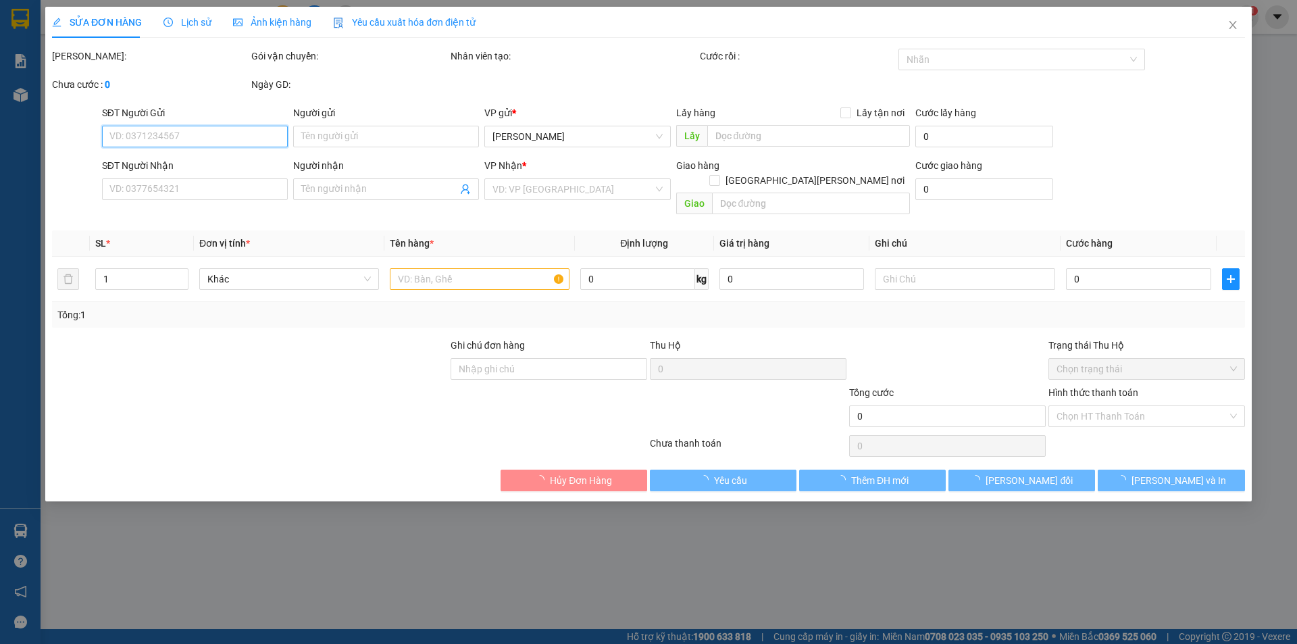
type input "0389940767"
type input "0585812500"
type input "250.000"
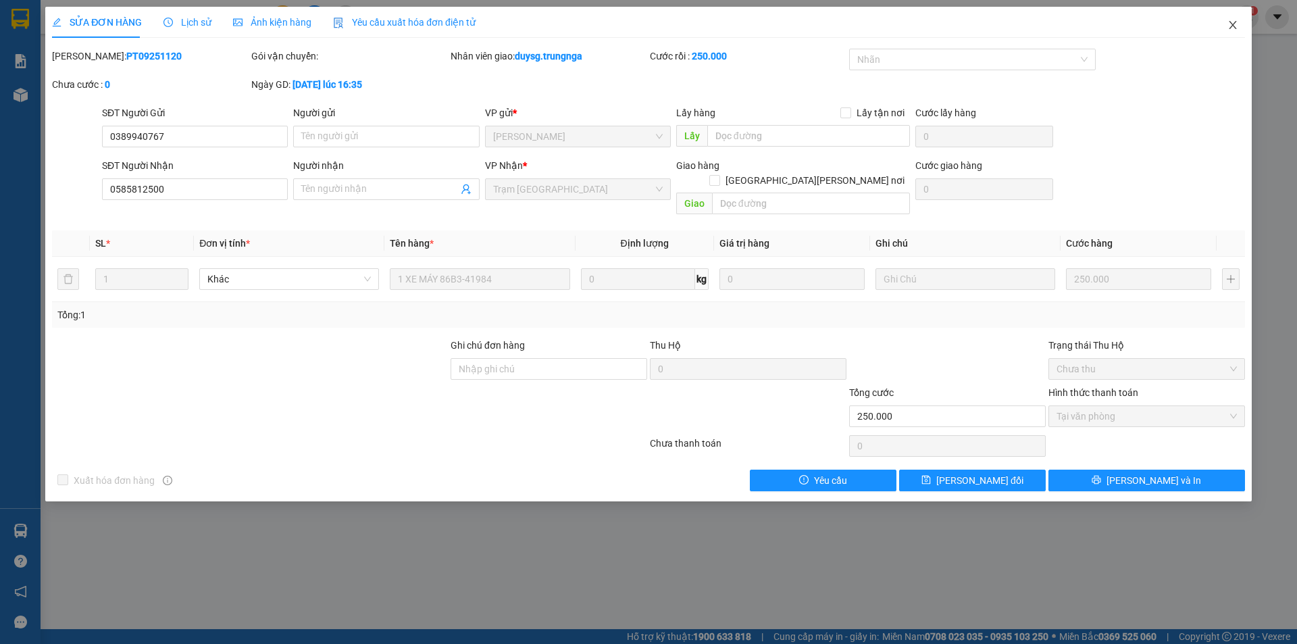
click at [1234, 28] on icon "close" at bounding box center [1231, 25] width 7 height 8
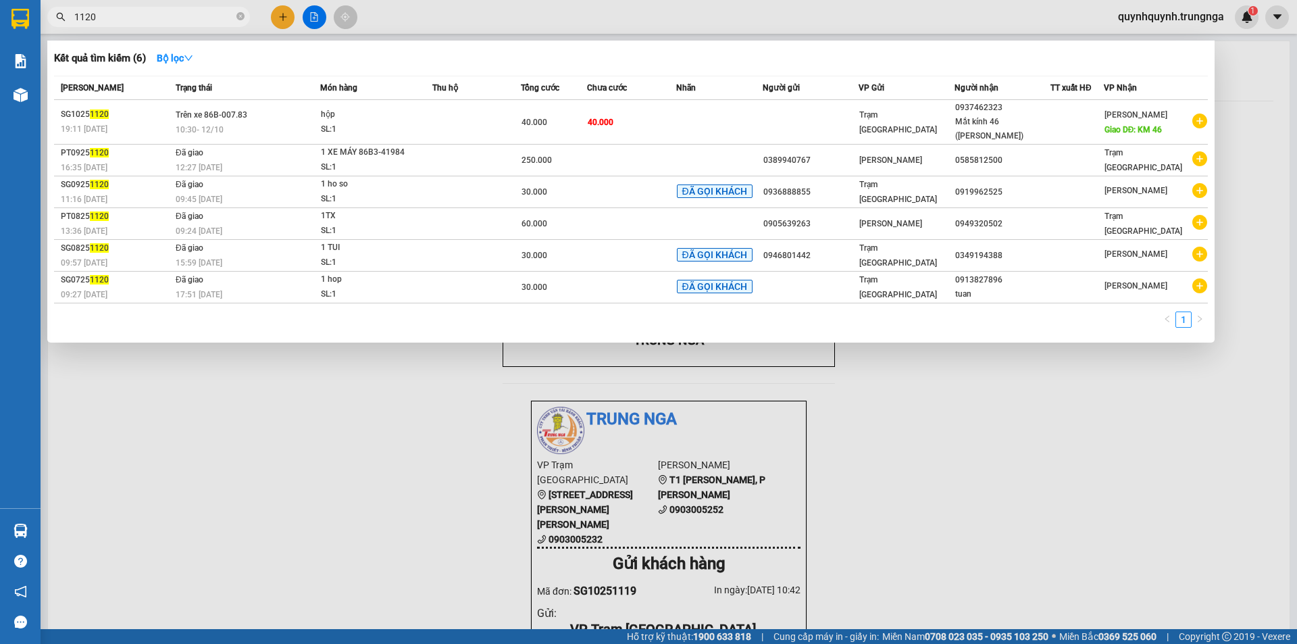
click at [207, 11] on input "1120" at bounding box center [153, 16] width 159 height 15
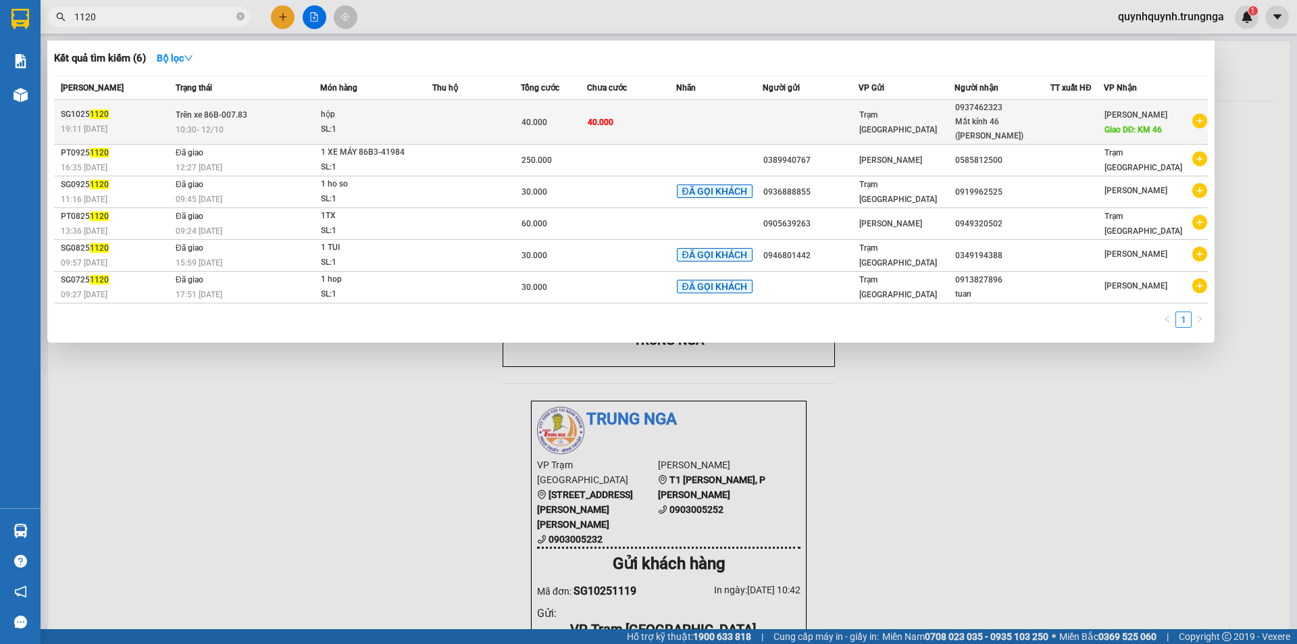
click at [230, 122] on div "10:30 - 12/10" at bounding box center [248, 129] width 144 height 15
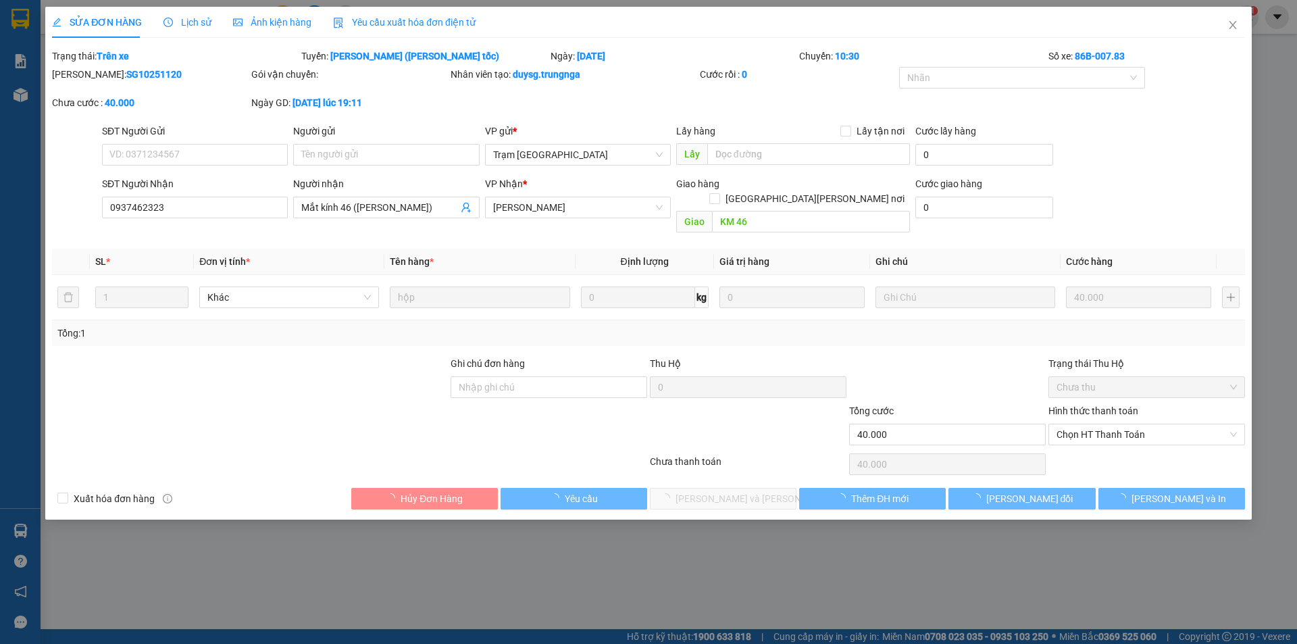
type input "0937462323"
type input "Mắt kính 46 (chị Phượng)"
type input "KM 46"
type input "40.000"
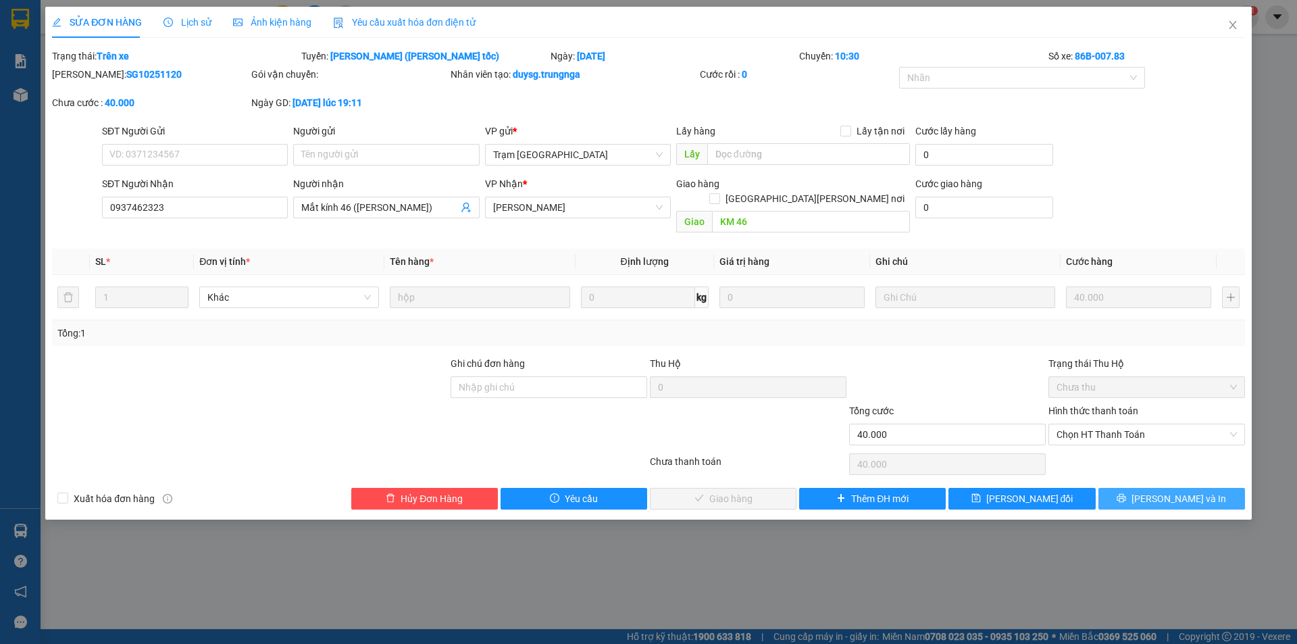
click at [1225, 488] on button "[PERSON_NAME] và In" at bounding box center [1171, 499] width 147 height 22
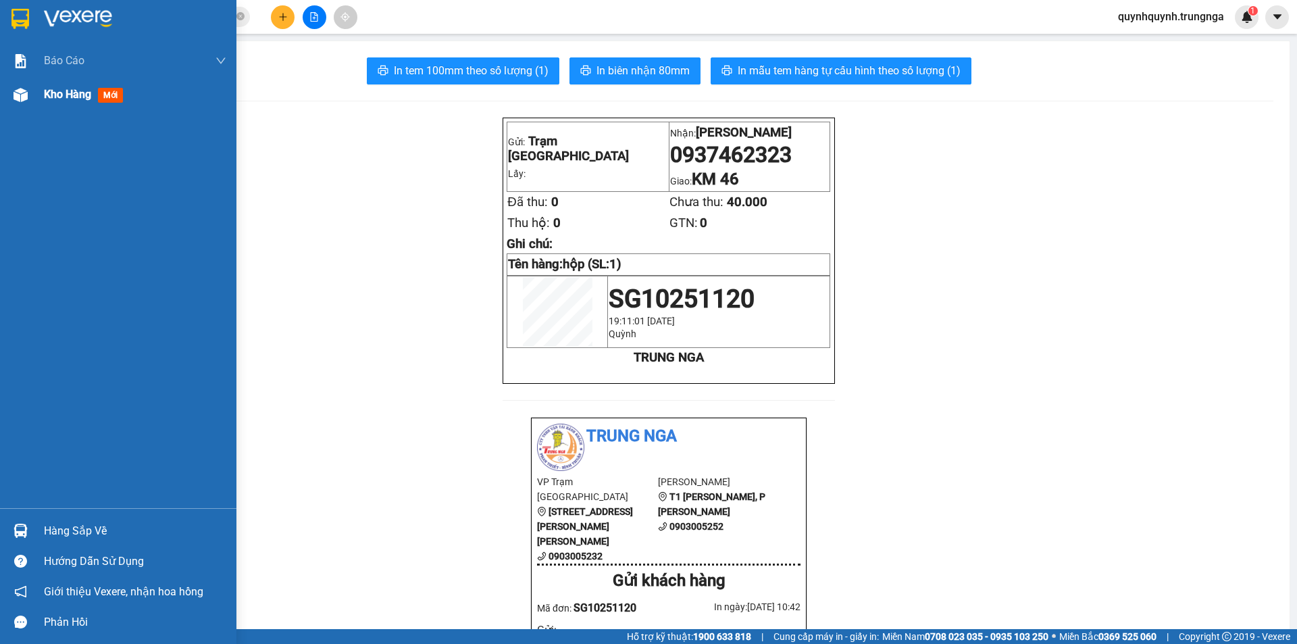
click at [38, 95] on div "Kho hàng mới" at bounding box center [118, 95] width 236 height 34
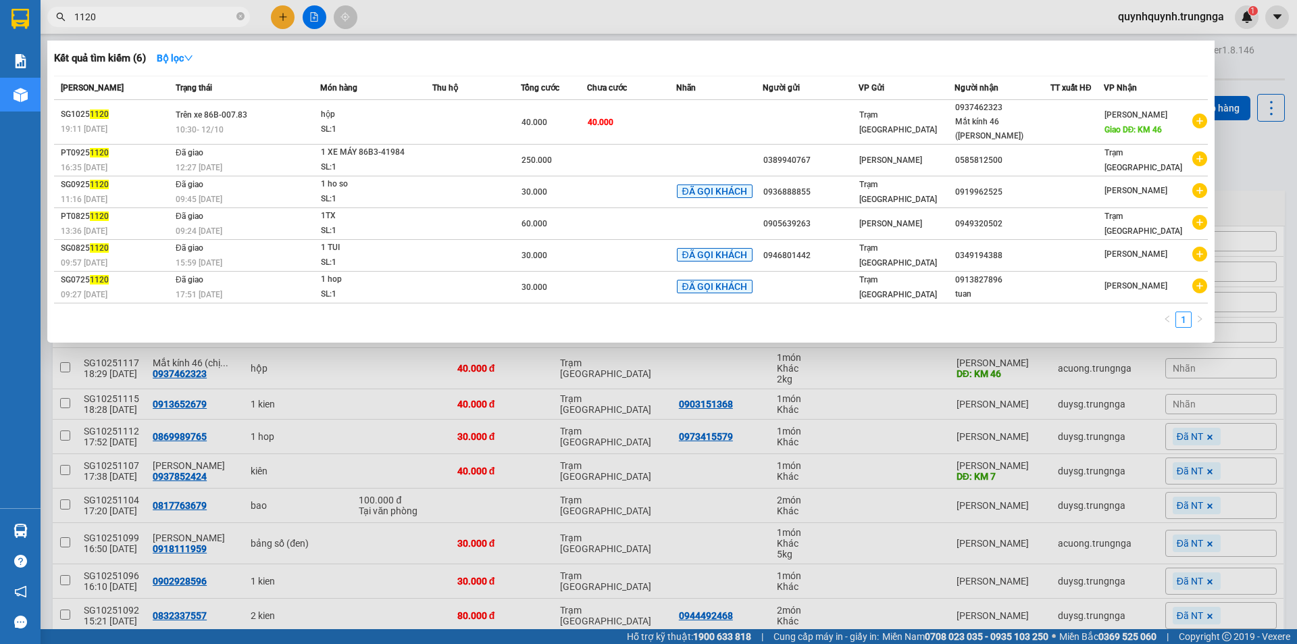
click at [134, 16] on input "1120" at bounding box center [153, 16] width 159 height 15
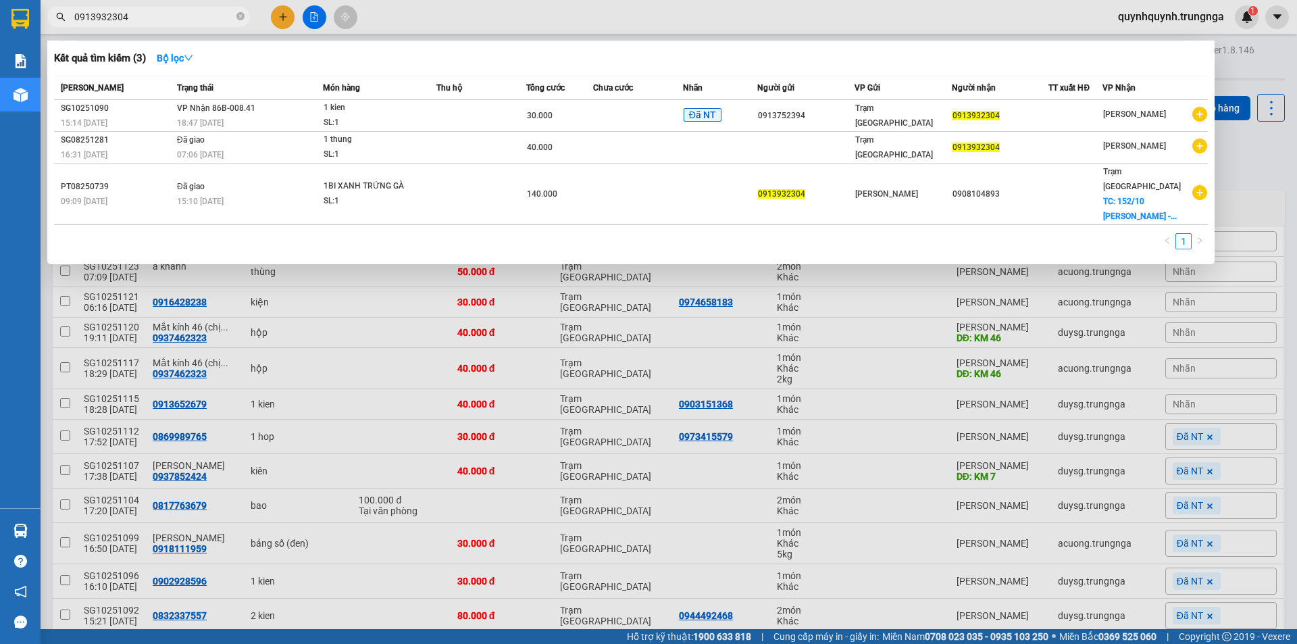
type input "0913932304"
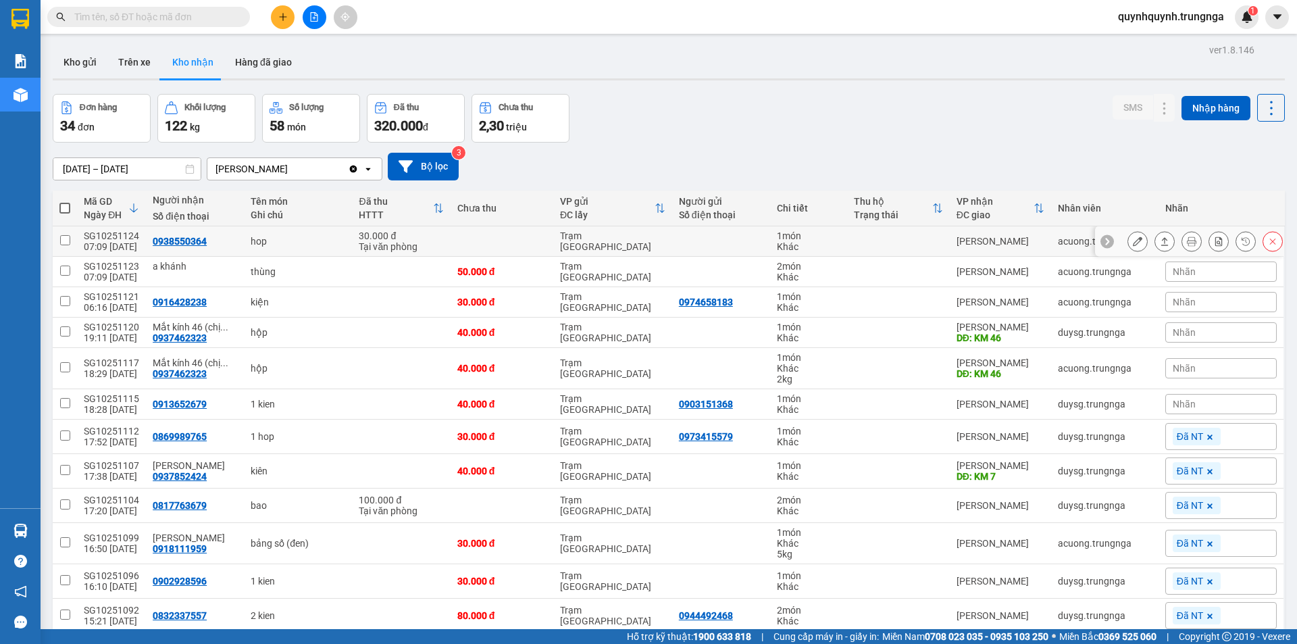
click at [1224, 239] on div at bounding box center [1204, 241] width 155 height 20
click at [317, 271] on div "thùng" at bounding box center [298, 271] width 95 height 11
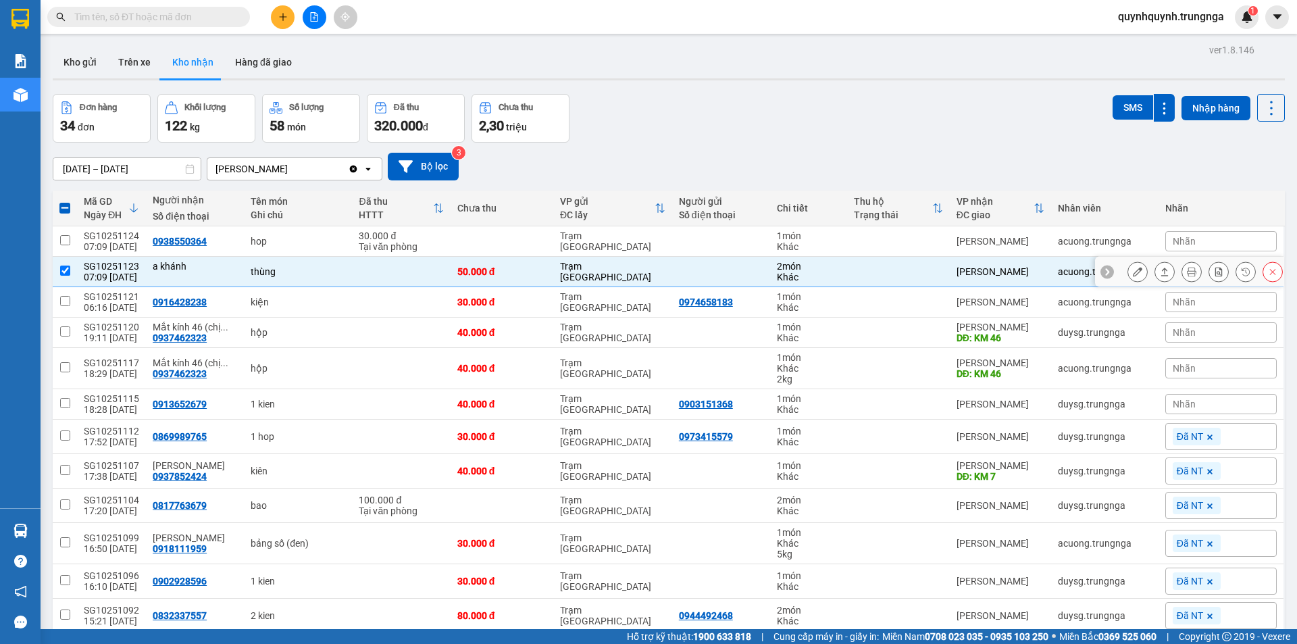
click at [317, 271] on div "thùng" at bounding box center [298, 271] width 95 height 11
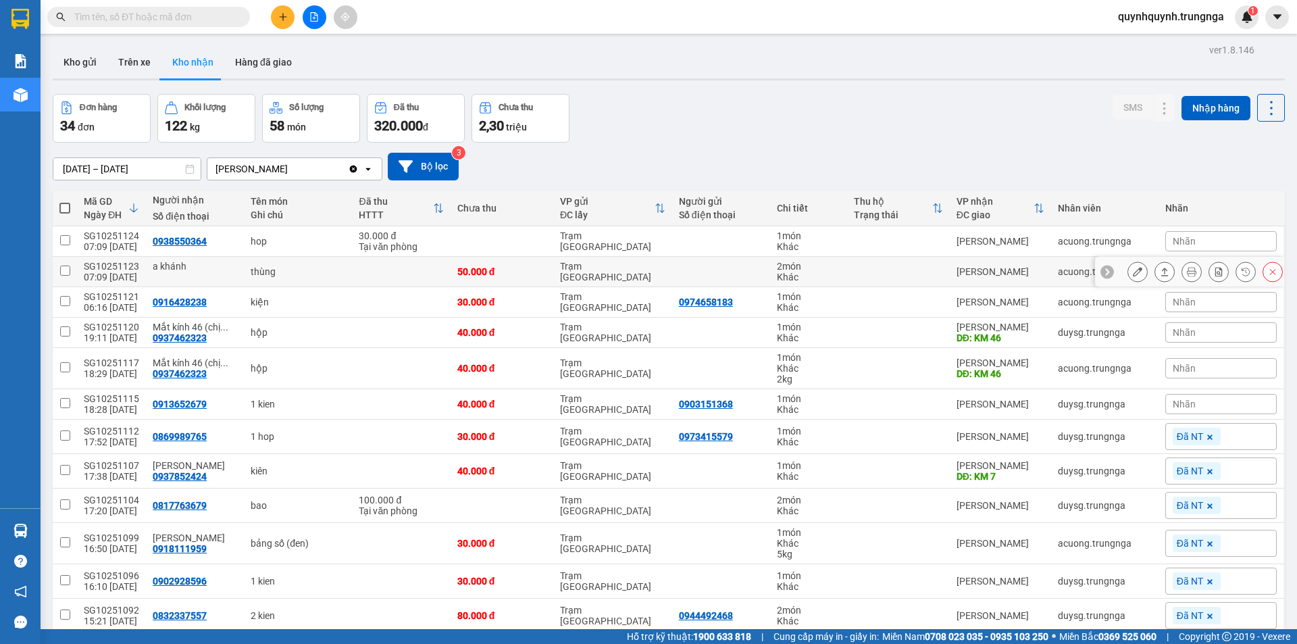
click at [490, 274] on div "50.000 đ" at bounding box center [501, 271] width 89 height 11
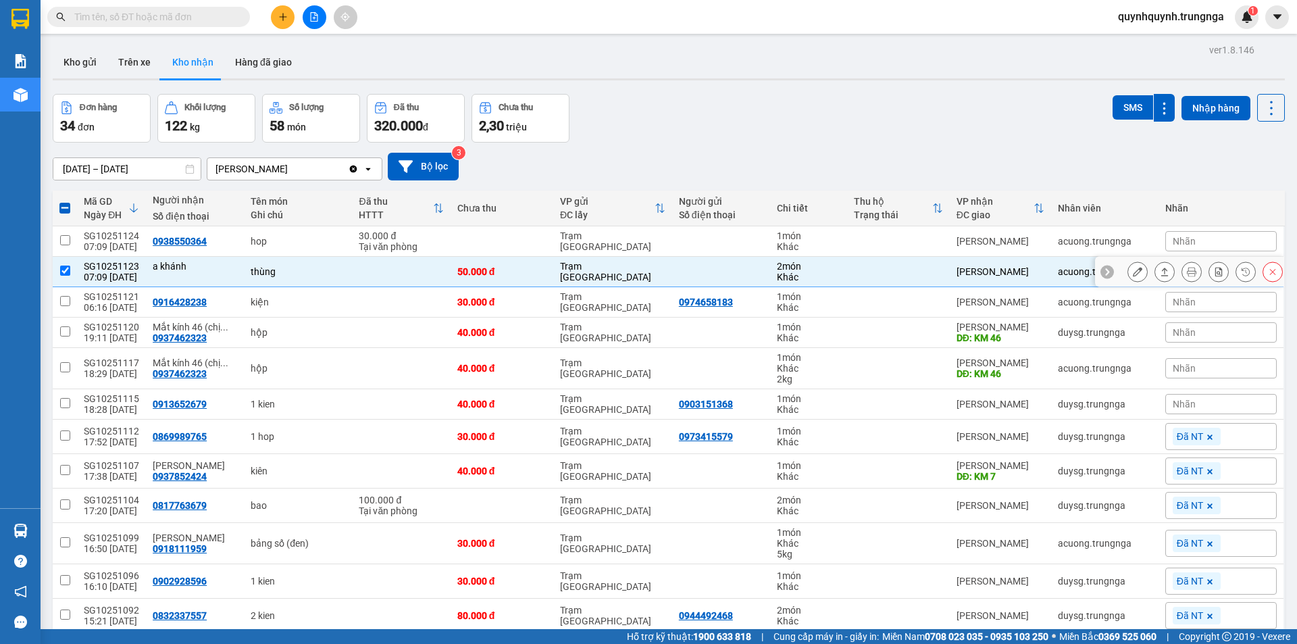
click at [490, 274] on div "50.000 đ" at bounding box center [501, 271] width 89 height 11
checkbox input "false"
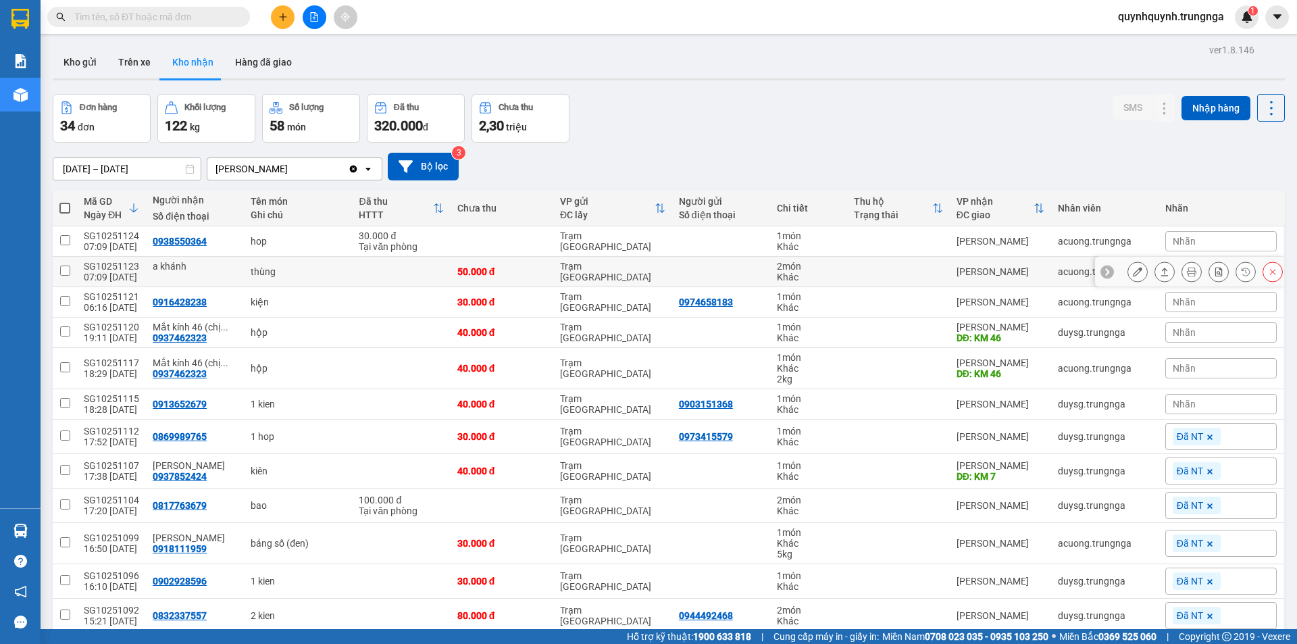
click at [457, 267] on div "50.000 đ" at bounding box center [501, 271] width 89 height 11
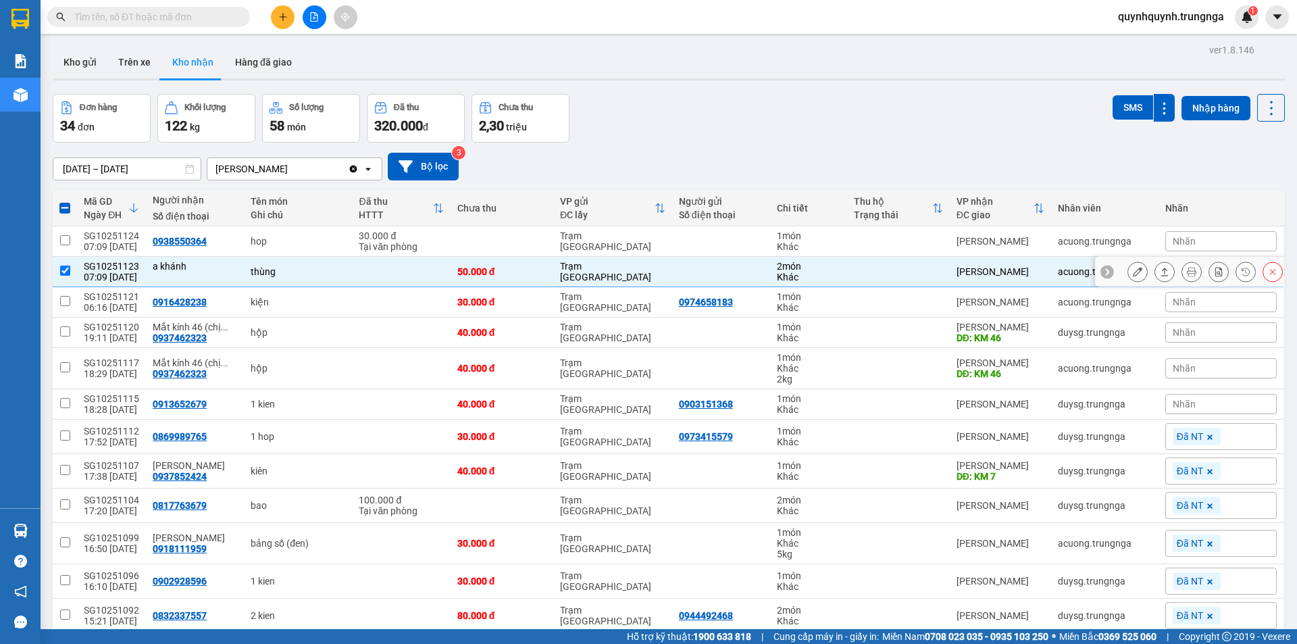
click at [457, 267] on div "50.000 đ" at bounding box center [501, 271] width 89 height 11
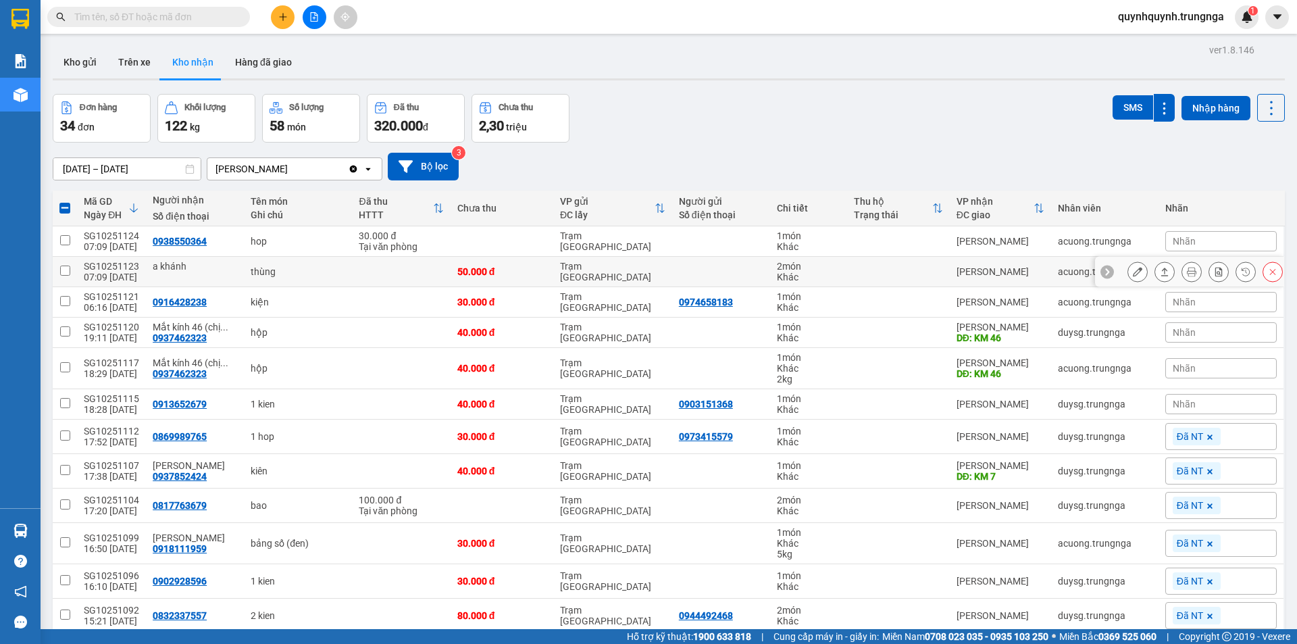
checkbox input "false"
click at [177, 16] on input "text" at bounding box center [153, 16] width 159 height 15
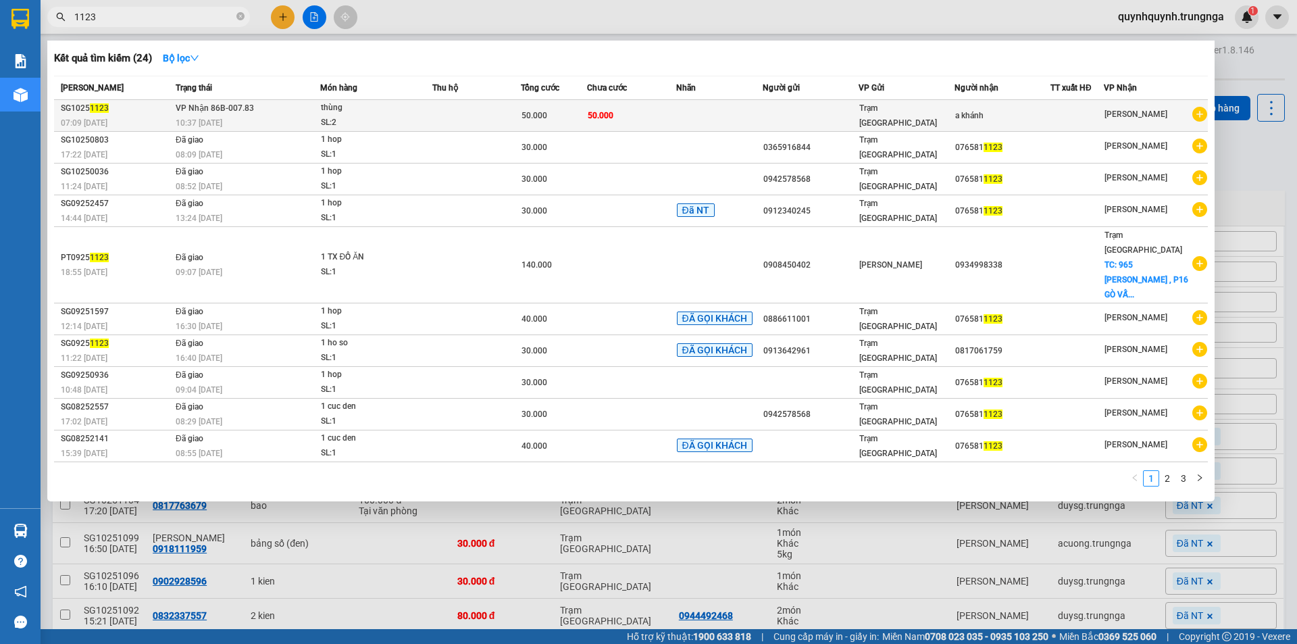
type input "1123"
click at [392, 111] on div "thùng" at bounding box center [371, 108] width 101 height 15
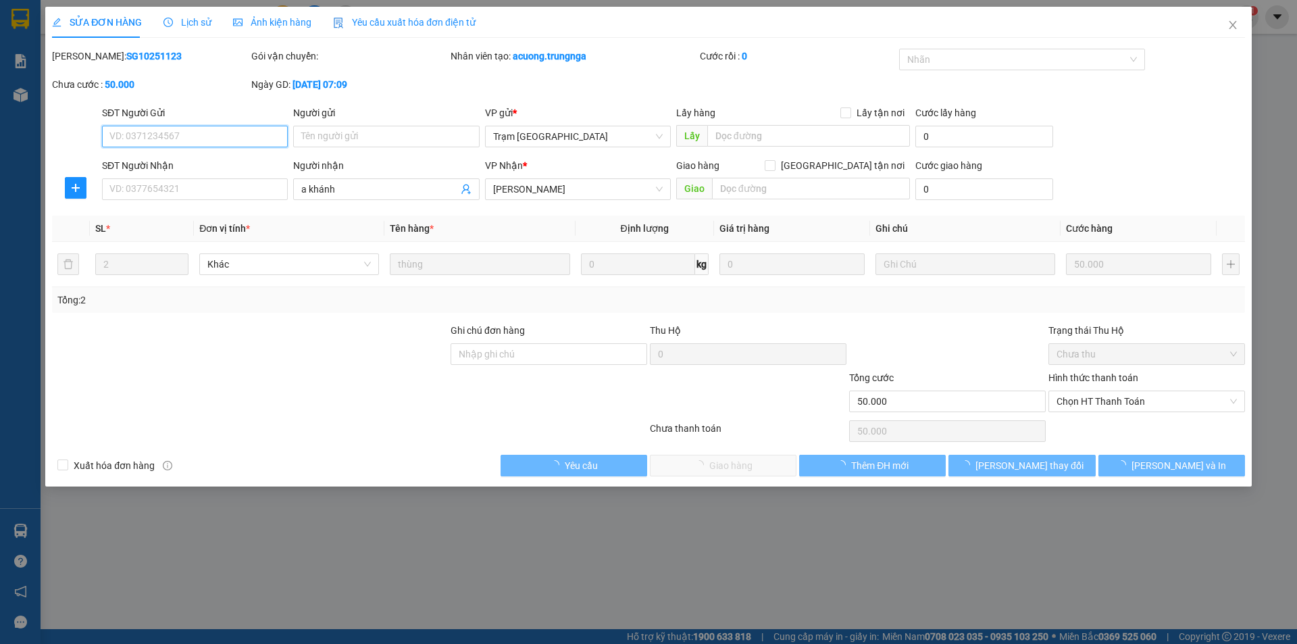
type input "a khánh"
type input "50.000"
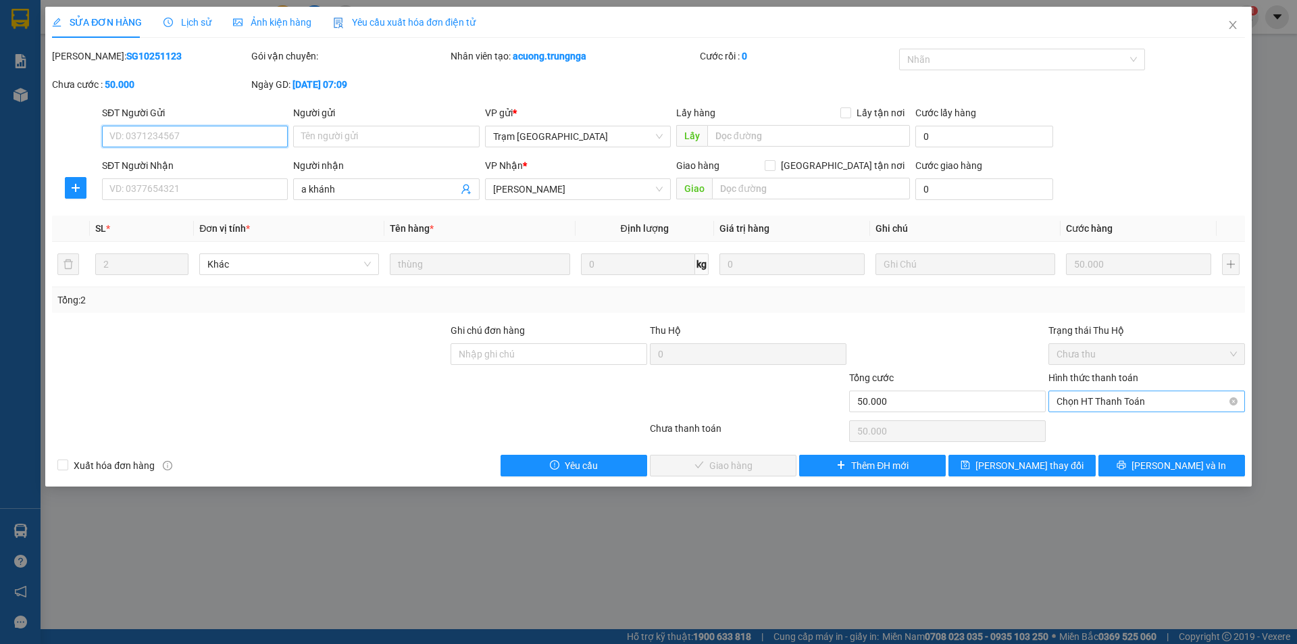
click at [1124, 397] on span "Chọn HT Thanh Toán" at bounding box center [1146, 401] width 180 height 20
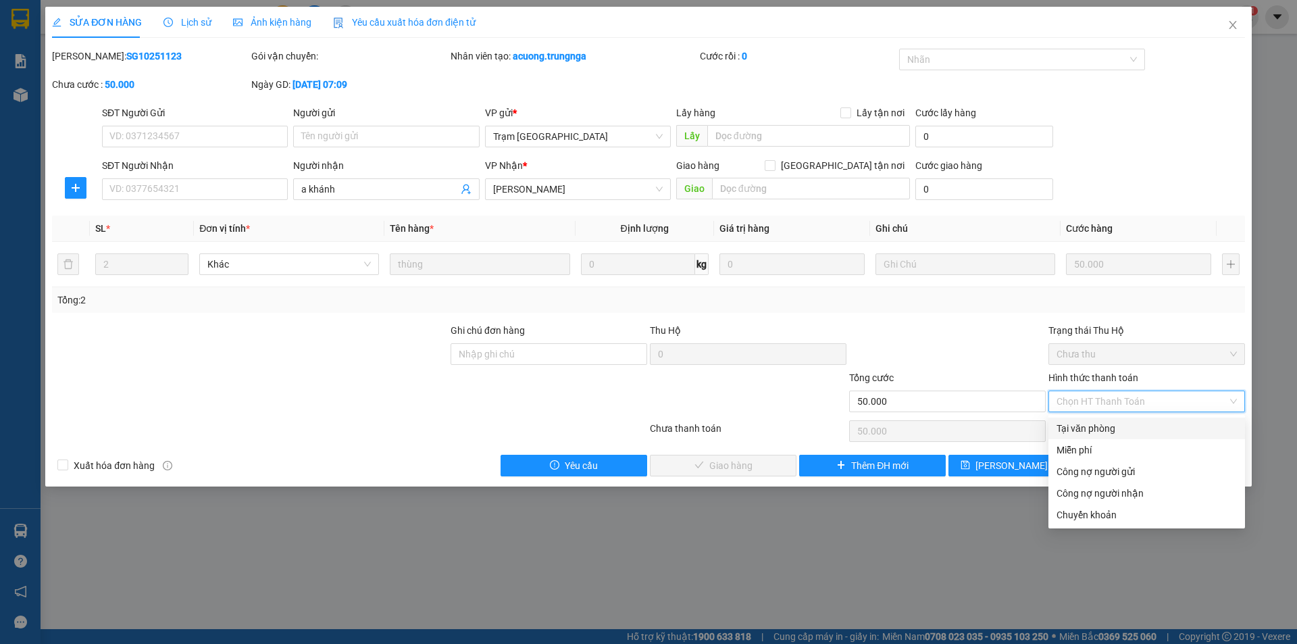
click at [1094, 423] on div "Tại văn phòng" at bounding box center [1146, 428] width 180 height 15
type input "0"
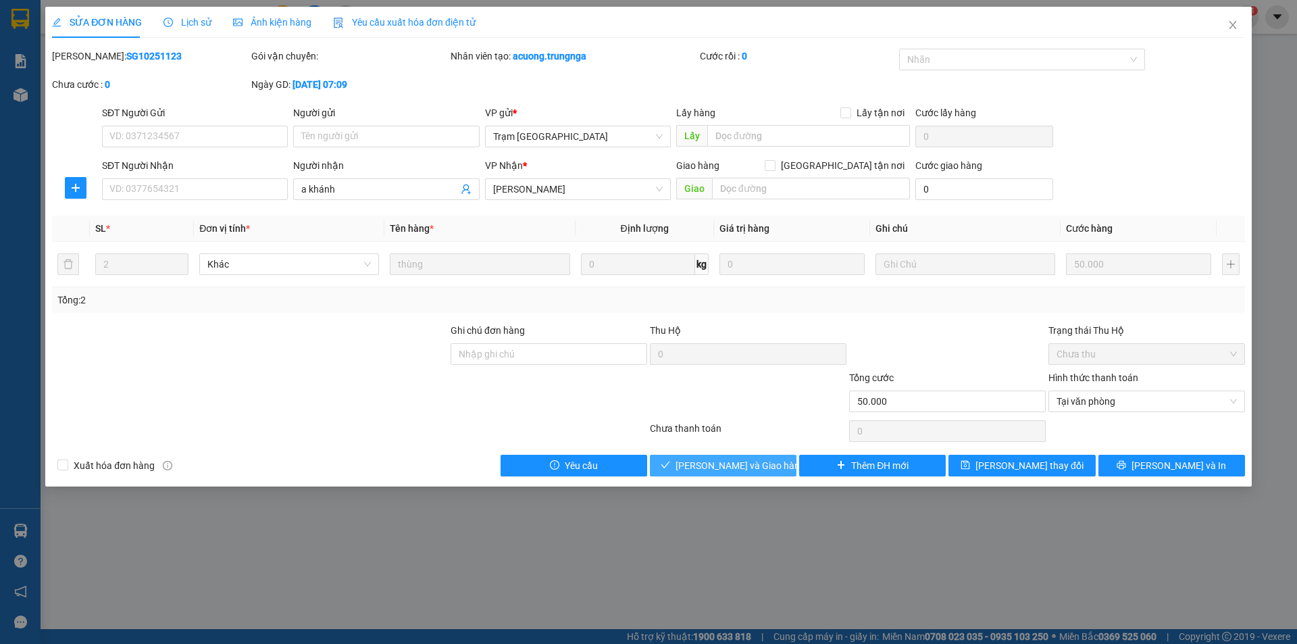
click at [717, 466] on span "[PERSON_NAME] và Giao hàng" at bounding box center [740, 465] width 130 height 15
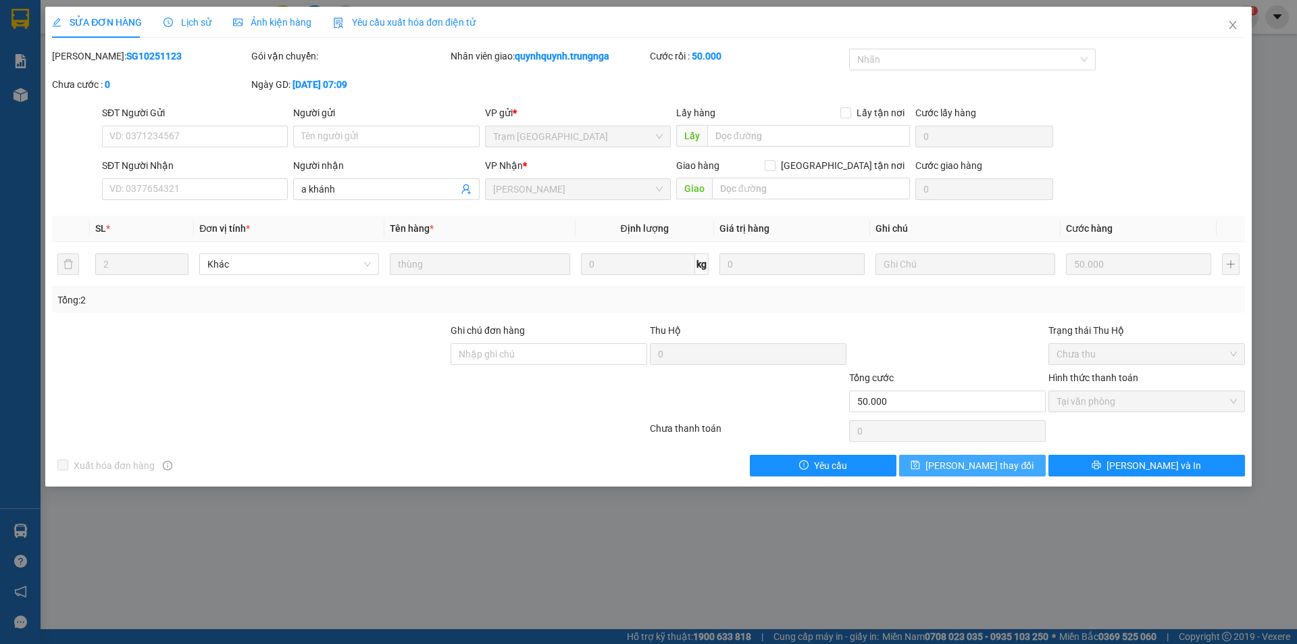
click at [968, 464] on span "[PERSON_NAME] thay đổi" at bounding box center [979, 465] width 108 height 15
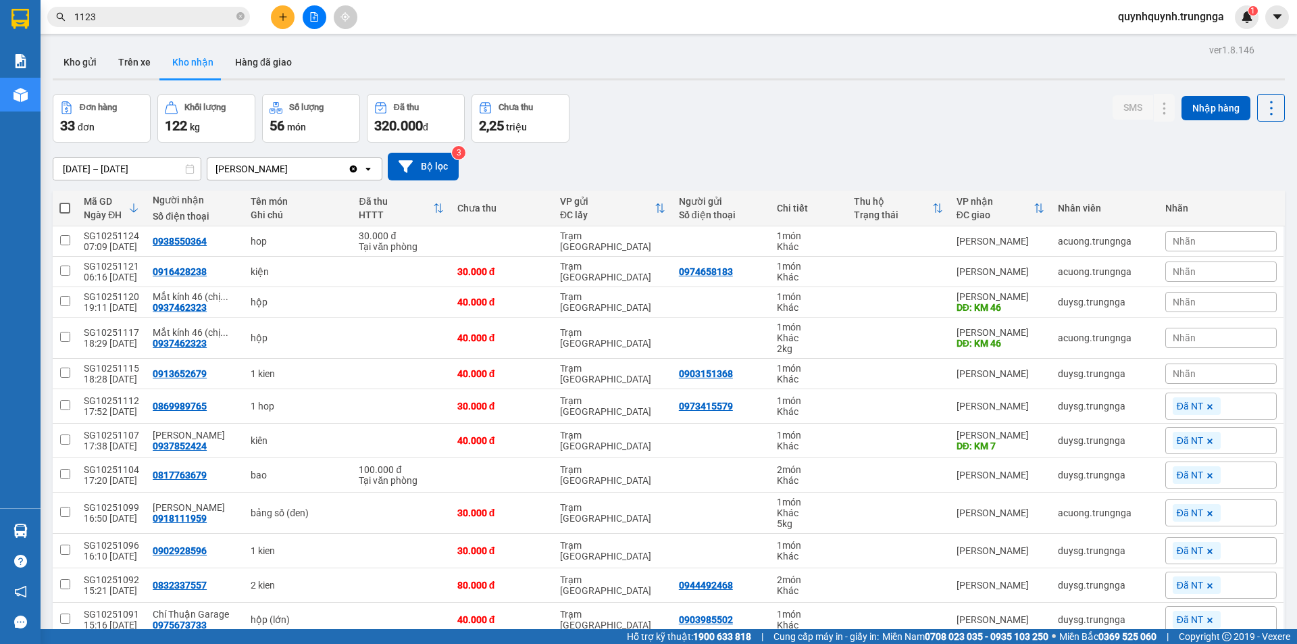
click at [245, 19] on span "1123" at bounding box center [148, 17] width 203 height 20
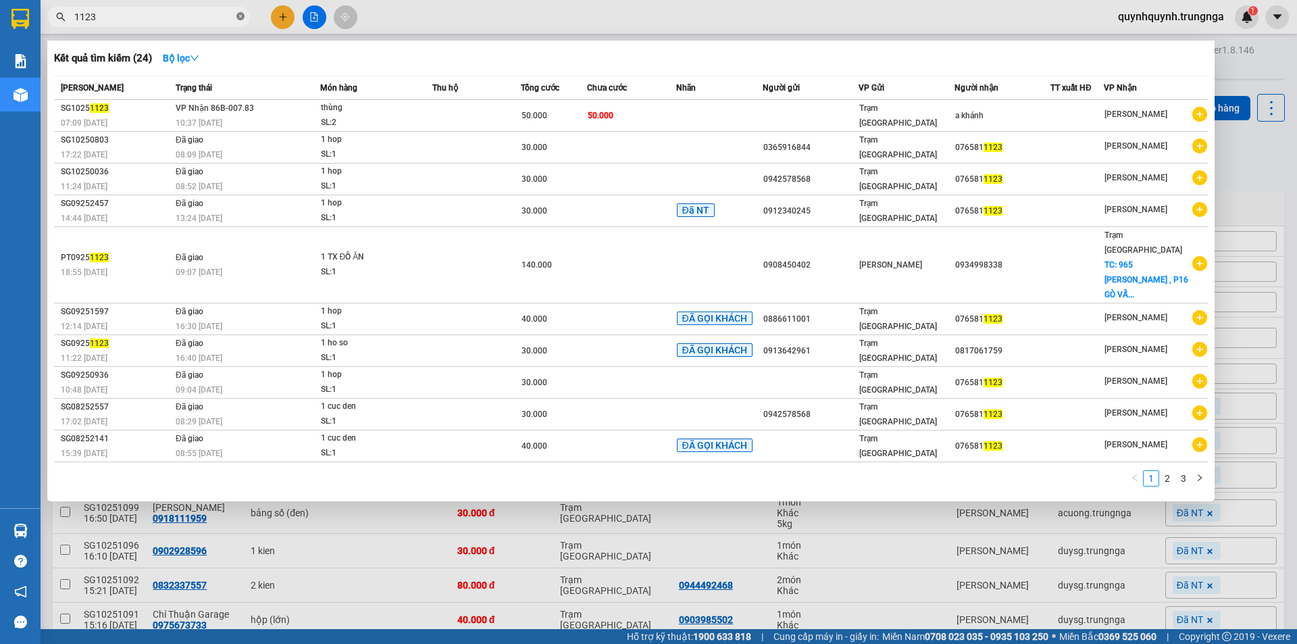
click at [240, 14] on icon "close-circle" at bounding box center [240, 16] width 8 height 8
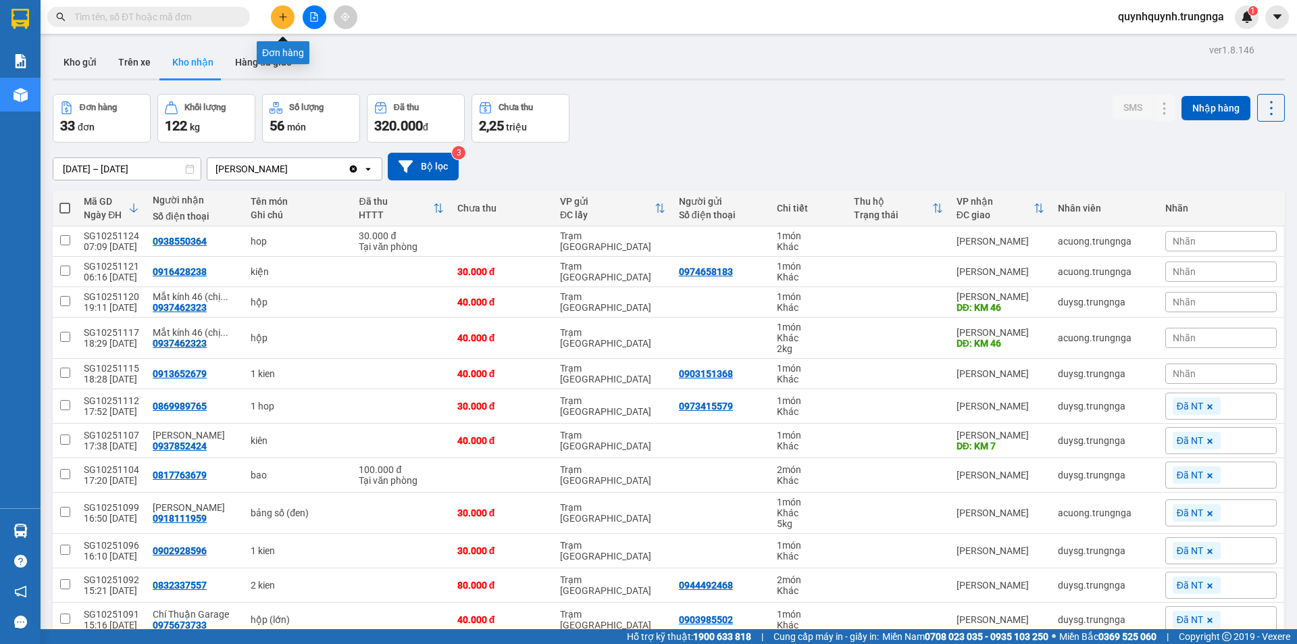
click at [285, 16] on icon "plus" at bounding box center [282, 16] width 9 height 9
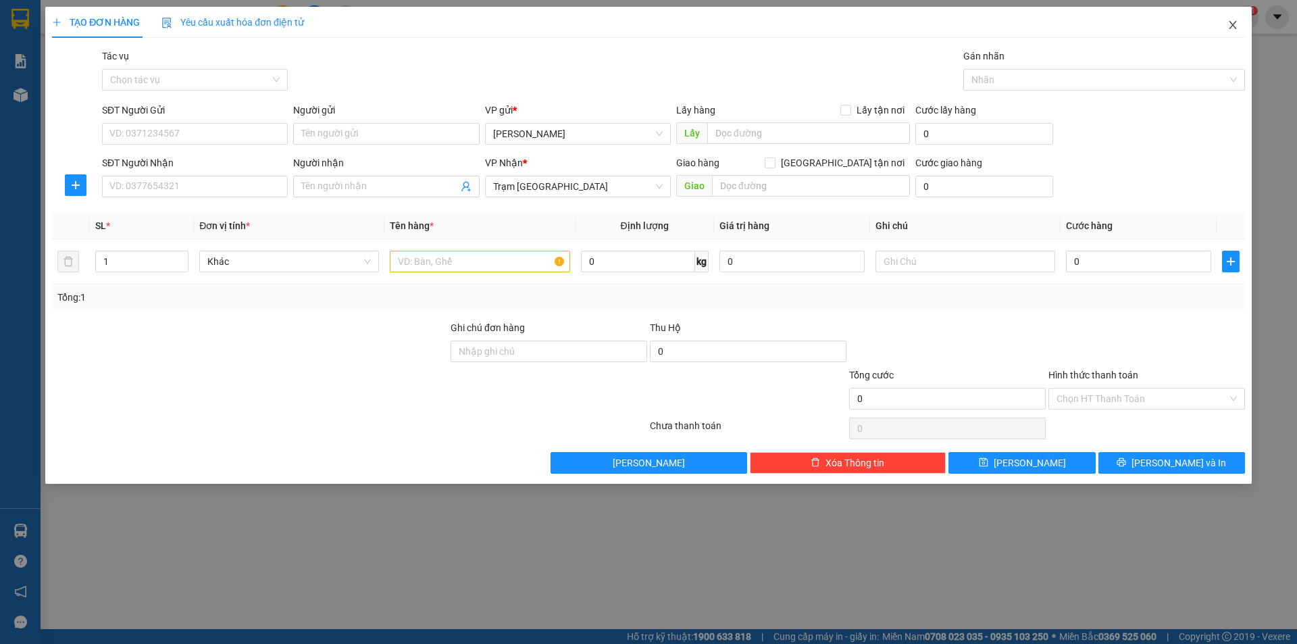
click at [1226, 29] on span "Close" at bounding box center [1233, 26] width 38 height 38
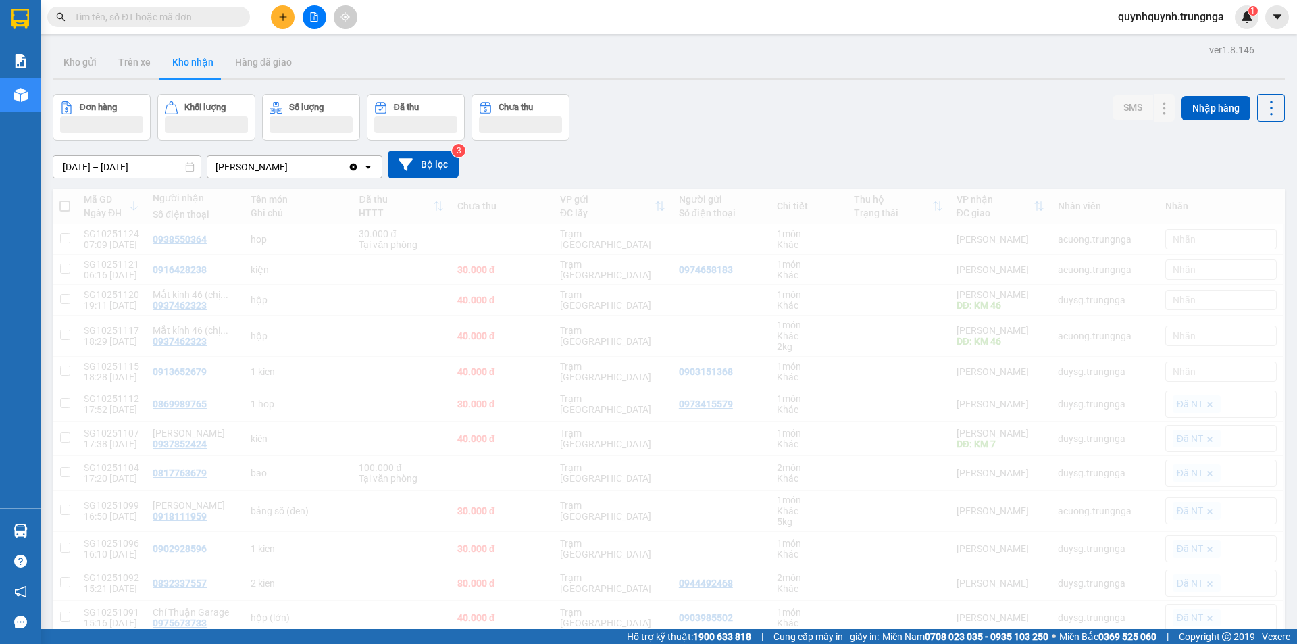
click at [1228, 26] on div "quynhquynh.trungnga 1" at bounding box center [1182, 17] width 151 height 24
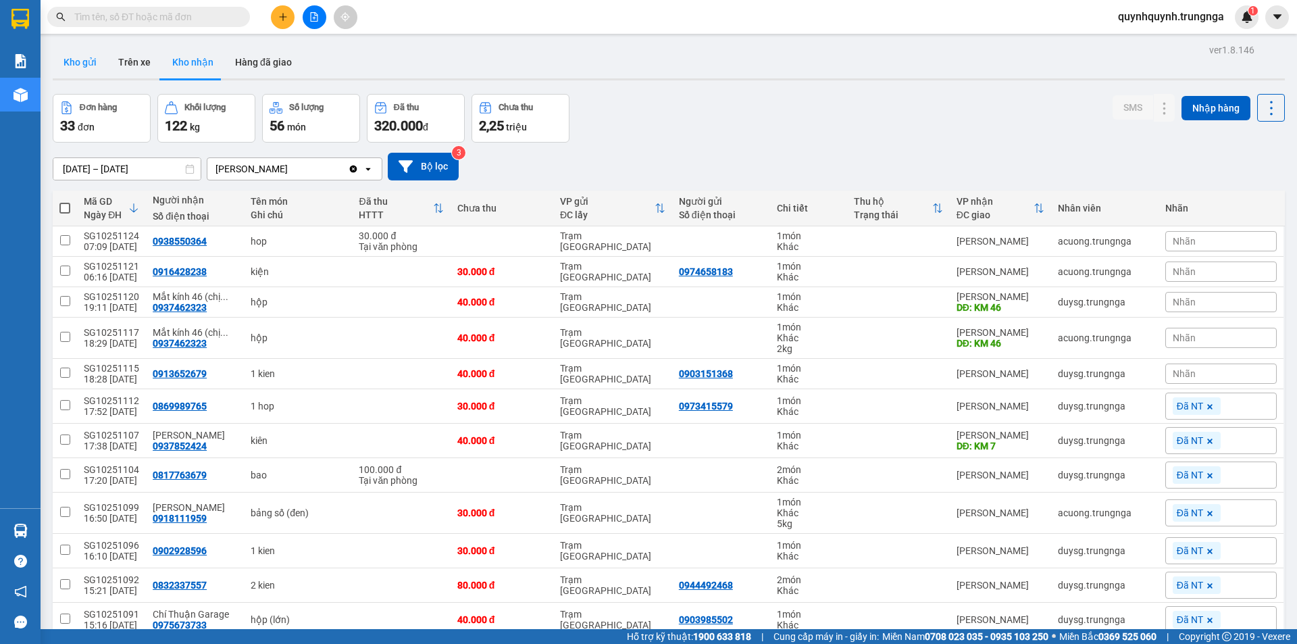
click at [57, 58] on button "Kho gửi" at bounding box center [80, 62] width 55 height 32
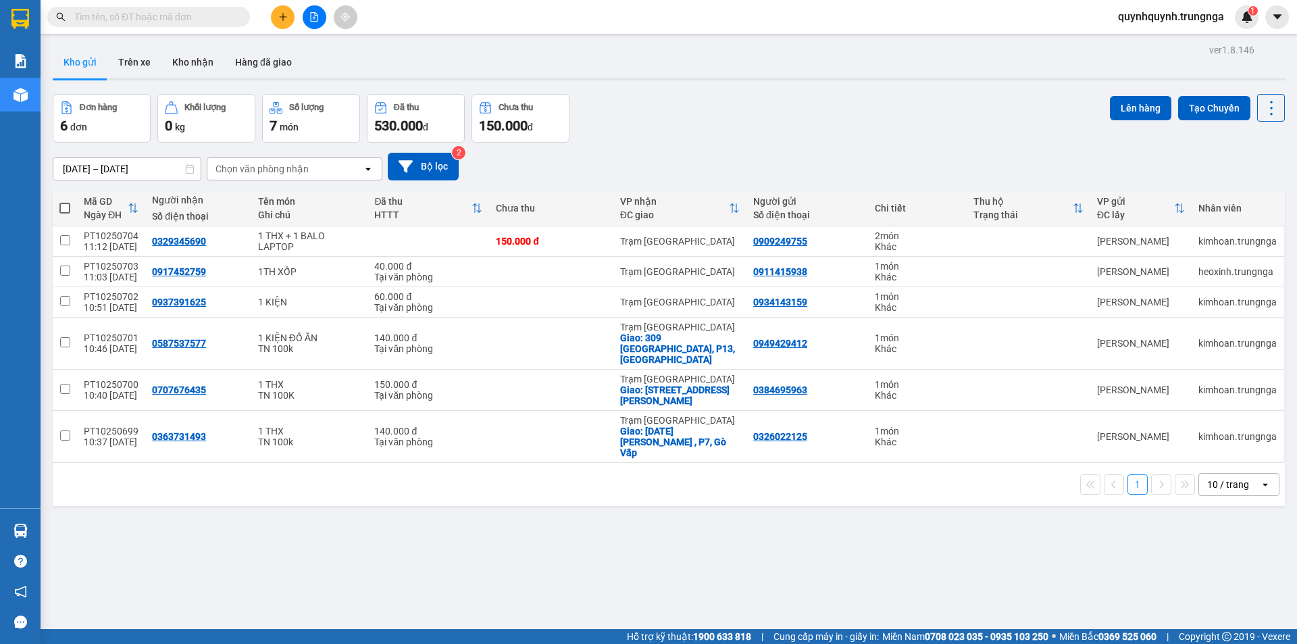
click at [282, 14] on icon "plus" at bounding box center [282, 16] width 9 height 9
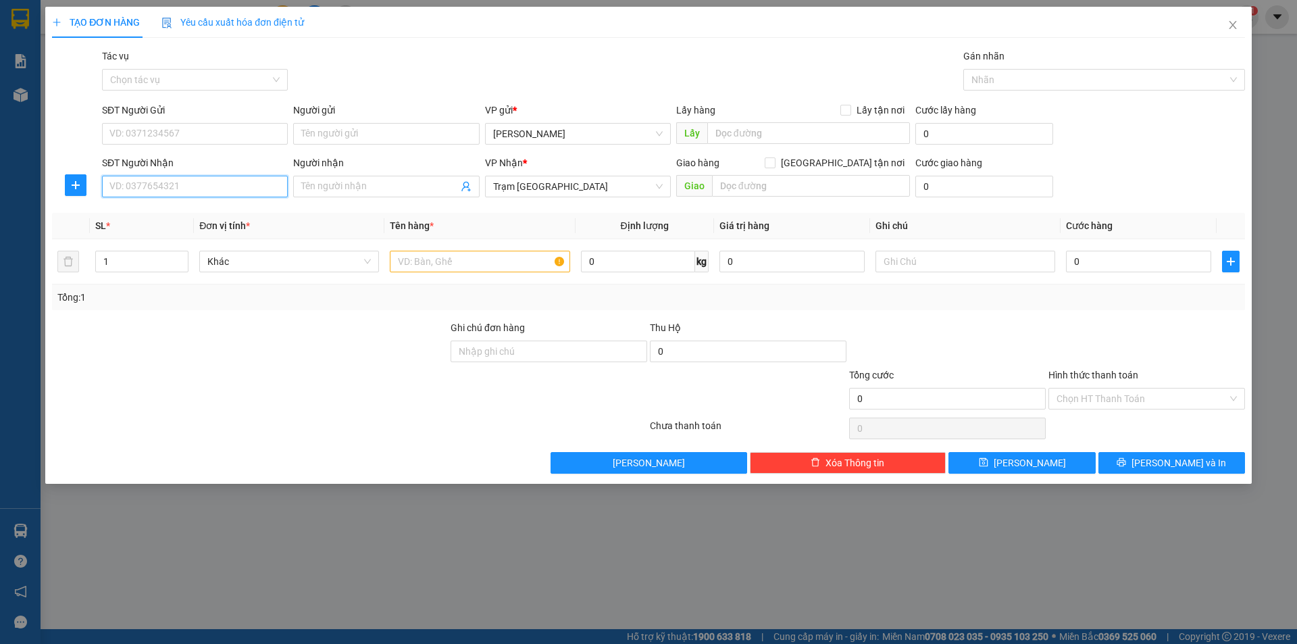
click at [224, 185] on input "SĐT Người Nhận" at bounding box center [195, 187] width 186 height 22
type input "0947184471"
click at [210, 132] on input "SĐT Người Gửi" at bounding box center [195, 134] width 186 height 22
type input "0913135209"
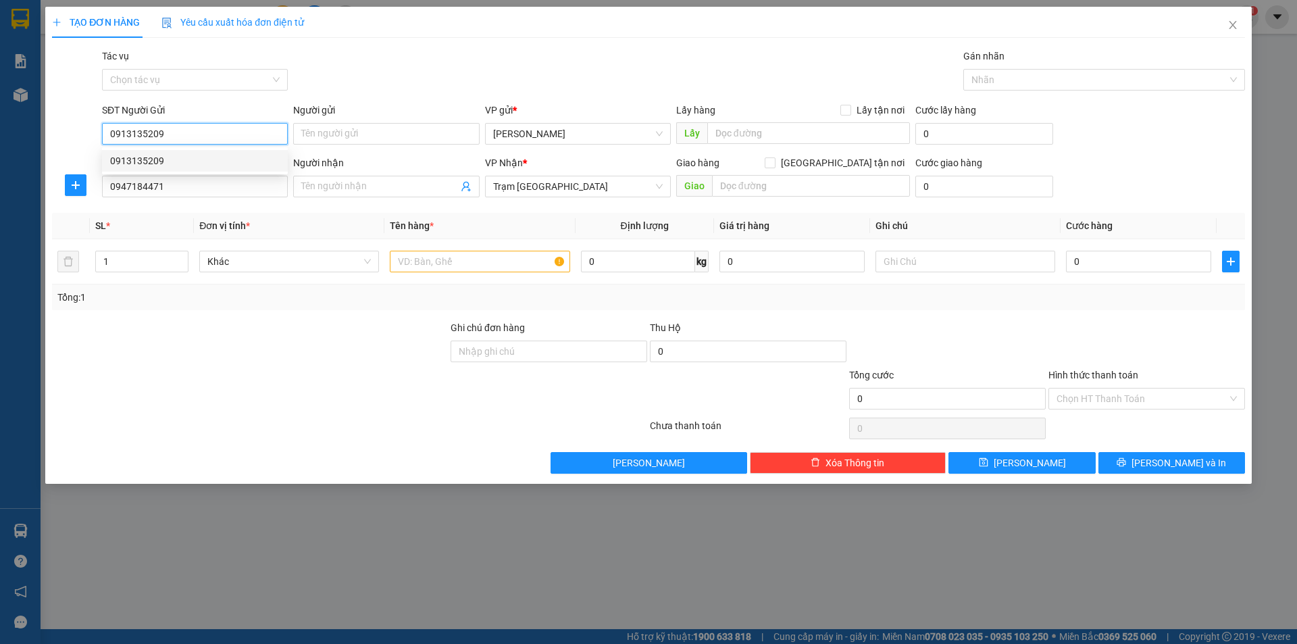
click at [238, 158] on div "0913135209" at bounding box center [195, 160] width 170 height 15
type input "30.000"
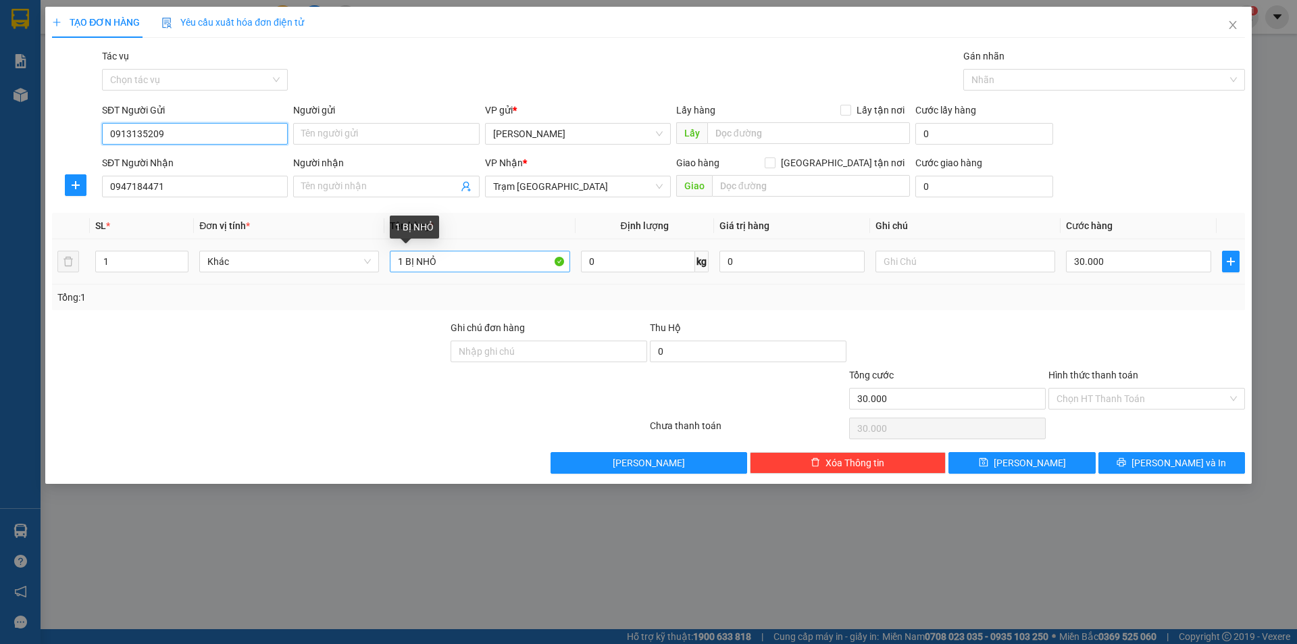
type input "0913135209"
click at [546, 264] on input "1 BỊ NHỎ" at bounding box center [480, 262] width 180 height 22
type input "1 TX ĐỒ ĂN"
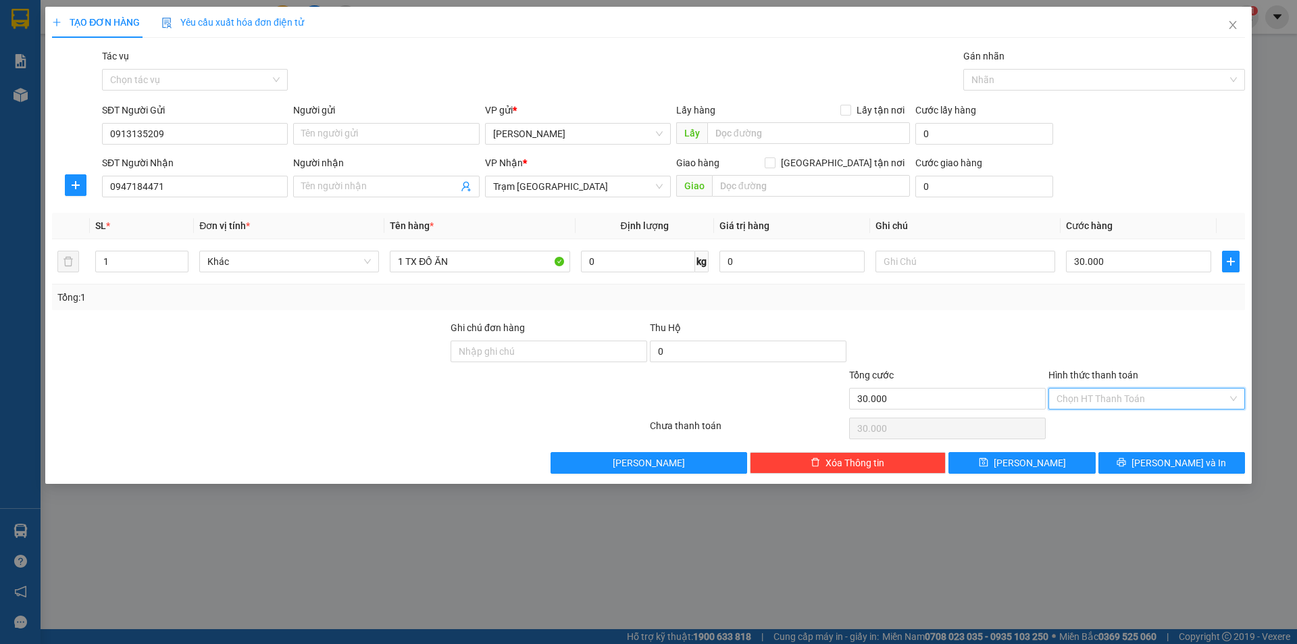
click at [1112, 398] on input "Hình thức thanh toán" at bounding box center [1141, 398] width 171 height 20
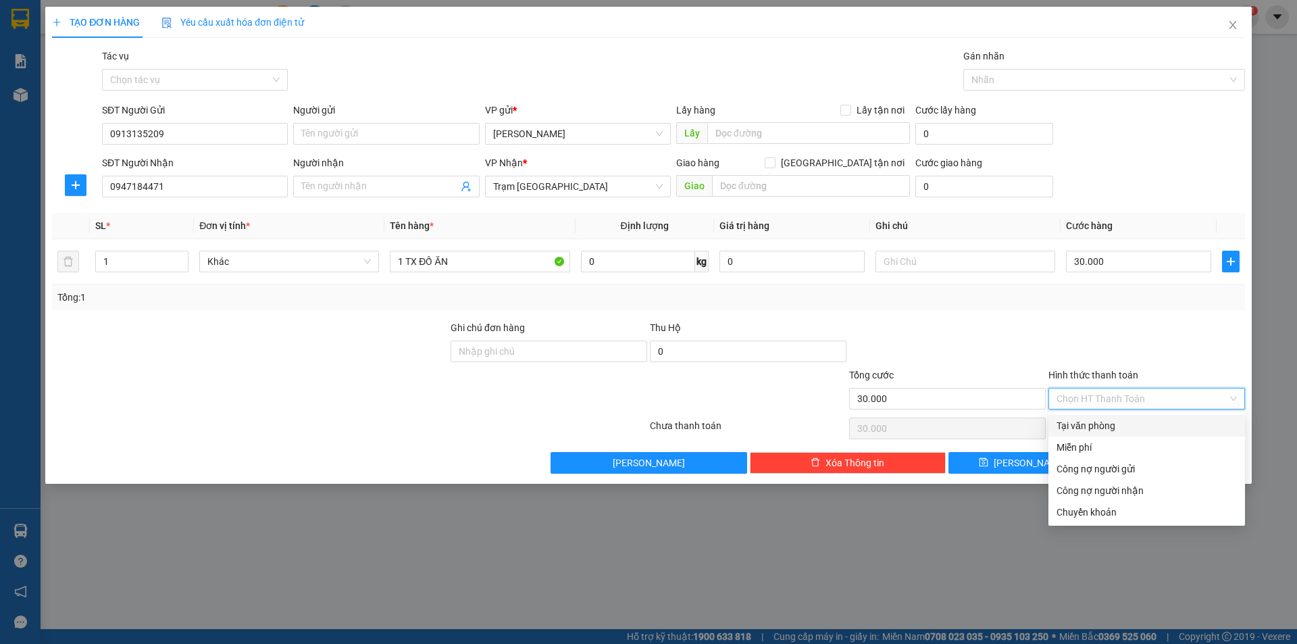
click at [1123, 427] on div "Tại văn phòng" at bounding box center [1146, 425] width 180 height 15
type input "0"
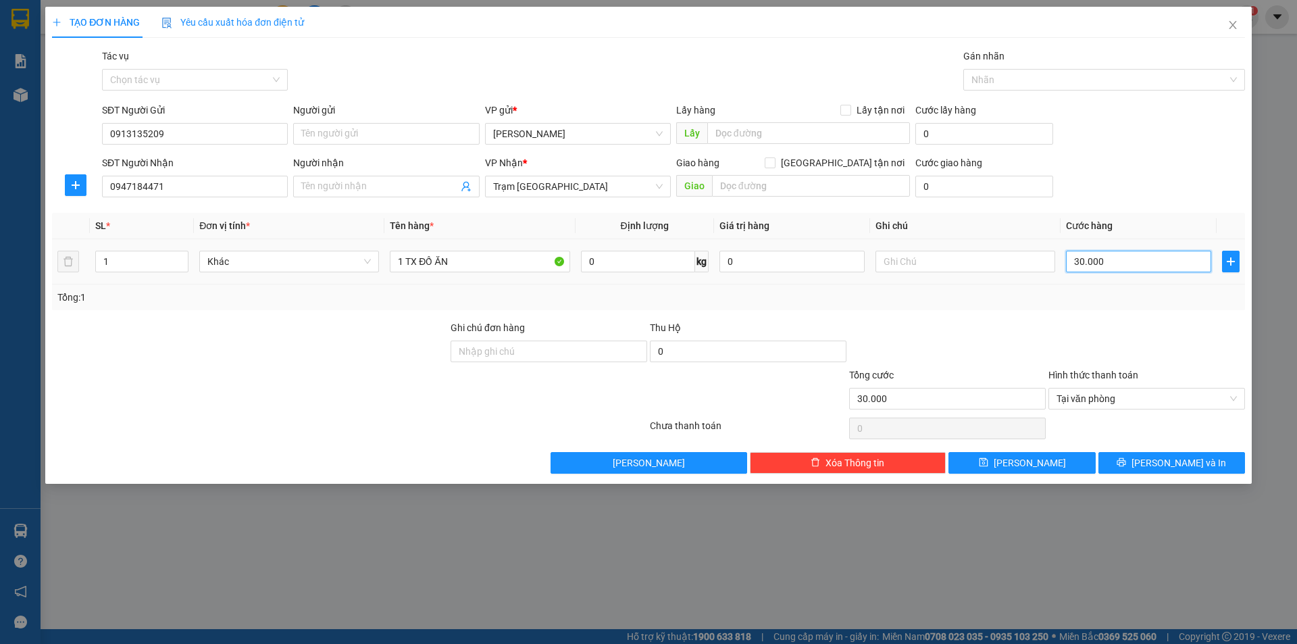
type input "0"
type input "4"
type input "04"
type input "40"
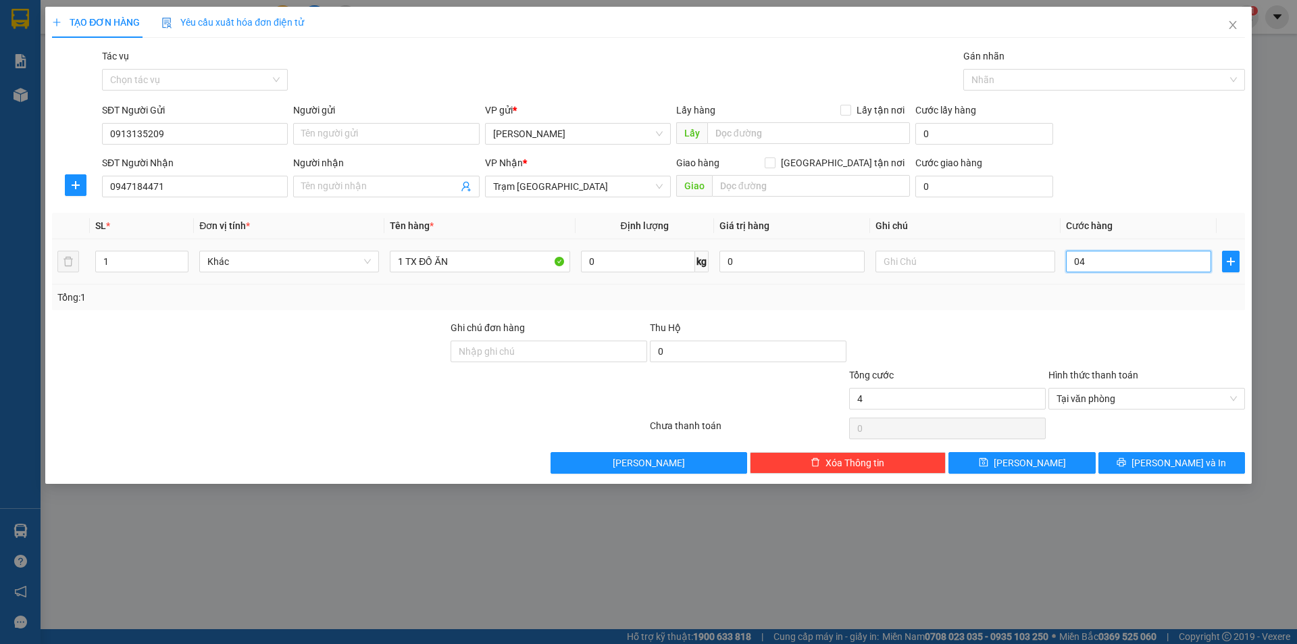
type input "040"
type input "400"
type input "0.400"
type input "4.000"
type input "040.000"
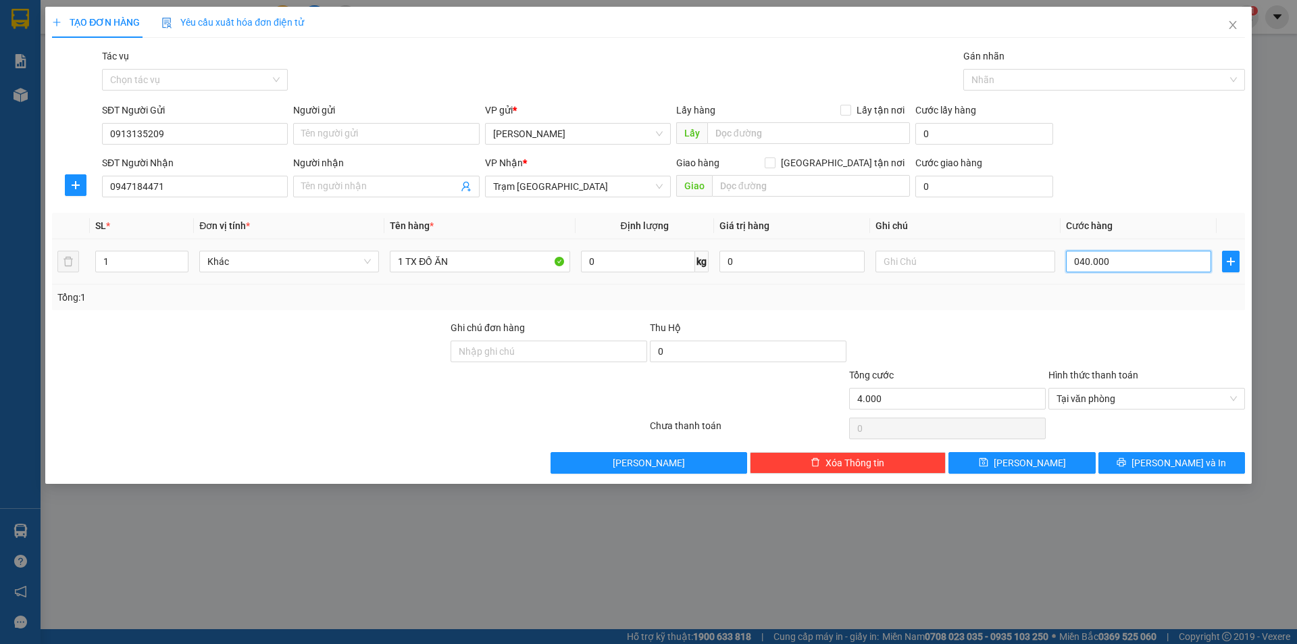
type input "40.000"
type input "04.000"
type input "400"
type input "040"
type input "40"
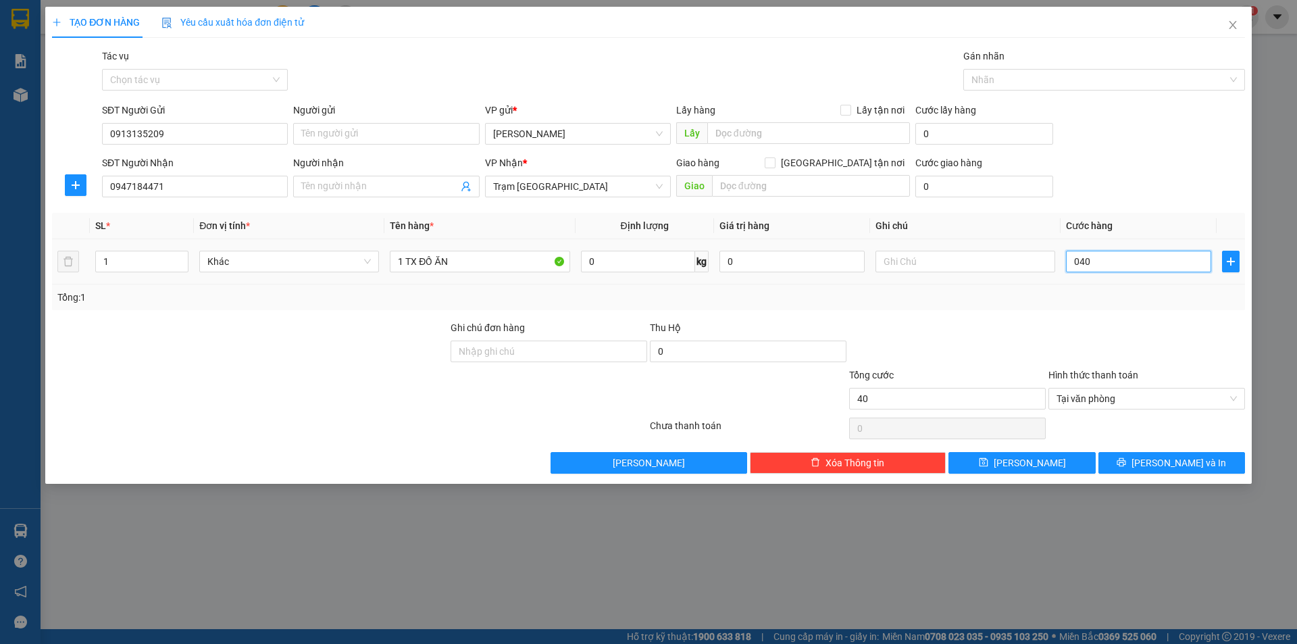
type input "04"
type input "4"
type input "0"
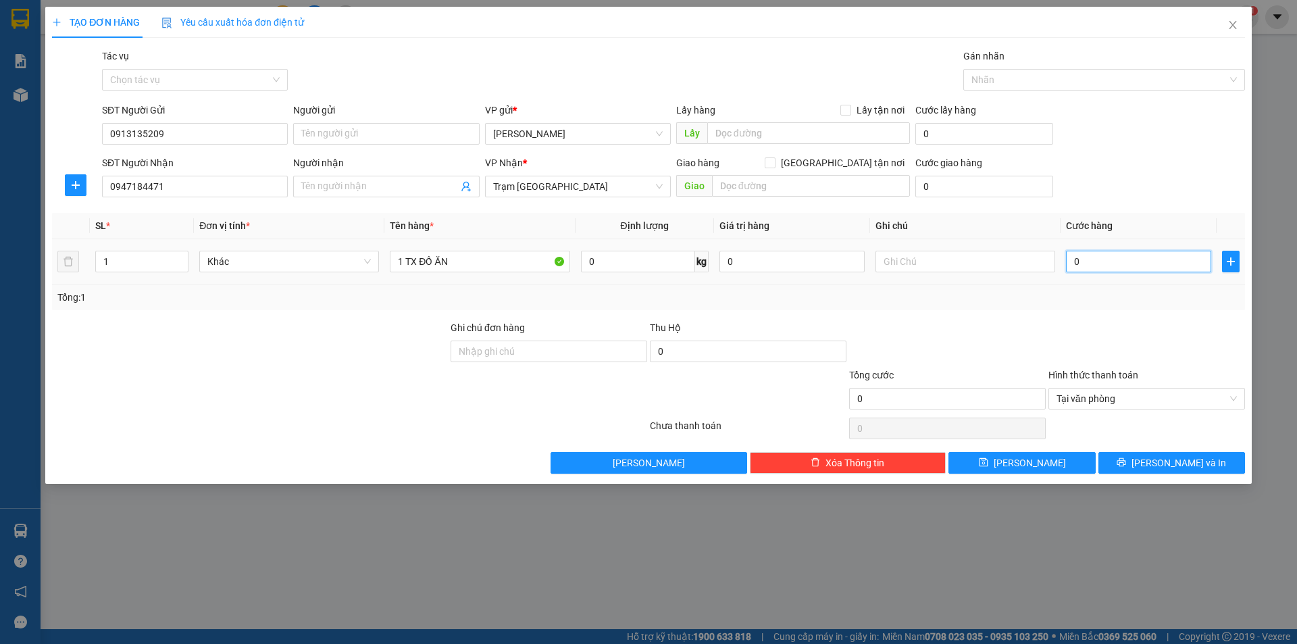
type input "4"
type input "041"
type input "4"
type input "04"
type input "0"
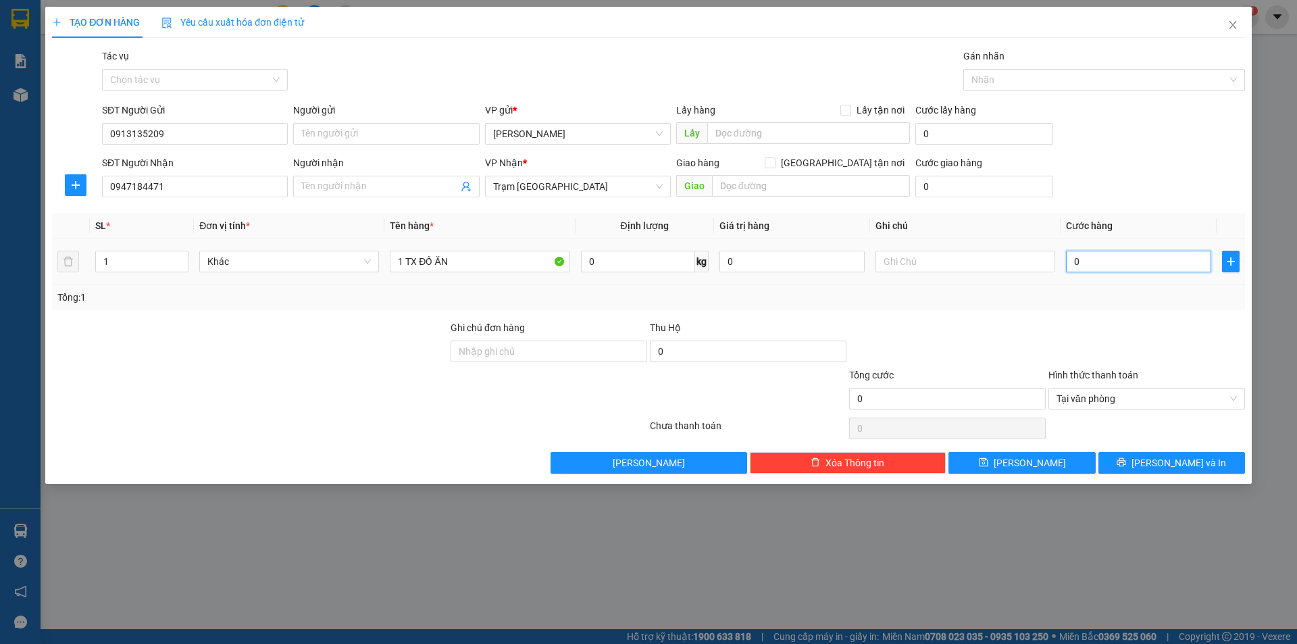
click at [1109, 259] on input "0" at bounding box center [1138, 262] width 145 height 22
type input "0"
click at [1109, 259] on input "0" at bounding box center [1138, 262] width 145 height 22
type input "4"
type input "04"
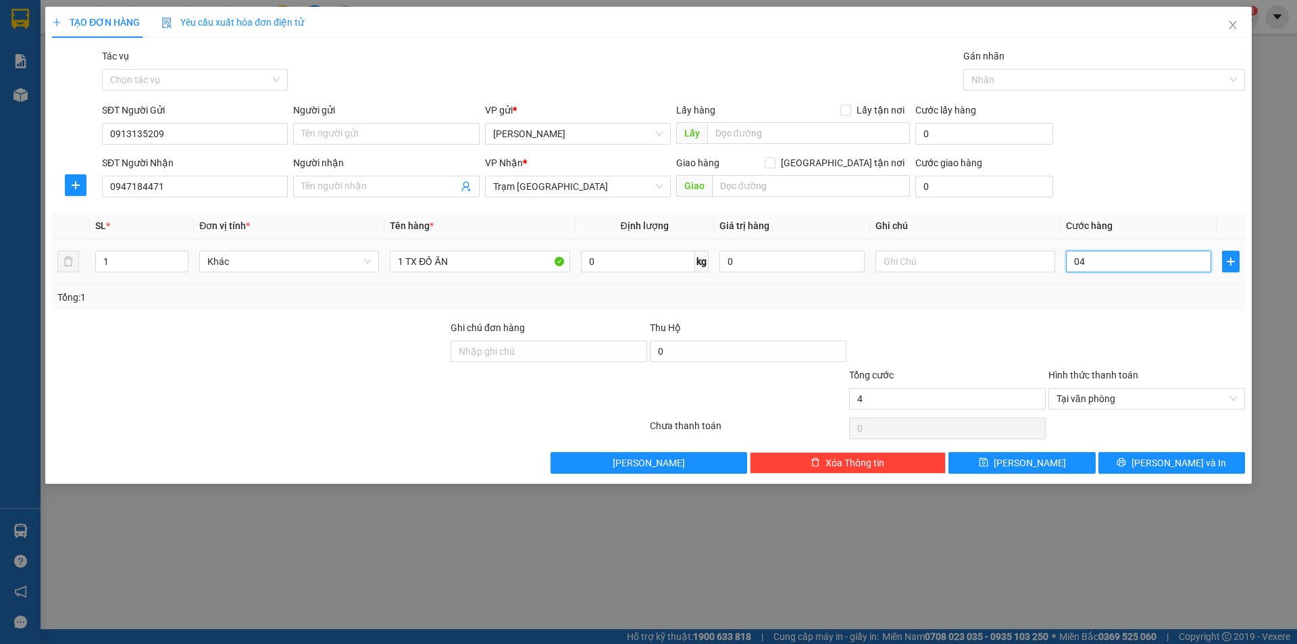
type input "40"
type input "040"
type input "40.000"
click at [1120, 311] on div "Transit Pickup Surcharge Ids Transit Deliver Surcharge Ids Transit Deliver Surc…" at bounding box center [648, 261] width 1193 height 425
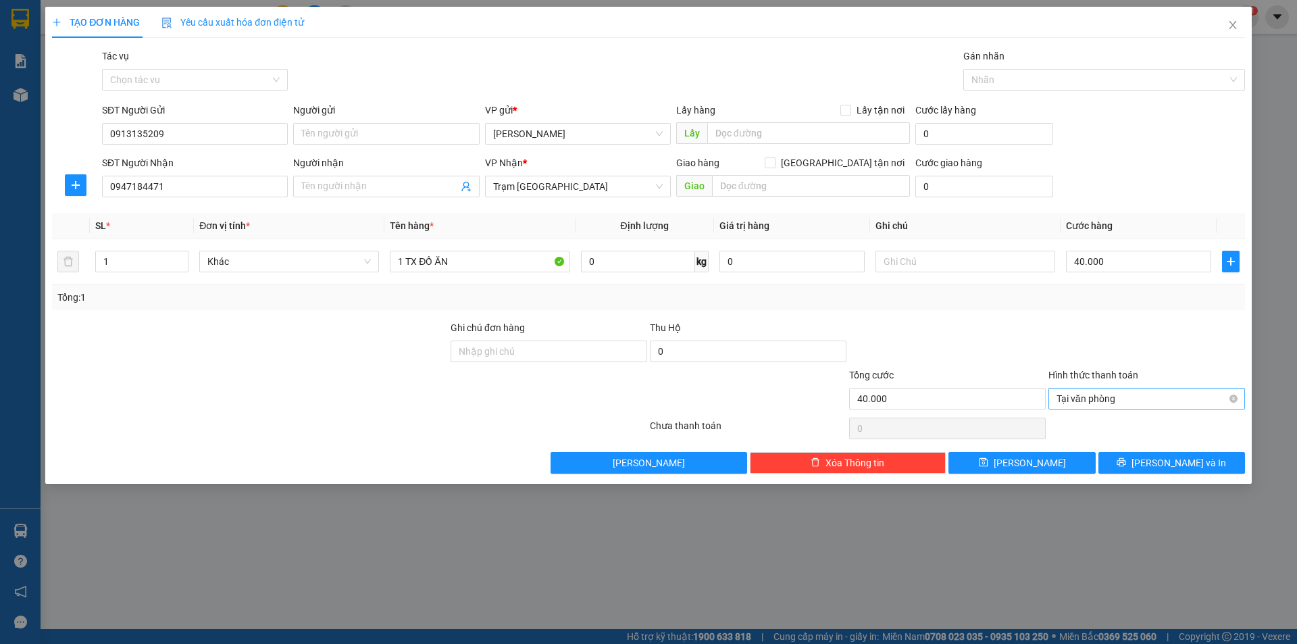
click at [1117, 396] on span "Tại văn phòng" at bounding box center [1146, 398] width 180 height 20
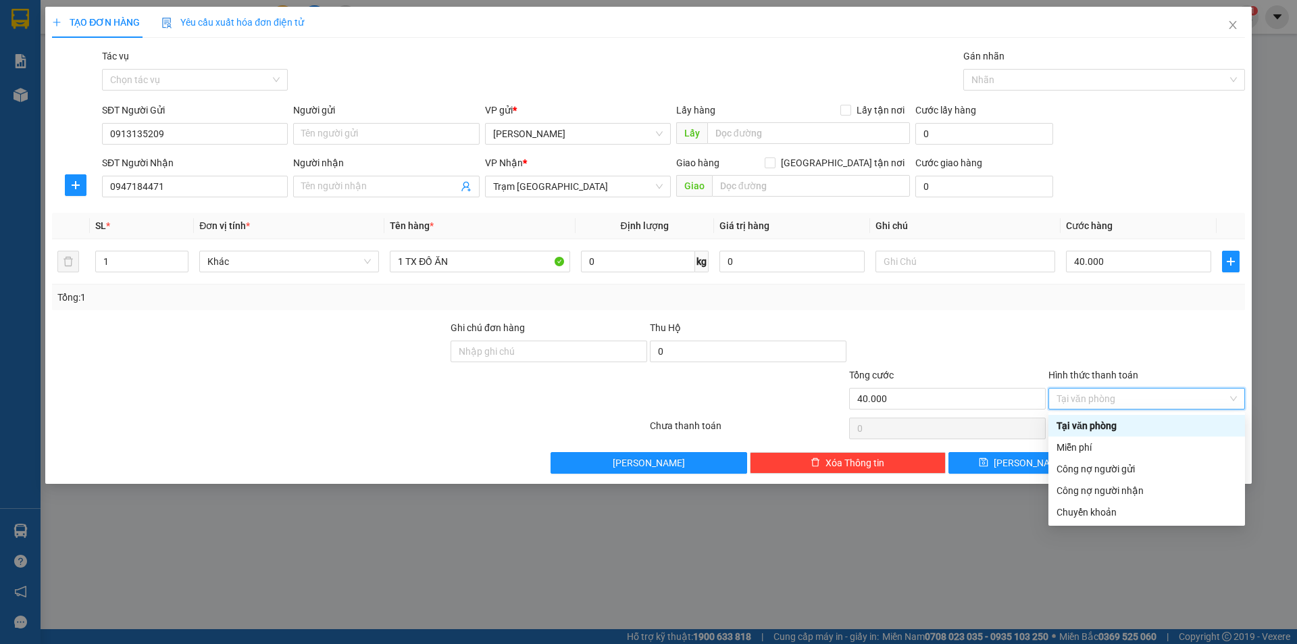
click at [1111, 430] on div "Tại văn phòng" at bounding box center [1146, 425] width 180 height 15
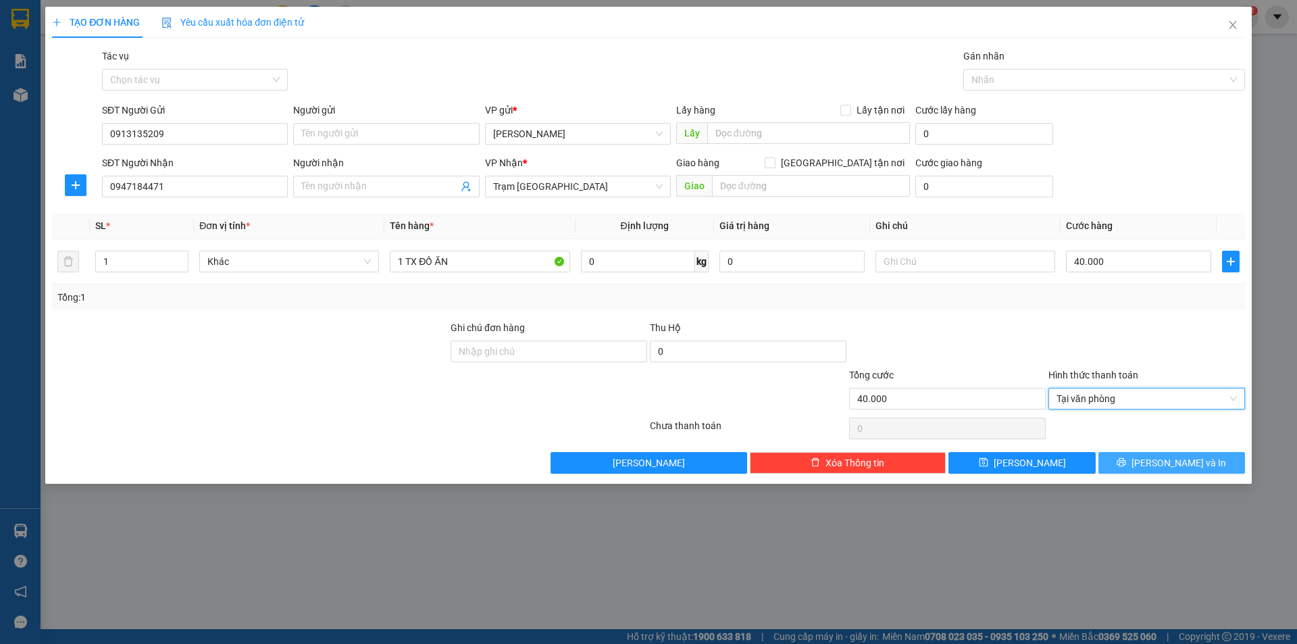
click at [1206, 471] on button "Lưu và In" at bounding box center [1171, 463] width 147 height 22
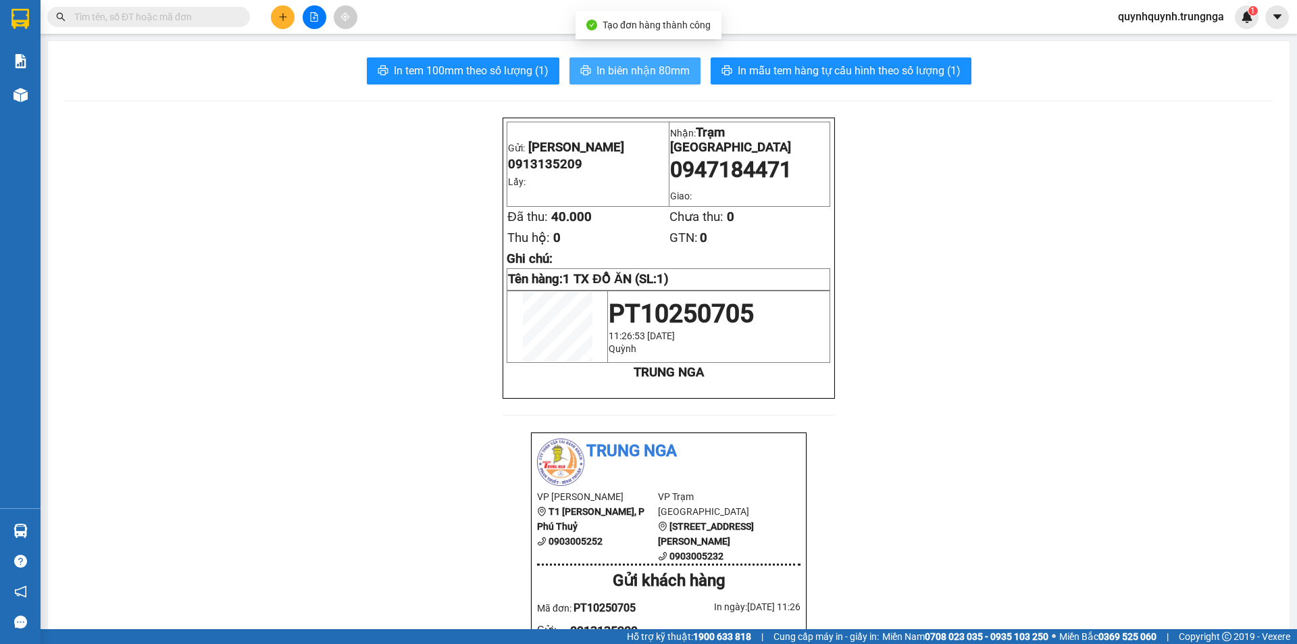
click at [665, 72] on span "In biên nhận 80mm" at bounding box center [642, 70] width 93 height 17
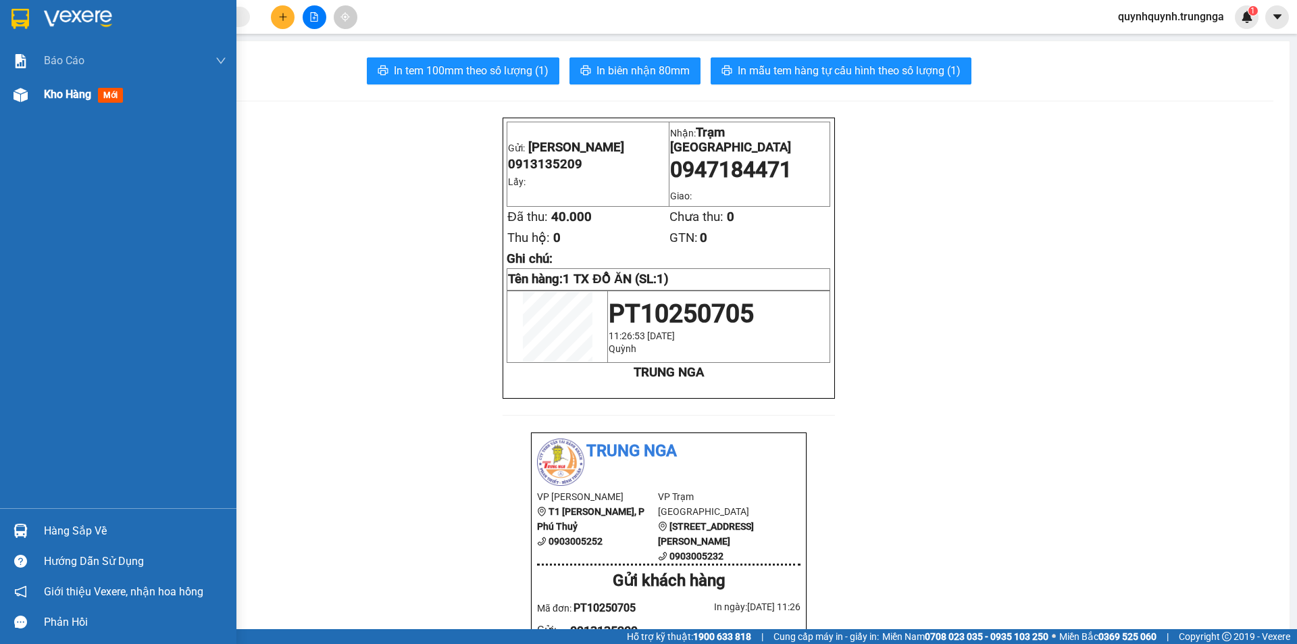
click at [46, 98] on span "Kho hàng" at bounding box center [67, 94] width 47 height 13
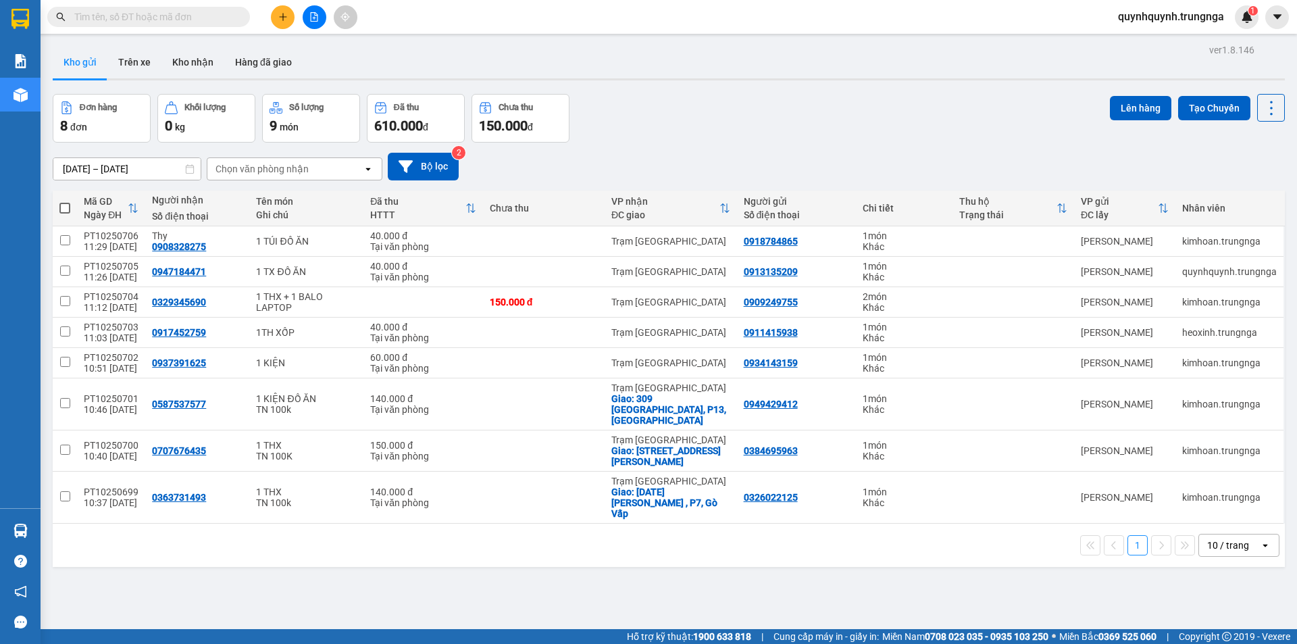
click at [211, 12] on input "text" at bounding box center [153, 16] width 159 height 15
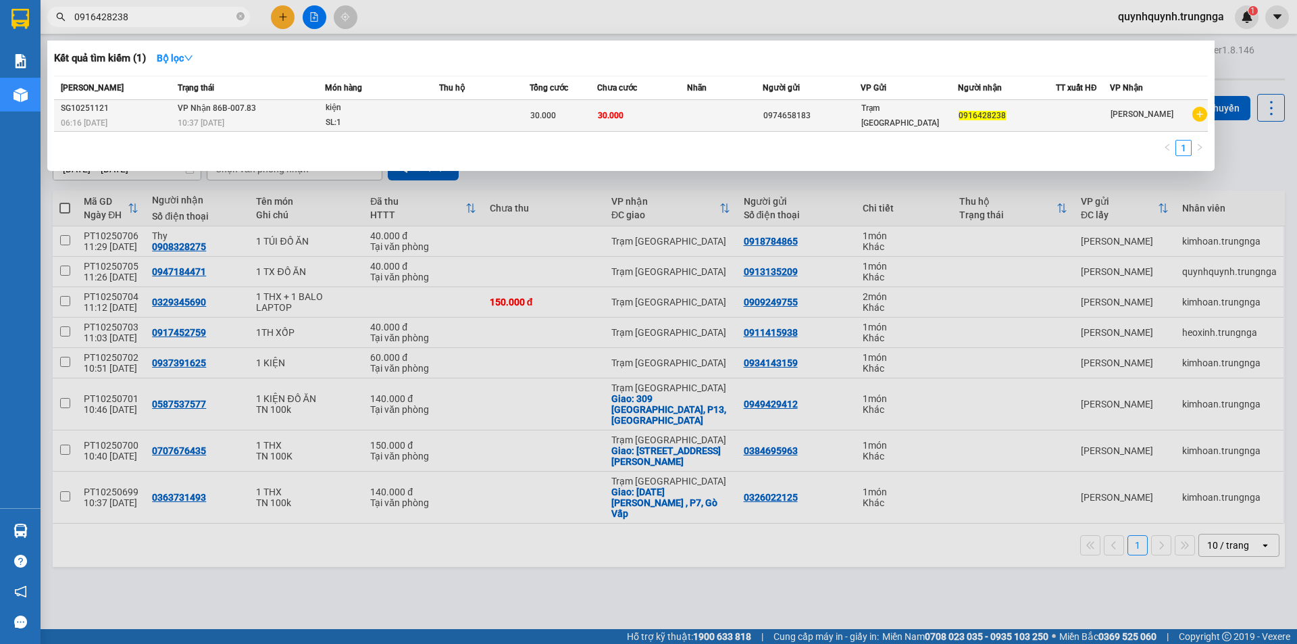
type input "0916428238"
click at [542, 118] on span "30.000" at bounding box center [543, 115] width 26 height 9
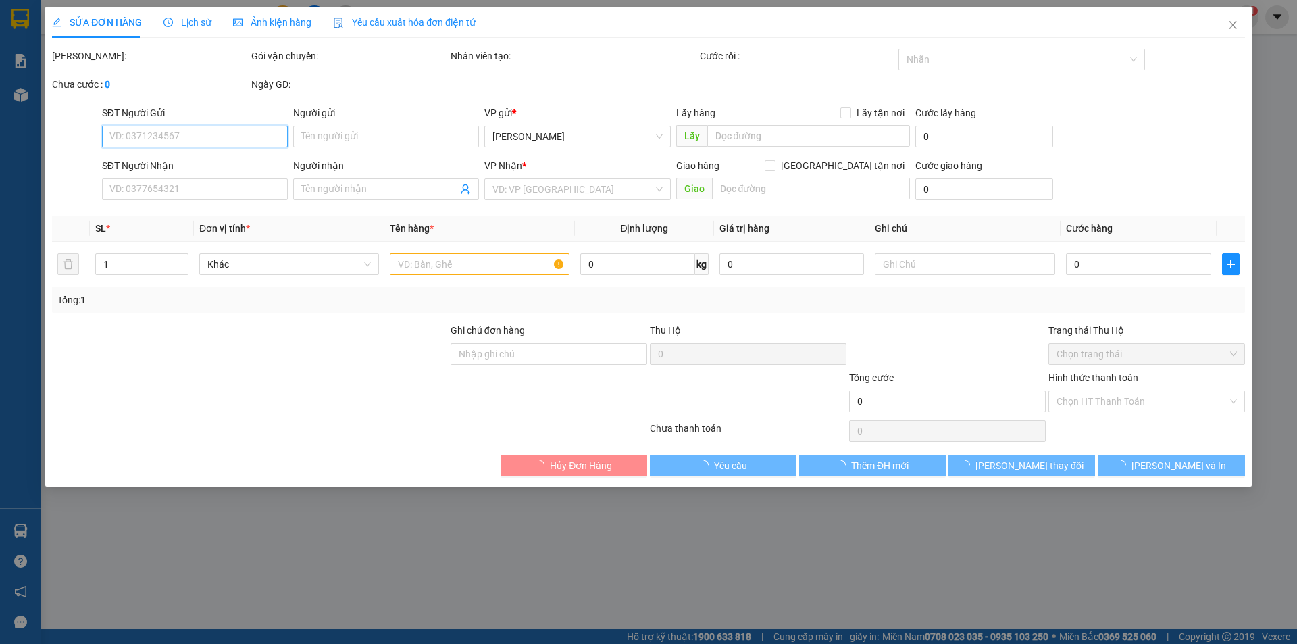
type input "0974658183"
type input "0916428238"
type input "30.000"
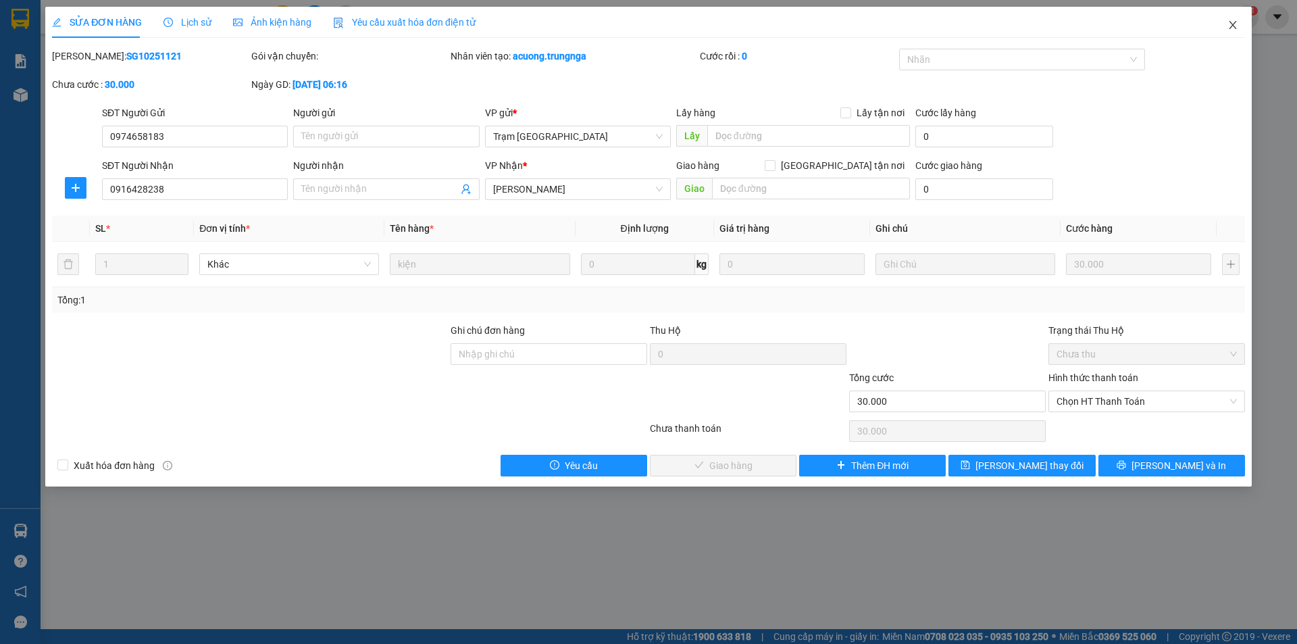
click at [1237, 28] on icon "close" at bounding box center [1232, 25] width 11 height 11
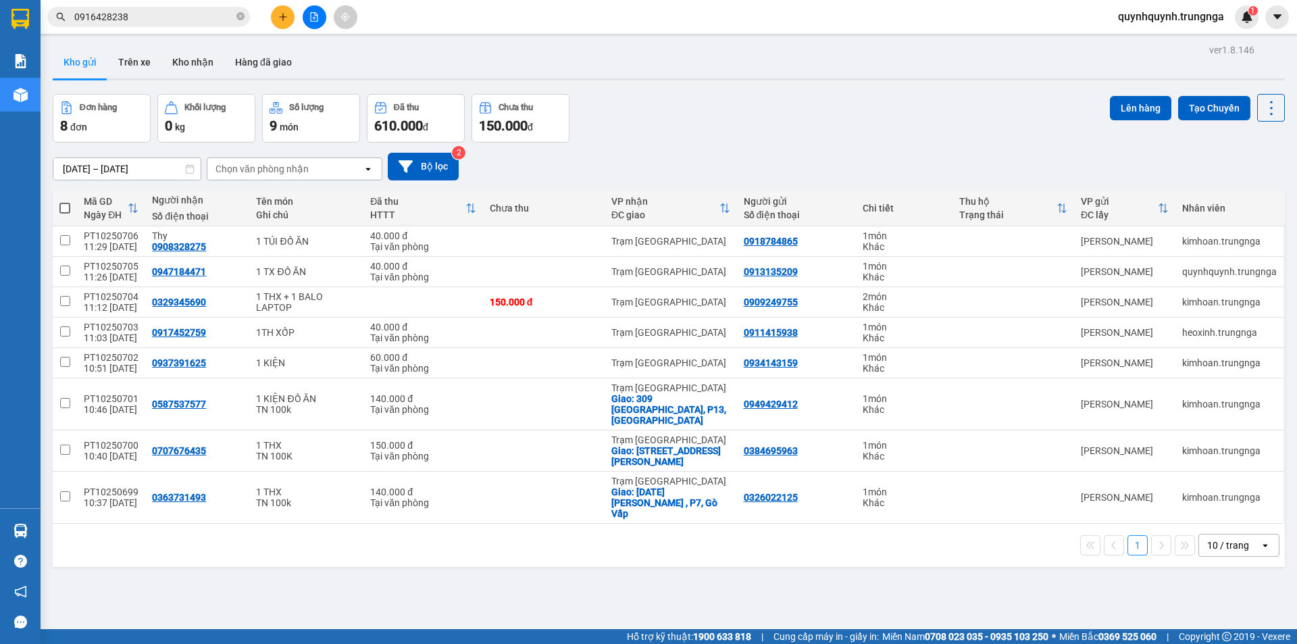
click at [272, 23] on button at bounding box center [283, 17] width 24 height 24
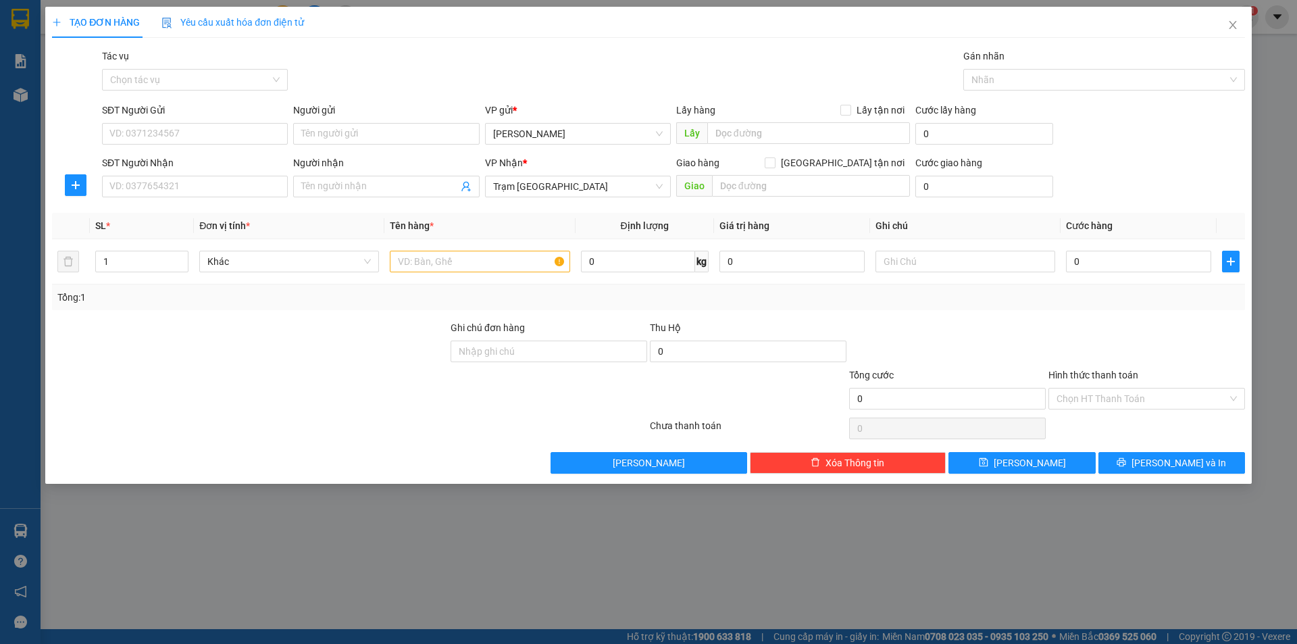
click at [255, 198] on div "SĐT Người Nhận VD: 0377654321" at bounding box center [195, 178] width 186 height 47
click at [251, 188] on input "SĐT Người Nhận" at bounding box center [195, 187] width 186 height 22
type input "077363253"
click at [238, 135] on input "SĐT Người Gửi" at bounding box center [195, 134] width 186 height 22
type input "0935199967"
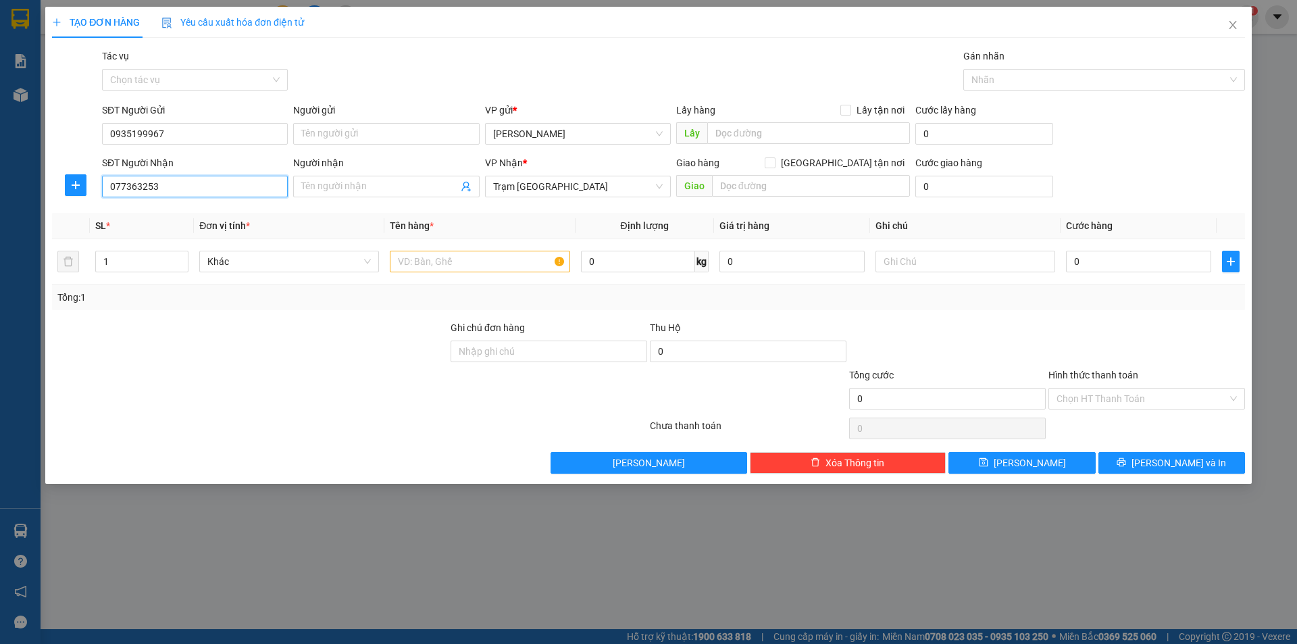
click at [173, 184] on input "077363253" at bounding box center [195, 187] width 186 height 22
click at [520, 261] on input "text" at bounding box center [480, 262] width 180 height 22
click at [119, 186] on input "077363253" at bounding box center [195, 187] width 186 height 22
click at [130, 186] on input "077363253" at bounding box center [195, 187] width 186 height 22
click at [138, 186] on input "077363253" at bounding box center [195, 187] width 186 height 22
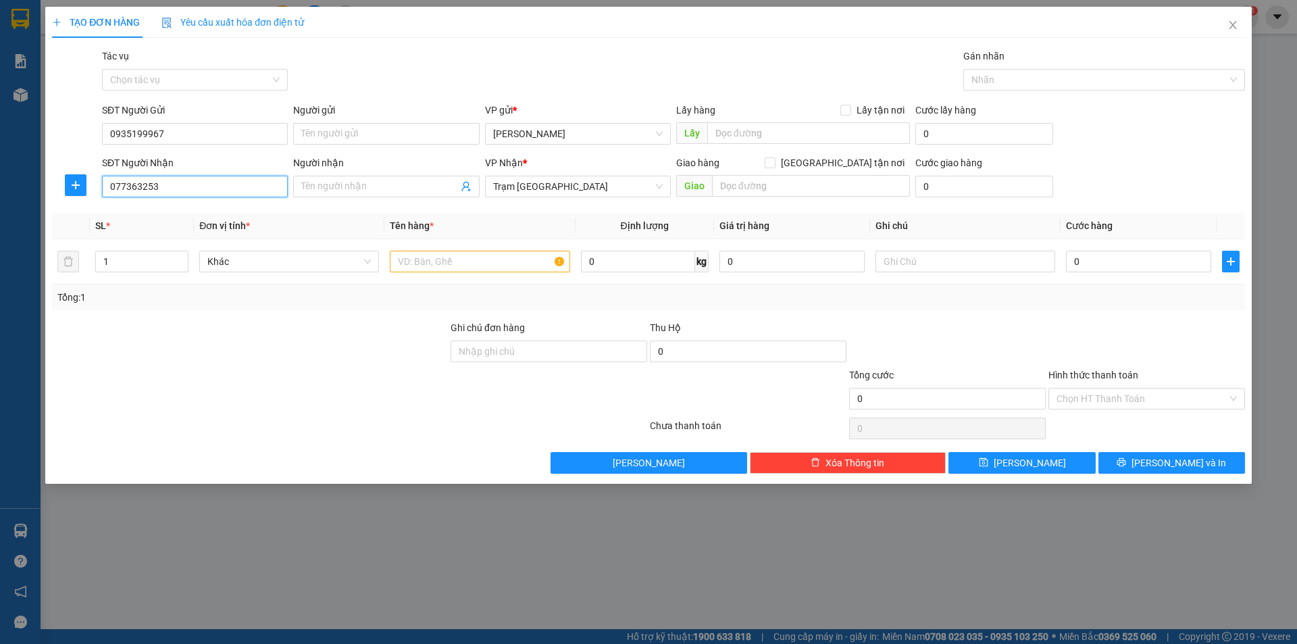
click at [188, 186] on input "077363253" at bounding box center [195, 187] width 186 height 22
click at [222, 188] on input "077363253" at bounding box center [195, 187] width 186 height 22
click at [132, 186] on input "077363253" at bounding box center [195, 187] width 186 height 22
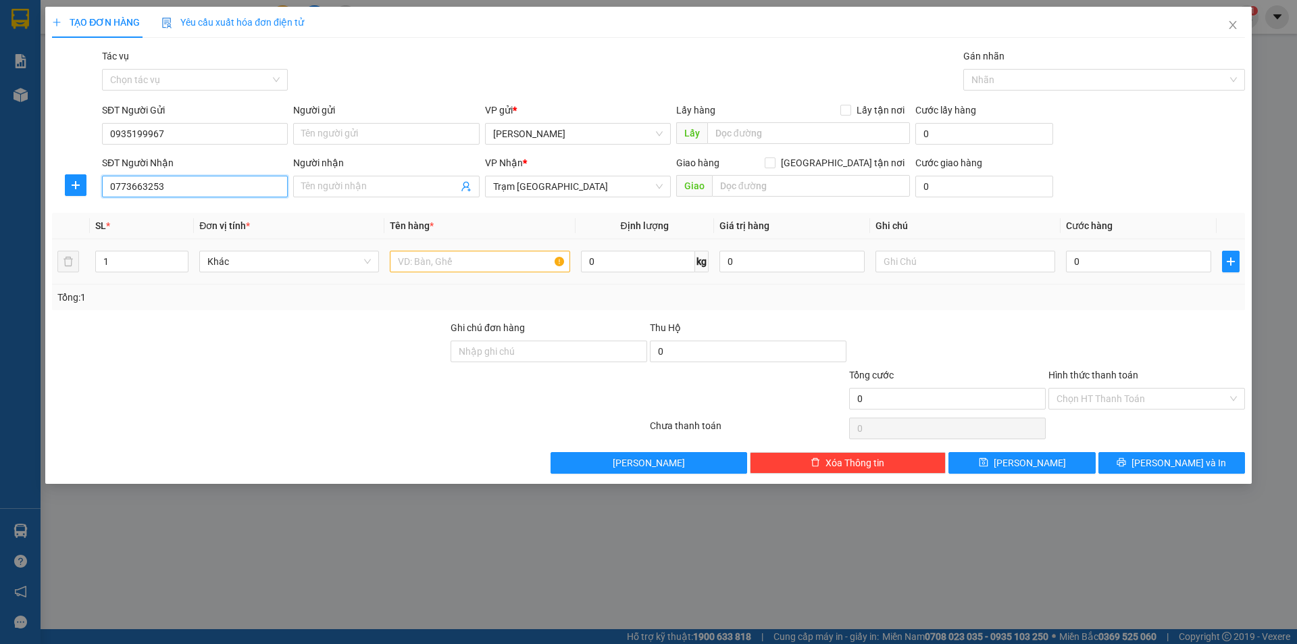
type input "0773663253"
click at [1135, 250] on div "0" at bounding box center [1138, 261] width 145 height 27
click at [1135, 254] on input "0" at bounding box center [1138, 262] width 145 height 22
type input "4"
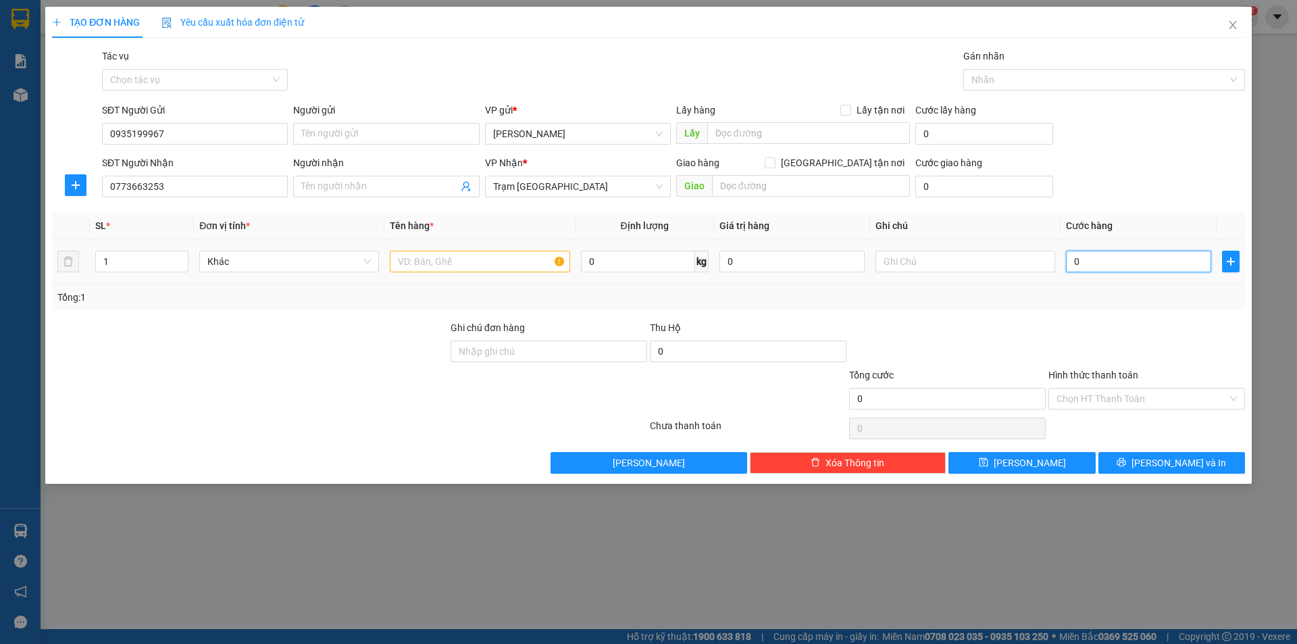
type input "4"
type input "40"
click at [494, 270] on input "text" at bounding box center [480, 262] width 180 height 22
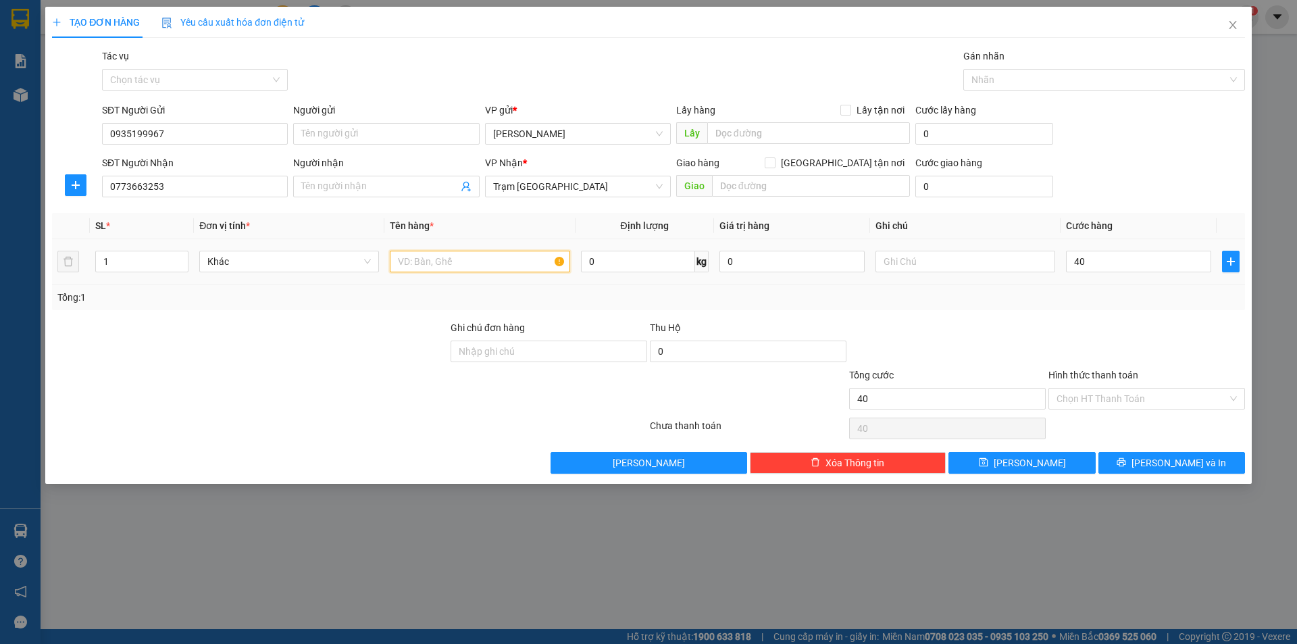
type input "40.000"
type input "1 TX ĐỒ ĂN"
click at [1109, 406] on input "Hình thức thanh toán" at bounding box center [1141, 398] width 171 height 20
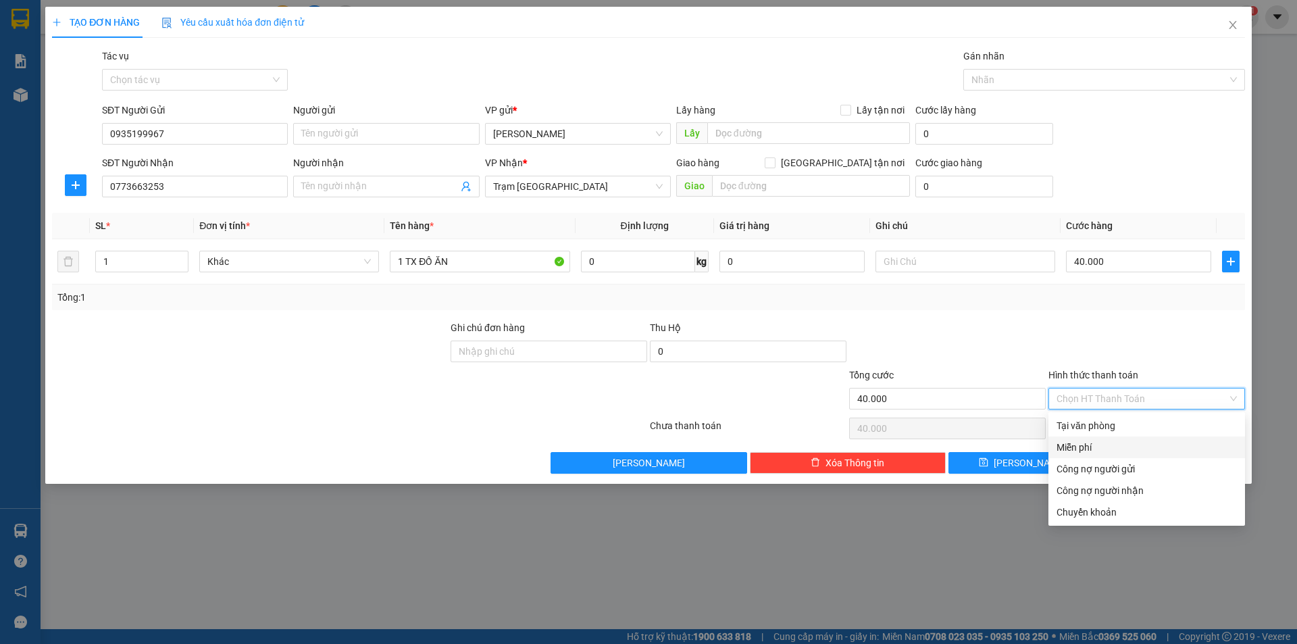
click at [1097, 445] on div "Miễn phí" at bounding box center [1146, 447] width 180 height 15
type input "0"
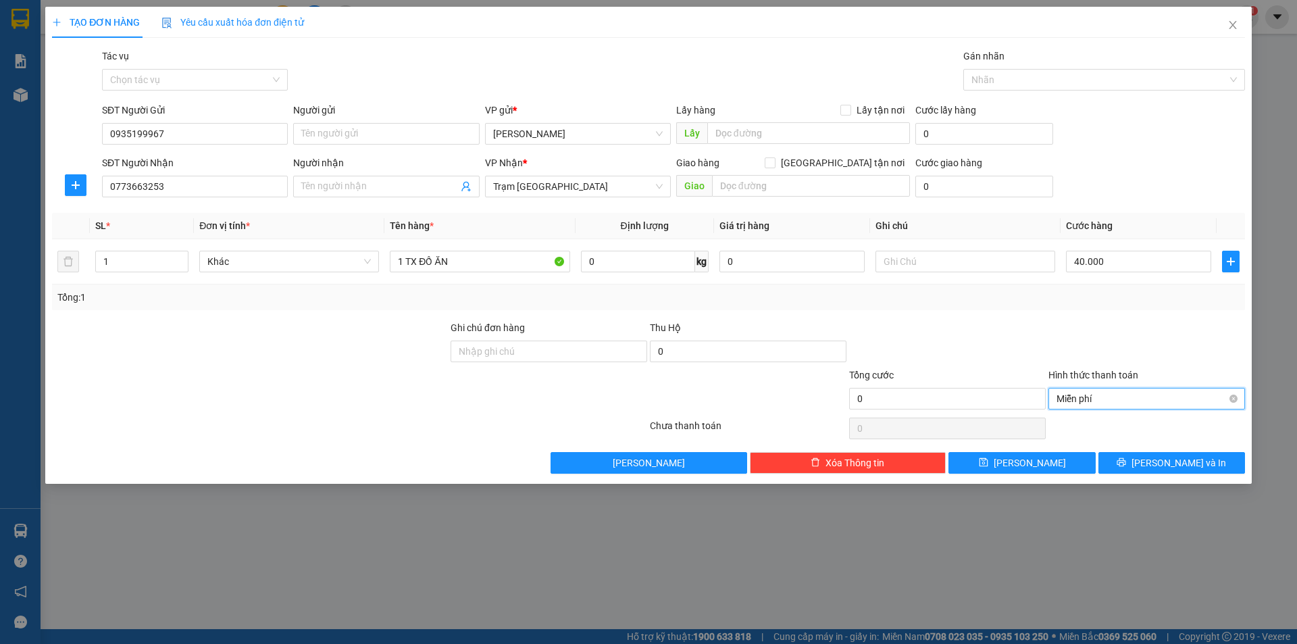
click at [1095, 395] on span "Miễn phí" at bounding box center [1146, 398] width 180 height 20
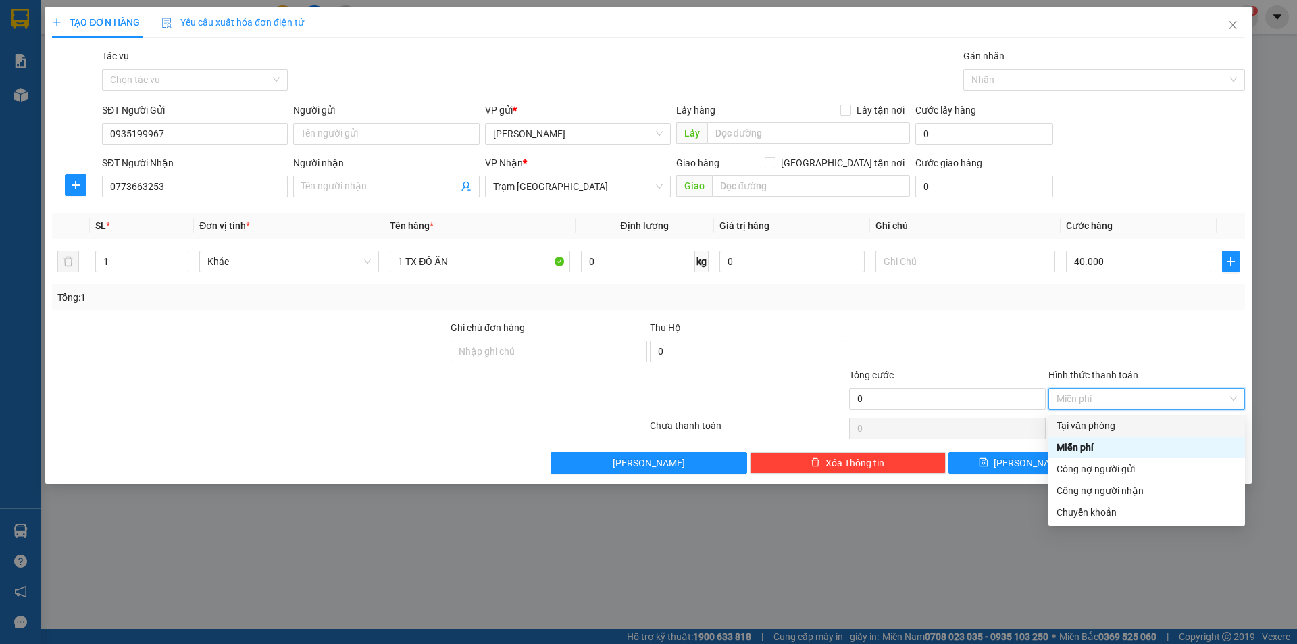
click at [1099, 422] on div "Tại văn phòng" at bounding box center [1146, 425] width 180 height 15
type input "40.000"
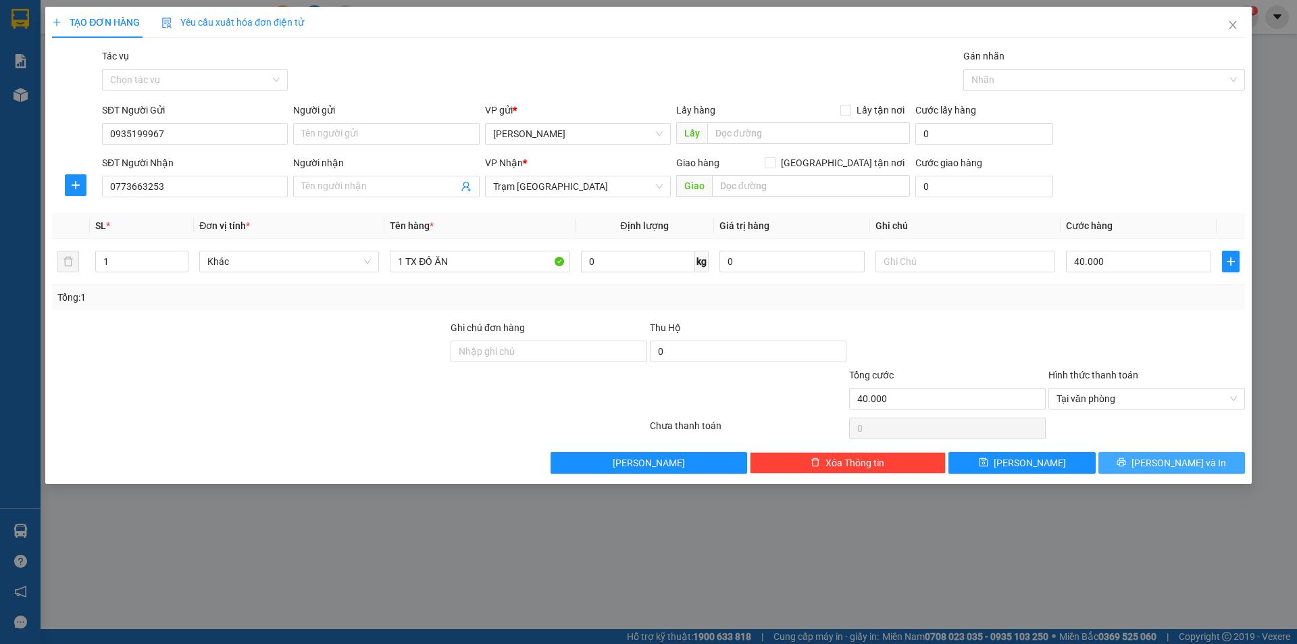
click at [1192, 472] on button "Lưu và In" at bounding box center [1171, 463] width 147 height 22
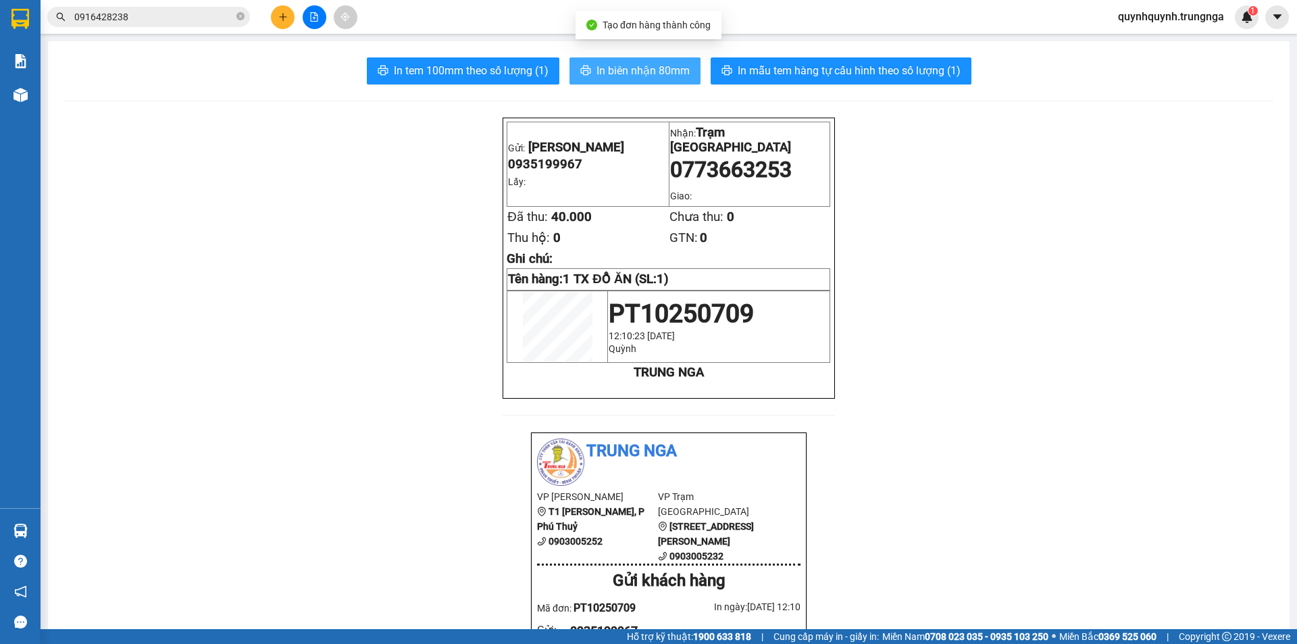
click at [648, 63] on span "In biên nhận 80mm" at bounding box center [642, 70] width 93 height 17
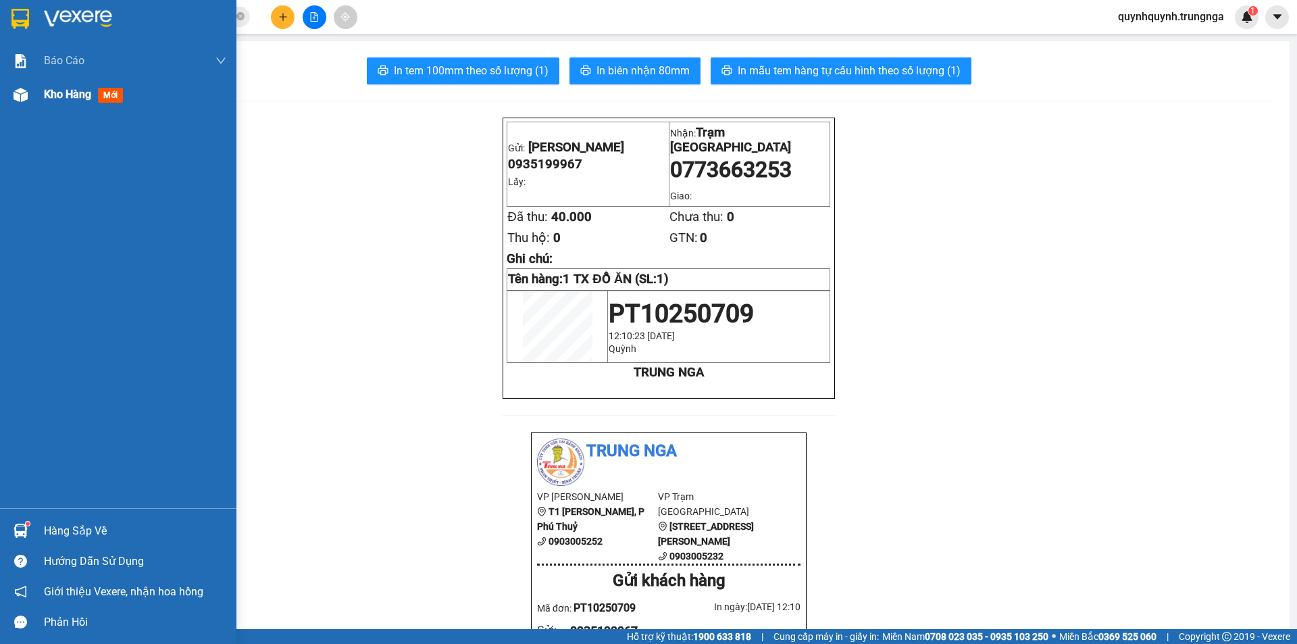
click at [41, 88] on div "Kho hàng mới" at bounding box center [118, 95] width 236 height 34
click at [43, 90] on div "Kho hàng mới" at bounding box center [118, 95] width 236 height 34
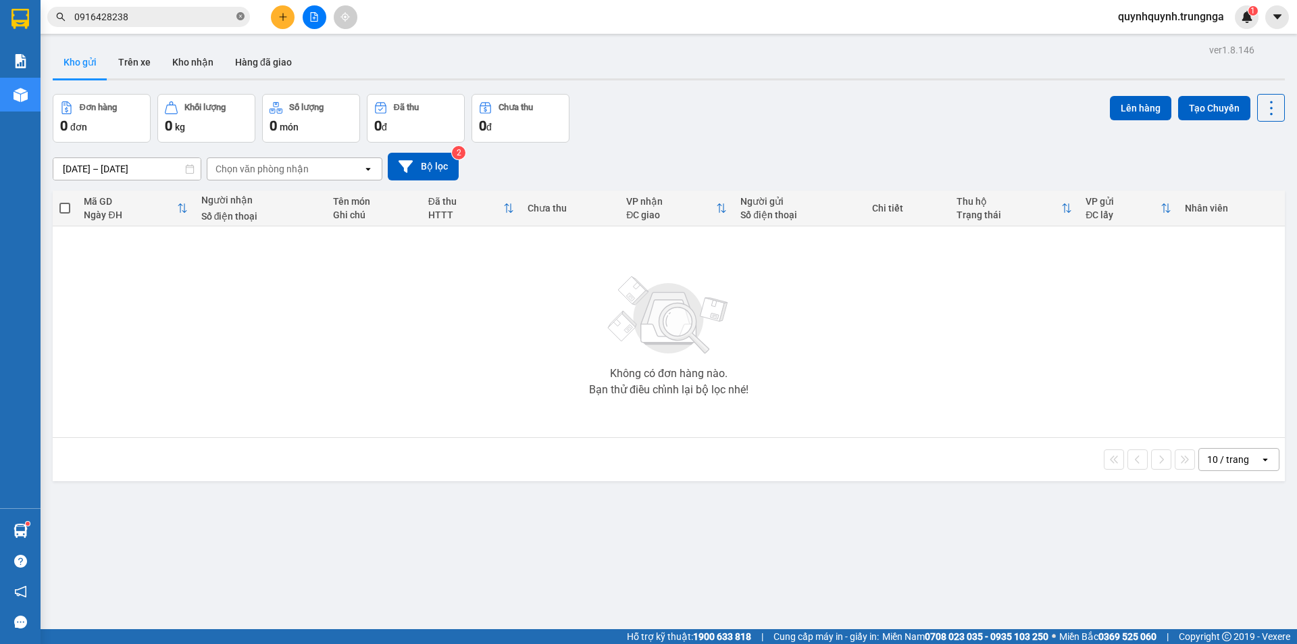
click at [237, 18] on icon "close-circle" at bounding box center [240, 16] width 8 height 8
click at [204, 18] on input "text" at bounding box center [153, 16] width 159 height 15
click at [191, 20] on input "text" at bounding box center [153, 16] width 159 height 15
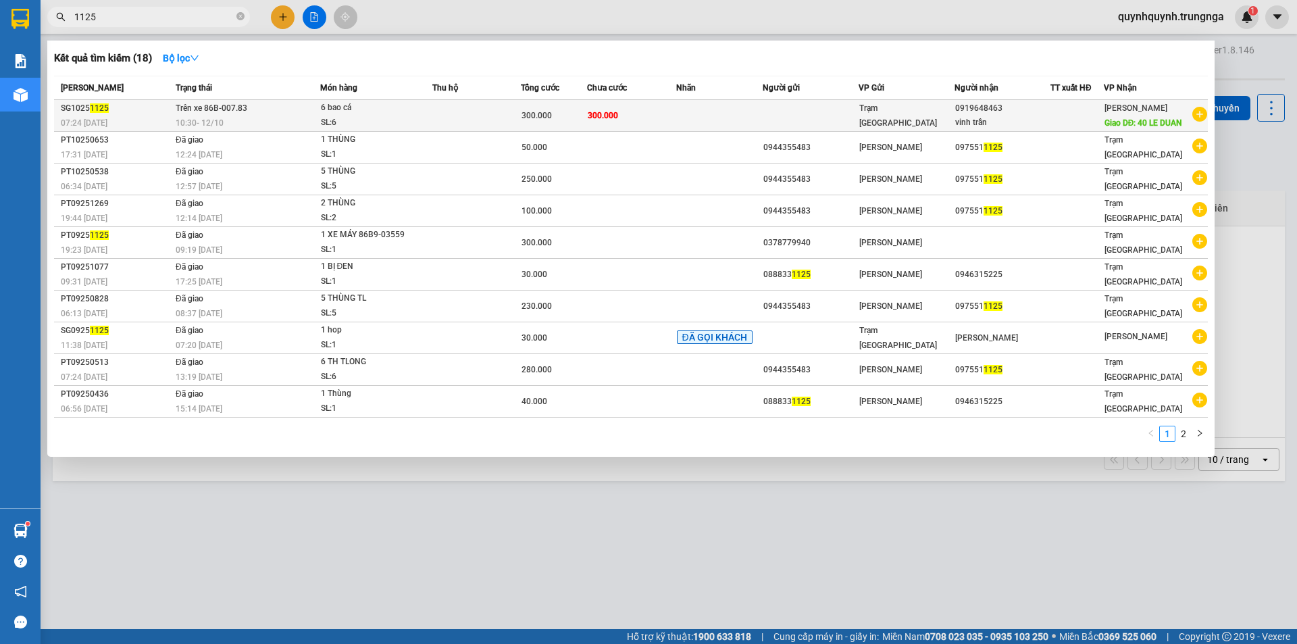
type input "1125"
click at [675, 129] on td "300.000" at bounding box center [631, 116] width 88 height 32
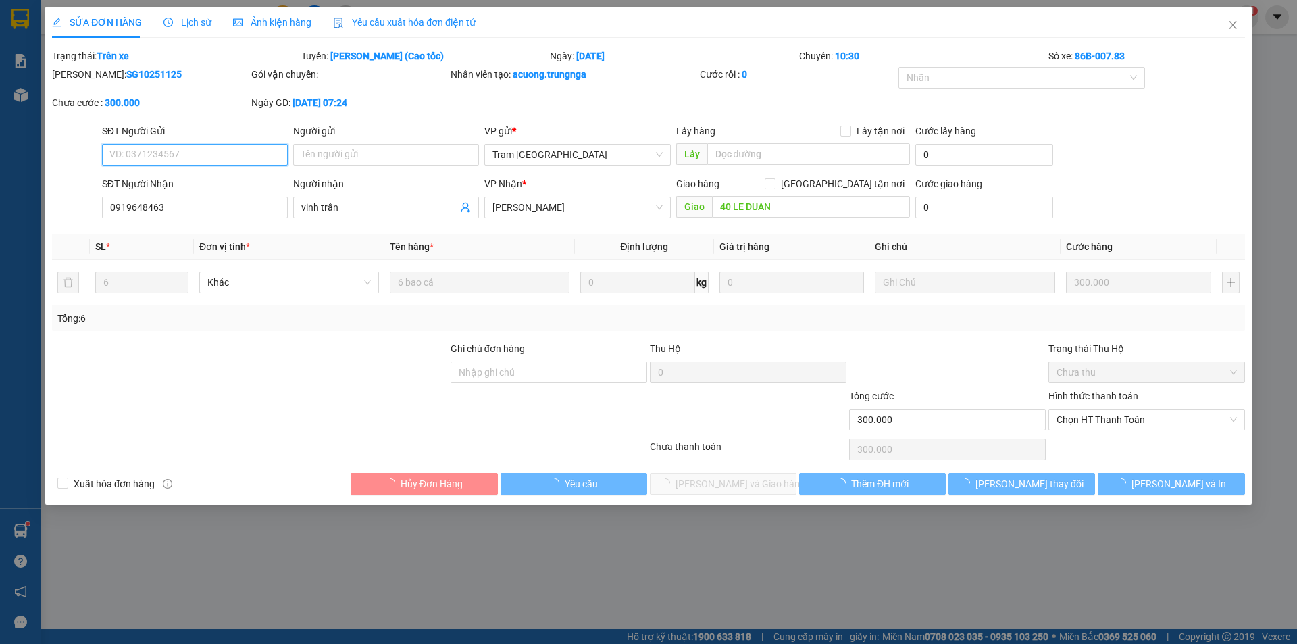
type input "0919648463"
type input "vinh trần"
type input "40 LE DUAN"
type input "300.000"
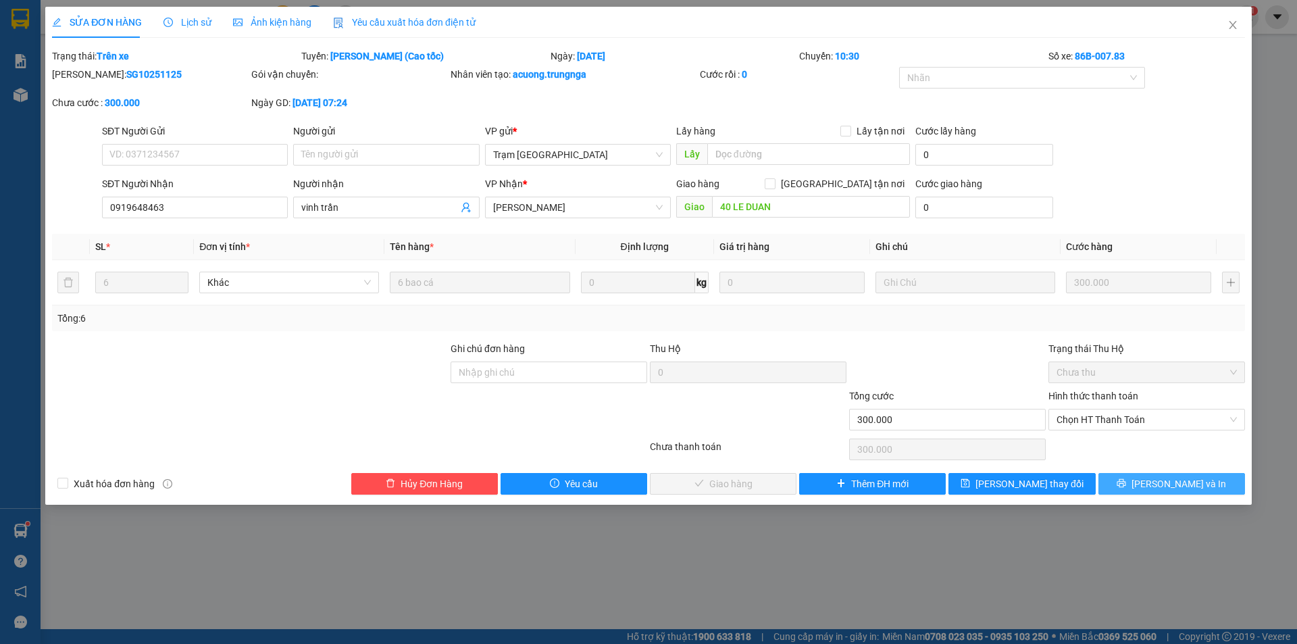
click at [1191, 484] on span "Lưu và In" at bounding box center [1178, 483] width 95 height 15
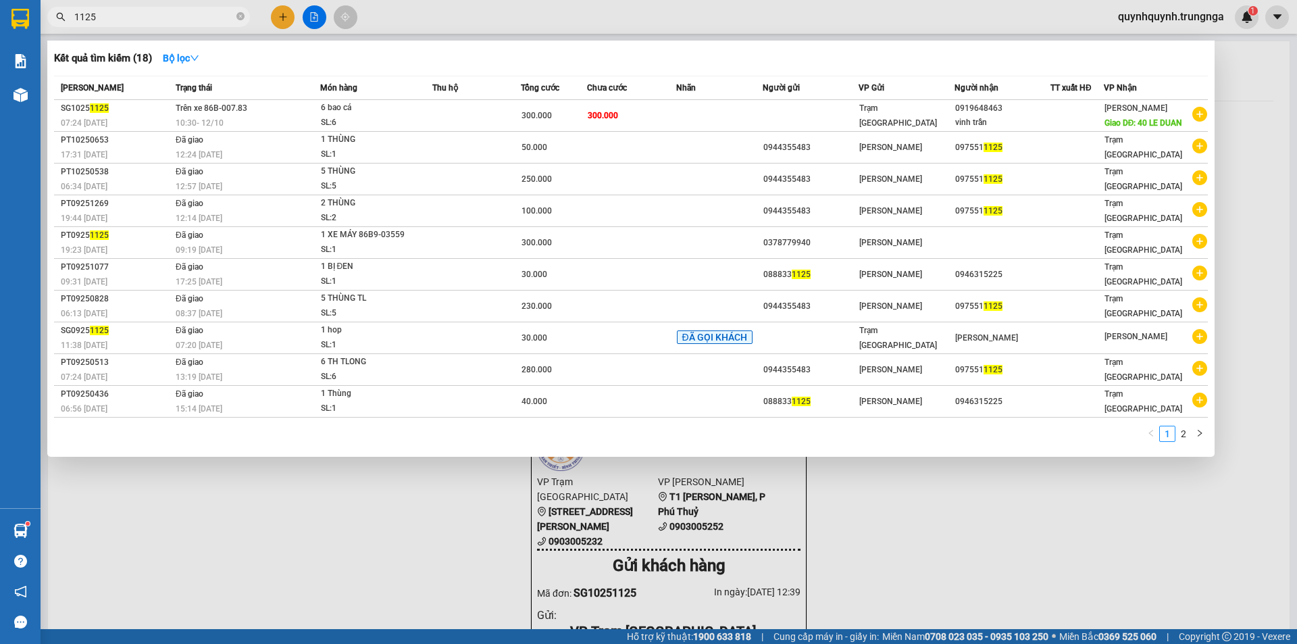
click at [206, 21] on input "1125" at bounding box center [153, 16] width 159 height 15
click at [207, 21] on input "1125" at bounding box center [153, 16] width 159 height 15
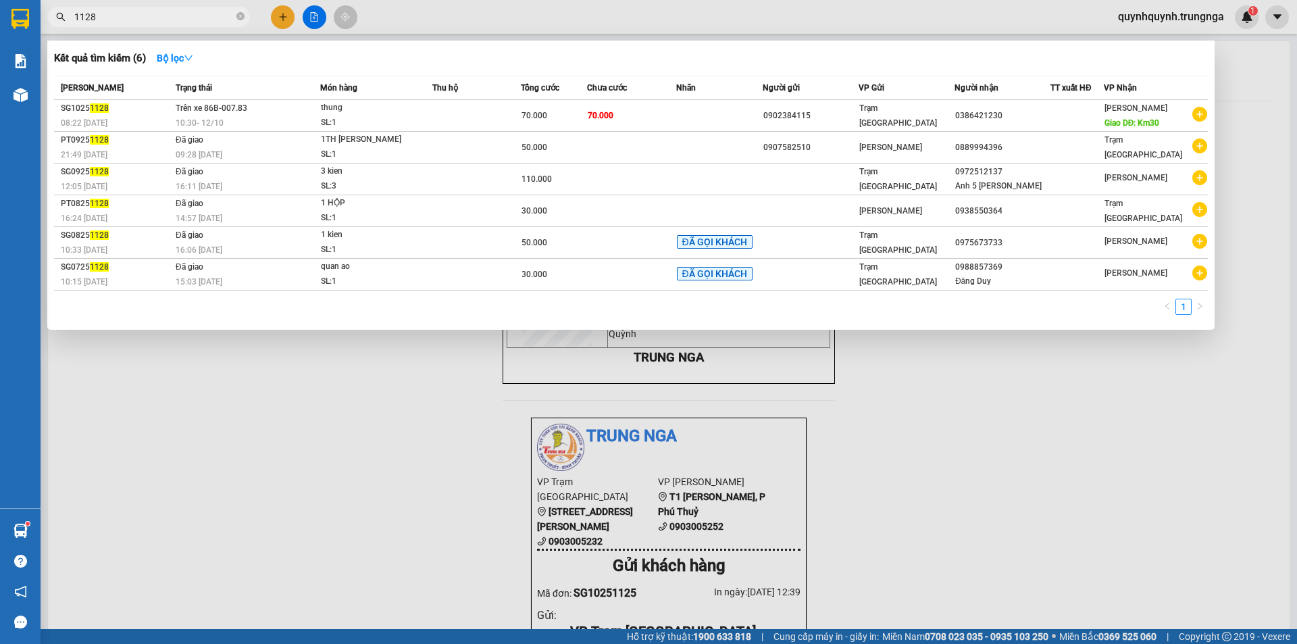
type input "1128"
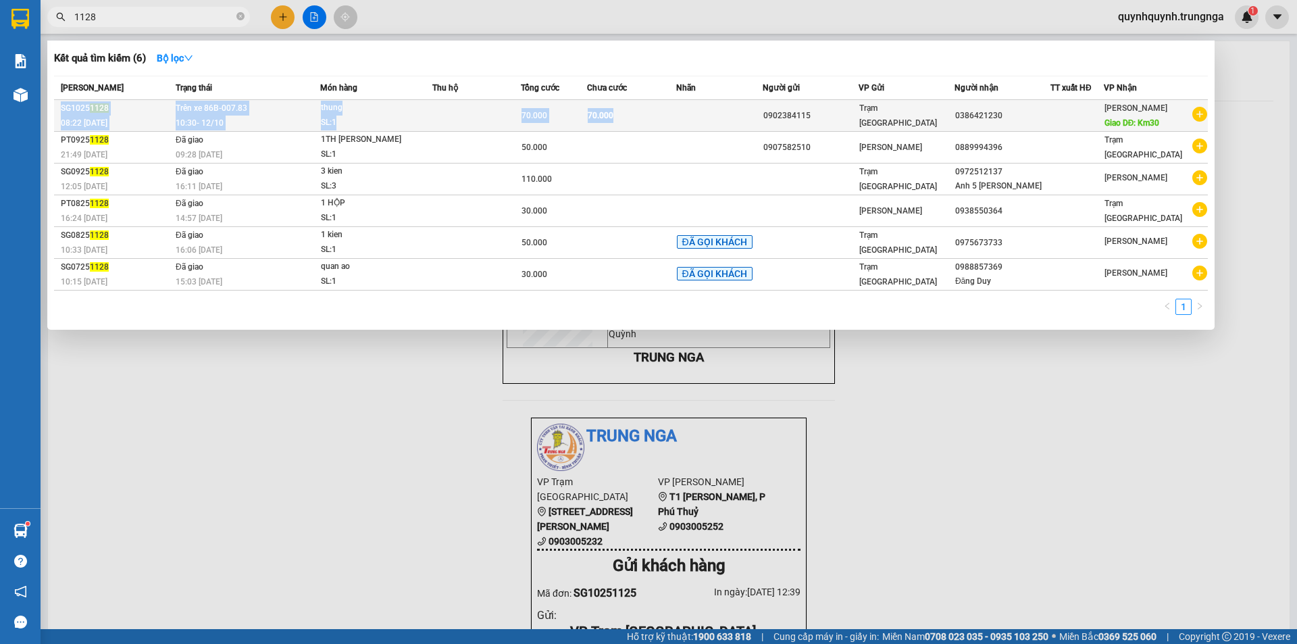
click at [676, 100] on table "Mã ĐH Trạng thái Món hàng Thu hộ Tổng cước Chưa cước Nhãn Người gửi VP Gửi Ngườ…" at bounding box center [630, 183] width 1153 height 215
click at [723, 122] on td at bounding box center [719, 116] width 86 height 32
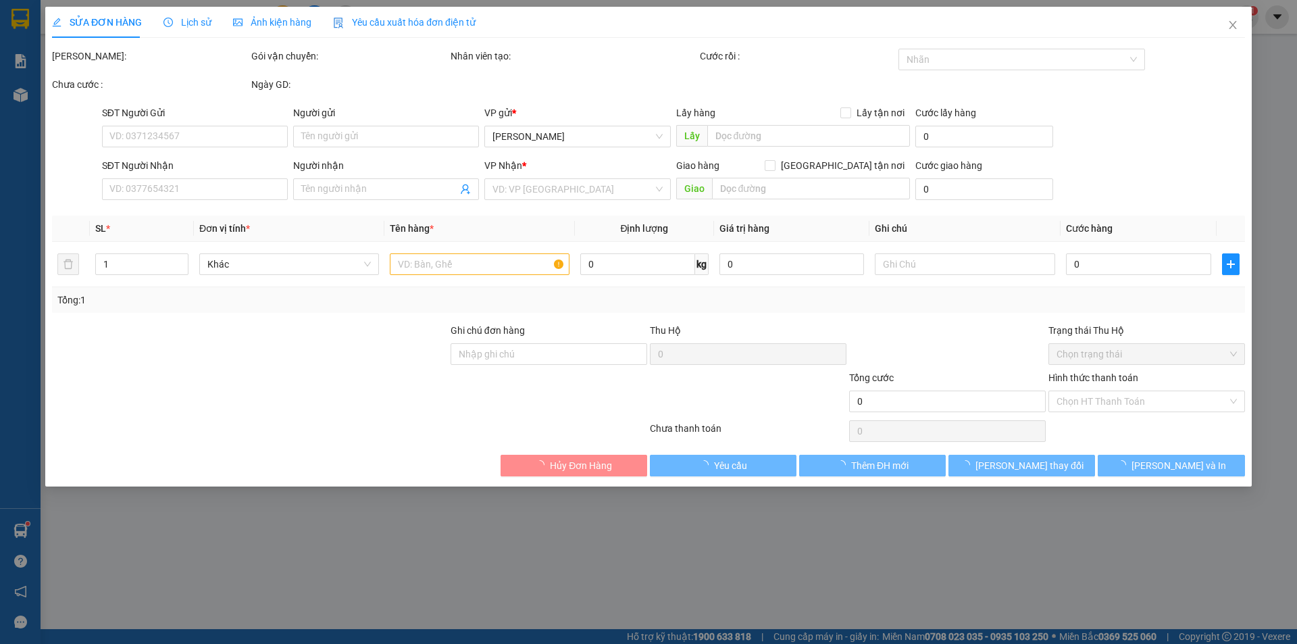
type input "0902384115"
type input "0386421230"
type input "Km30"
type input "KM 30"
type input "70.000"
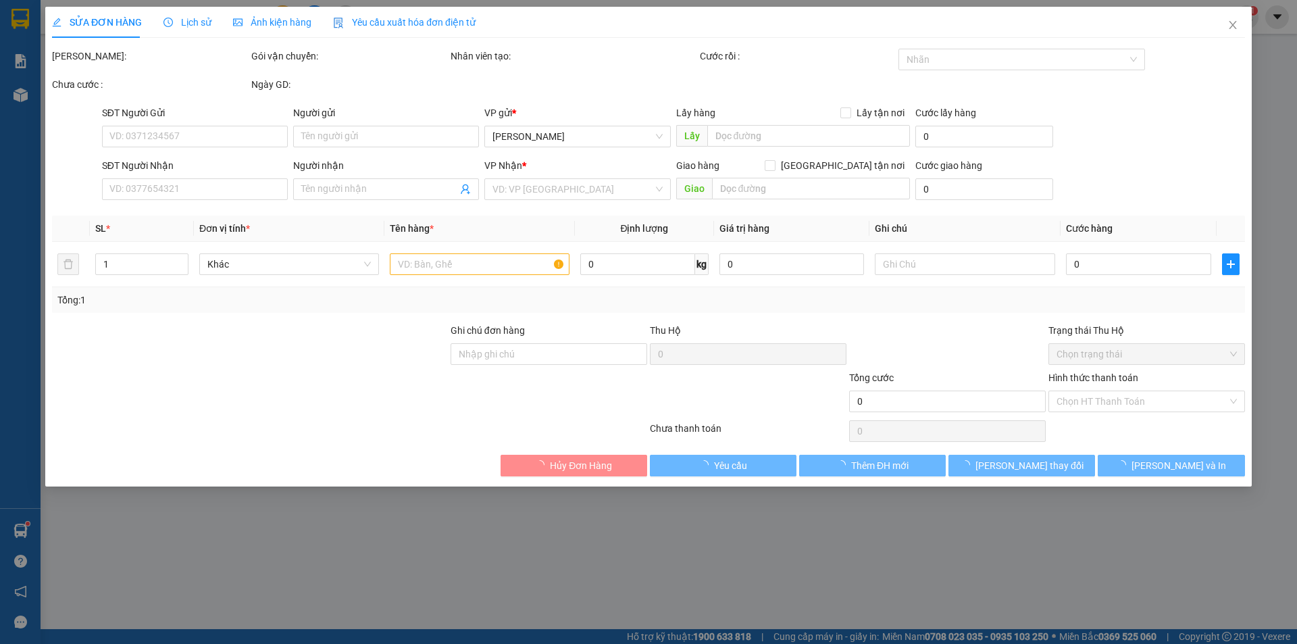
type input "70.000"
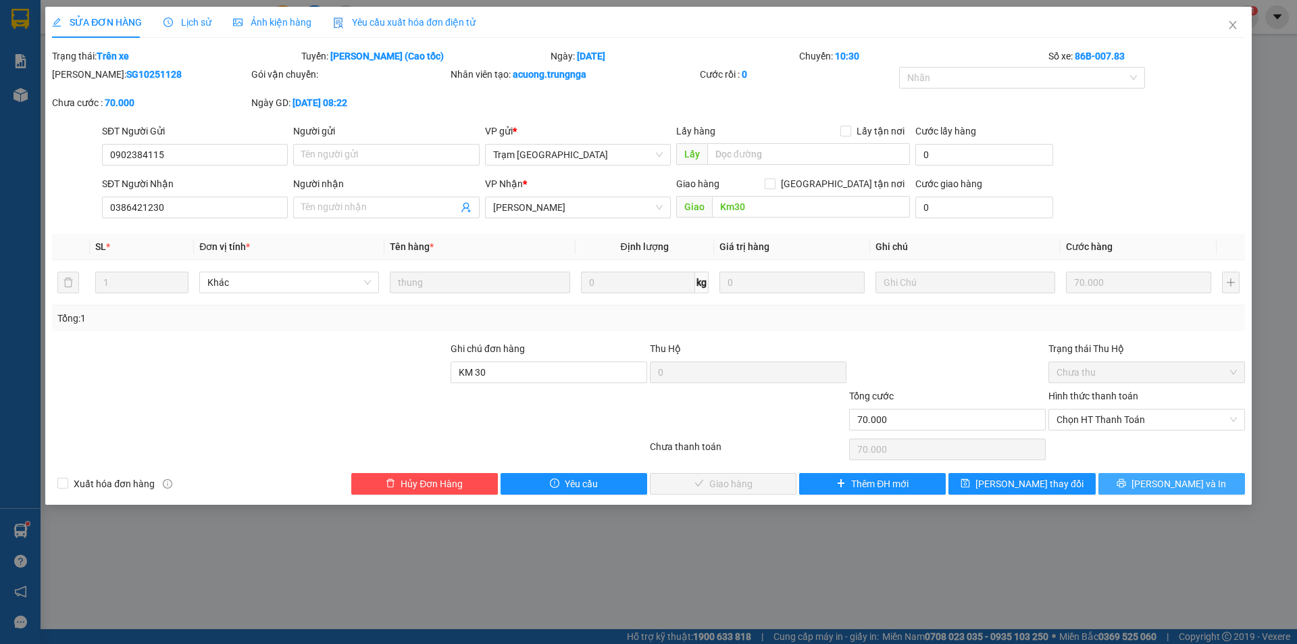
click at [1126, 486] on icon "printer" at bounding box center [1120, 482] width 9 height 9
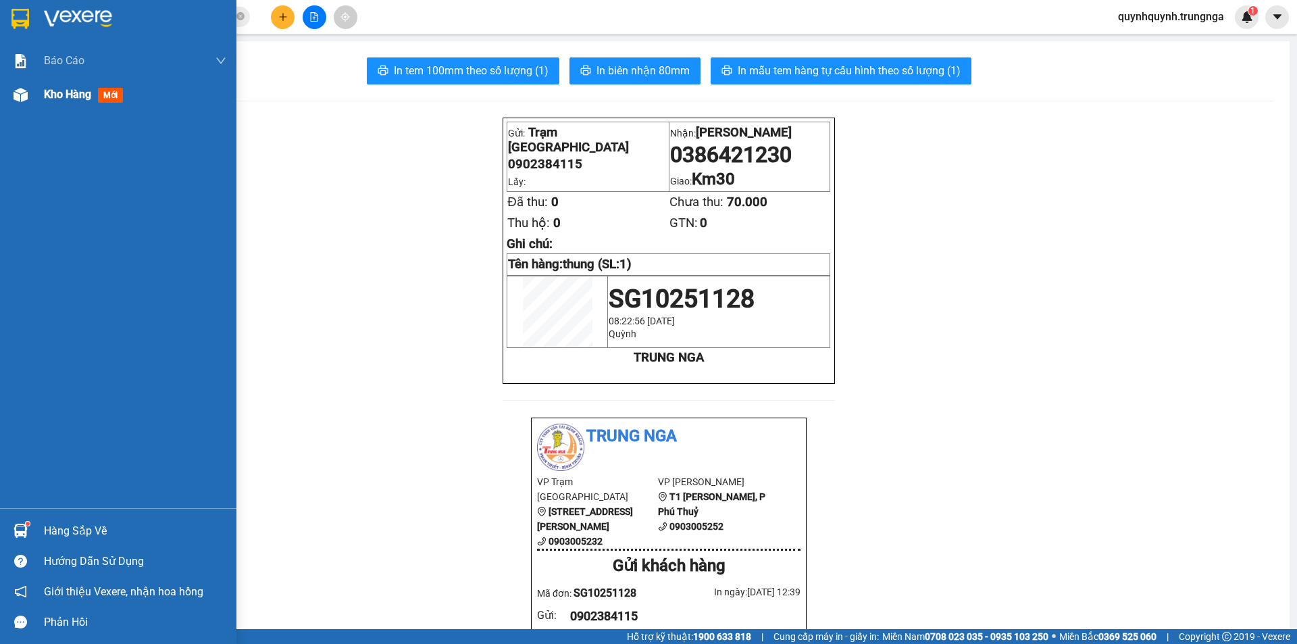
click at [41, 103] on div "Kho hàng mới" at bounding box center [118, 95] width 236 height 34
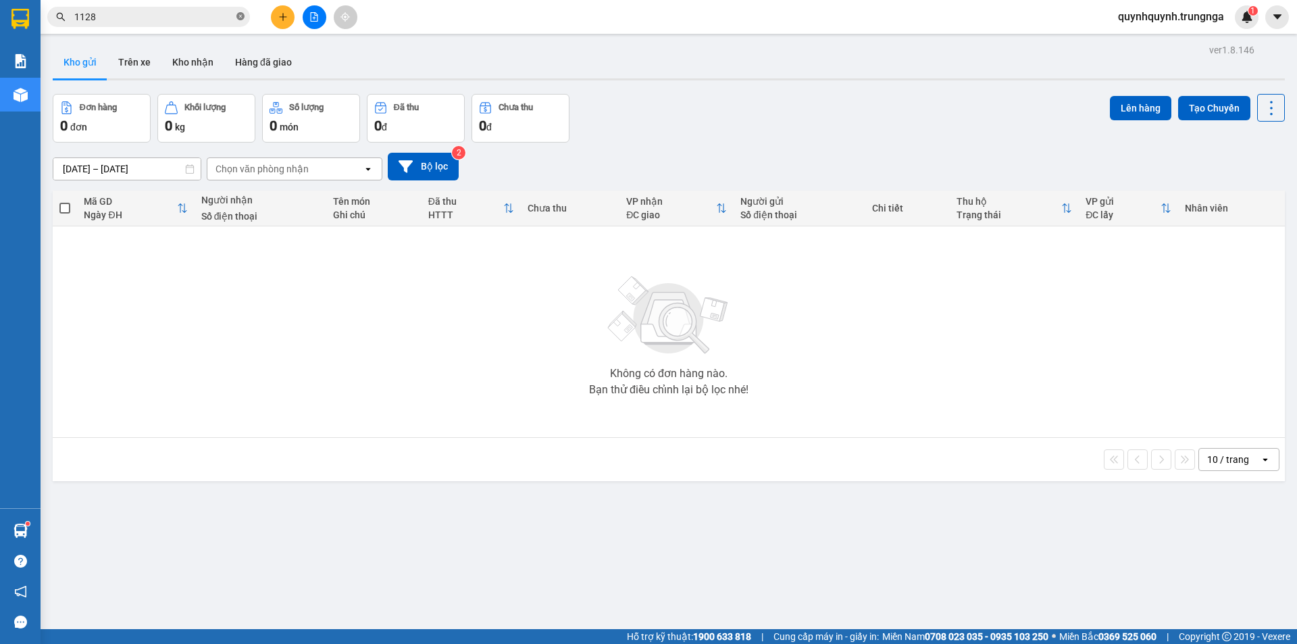
click at [237, 15] on icon "close-circle" at bounding box center [240, 16] width 8 height 8
click at [207, 62] on button "Kho nhận" at bounding box center [192, 62] width 63 height 32
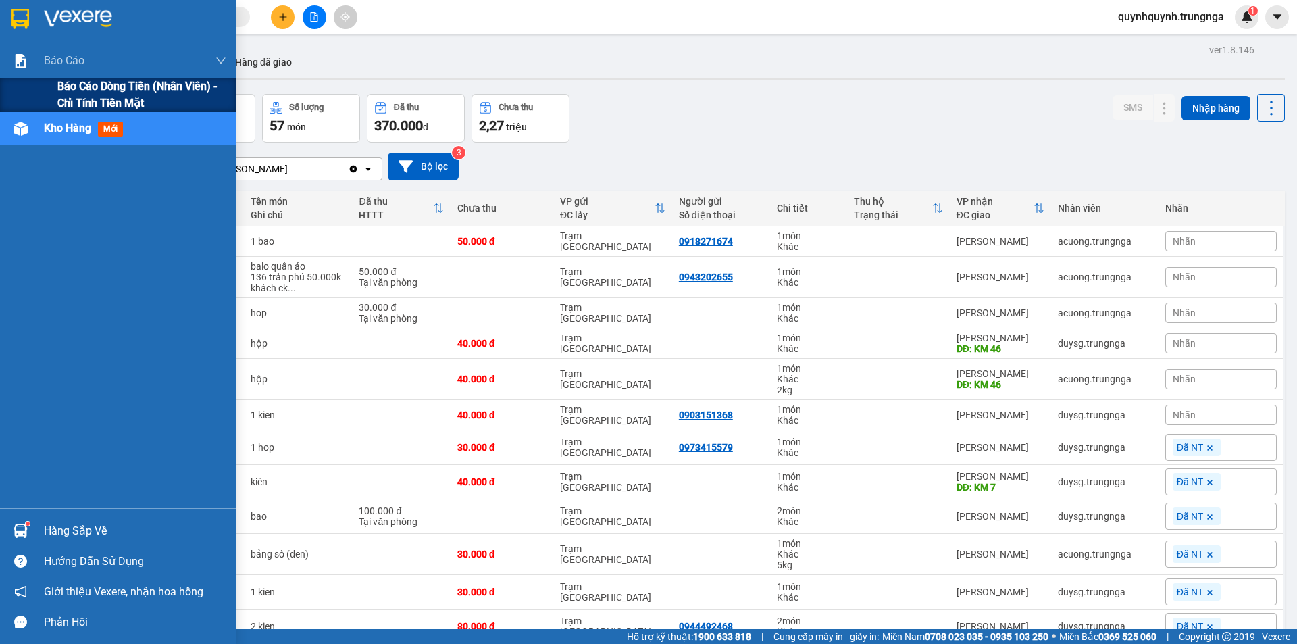
click at [66, 82] on span "Báo cáo dòng tiền (nhân viên) - chỉ tính tiền mặt" at bounding box center [141, 95] width 169 height 34
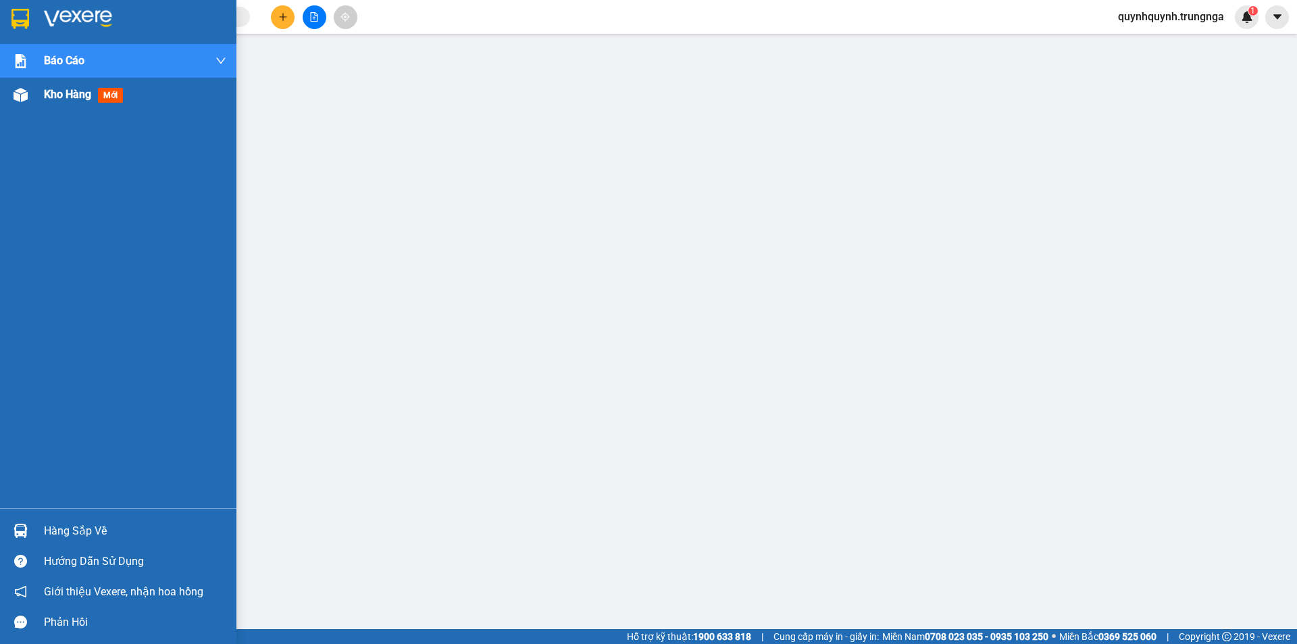
click at [66, 97] on span "Kho hàng" at bounding box center [67, 94] width 47 height 13
